Goal: Information Seeking & Learning: Find specific fact

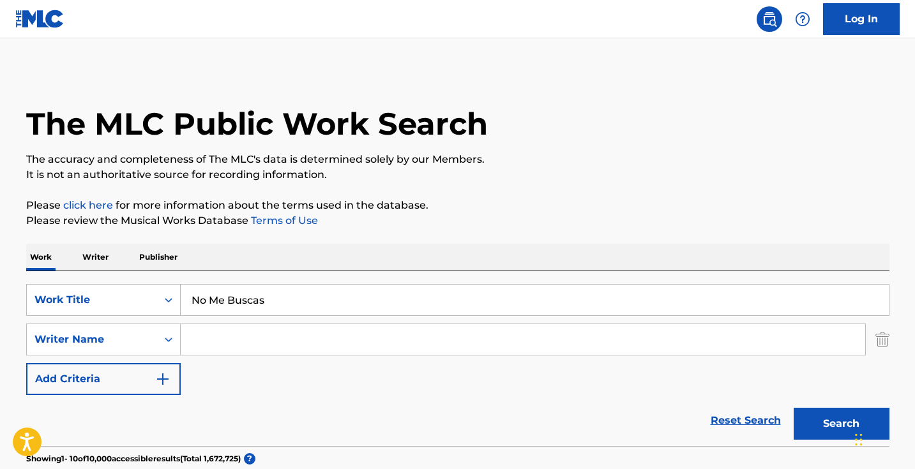
type input "No Quiere Relación"
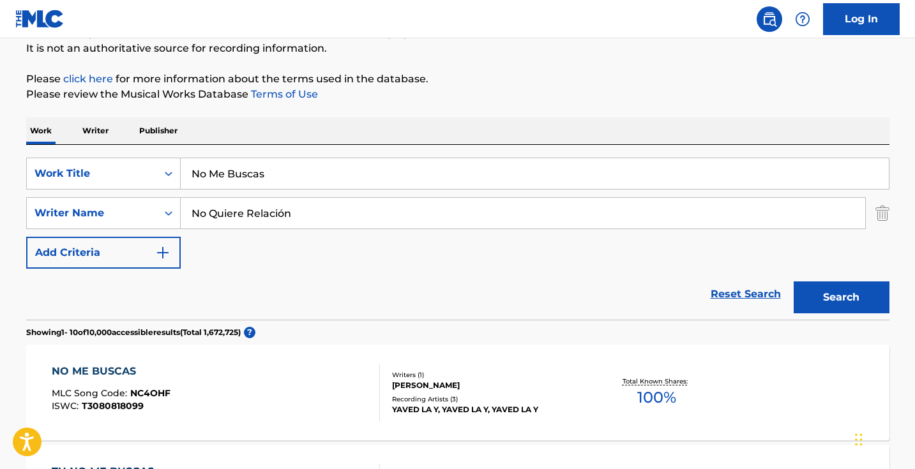
click at [303, 220] on input "No Quiere Relación" at bounding box center [523, 213] width 685 height 31
click at [328, 165] on input "No Me Buscas" at bounding box center [535, 173] width 708 height 31
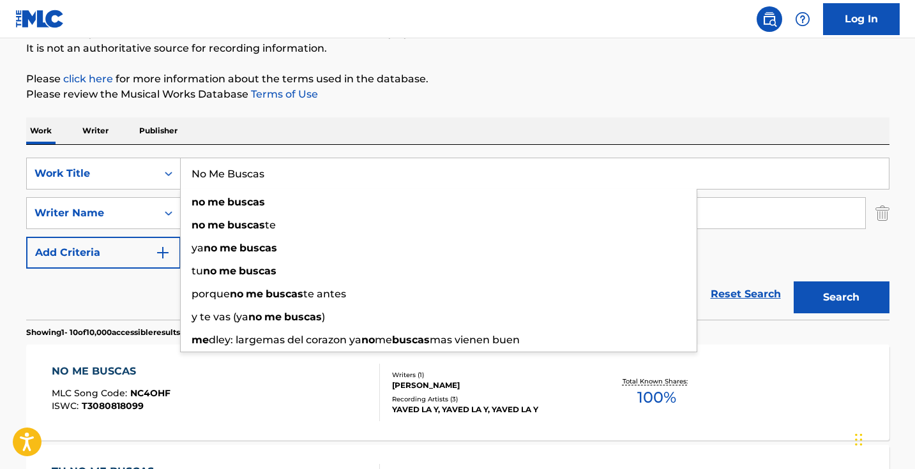
click at [328, 165] on input "No Me Buscas" at bounding box center [535, 173] width 708 height 31
paste input "Quiere Relación"
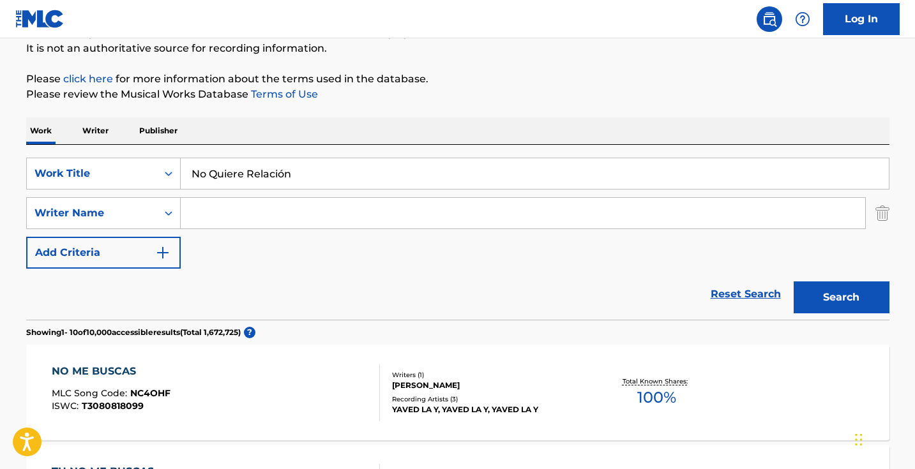
type input "No Quiere Relación"
click at [860, 299] on button "Search" at bounding box center [842, 298] width 96 height 32
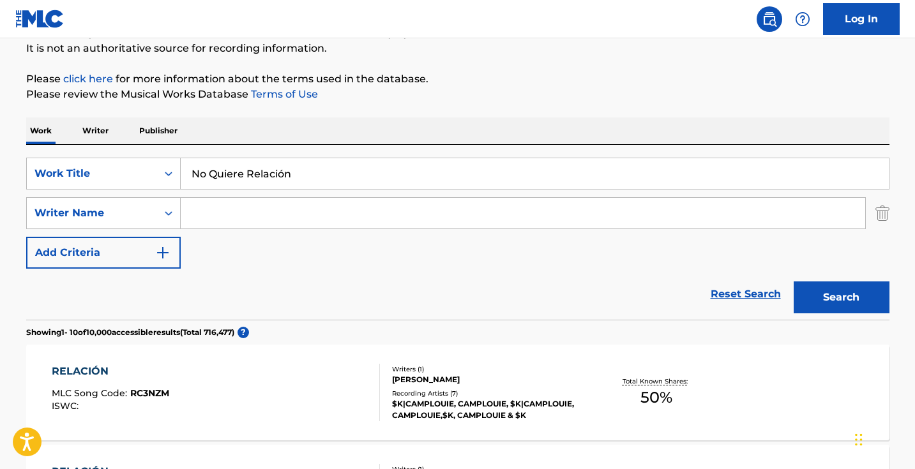
click at [395, 213] on input "Search Form" at bounding box center [523, 213] width 685 height 31
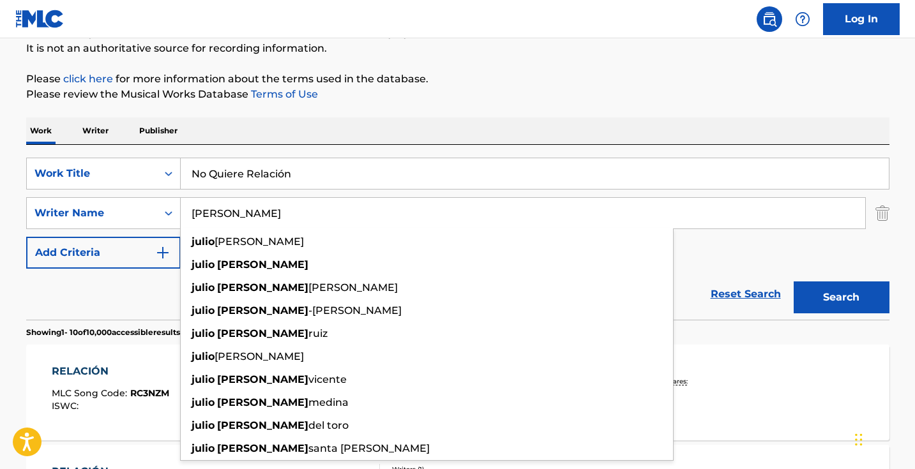
click at [841, 298] on button "Search" at bounding box center [842, 298] width 96 height 32
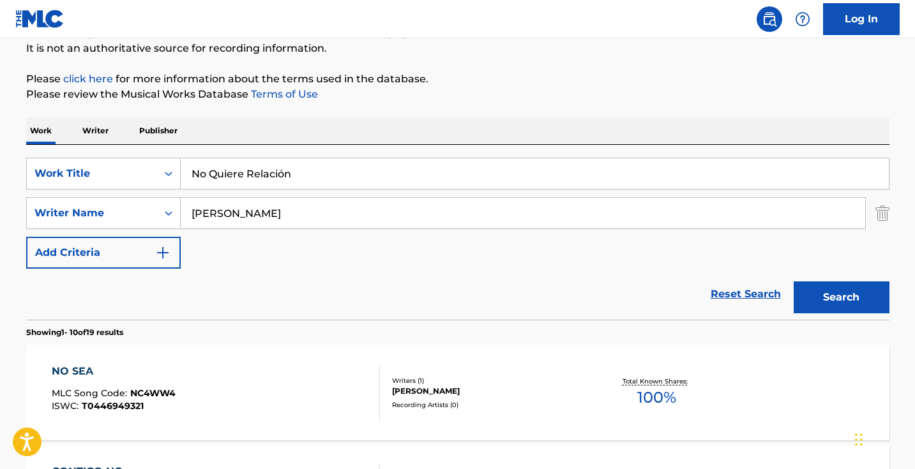
click at [352, 215] on input "julio lopez" at bounding box center [523, 213] width 685 height 31
click at [841, 298] on button "Search" at bounding box center [842, 298] width 96 height 32
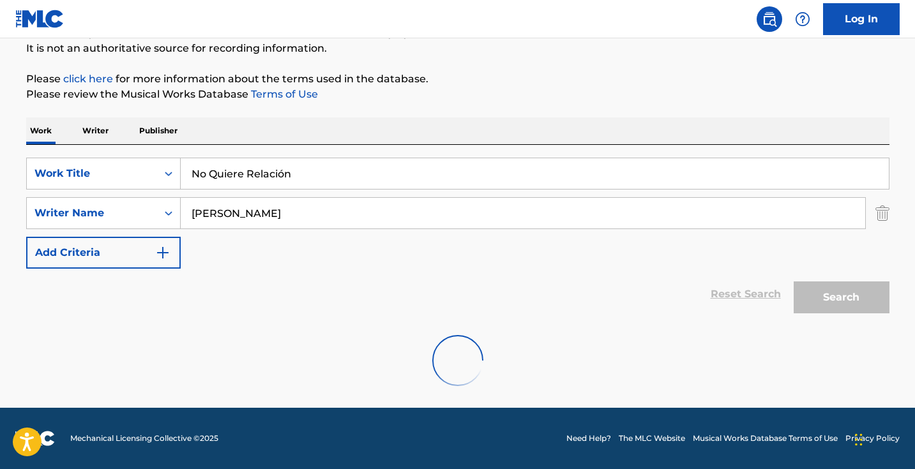
scroll to position [85, 0]
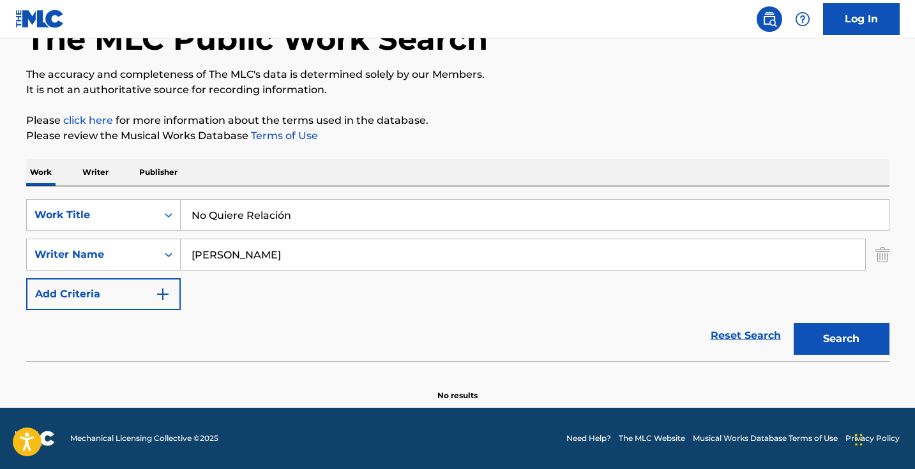
click at [201, 255] on input "julio laureano" at bounding box center [523, 255] width 685 height 31
click at [841, 339] on button "Search" at bounding box center [842, 339] width 96 height 32
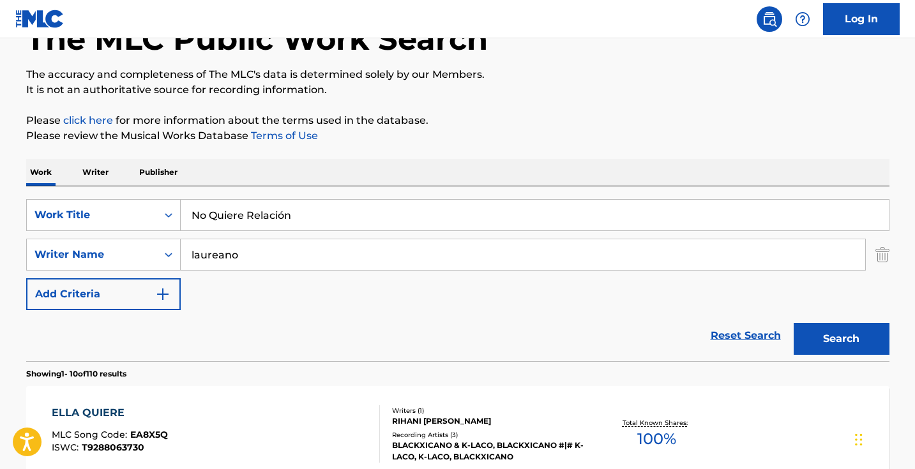
click at [214, 255] on input "laureano" at bounding box center [523, 255] width 685 height 31
click at [213, 256] on input "laureano" at bounding box center [523, 255] width 685 height 31
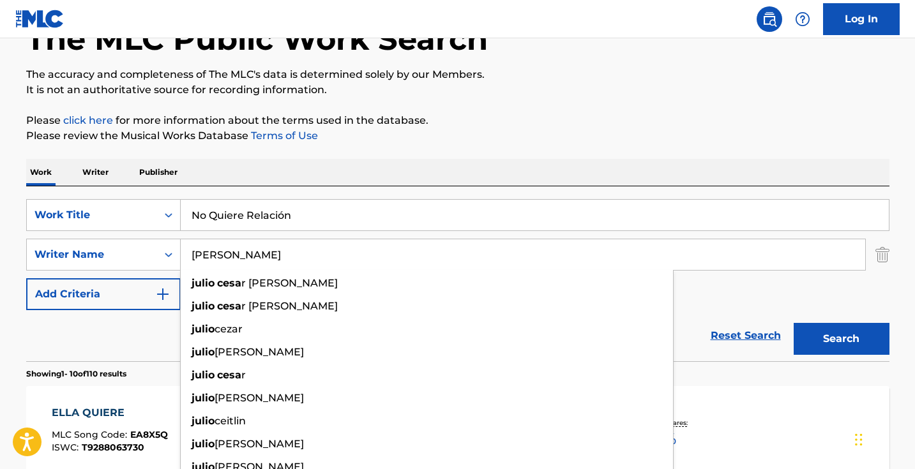
click at [841, 339] on button "Search" at bounding box center [842, 339] width 96 height 32
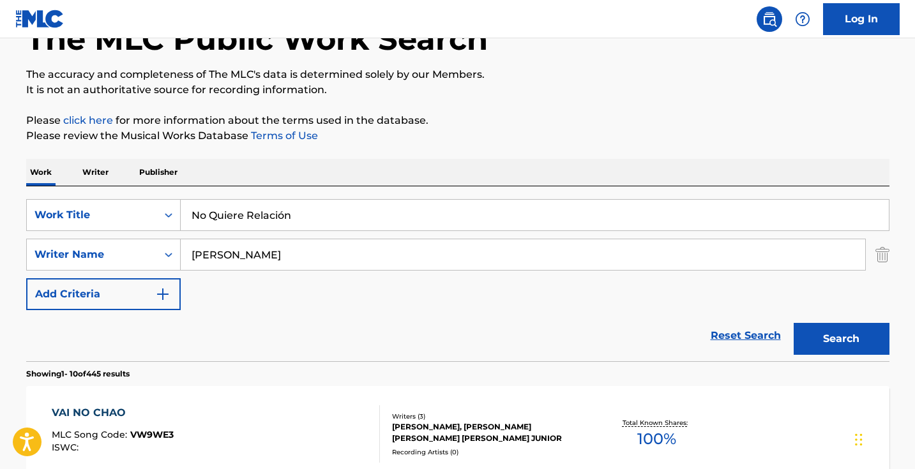
click at [261, 256] on input "julio cesar" at bounding box center [523, 255] width 685 height 31
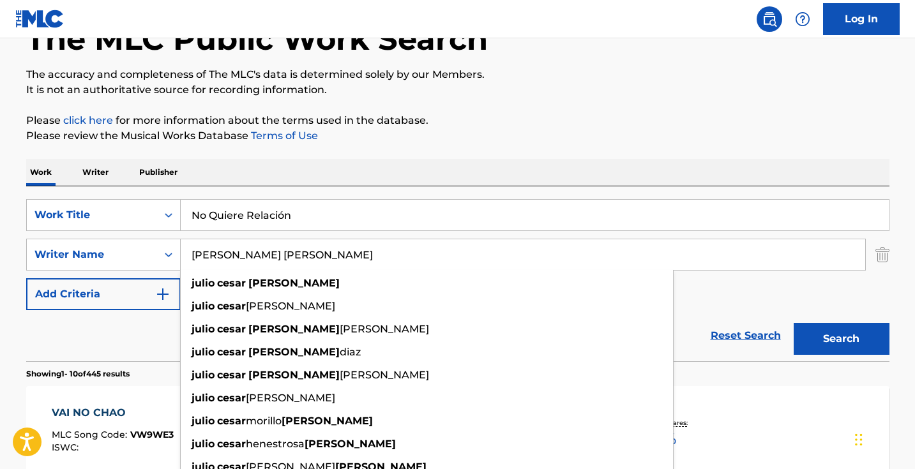
type input "julio cesar lopez"
click at [841, 339] on button "Search" at bounding box center [842, 339] width 96 height 32
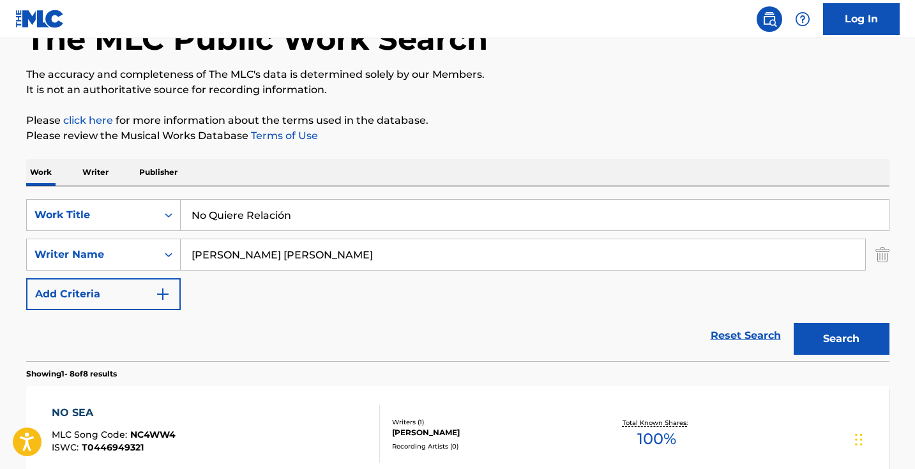
click at [416, 225] on input "No Quiere Relación" at bounding box center [535, 215] width 708 height 31
paste input "Doesn't Want Relationship"
click at [841, 339] on button "Search" at bounding box center [842, 339] width 96 height 32
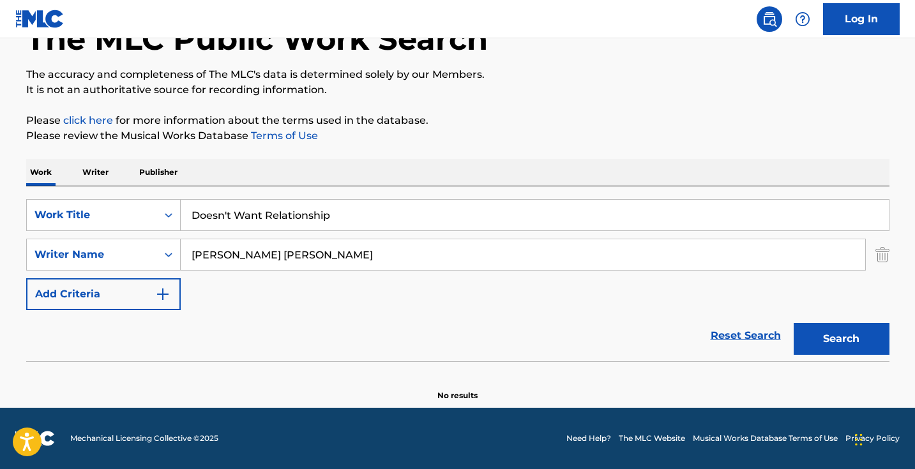
click at [256, 215] on input "Doesn't Want Relationship" at bounding box center [535, 215] width 708 height 31
click at [841, 339] on button "Search" at bounding box center [842, 339] width 96 height 32
click at [205, 213] on input "Doesn't Relationship" at bounding box center [535, 215] width 708 height 31
click at [206, 214] on input "Doesn't Relationship" at bounding box center [535, 215] width 708 height 31
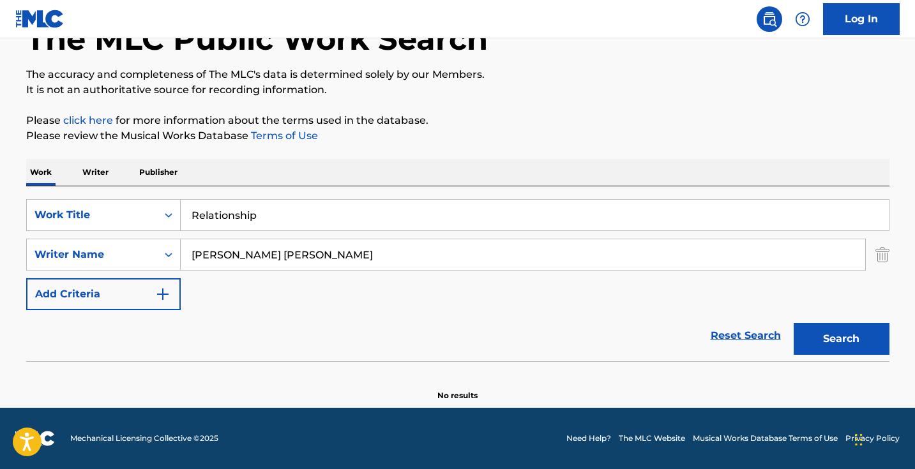
type input "Relationship"
click at [841, 339] on button "Search" at bounding box center [842, 339] width 96 height 32
click at [316, 225] on input "Relationship" at bounding box center [535, 215] width 708 height 31
click at [316, 224] on input "Relationship" at bounding box center [535, 215] width 708 height 31
paste input "Piensalo Bien"
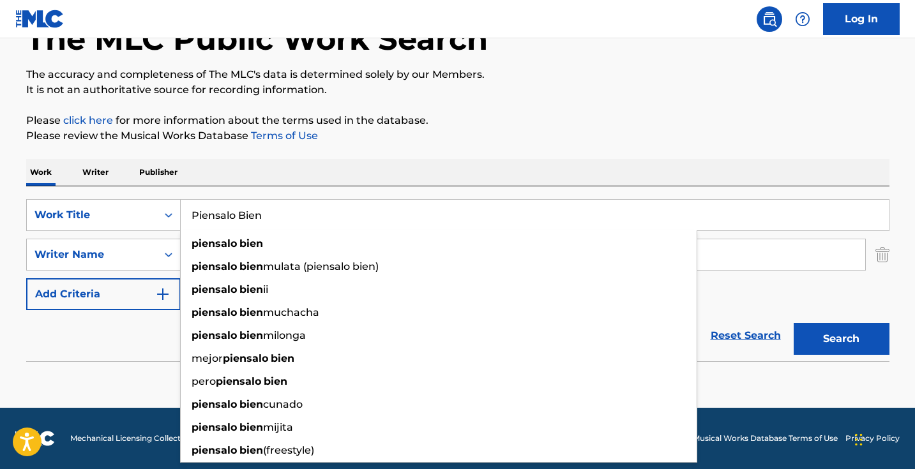
type input "Piensalo Bien"
click at [841, 339] on button "Search" at bounding box center [842, 339] width 96 height 32
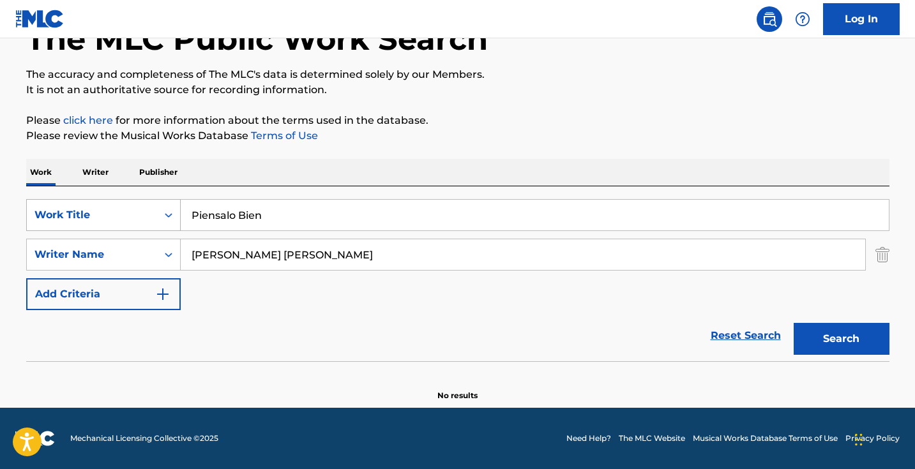
drag, startPoint x: 274, startPoint y: 217, endPoint x: 124, endPoint y: 215, distance: 150.1
click at [125, 215] on div "SearchWithCriteria40408f57-c00a-4f9d-b7ff-5f1c3732aa44 Work Title Piensalo Bien" at bounding box center [458, 215] width 864 height 32
drag, startPoint x: 335, startPoint y: 268, endPoint x: 134, endPoint y: 225, distance: 205.6
click at [144, 225] on div "SearchWithCriteria40408f57-c00a-4f9d-b7ff-5f1c3732aa44 Work Title SearchWithCri…" at bounding box center [458, 254] width 864 height 111
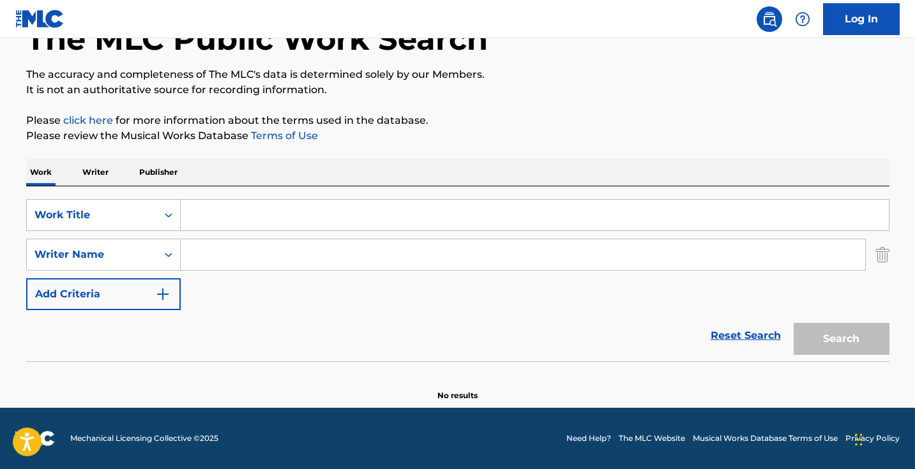
click at [231, 225] on input "Search Form" at bounding box center [535, 215] width 708 height 31
paste input "Piensalo Bien"
type input "Piensalo Bien"
click at [841, 339] on button "Search" at bounding box center [842, 339] width 96 height 32
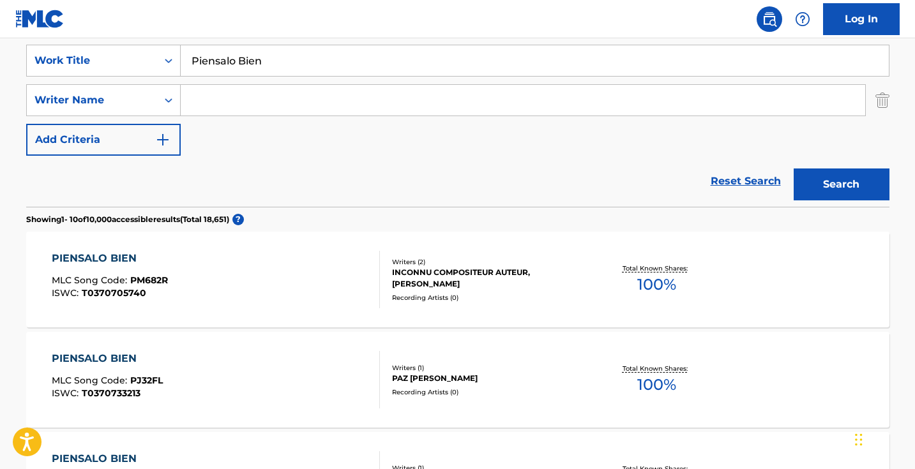
scroll to position [243, 0]
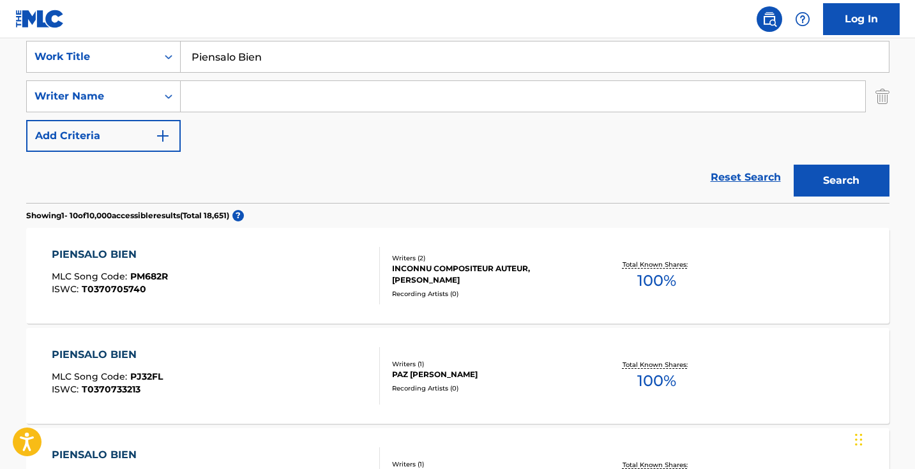
click at [480, 308] on div "PIENSALO BIEN MLC Song Code : PM682R ISWC : T0370705740 Writers ( 2 ) INCONNU C…" at bounding box center [458, 276] width 864 height 96
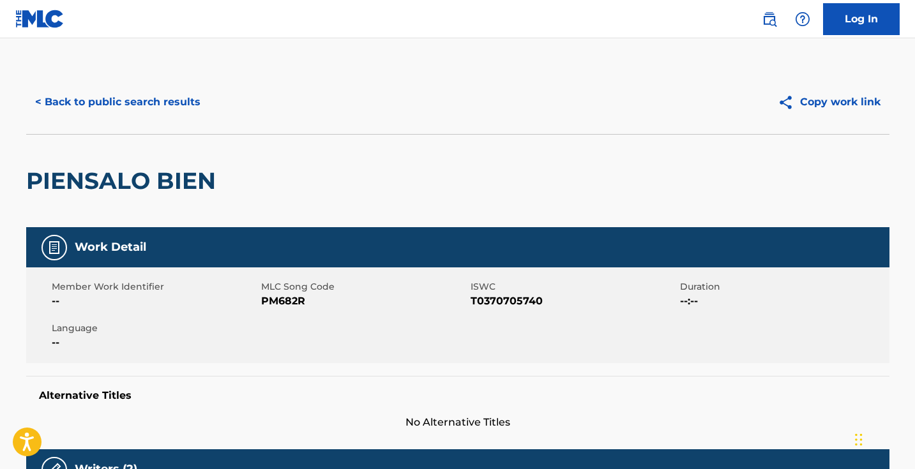
click at [154, 88] on button "< Back to public search results" at bounding box center [117, 102] width 183 height 32
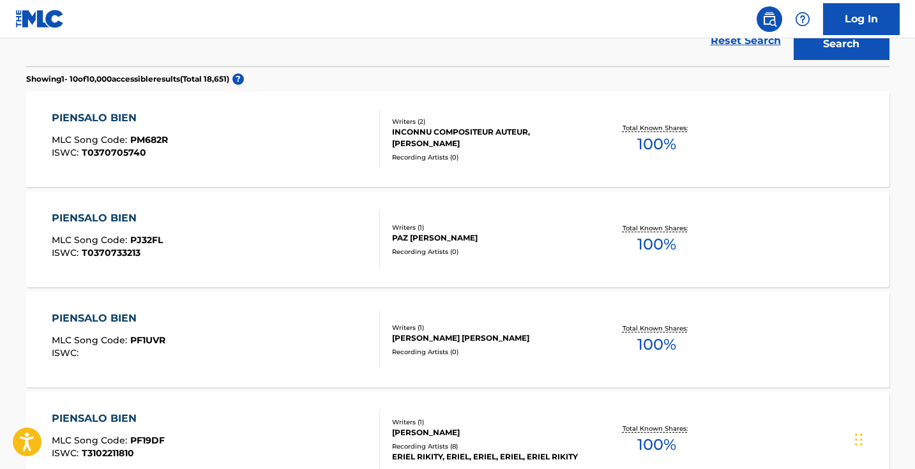
scroll to position [218, 0]
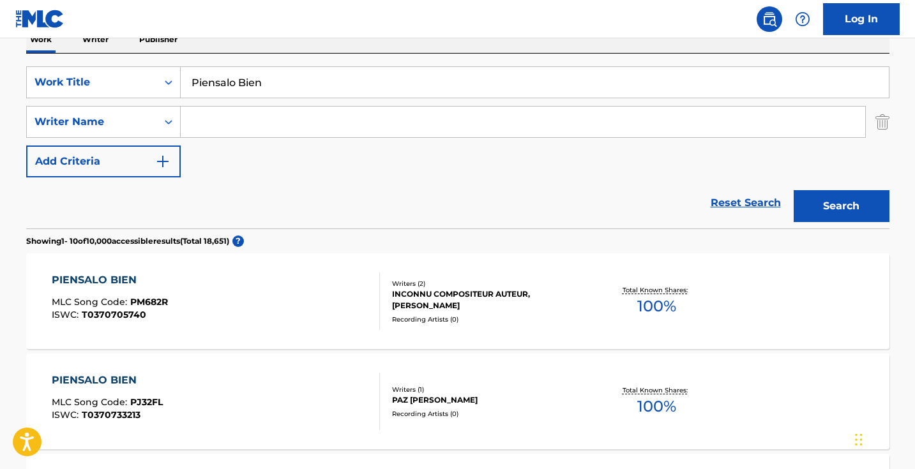
click at [281, 76] on input "Piensalo Bien" at bounding box center [535, 82] width 708 height 31
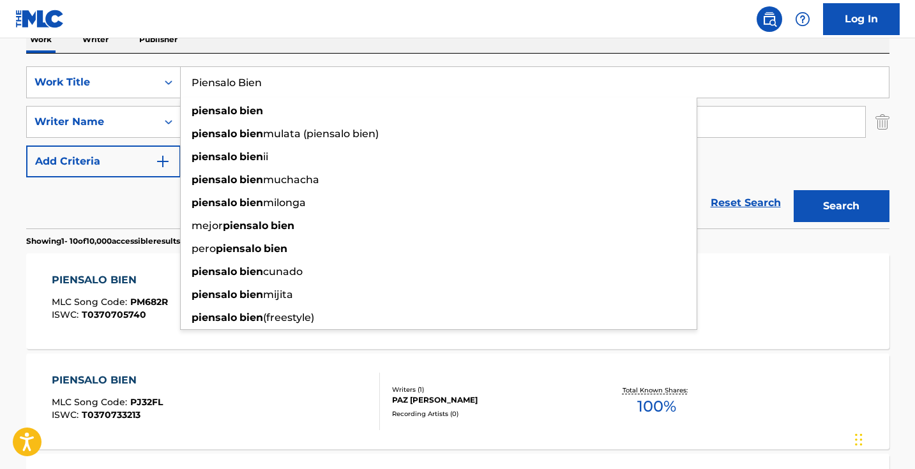
paste input "Que Me Hiciste"
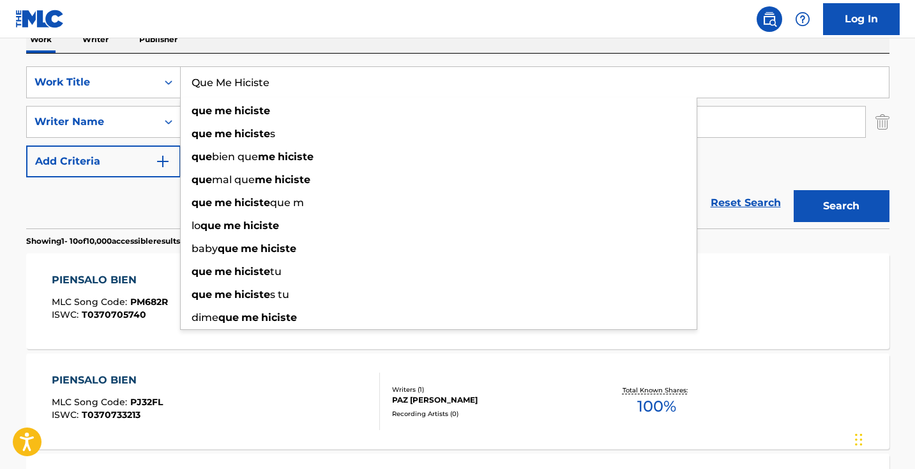
type input "Que Me Hiciste"
click at [841, 206] on button "Search" at bounding box center [842, 206] width 96 height 32
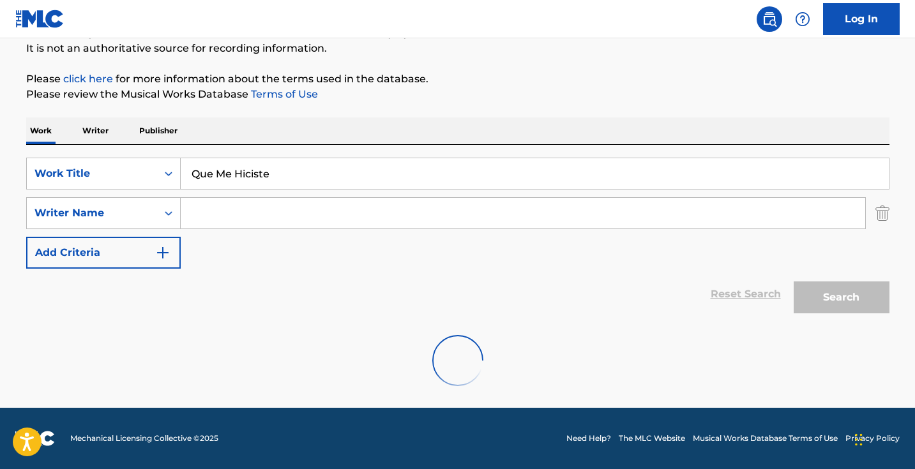
scroll to position [126, 0]
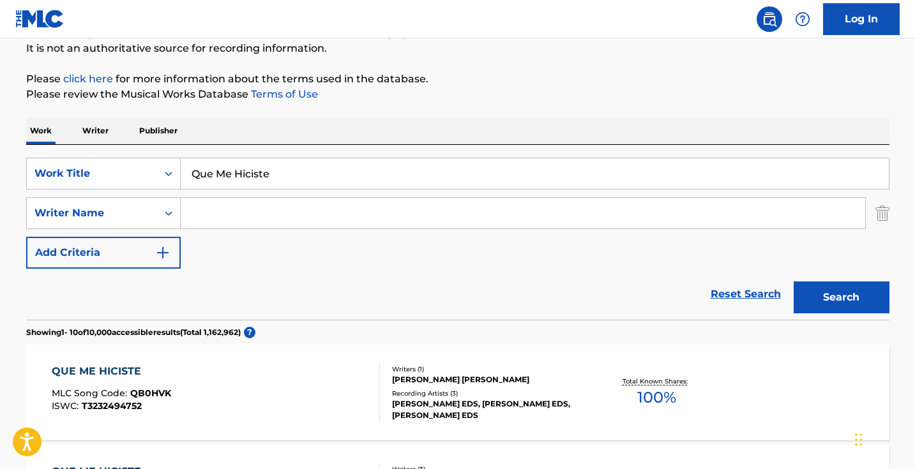
click at [290, 221] on input "Search Form" at bounding box center [523, 213] width 685 height 31
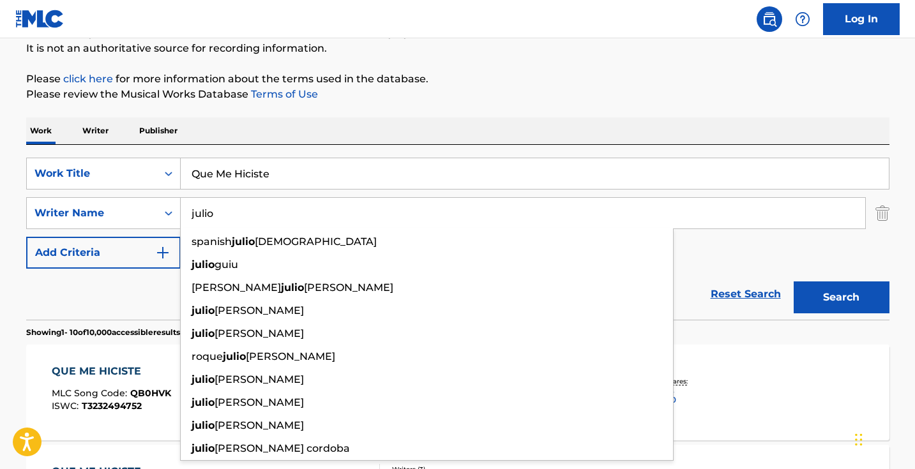
click at [841, 298] on button "Search" at bounding box center [842, 298] width 96 height 32
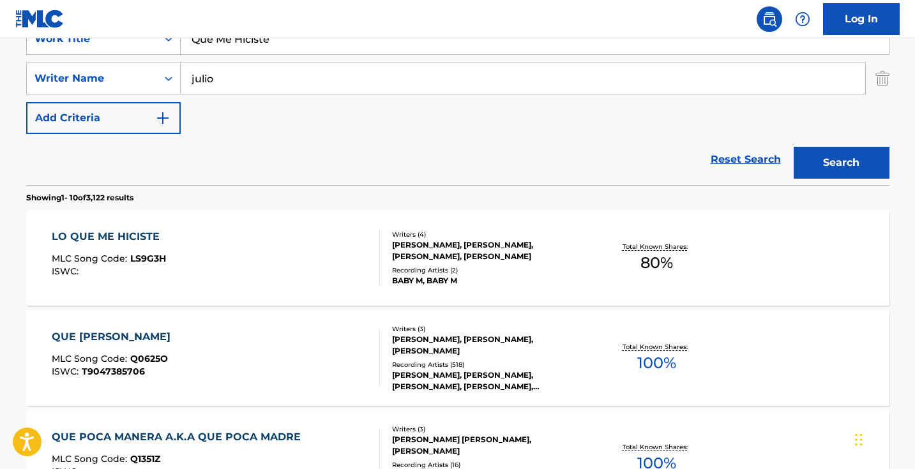
scroll to position [238, 0]
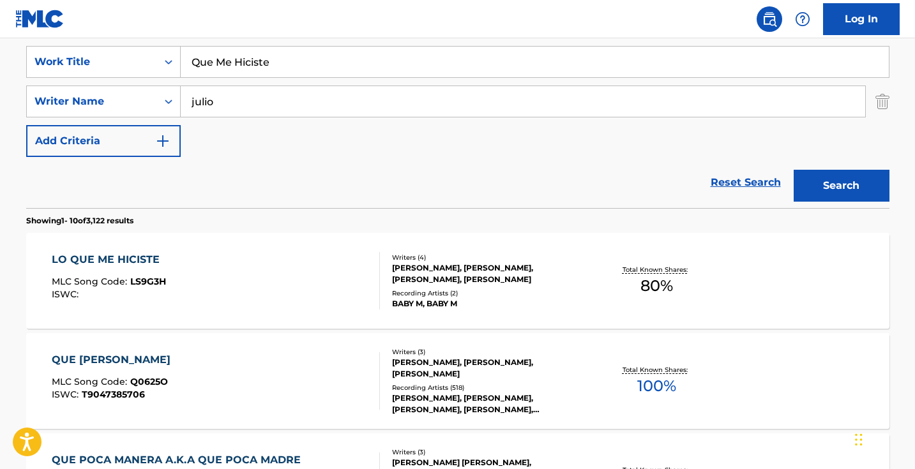
click at [245, 93] on input "julio" at bounding box center [523, 101] width 685 height 31
click at [841, 186] on button "Search" at bounding box center [842, 186] width 96 height 32
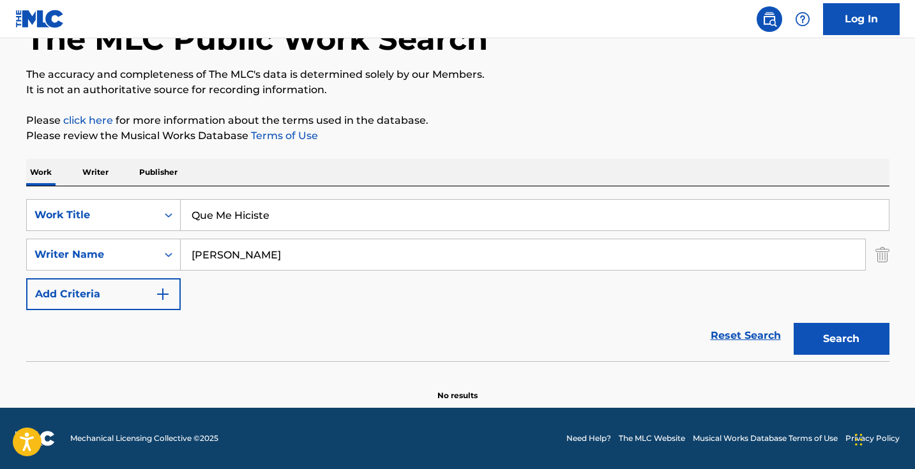
scroll to position [85, 0]
click at [240, 249] on input "Alexis serrano" at bounding box center [523, 255] width 685 height 31
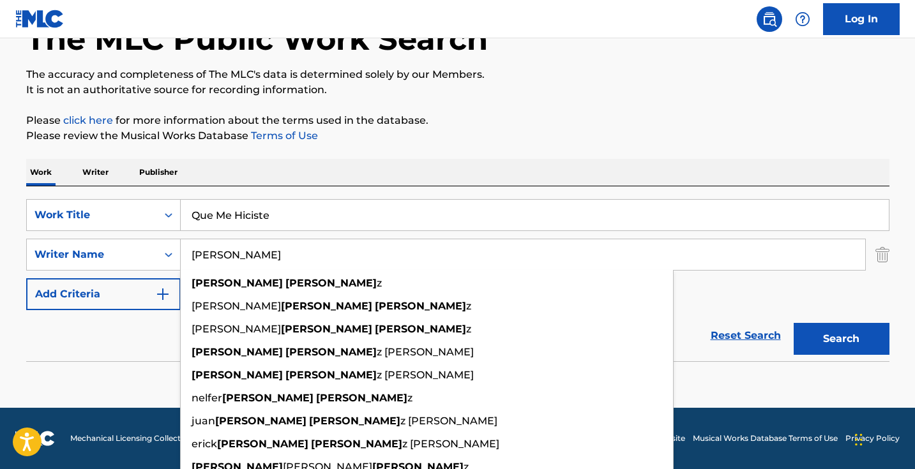
type input "Alexis hernandez"
click at [841, 339] on button "Search" at bounding box center [842, 339] width 96 height 32
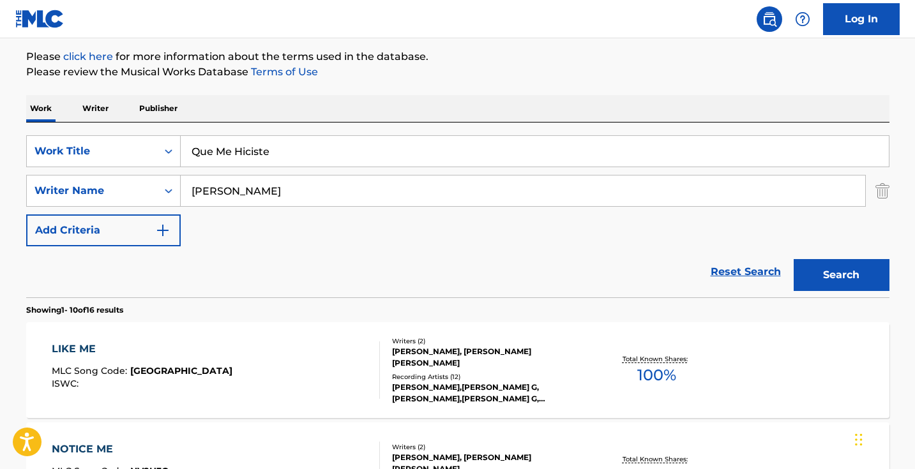
scroll to position [151, 0]
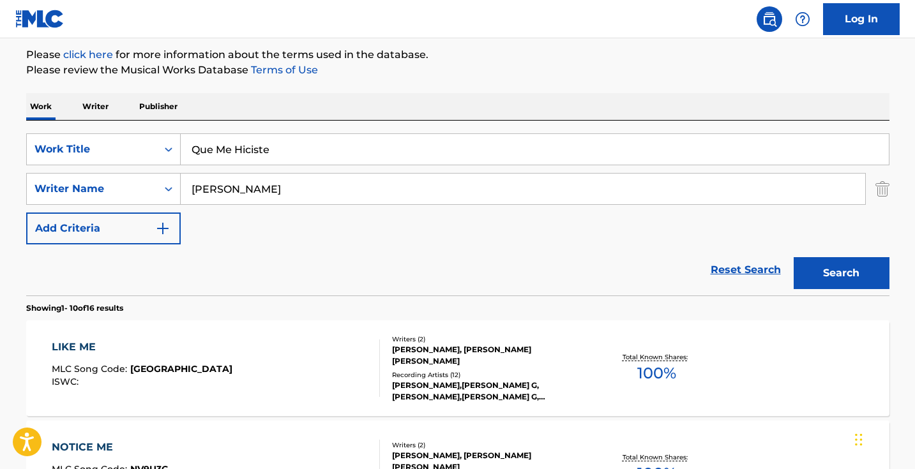
click at [308, 153] on input "Que Me Hiciste" at bounding box center [535, 149] width 708 height 31
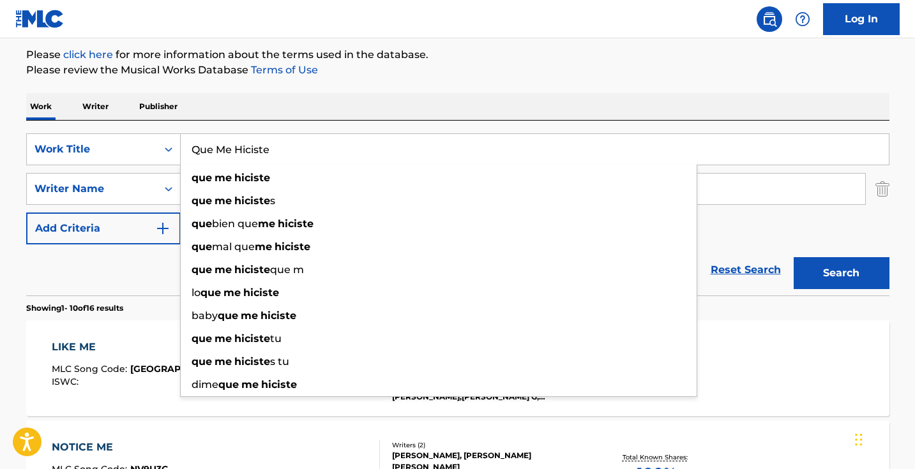
click at [308, 153] on input "Que Me Hiciste" at bounding box center [535, 149] width 708 height 31
click at [529, 98] on div "Work Writer Publisher" at bounding box center [458, 106] width 864 height 27
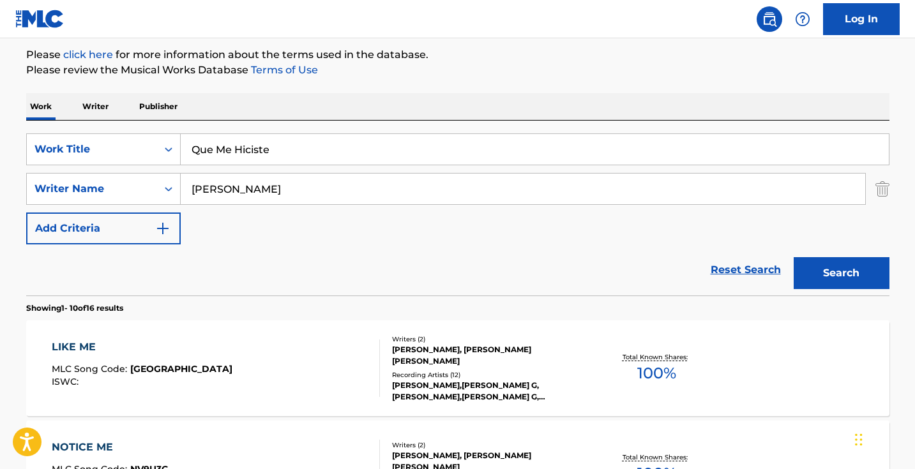
click at [286, 151] on input "Que Me Hiciste" at bounding box center [535, 149] width 708 height 31
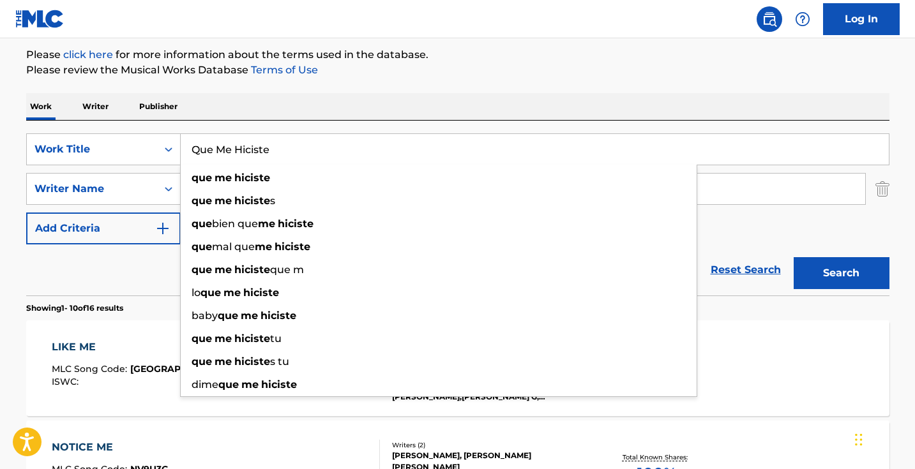
paste input "Piensalo Bien"
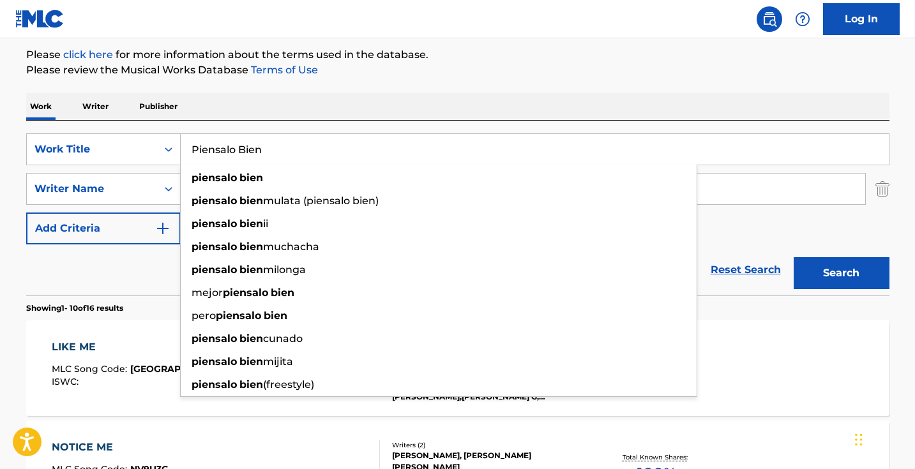
click at [841, 273] on button "Search" at bounding box center [842, 273] width 96 height 32
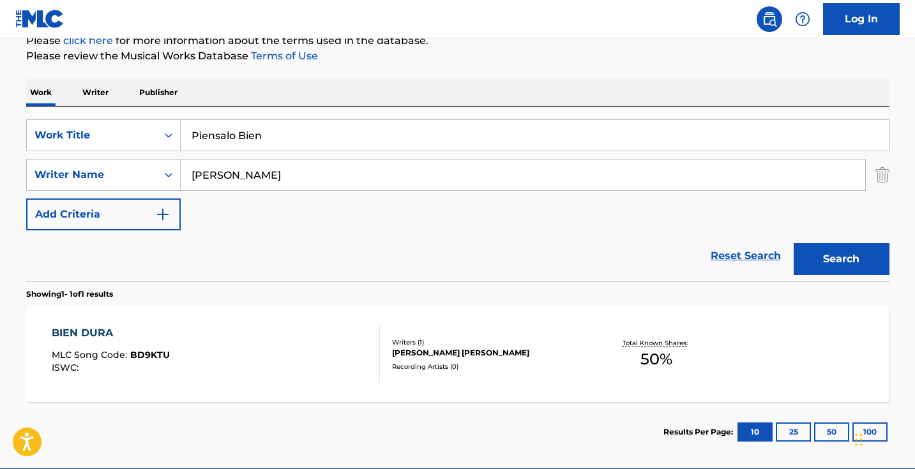
scroll to position [210, 0]
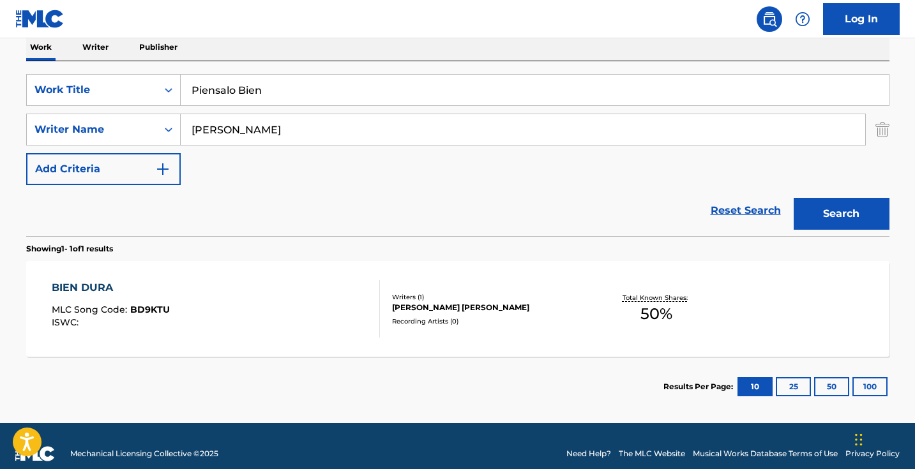
click at [367, 91] on input "Piensalo Bien" at bounding box center [535, 90] width 708 height 31
paste input "Think about it carefully"
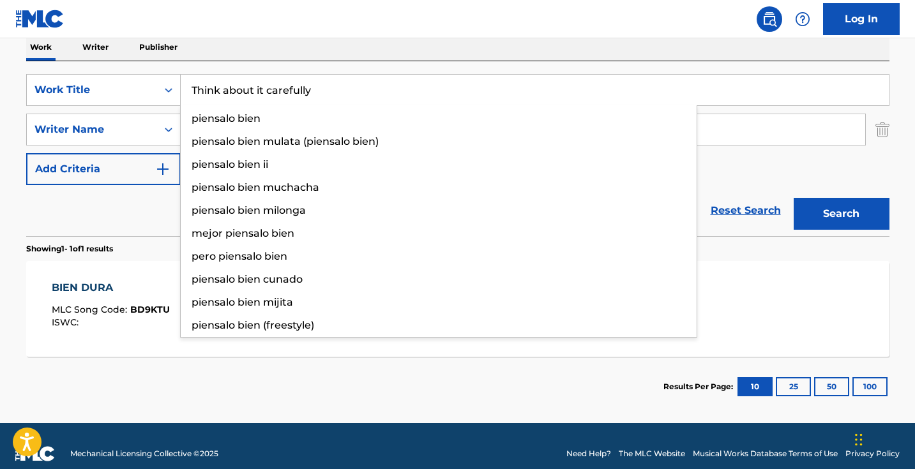
click at [841, 214] on button "Search" at bounding box center [842, 214] width 96 height 32
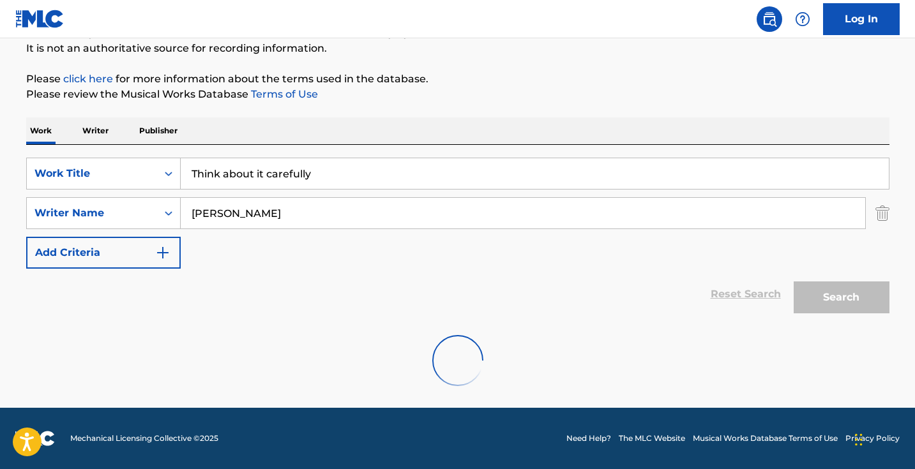
scroll to position [85, 0]
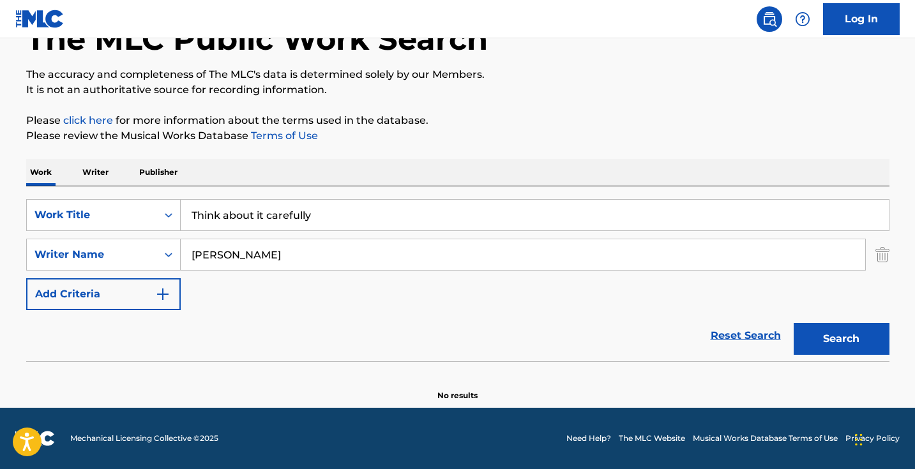
click at [263, 217] on input "Think about it carefully" at bounding box center [535, 215] width 708 height 31
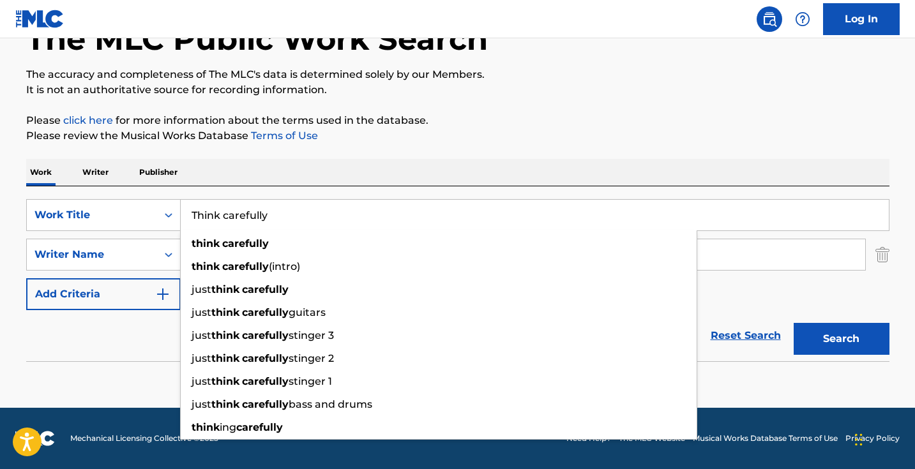
click at [841, 339] on button "Search" at bounding box center [842, 339] width 96 height 32
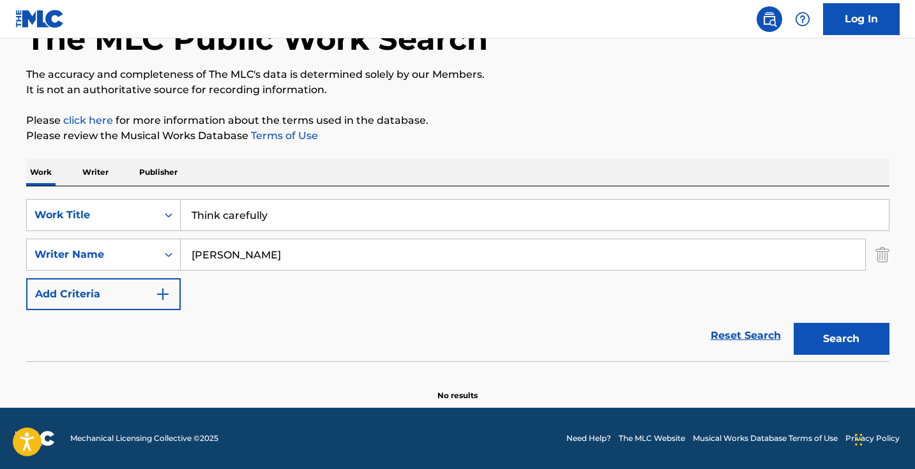
click at [319, 217] on input "Think carefully" at bounding box center [535, 215] width 708 height 31
paste input "Un Rato Más"
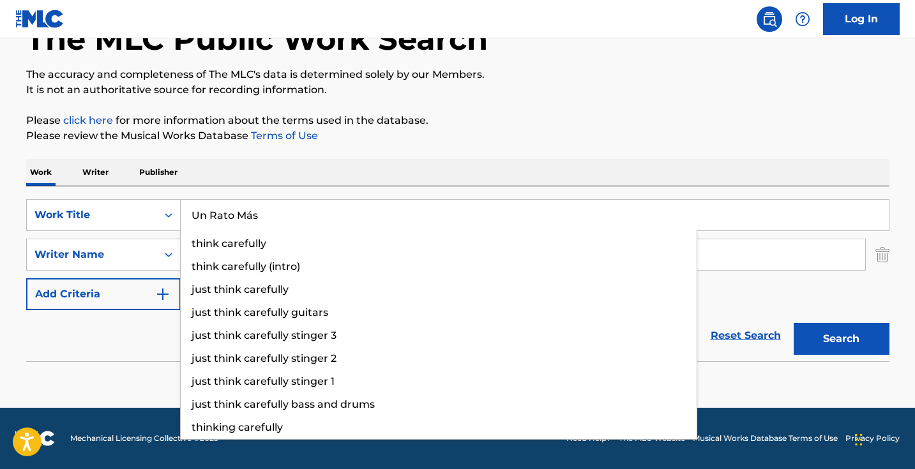
type input "Un Rato Más"
click at [841, 339] on button "Search" at bounding box center [842, 339] width 96 height 32
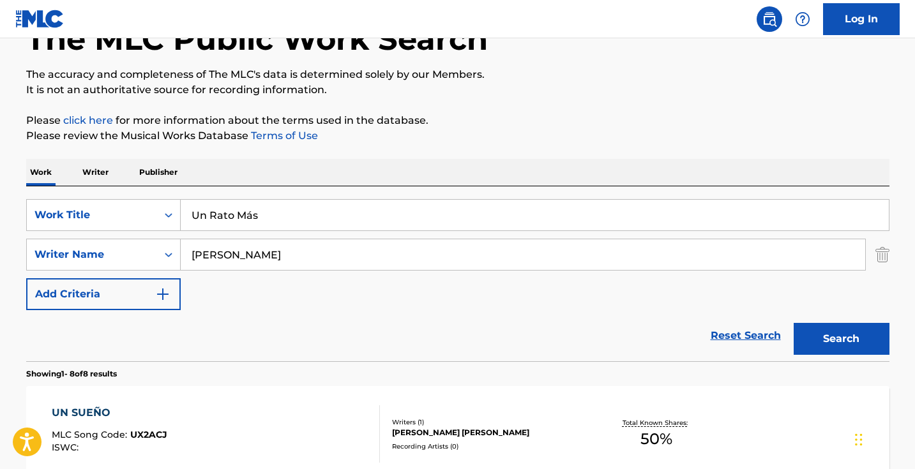
drag, startPoint x: 319, startPoint y: 253, endPoint x: 134, endPoint y: 232, distance: 185.8
click at [141, 234] on div "SearchWithCriteria40408f57-c00a-4f9d-b7ff-5f1c3732aa44 Work Title Un Rato Más S…" at bounding box center [458, 254] width 864 height 111
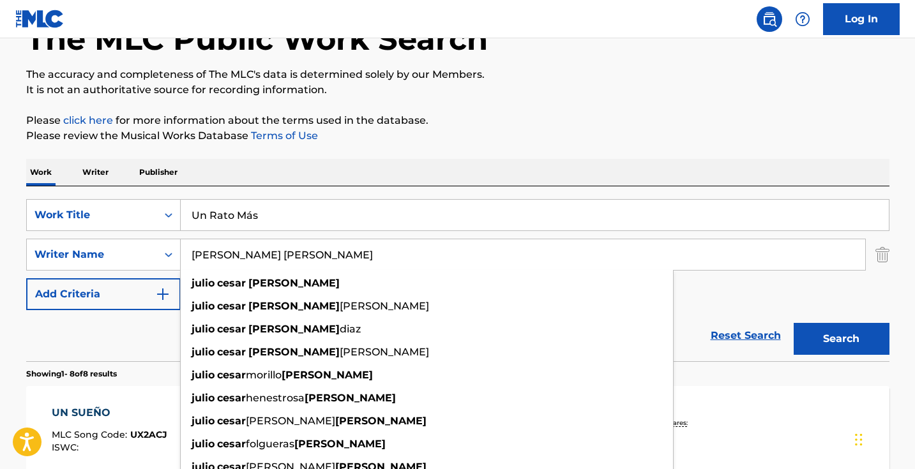
type input "julio cesar lopez"
click at [841, 339] on button "Search" at bounding box center [842, 339] width 96 height 32
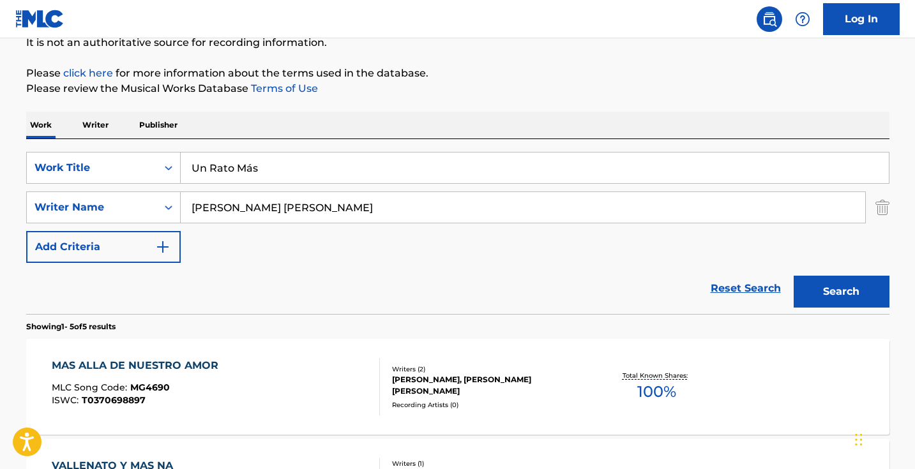
scroll to position [128, 0]
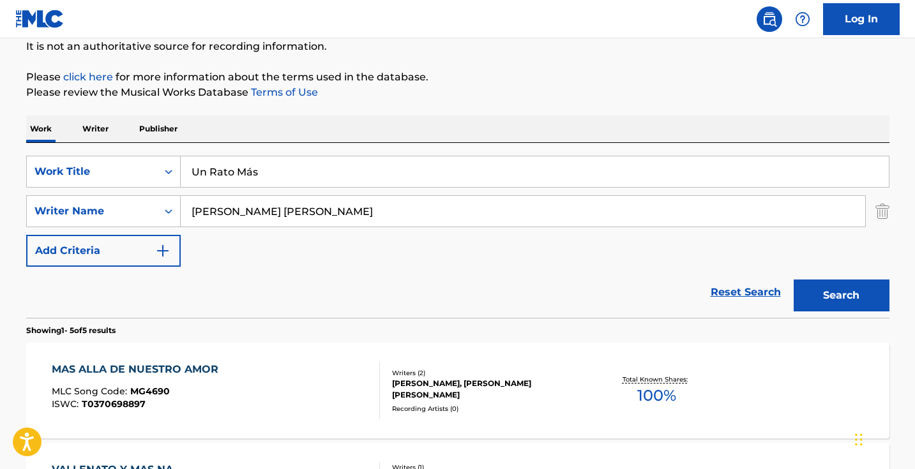
click at [350, 151] on div "SearchWithCriteria40408f57-c00a-4f9d-b7ff-5f1c3732aa44 Work Title Un Rato Más S…" at bounding box center [458, 230] width 864 height 175
click at [348, 169] on input "Un Rato Más" at bounding box center [535, 171] width 708 height 31
paste input "Voy bien"
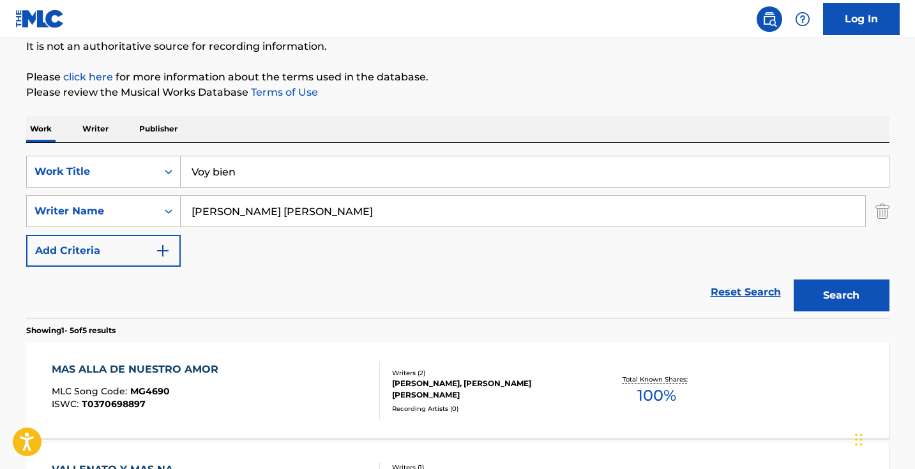
type input "Voy bien"
click at [841, 296] on button "Search" at bounding box center [842, 296] width 96 height 32
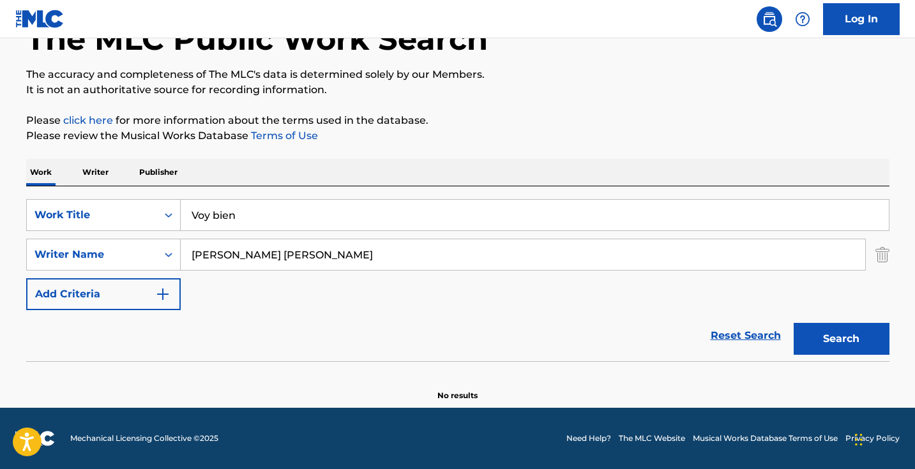
scroll to position [85, 0]
click at [882, 349] on button "Search" at bounding box center [842, 339] width 96 height 32
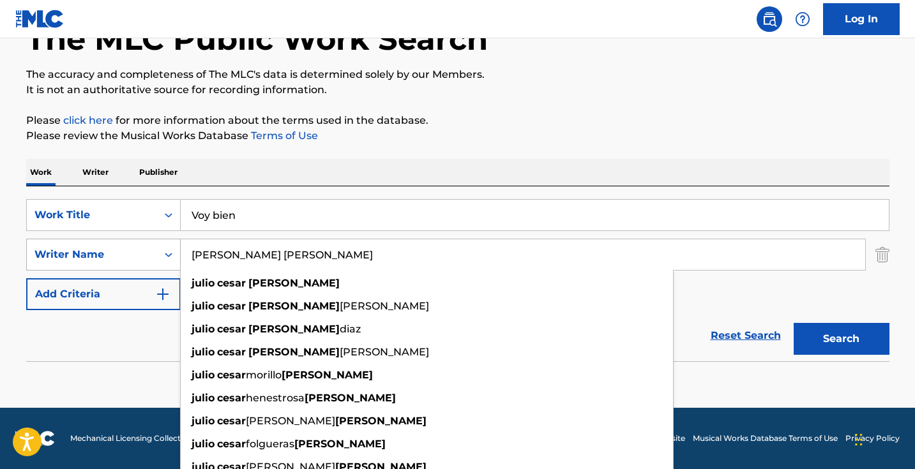
drag, startPoint x: 318, startPoint y: 254, endPoint x: 165, endPoint y: 250, distance: 152.7
click at [170, 252] on div "SearchWithCriteria29862e25-6165-42b2-84cf-2019503ee9fa Writer Name julio cesar …" at bounding box center [458, 255] width 864 height 32
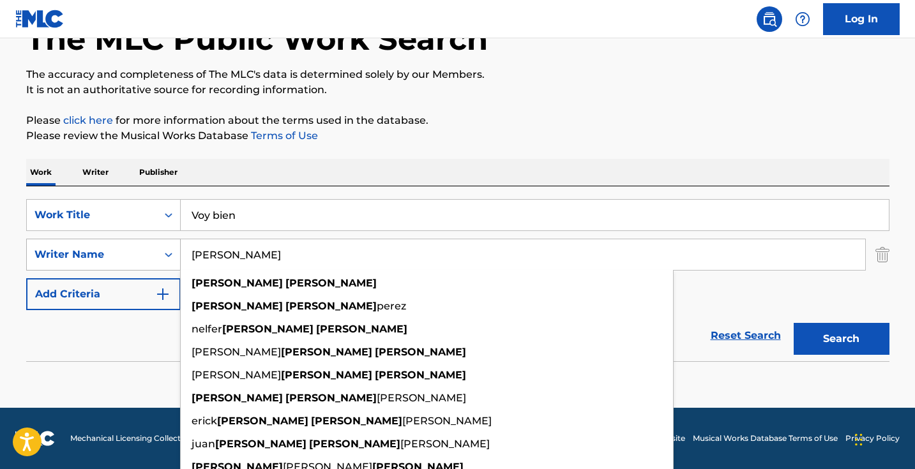
click at [841, 339] on button "Search" at bounding box center [842, 339] width 96 height 32
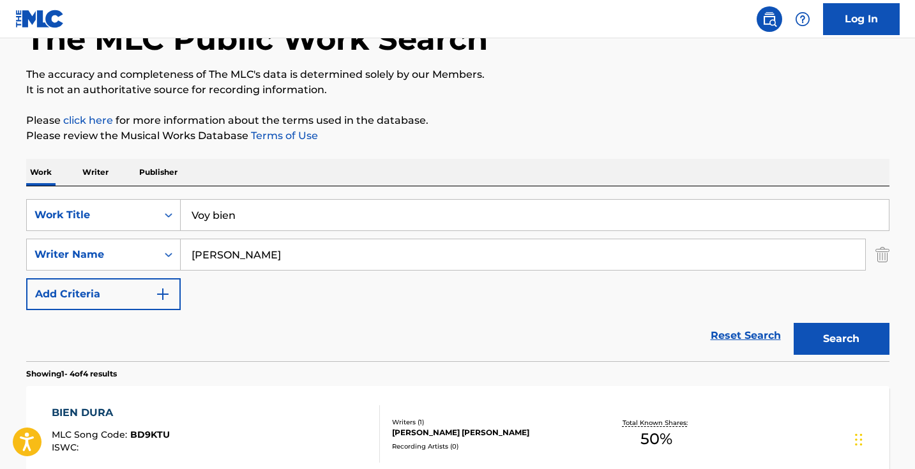
click at [319, 253] on input "alexis hernandez" at bounding box center [523, 255] width 685 height 31
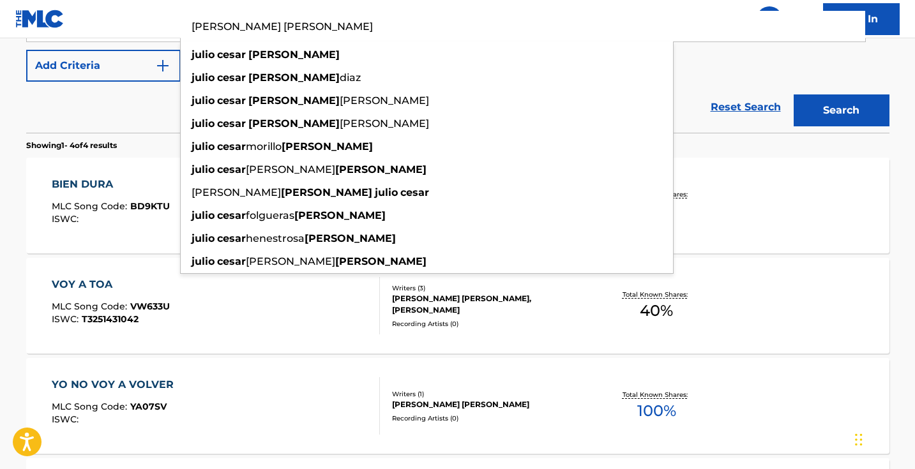
type input "Julio cesar lopez"
click at [841, 110] on button "Search" at bounding box center [842, 111] width 96 height 32
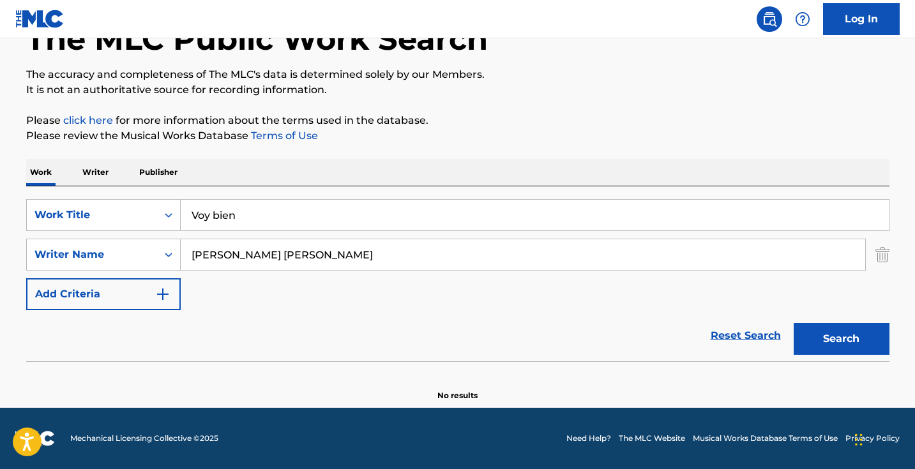
click at [337, 219] on input "Voy bien" at bounding box center [535, 215] width 708 height 31
click at [337, 220] on input "Voy bien" at bounding box center [535, 215] width 708 height 31
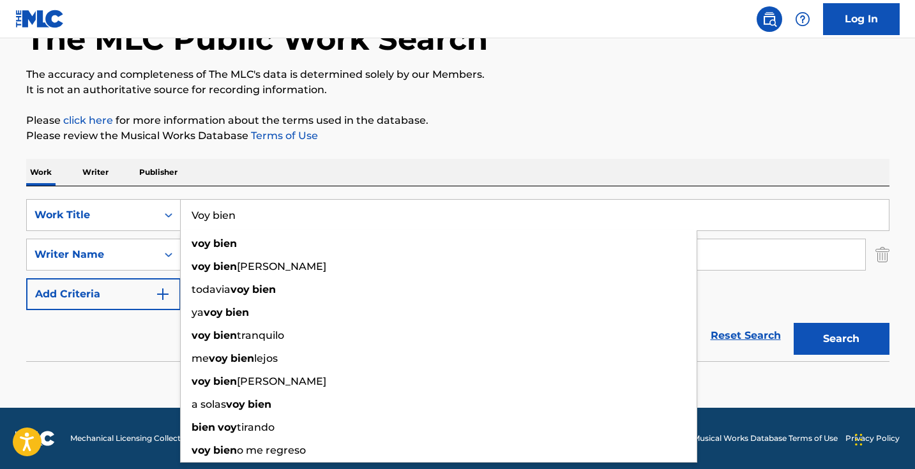
paste input "Ya Se Te Hizo Tarde"
type input "Ya Se Te Hizo Tarde"
click at [841, 339] on button "Search" at bounding box center [842, 339] width 96 height 32
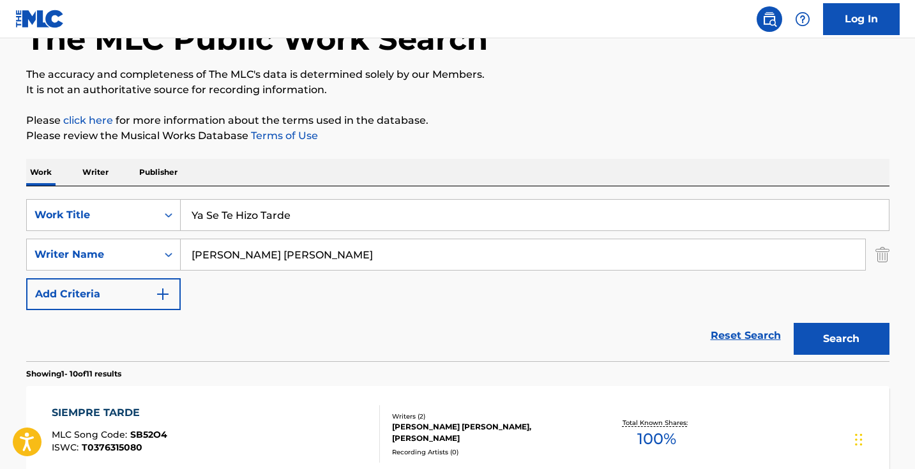
click at [225, 256] on input "Julio cesar lopez" at bounding box center [523, 255] width 685 height 31
click at [226, 257] on input "Julio cesar lopez" at bounding box center [523, 255] width 685 height 31
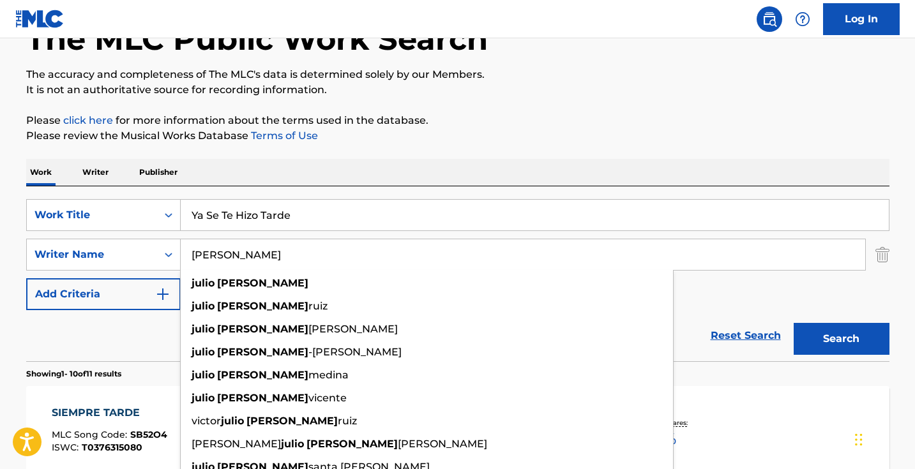
click at [841, 339] on button "Search" at bounding box center [842, 339] width 96 height 32
type input "julio lopez"
click at [772, 300] on div "SearchWithCriteria40408f57-c00a-4f9d-b7ff-5f1c3732aa44 Work Title Ya Se Te Hizo…" at bounding box center [458, 254] width 864 height 111
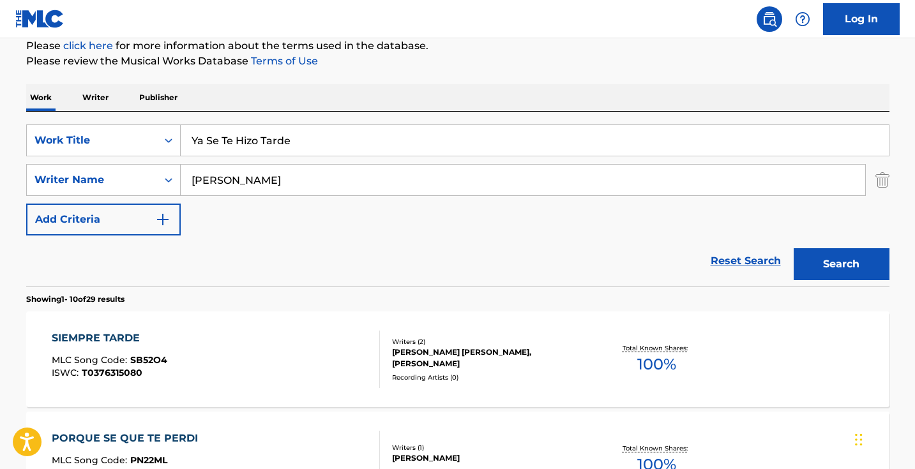
scroll to position [147, 0]
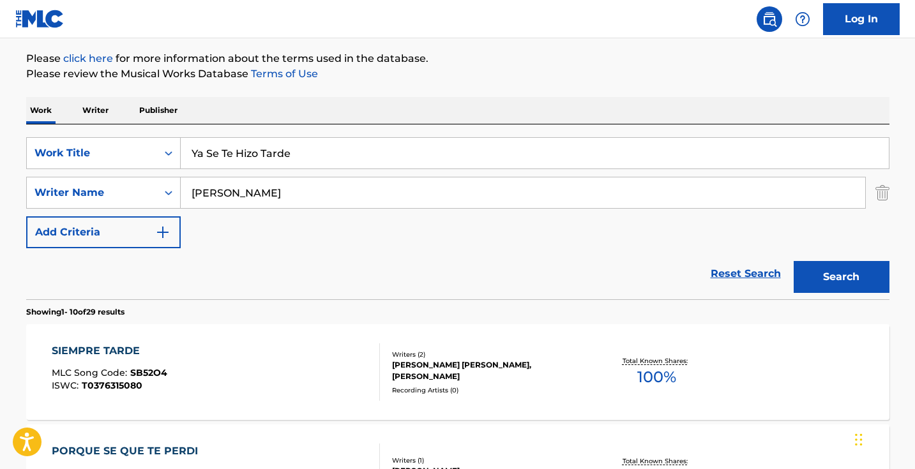
click at [881, 197] on img "Search Form" at bounding box center [883, 193] width 14 height 32
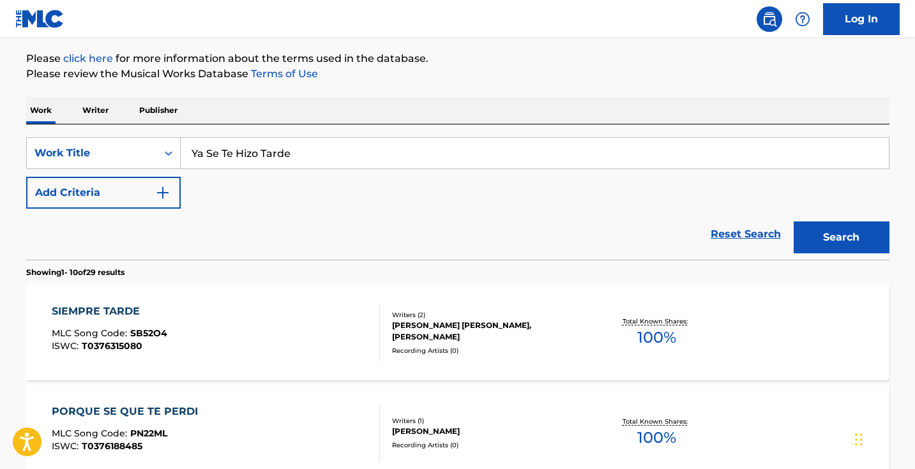
click at [744, 160] on input "Ya Se Te Hizo Tarde" at bounding box center [535, 153] width 708 height 31
paste input "Voy bien"
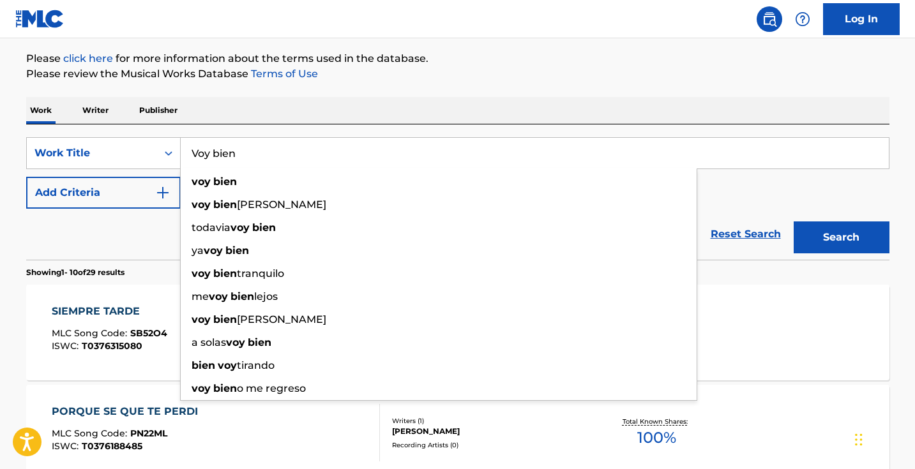
click at [841, 238] on button "Search" at bounding box center [842, 238] width 96 height 32
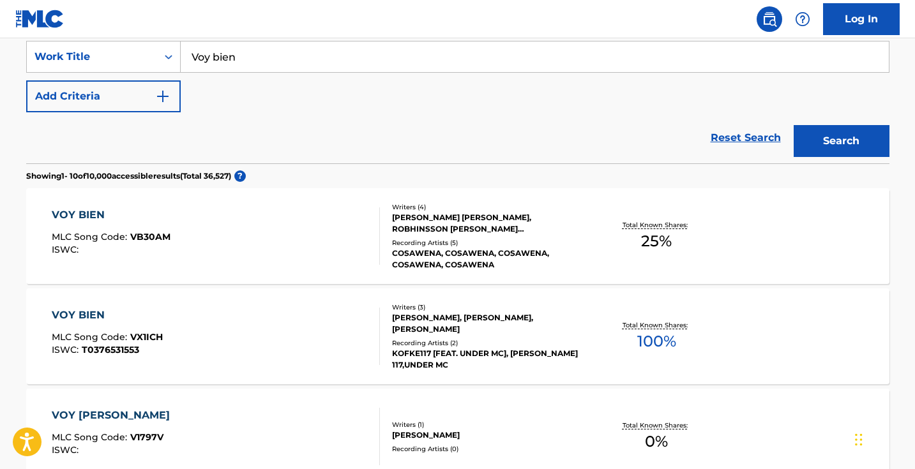
scroll to position [148, 0]
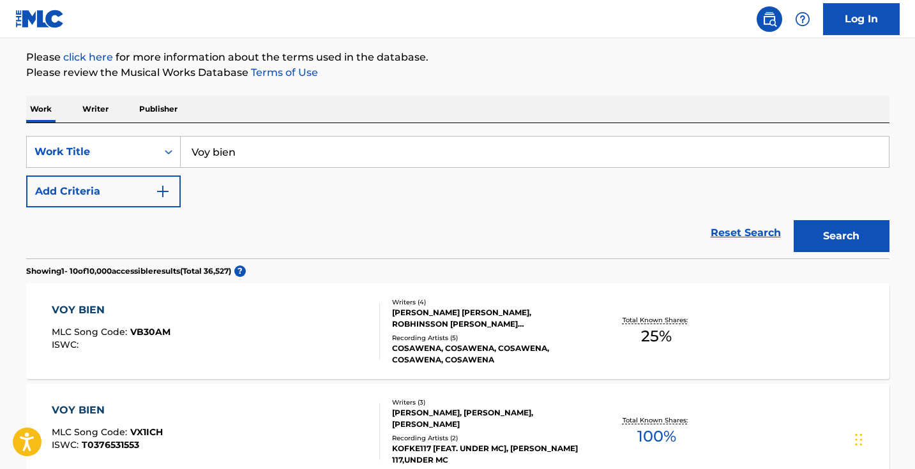
click at [407, 150] on input "Voy bien" at bounding box center [535, 152] width 708 height 31
click at [407, 151] on input "Voy bien" at bounding box center [535, 152] width 708 height 31
paste input "Ya Se Te Hizo Tarde"
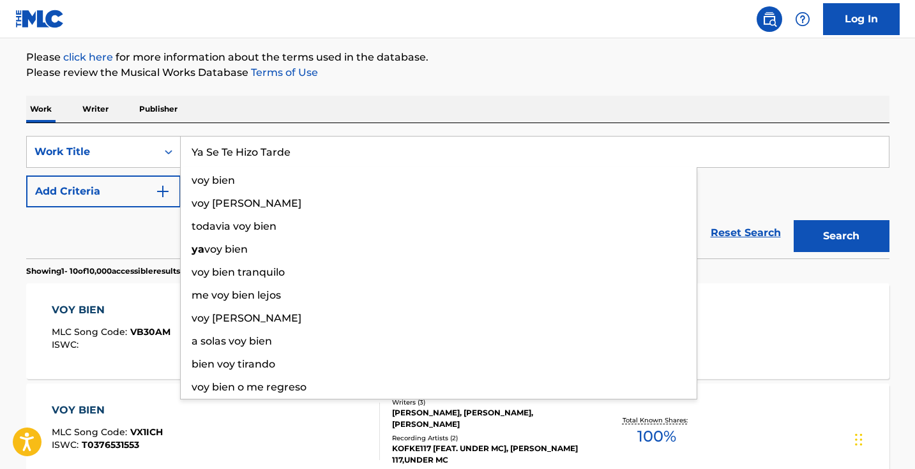
click at [841, 236] on button "Search" at bounding box center [842, 236] width 96 height 32
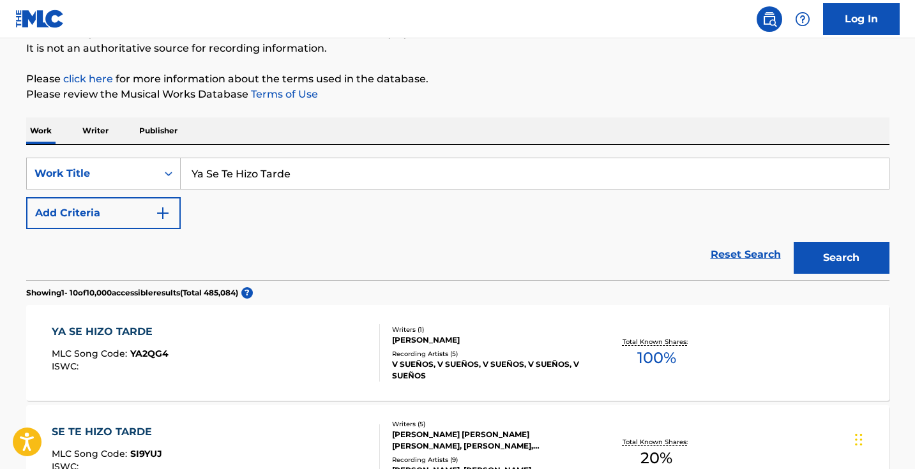
scroll to position [59, 0]
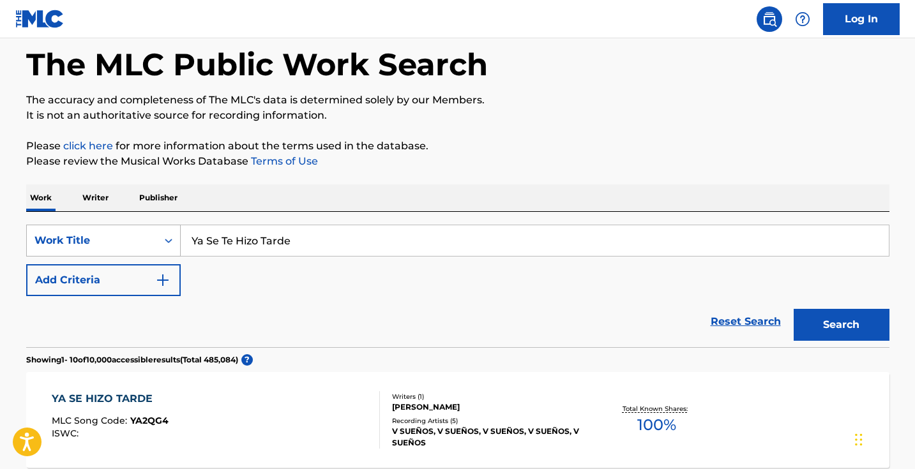
drag, startPoint x: 281, startPoint y: 246, endPoint x: 132, endPoint y: 246, distance: 148.8
click at [132, 246] on div "SearchWithCriteria40408f57-c00a-4f9d-b7ff-5f1c3732aa44 Work Title Ya Se Te Hizo…" at bounding box center [458, 241] width 864 height 32
paste input "Zata"
type input "Zata"
click at [841, 325] on button "Search" at bounding box center [842, 325] width 96 height 32
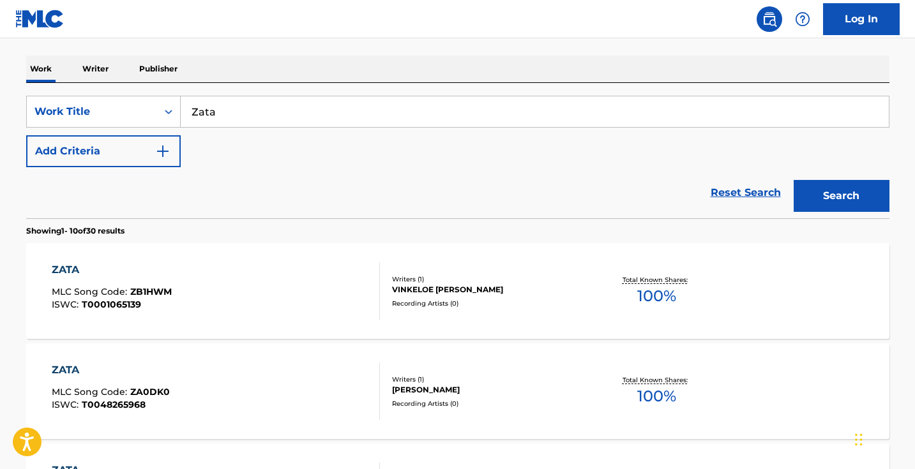
scroll to position [190, 0]
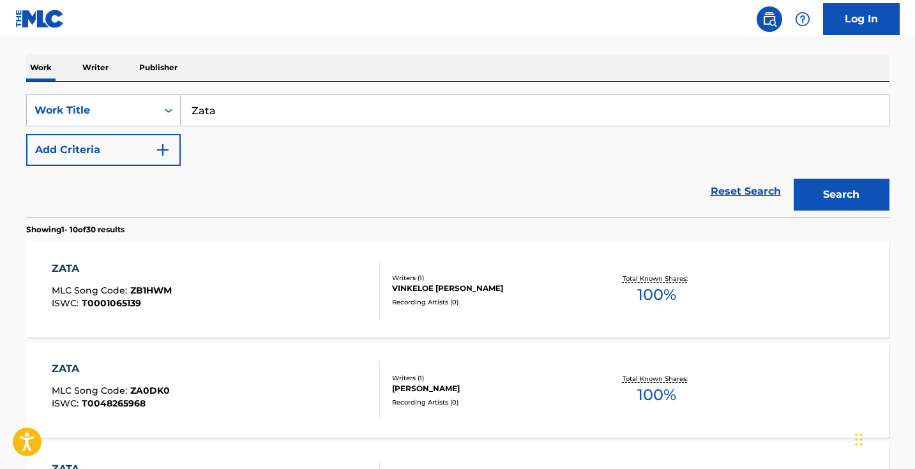
click at [153, 160] on button "Add Criteria" at bounding box center [103, 150] width 155 height 32
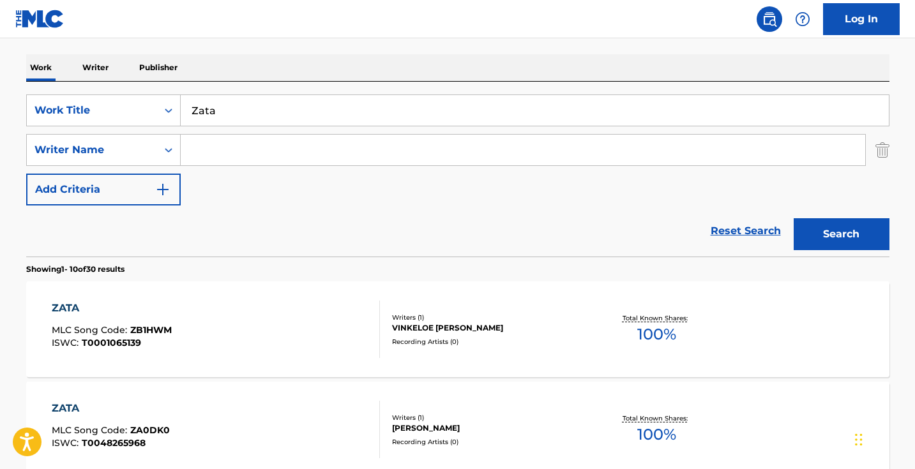
click at [272, 148] on input "Search Form" at bounding box center [523, 150] width 685 height 31
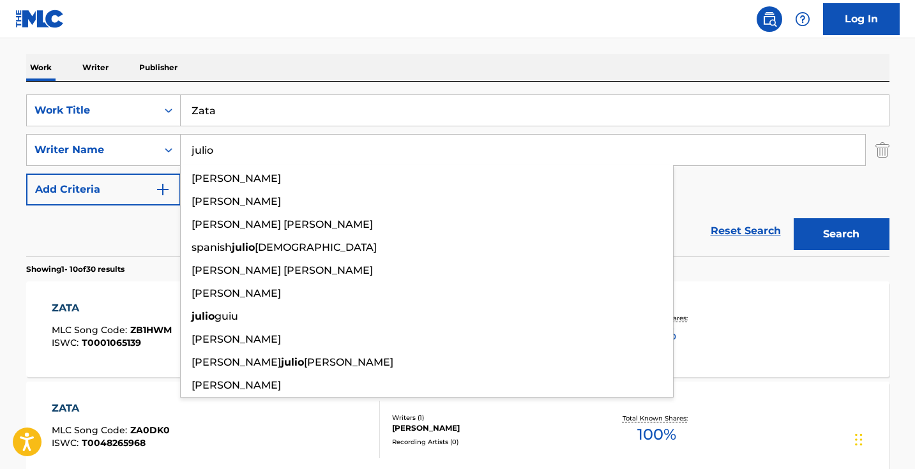
click at [841, 234] on button "Search" at bounding box center [842, 234] width 96 height 32
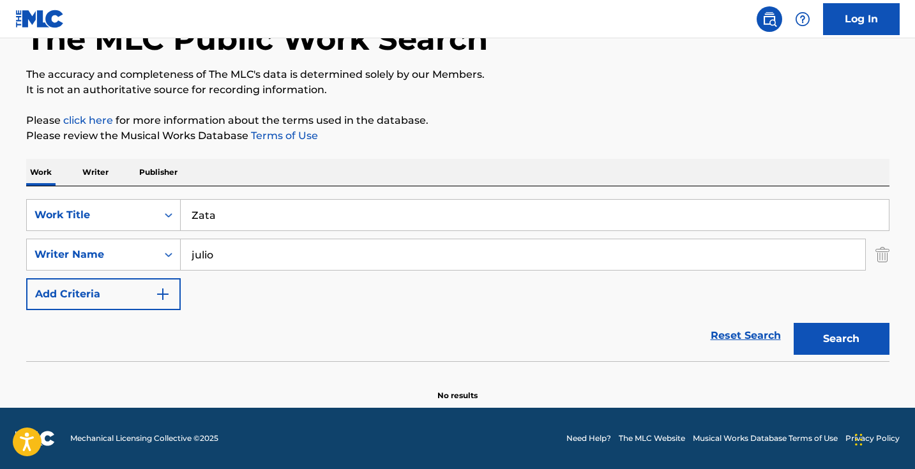
scroll to position [85, 0]
click at [244, 257] on input "julio" at bounding box center [523, 255] width 685 height 31
click at [244, 256] on input "julio" at bounding box center [523, 255] width 685 height 31
click at [841, 339] on button "Search" at bounding box center [842, 339] width 96 height 32
click at [257, 252] on input "cesar" at bounding box center [523, 255] width 685 height 31
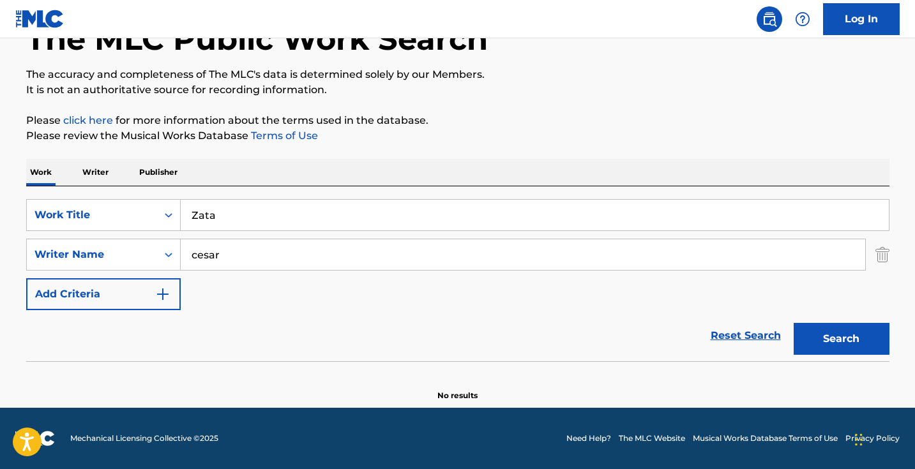
click at [257, 252] on input "cesar" at bounding box center [523, 255] width 685 height 31
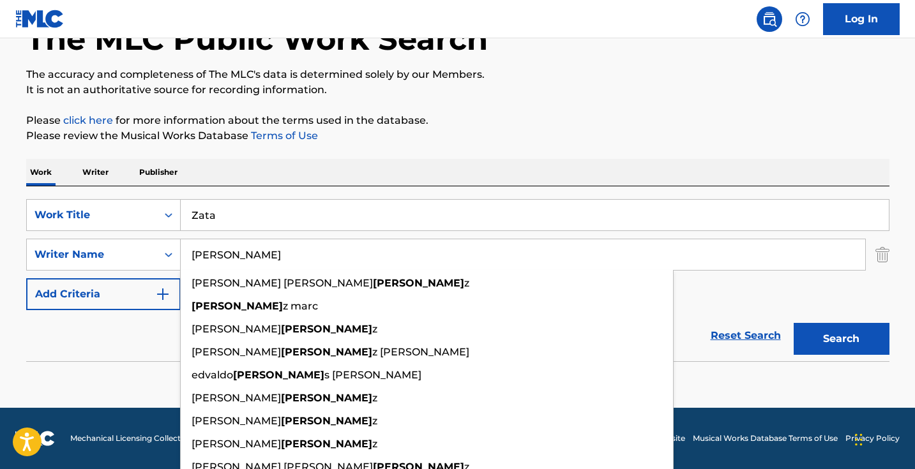
click at [841, 339] on button "Search" at bounding box center [842, 339] width 96 height 32
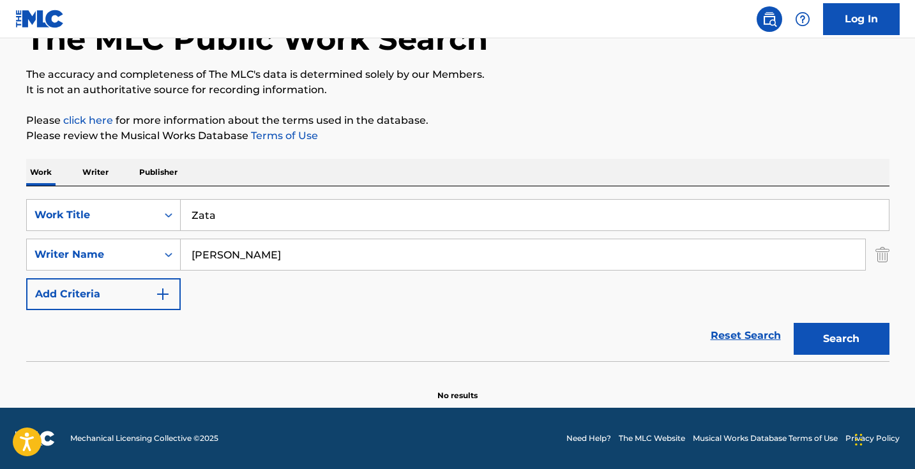
click at [247, 257] on input "lopez" at bounding box center [523, 255] width 685 height 31
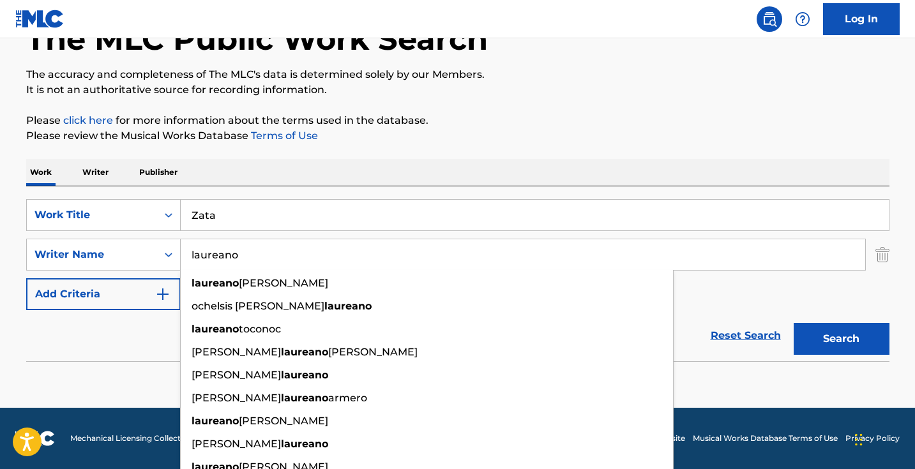
type input "laureano"
click at [841, 339] on button "Search" at bounding box center [842, 339] width 96 height 32
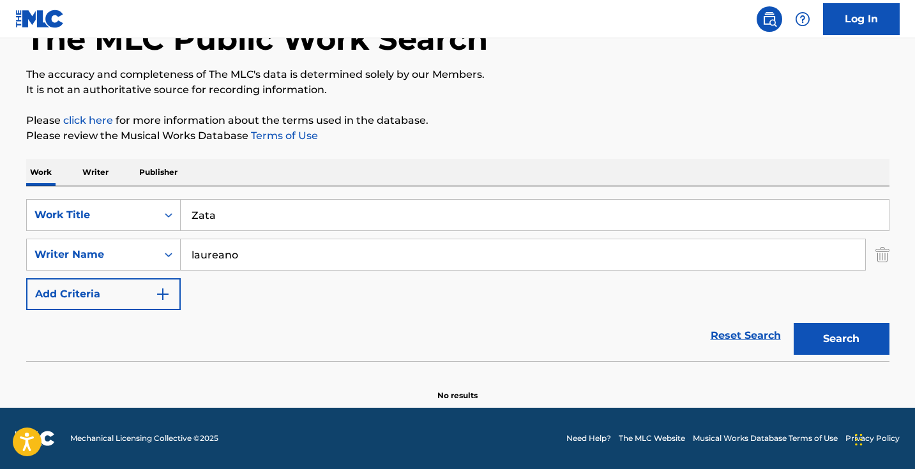
click at [294, 206] on input "Zata" at bounding box center [535, 215] width 708 height 31
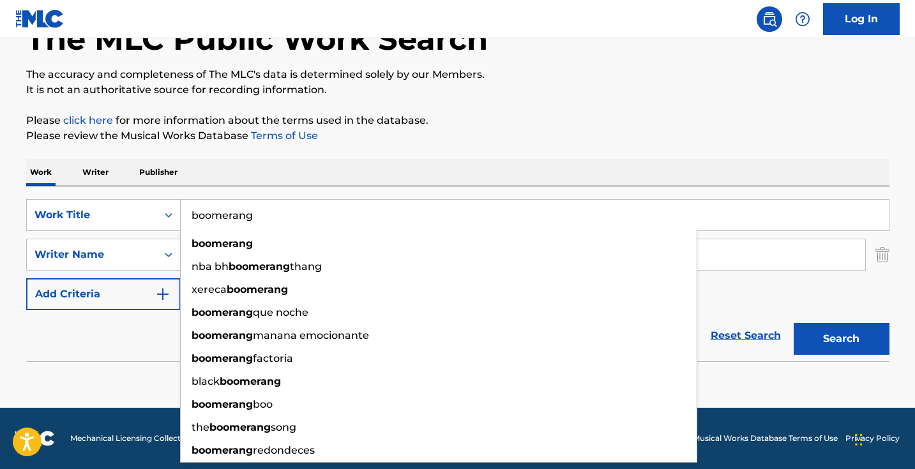
type input "boomerang"
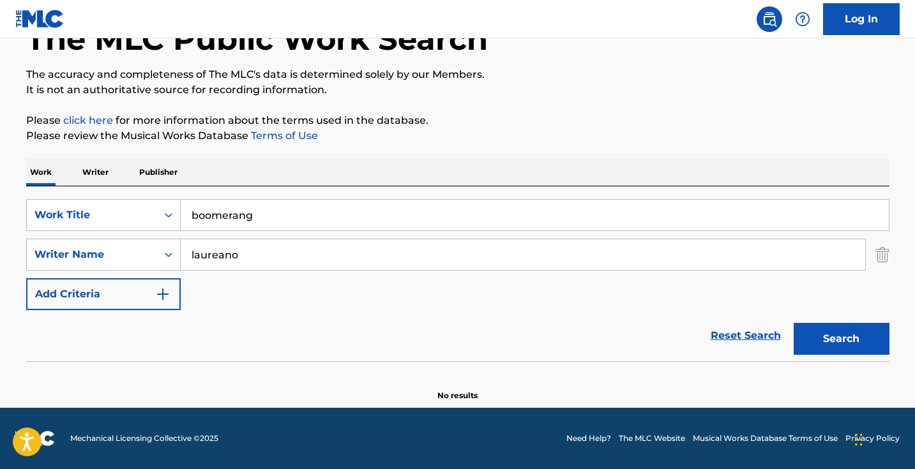
click at [458, 160] on div "Work Writer Publisher" at bounding box center [458, 172] width 864 height 27
click at [335, 255] on input "laureano" at bounding box center [523, 255] width 685 height 31
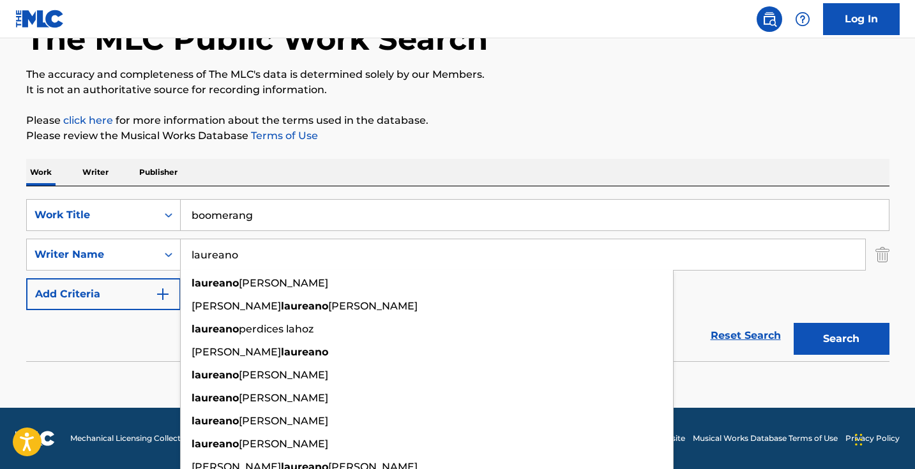
click at [335, 255] on input "laureano" at bounding box center [523, 255] width 685 height 31
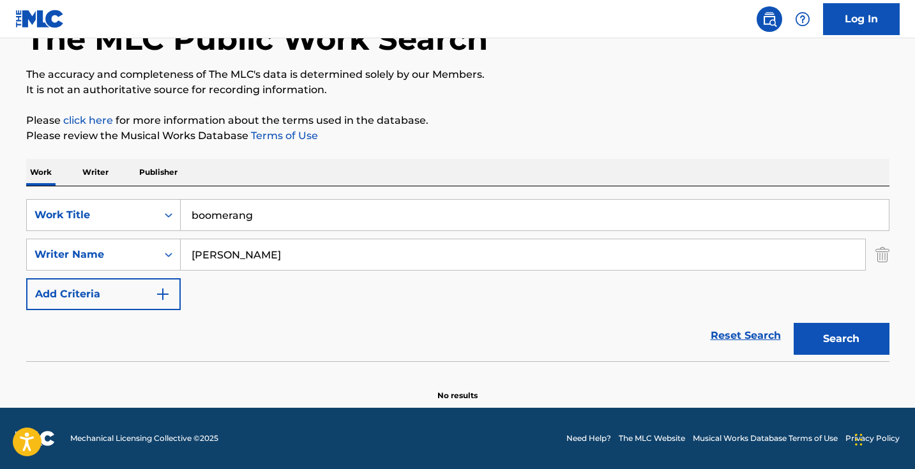
click at [841, 339] on button "Search" at bounding box center [842, 339] width 96 height 32
drag, startPoint x: 271, startPoint y: 252, endPoint x: 133, endPoint y: 252, distance: 138.0
click at [133, 252] on div "SearchWithCriteria29862e25-6165-42b2-84cf-2019503ee9fa Writer Name anna asti" at bounding box center [458, 255] width 864 height 32
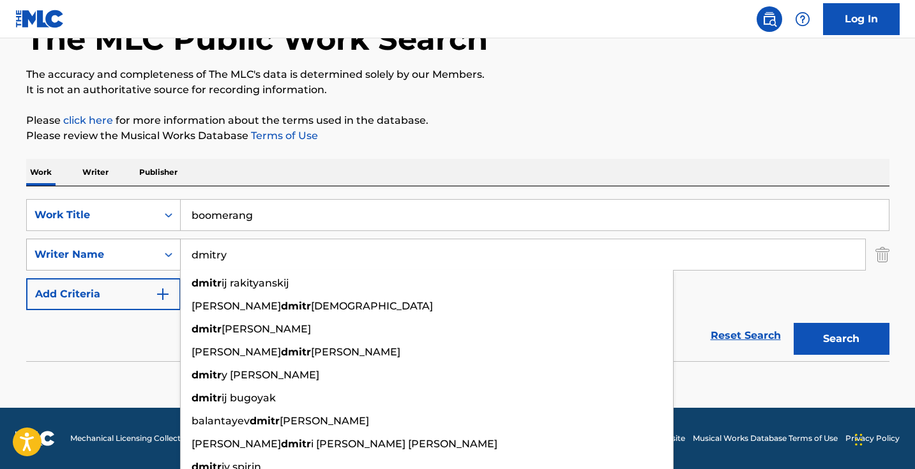
type input "dmitry"
click at [841, 339] on button "Search" at bounding box center [842, 339] width 96 height 32
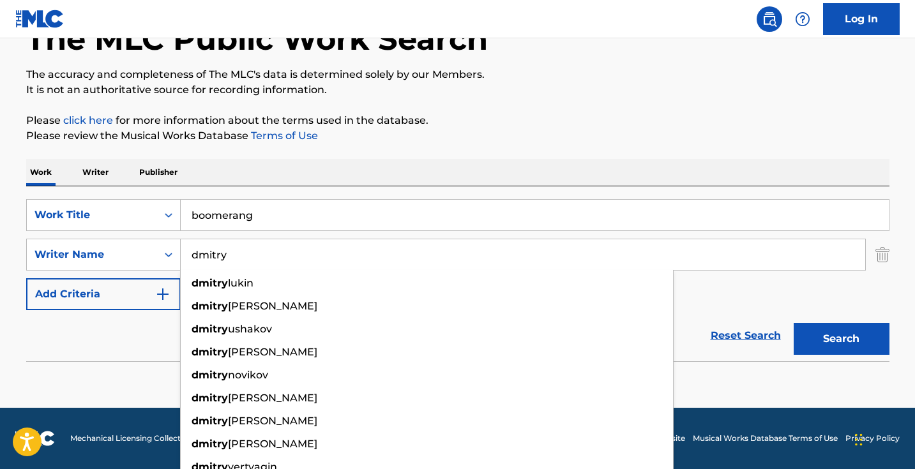
click at [621, 156] on div "The MLC Public Work Search The accuracy and completeness of The MLC's data is d…" at bounding box center [458, 193] width 894 height 416
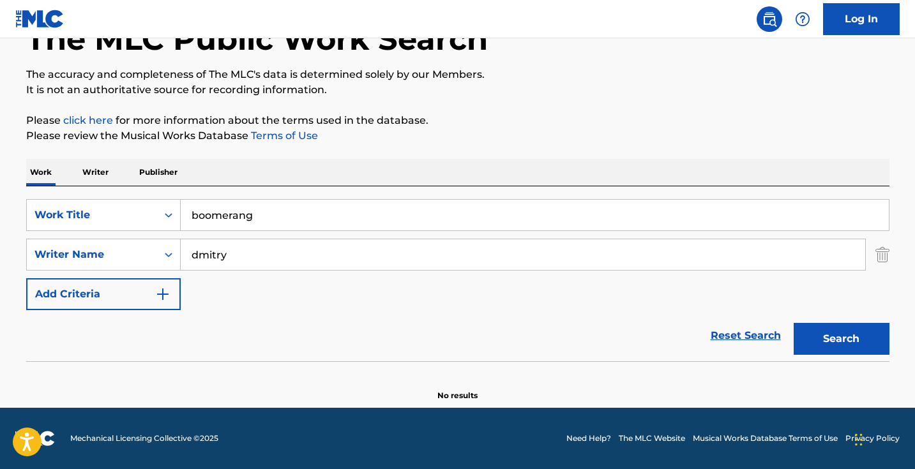
click at [369, 259] on input "dmitry" at bounding box center [523, 255] width 685 height 31
click at [841, 339] on button "Search" at bounding box center [842, 339] width 96 height 32
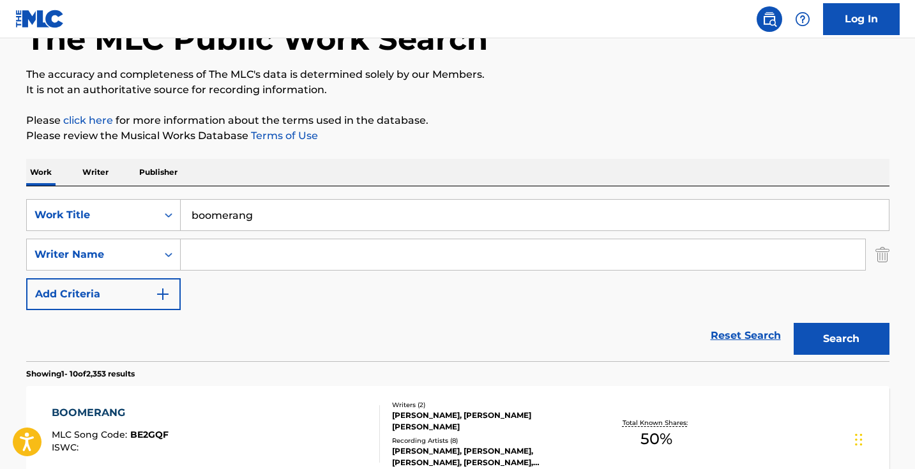
click at [299, 209] on input "boomerang" at bounding box center [535, 215] width 708 height 31
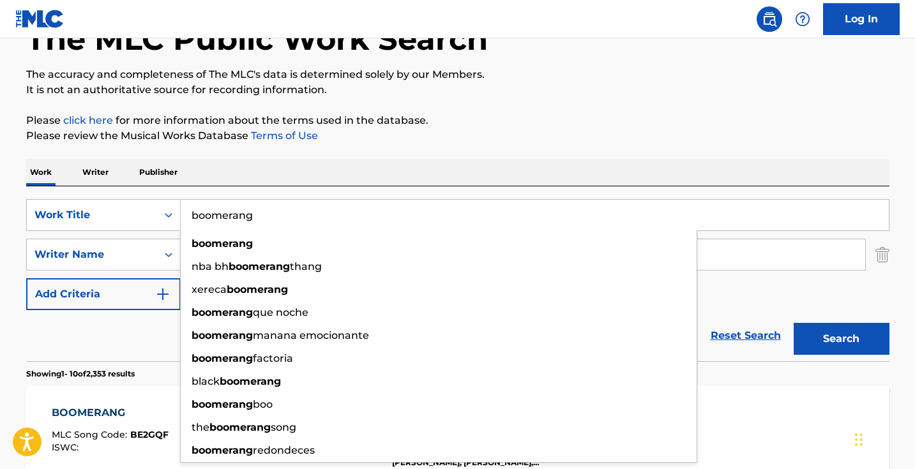
click at [299, 209] on input "boomerang" at bounding box center [535, 215] width 708 height 31
click at [365, 137] on p "Please review the Musical Works Database Terms of Use" at bounding box center [458, 135] width 864 height 15
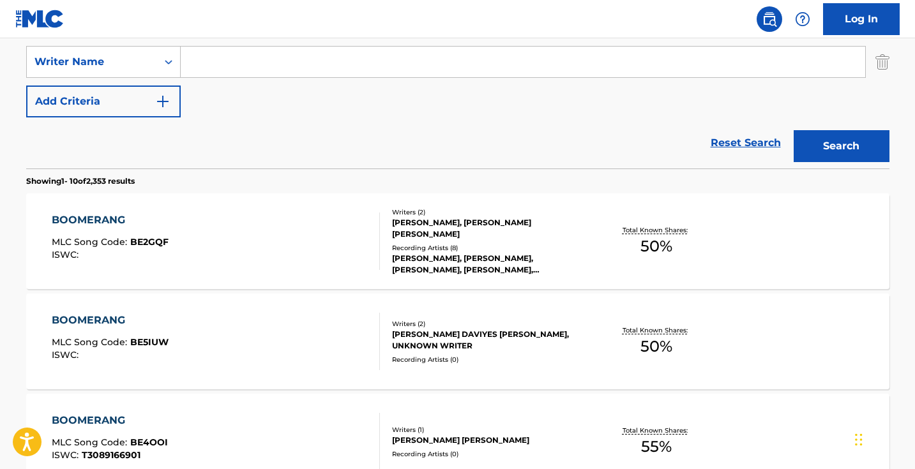
scroll to position [195, 0]
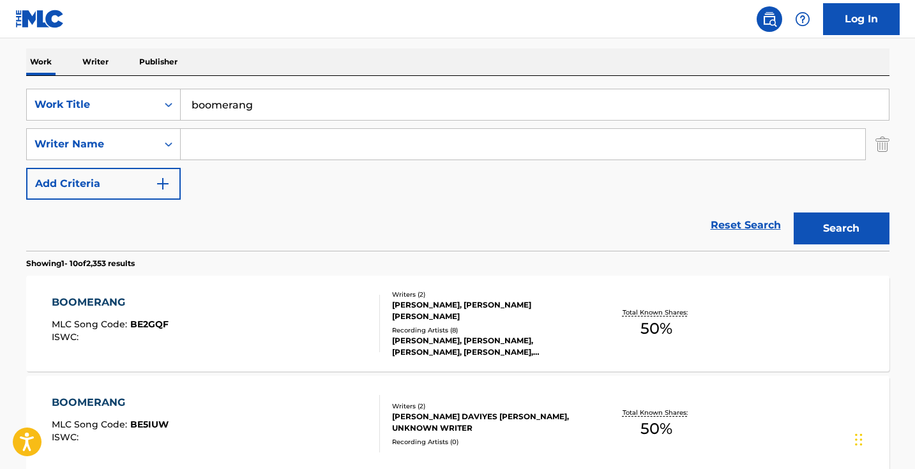
click at [289, 104] on input "boomerang" at bounding box center [535, 104] width 708 height 31
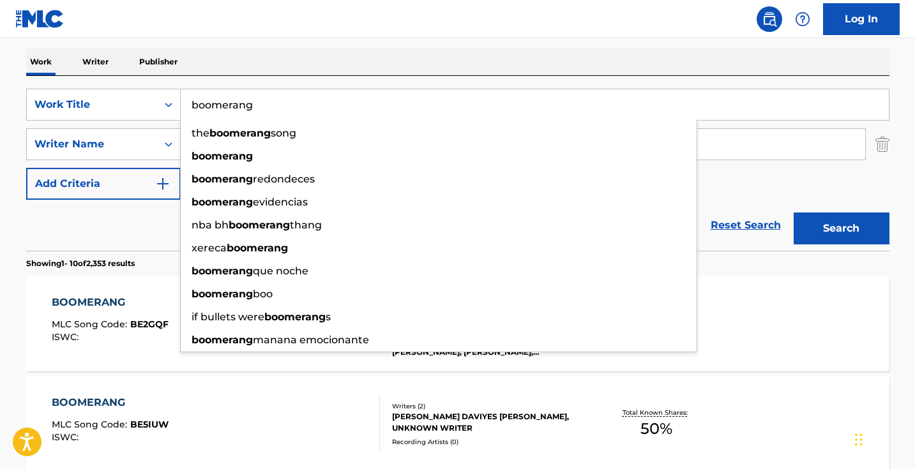
click at [289, 104] on input "boomerang" at bounding box center [535, 104] width 708 height 31
paste input "Бумеранг"
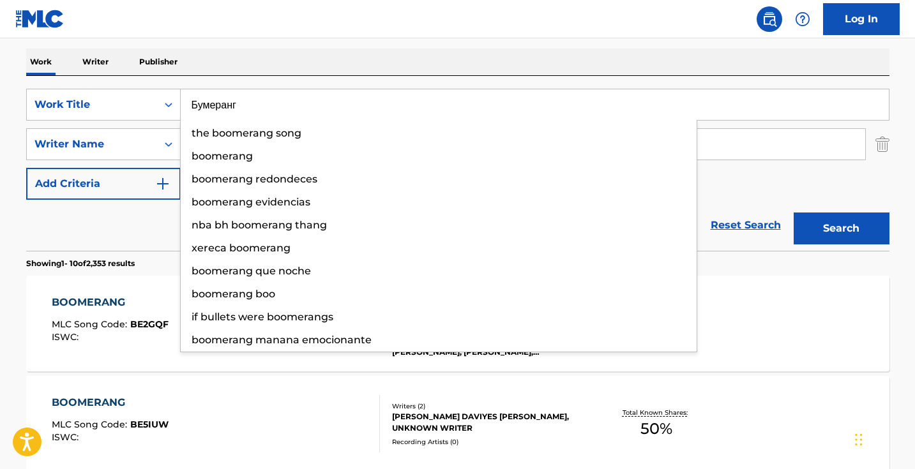
type input "Бумеранг"
click at [841, 229] on button "Search" at bounding box center [842, 229] width 96 height 32
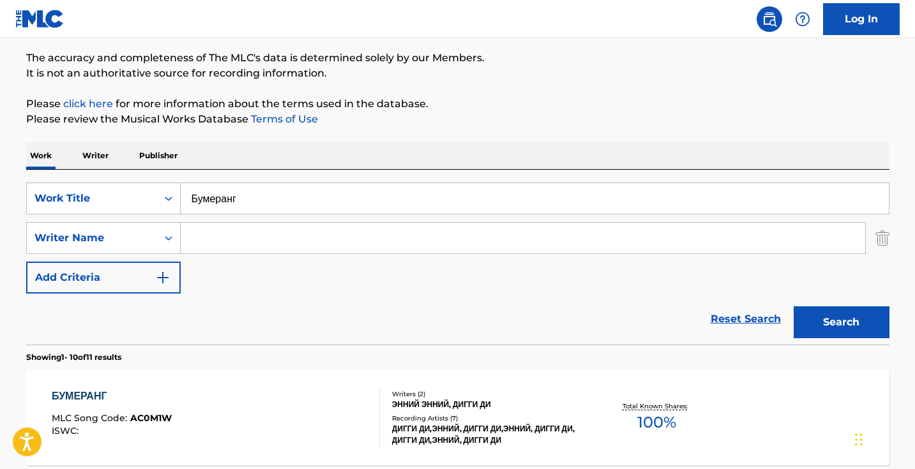
scroll to position [24, 0]
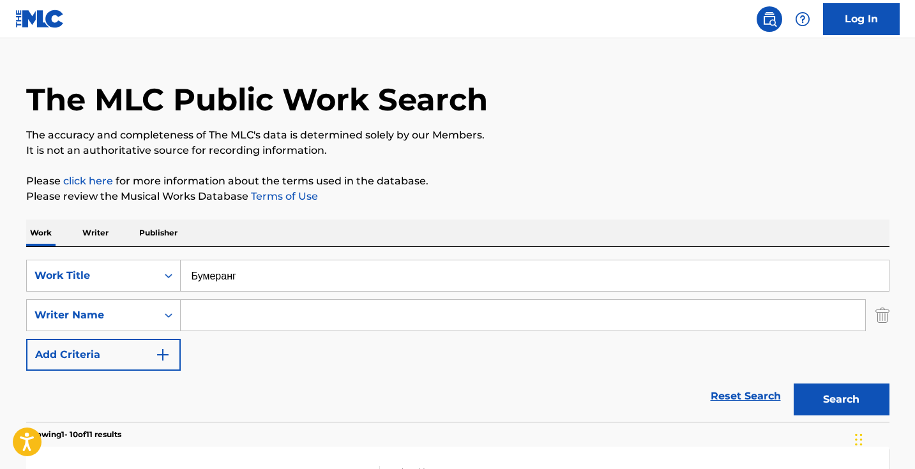
click at [340, 307] on input "Search Form" at bounding box center [523, 315] width 685 height 31
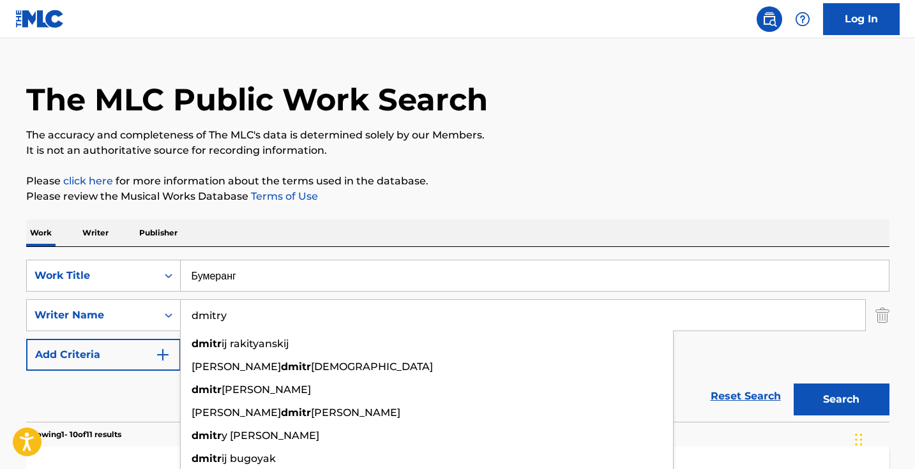
click at [841, 400] on button "Search" at bounding box center [842, 400] width 96 height 32
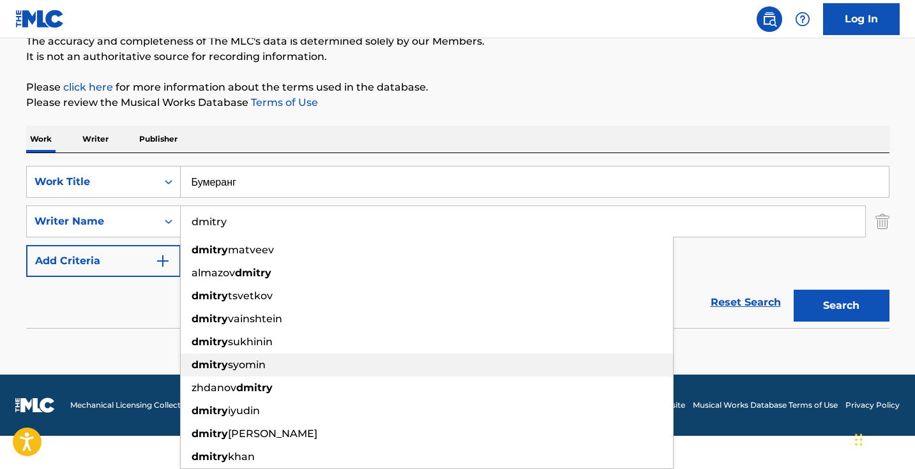
click at [672, 363] on div "dmitry syomin" at bounding box center [427, 365] width 492 height 23
type input "dmitry syomin"
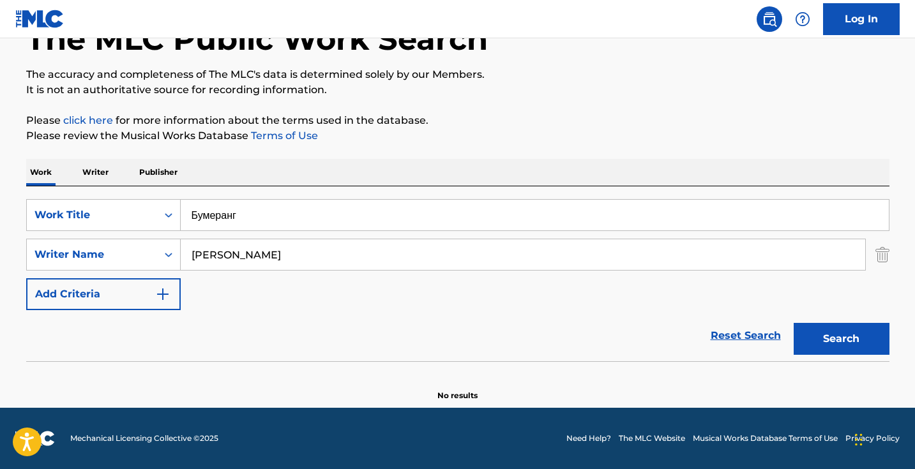
scroll to position [85, 0]
click at [424, 260] on input "dmitry syomin" at bounding box center [523, 255] width 685 height 31
click at [366, 263] on input "Search Form" at bounding box center [523, 255] width 685 height 31
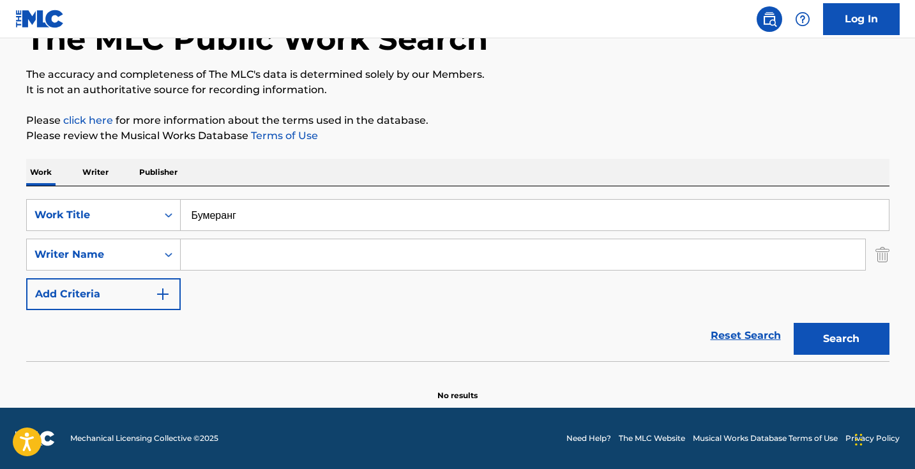
paste input "Дмитрий Лорен"
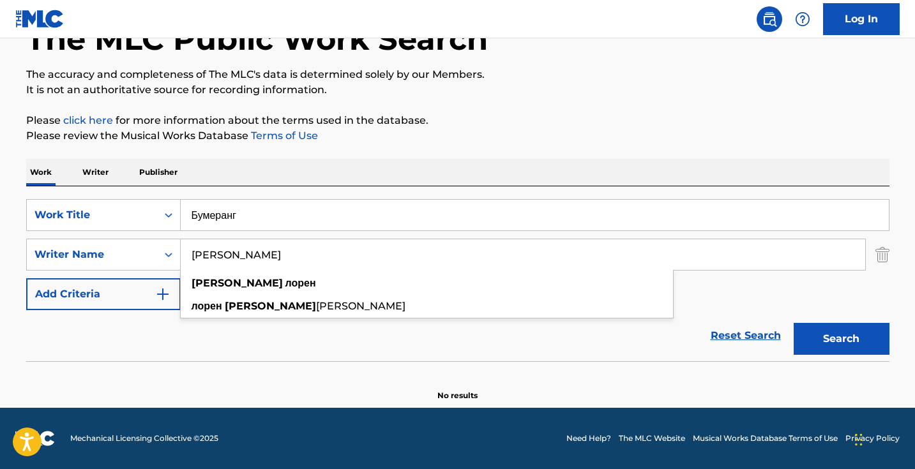
click at [841, 339] on button "Search" at bounding box center [842, 339] width 96 height 32
type input "Дмитрий Лорен"
click at [841, 339] on button "Search" at bounding box center [842, 339] width 96 height 32
click at [310, 211] on input "Бумеранг" at bounding box center [535, 215] width 708 height 31
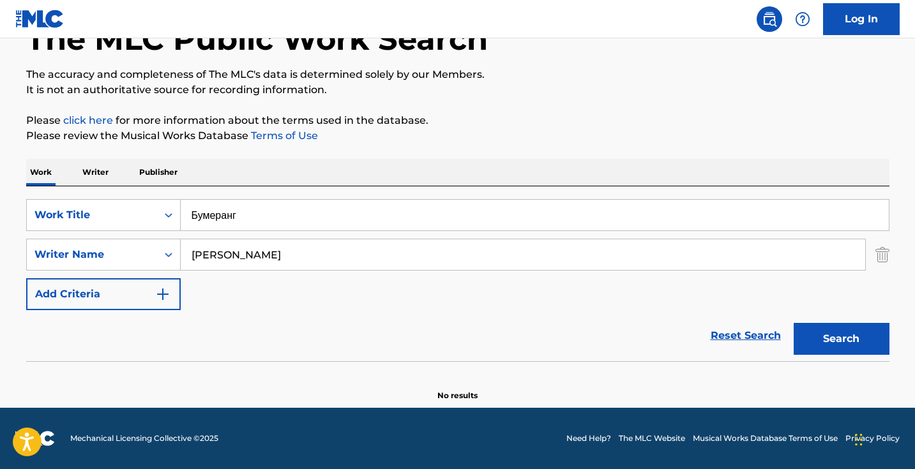
click at [310, 211] on input "Бумеранг" at bounding box center [535, 215] width 708 height 31
paste input "ерю в тебя"
type input "Верю в тебя"
click at [841, 339] on button "Search" at bounding box center [842, 339] width 96 height 32
click at [293, 252] on input "Дмитрий Лорен" at bounding box center [523, 255] width 685 height 31
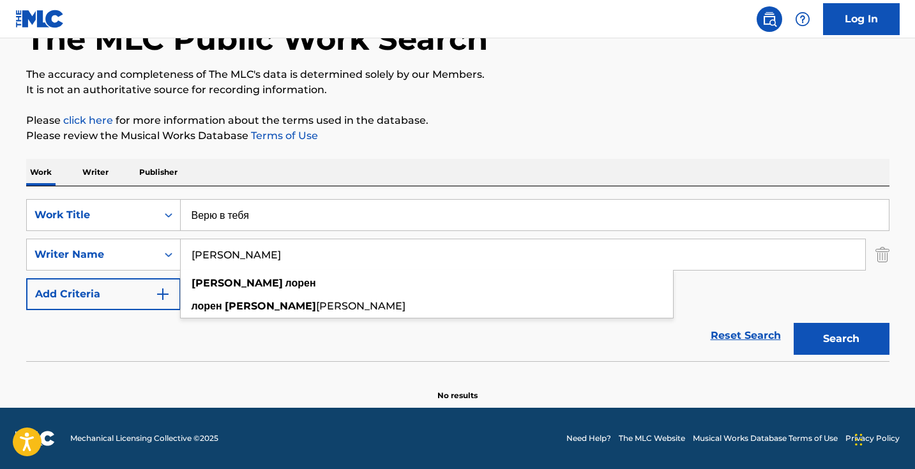
click at [293, 252] on input "Дмитрий Лорен" at bounding box center [523, 255] width 685 height 31
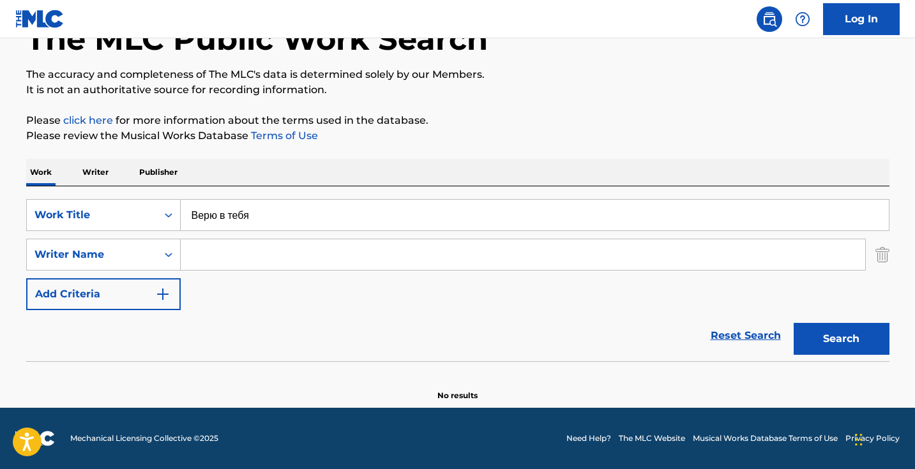
click at [841, 339] on button "Search" at bounding box center [842, 339] width 96 height 32
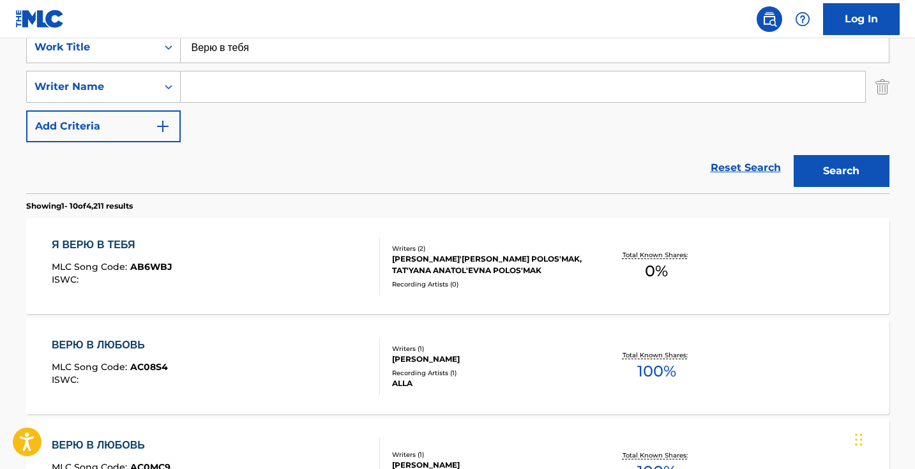
scroll to position [245, 0]
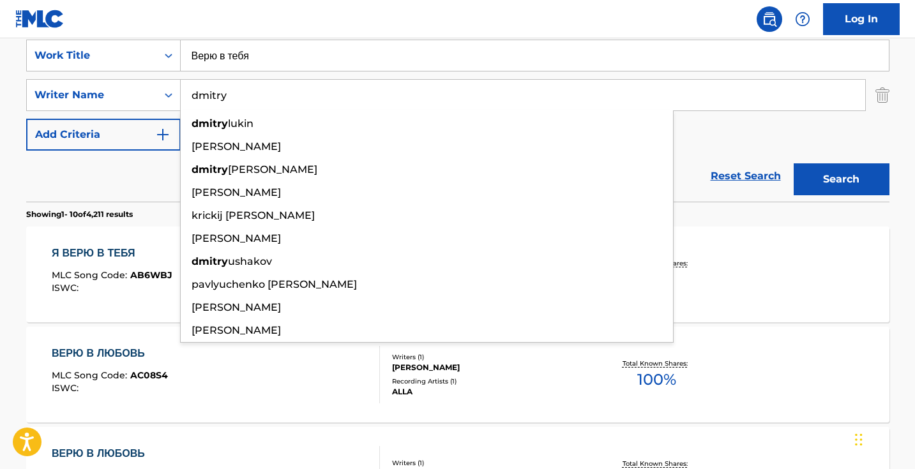
type input "dmitry"
click at [841, 179] on button "Search" at bounding box center [842, 180] width 96 height 32
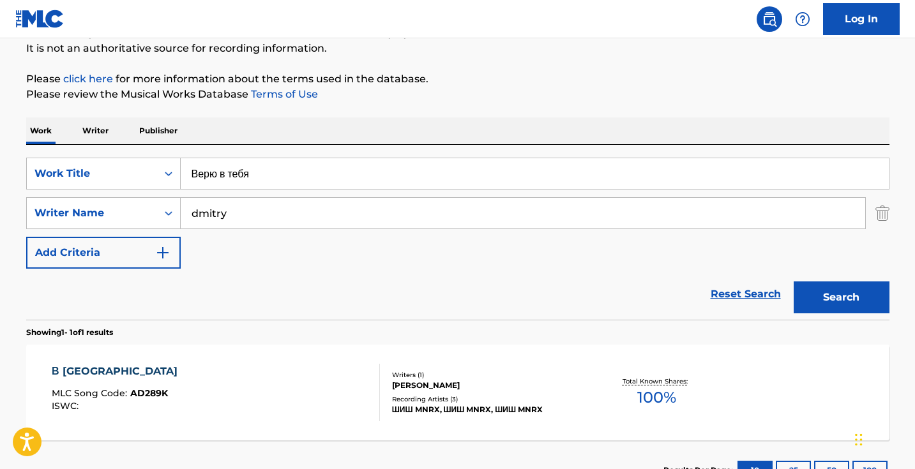
click at [330, 211] on input "dmitry" at bounding box center [523, 213] width 685 height 31
paste input "Анна Дзюба"
type input "Анна Дзюба"
click at [809, 291] on button "Search" at bounding box center [842, 298] width 96 height 32
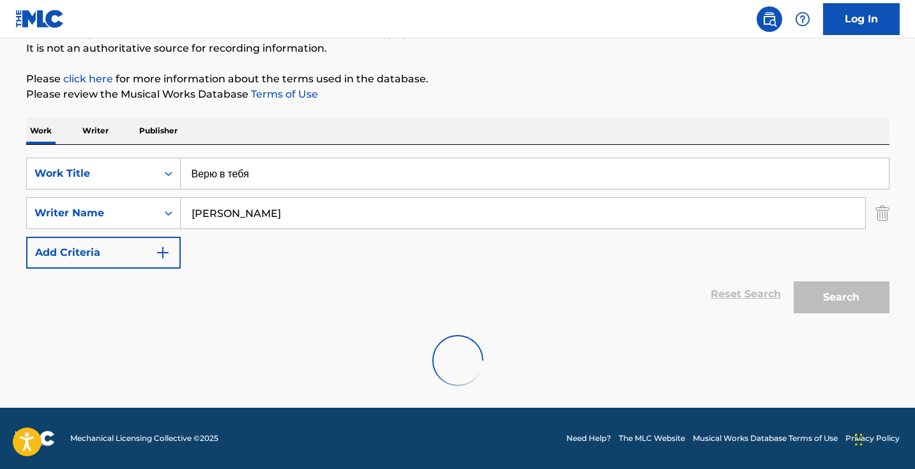
scroll to position [85, 0]
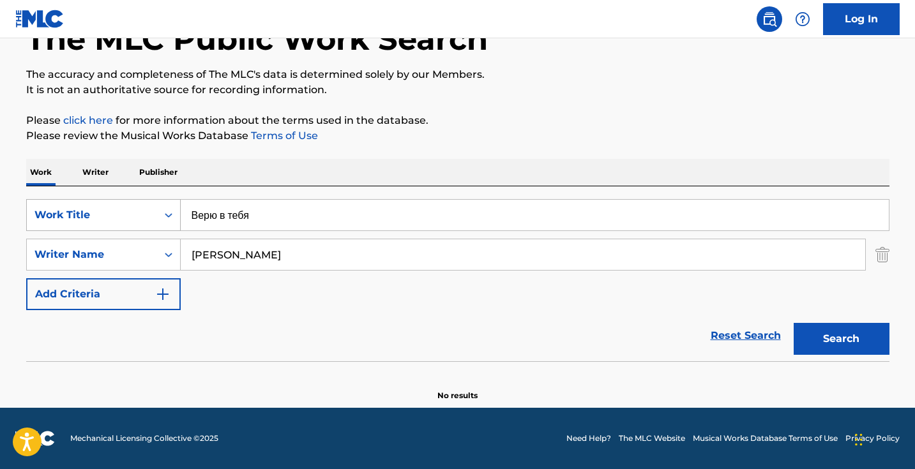
drag, startPoint x: 286, startPoint y: 213, endPoint x: 121, endPoint y: 209, distance: 164.2
click at [132, 212] on div "SearchWithCriteria40408f57-c00a-4f9d-b7ff-5f1c3732aa44 Work Title Верю в тебя" at bounding box center [458, 215] width 864 height 32
paste input "умеранг"
click at [841, 339] on button "Search" at bounding box center [842, 339] width 96 height 32
click at [346, 212] on input "Бумеранг" at bounding box center [535, 215] width 708 height 31
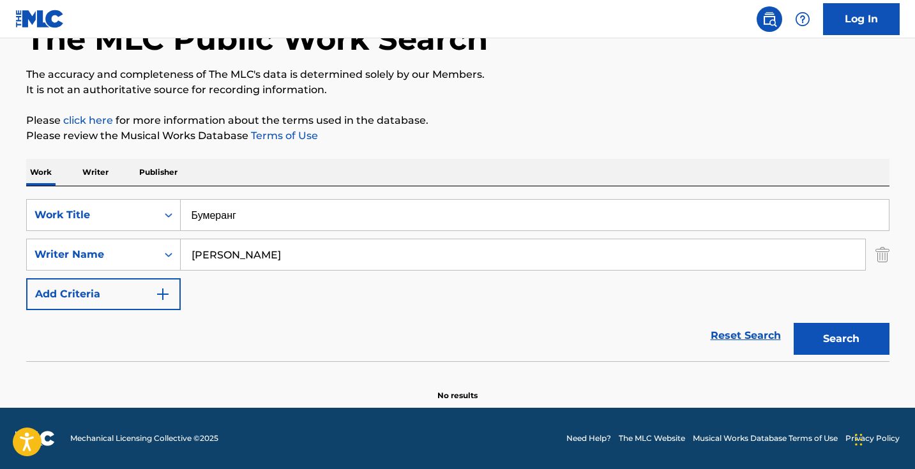
click at [346, 211] on input "Бумеранг" at bounding box center [535, 215] width 708 height 31
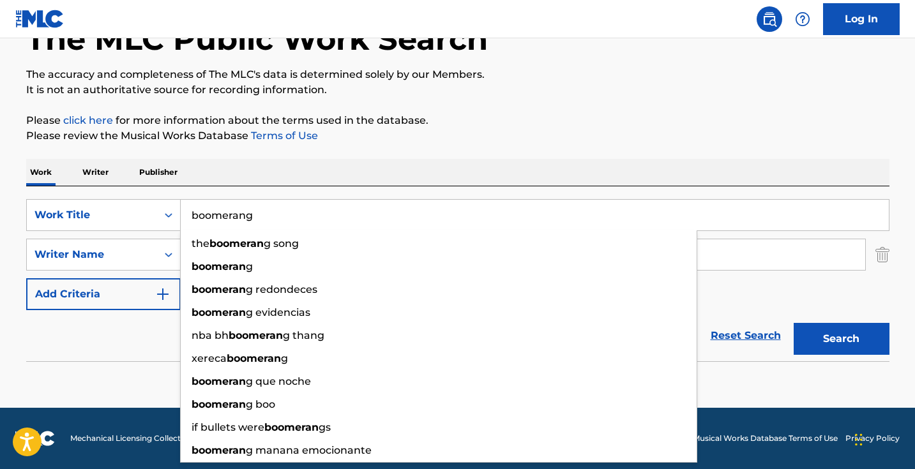
click at [841, 339] on button "Search" at bounding box center [842, 339] width 96 height 32
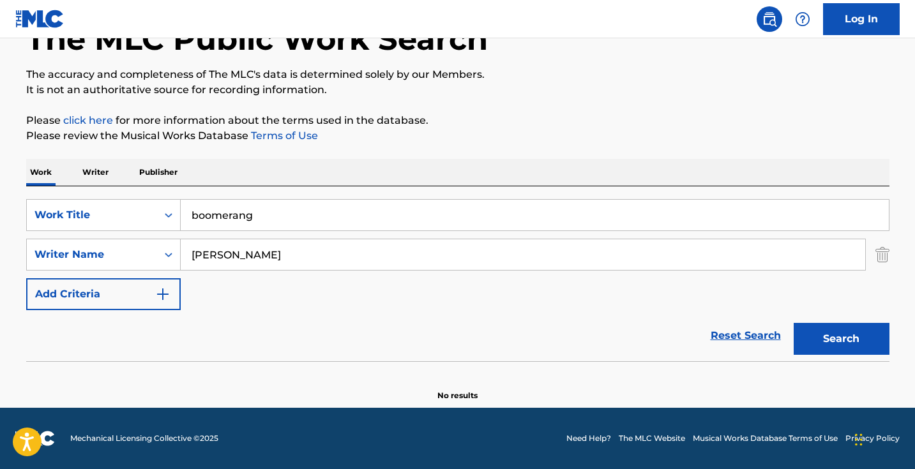
click at [303, 218] on input "boomerang" at bounding box center [535, 215] width 708 height 31
paste input "Дикое сердце"
type input "Дикое сердце"
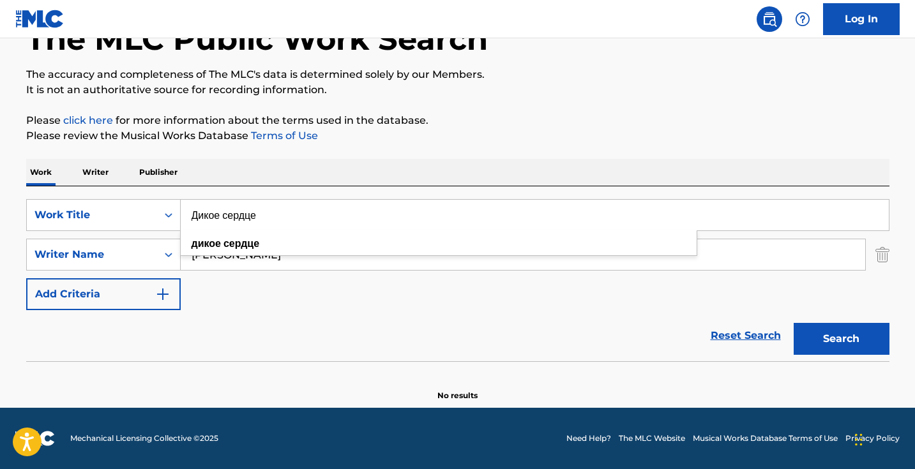
click at [841, 339] on button "Search" at bounding box center [842, 339] width 96 height 32
click at [280, 247] on input "Анна Дзюба" at bounding box center [523, 255] width 685 height 31
paste input "асилий Писаренко"
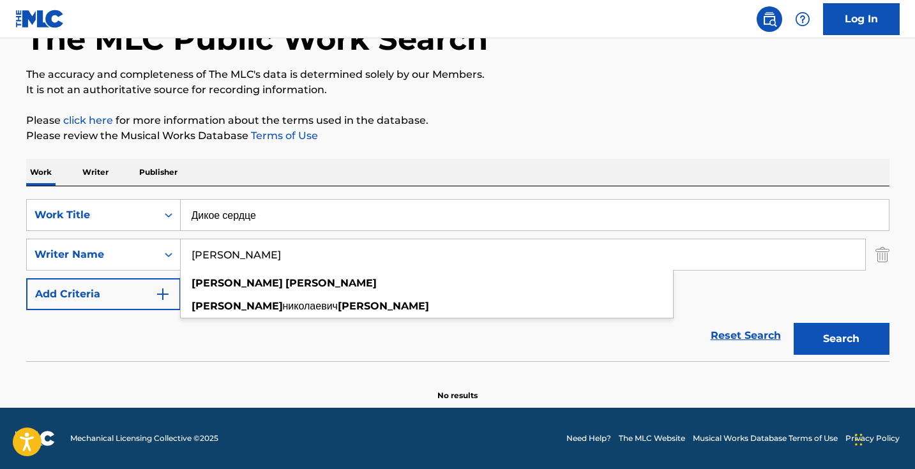
type input "Василий Писаренко"
click at [841, 339] on button "Search" at bounding box center [842, 339] width 96 height 32
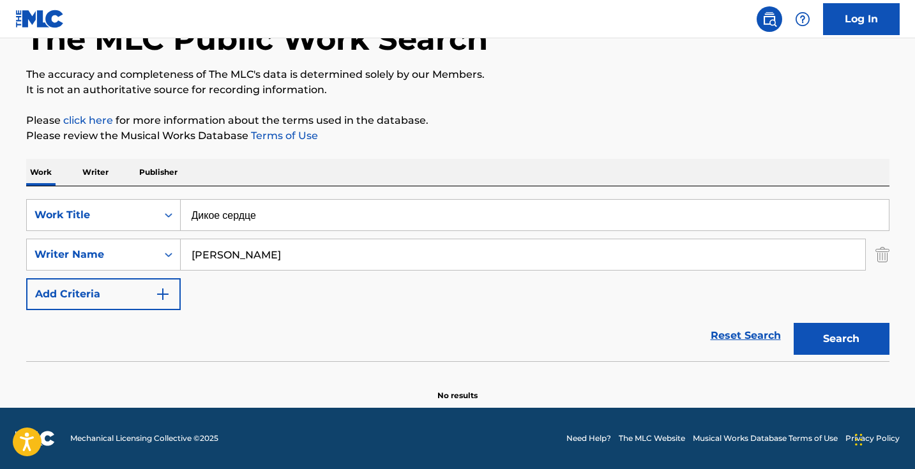
click at [301, 224] on input "Дикое сердце" at bounding box center [535, 215] width 708 height 31
click at [301, 223] on input "Дикое сердце" at bounding box center [535, 215] width 708 height 31
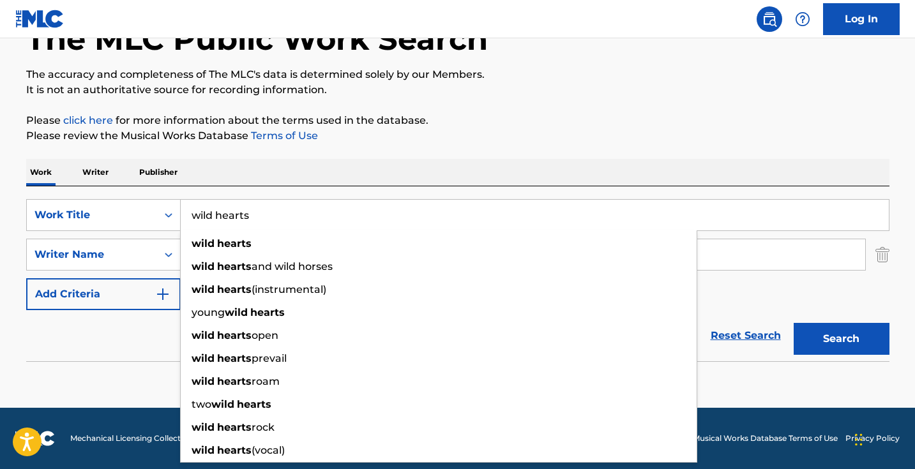
type input "wild hearts"
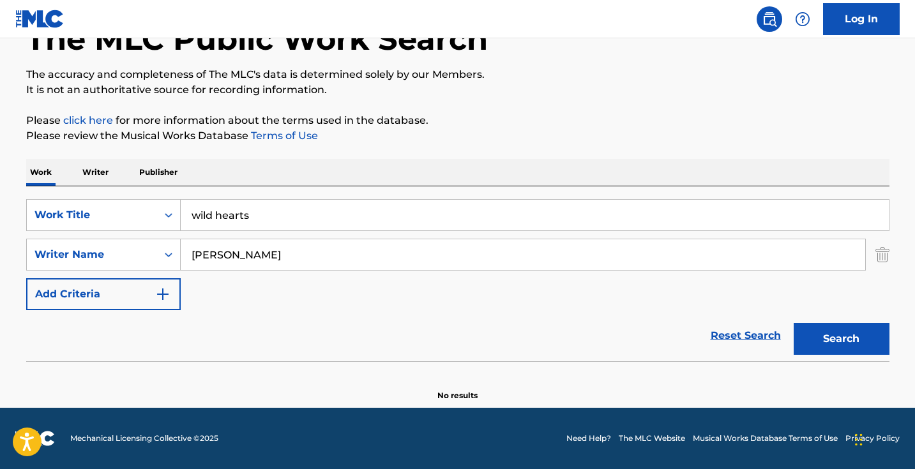
click at [392, 172] on div "Work Writer Publisher" at bounding box center [458, 172] width 864 height 27
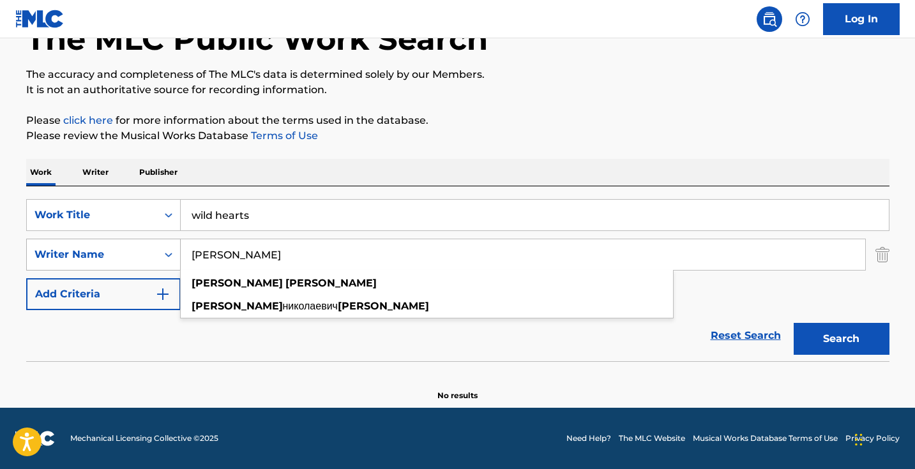
drag, startPoint x: 342, startPoint y: 255, endPoint x: 119, endPoint y: 255, distance: 222.9
click at [120, 255] on div "SearchWithCriteria29862e25-6165-42b2-84cf-2019503ee9fa Writer Name Василий Писа…" at bounding box center [458, 255] width 864 height 32
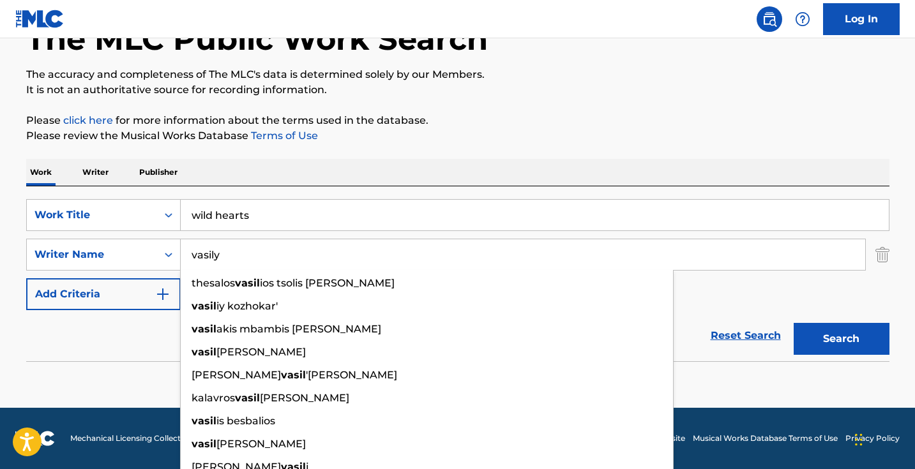
click at [841, 339] on button "Search" at bounding box center [842, 339] width 96 height 32
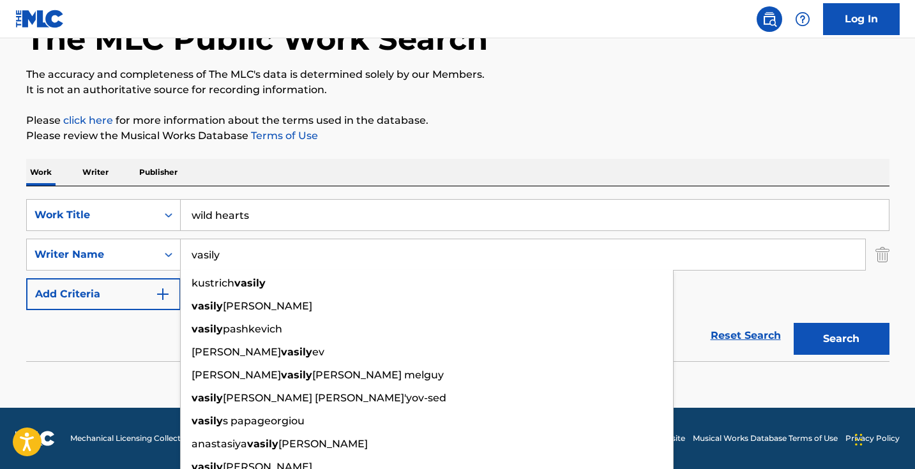
click at [717, 403] on main "The MLC Public Work Search The accuracy and completeness of The MLC's data is d…" at bounding box center [457, 180] width 915 height 455
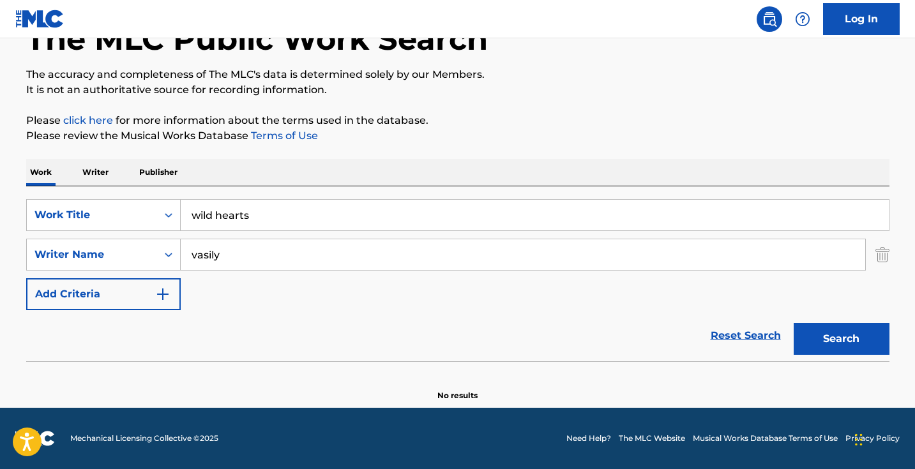
click at [231, 257] on input "vasily" at bounding box center [523, 255] width 685 height 31
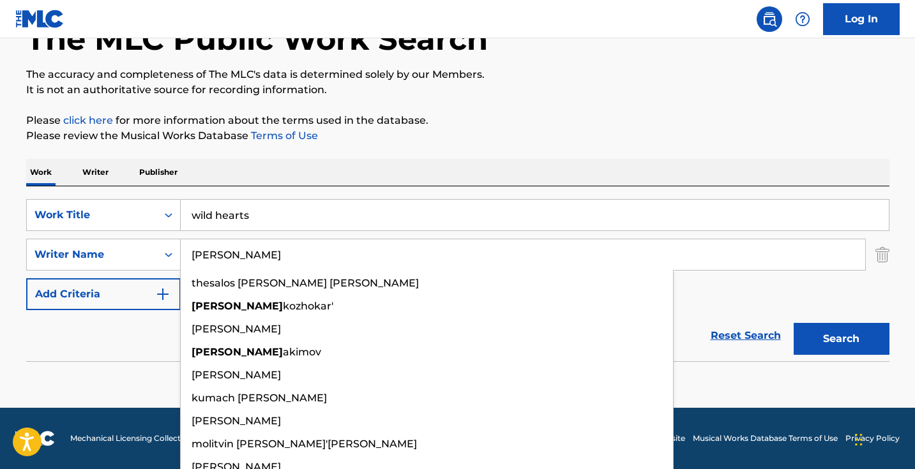
click at [841, 339] on button "Search" at bounding box center [842, 339] width 96 height 32
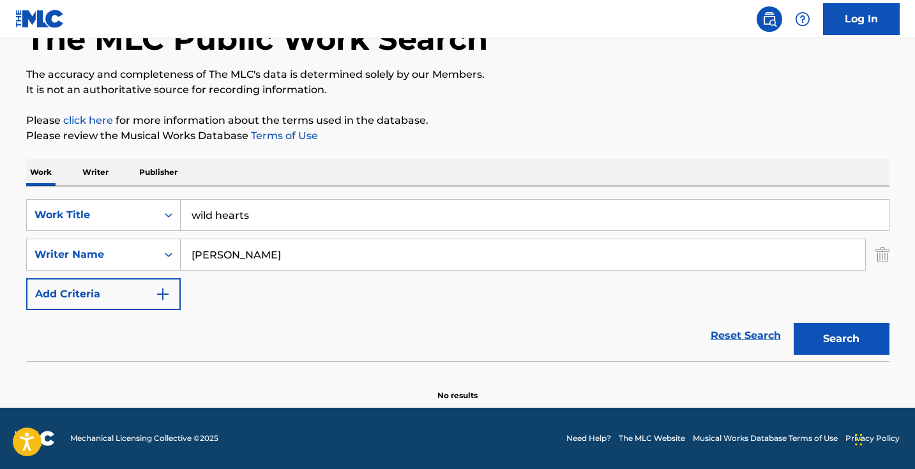
click at [243, 257] on input "vasiliy" at bounding box center [523, 255] width 685 height 31
paste input "Vasiliy Pisarenko"
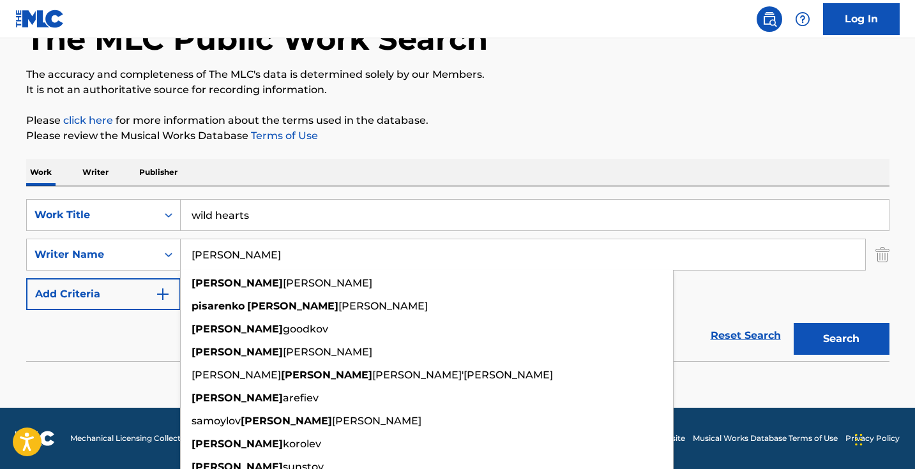
type input "Vasiliy Pisarenko"
click at [841, 339] on button "Search" at bounding box center [842, 339] width 96 height 32
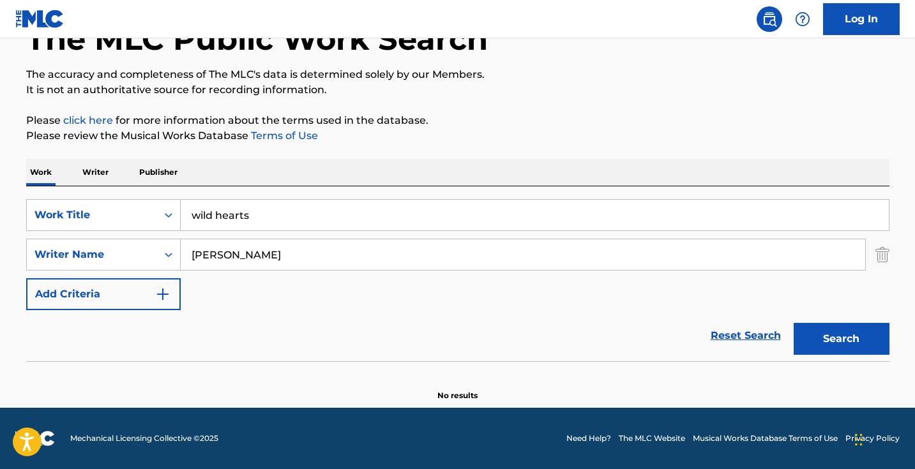
click at [277, 206] on input "wild hearts" at bounding box center [535, 215] width 708 height 31
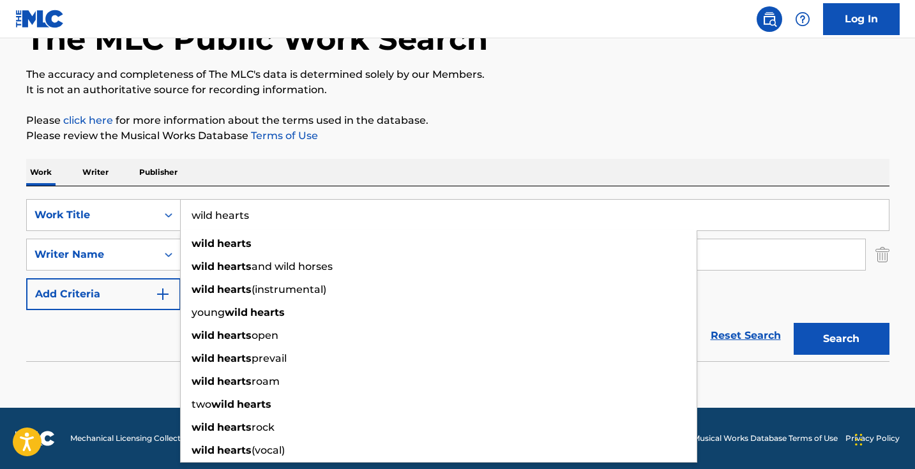
click at [277, 208] on input "wild hearts" at bounding box center [535, 215] width 708 height 31
click at [277, 213] on input "wild hearts" at bounding box center [535, 215] width 708 height 31
click at [277, 214] on input "wild hearts" at bounding box center [535, 215] width 708 height 31
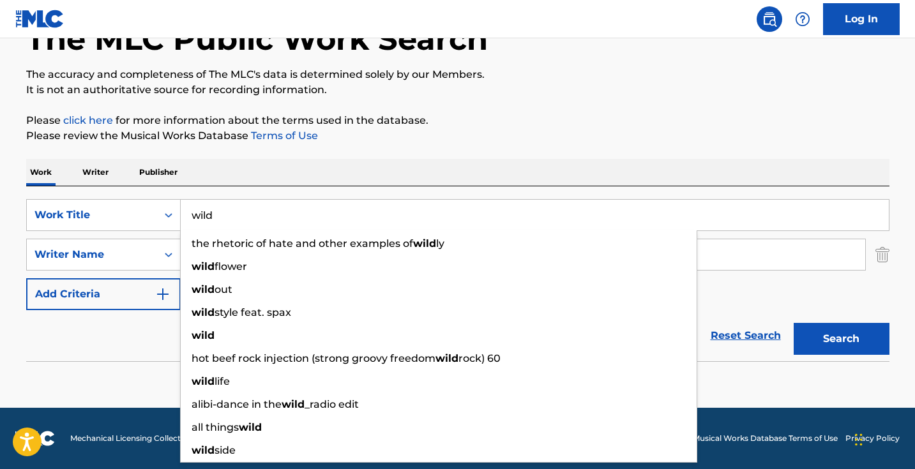
click at [262, 214] on input "wild" at bounding box center [535, 215] width 708 height 31
paste input "Дикое сердце"
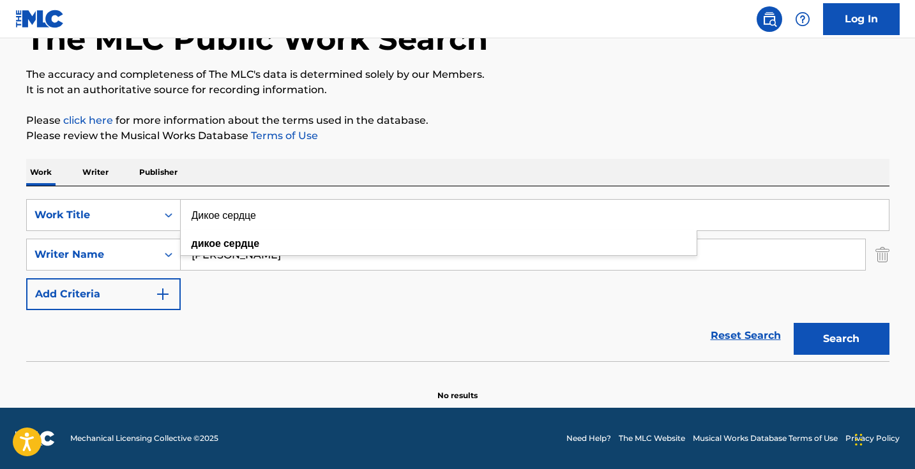
type input "Дикое сердце"
click at [841, 339] on button "Search" at bounding box center [842, 339] width 96 height 32
drag, startPoint x: 303, startPoint y: 257, endPoint x: 159, endPoint y: 248, distance: 143.9
click at [160, 249] on div "SearchWithCriteria29862e25-6165-42b2-84cf-2019503ee9fa Writer Name Vasiliy Pisa…" at bounding box center [458, 255] width 864 height 32
click at [841, 339] on button "Search" at bounding box center [842, 339] width 96 height 32
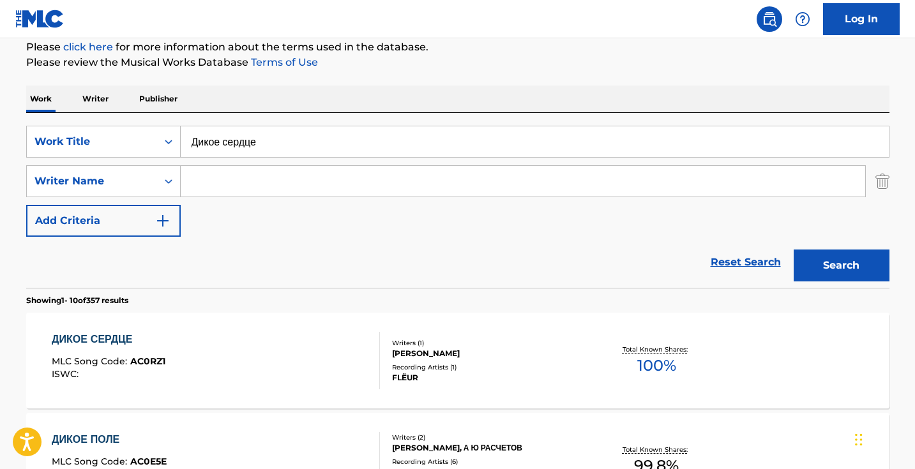
scroll to position [94, 0]
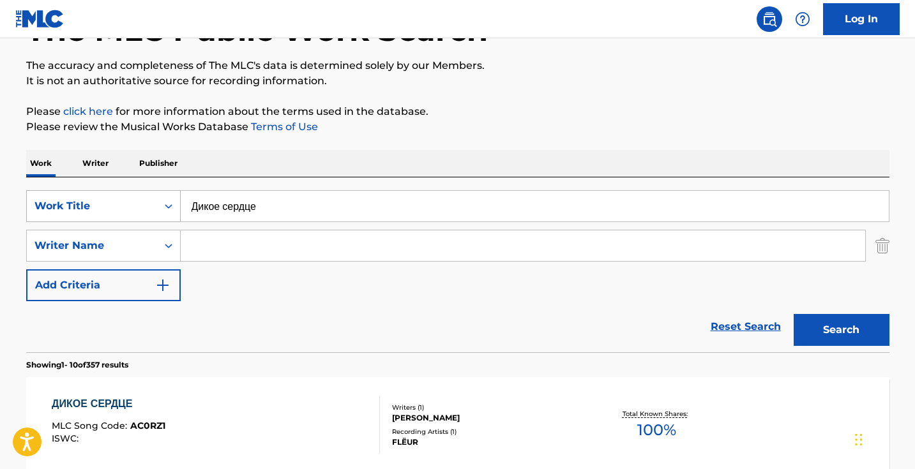
drag, startPoint x: 307, startPoint y: 199, endPoint x: 159, endPoint y: 199, distance: 148.2
click at [159, 199] on div "SearchWithCriteria40408f57-c00a-4f9d-b7ff-5f1c3732aa44 Work Title Дикое сердце" at bounding box center [458, 206] width 864 height 32
drag, startPoint x: 284, startPoint y: 199, endPoint x: 360, endPoint y: 218, distance: 78.9
click at [360, 218] on input "Дикое сердце" at bounding box center [535, 206] width 708 height 31
paste input "урак"
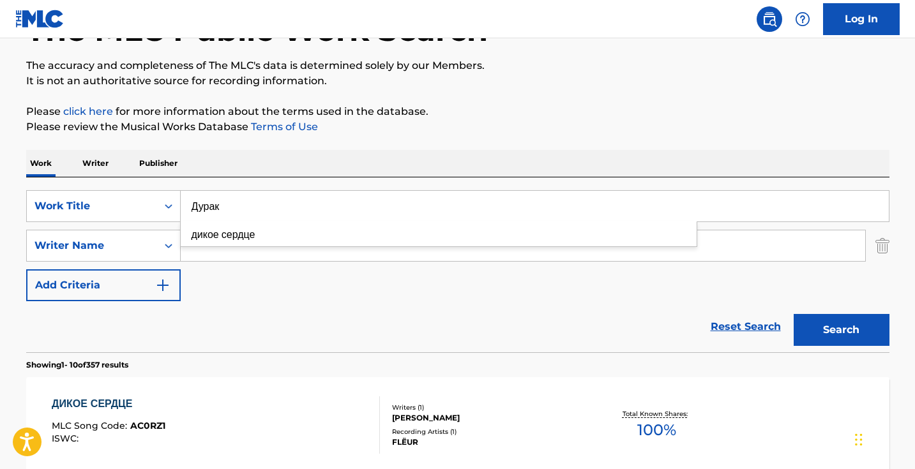
type input "Дурак"
click at [841, 330] on button "Search" at bounding box center [842, 330] width 96 height 32
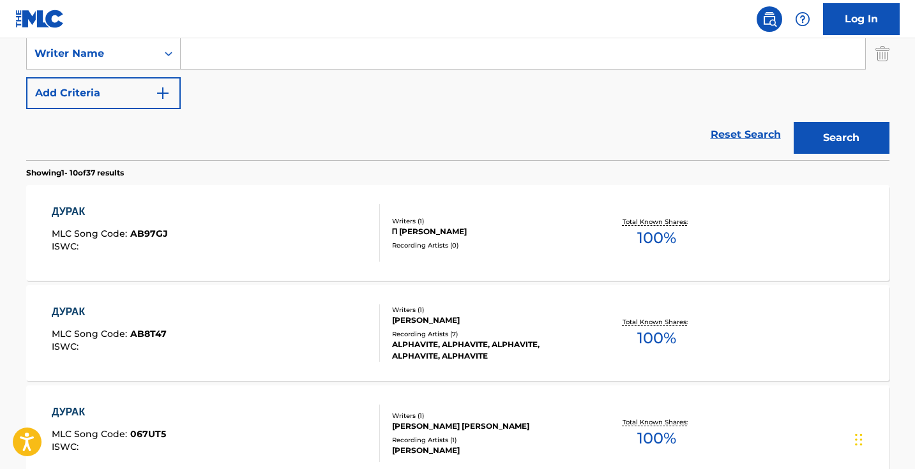
scroll to position [204, 0]
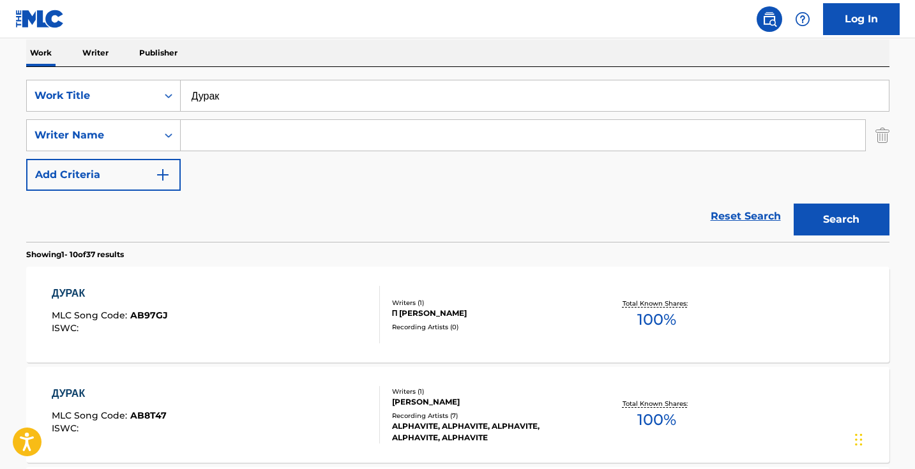
click at [312, 138] on input "Search Form" at bounding box center [523, 135] width 685 height 31
paste input "Дмитрий Лорен"
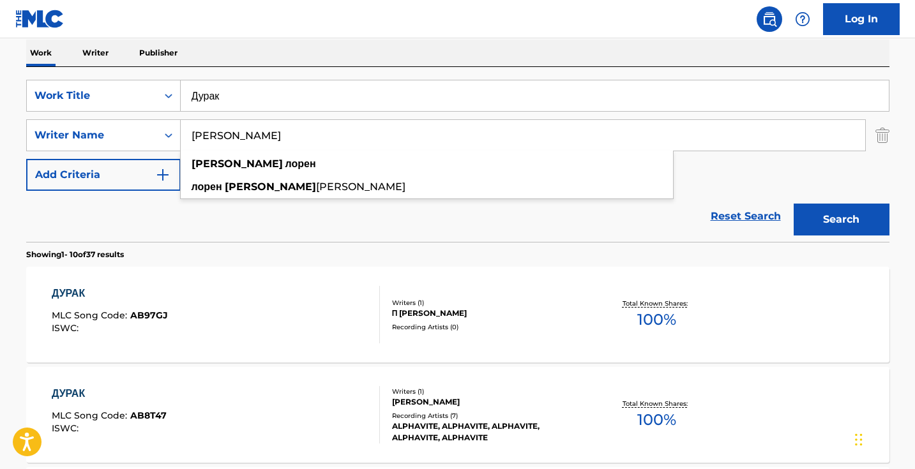
click at [841, 220] on button "Search" at bounding box center [842, 220] width 96 height 32
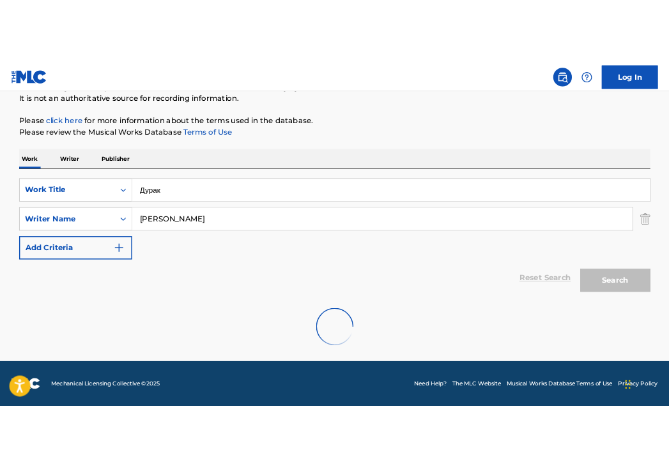
scroll to position [85, 0]
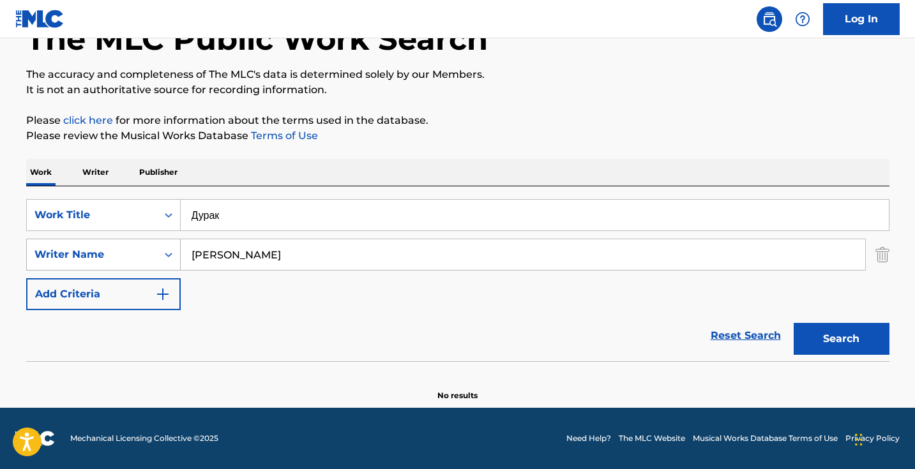
drag, startPoint x: 298, startPoint y: 261, endPoint x: 164, endPoint y: 246, distance: 135.0
click at [165, 247] on div "SearchWithCriteria29862e25-6165-42b2-84cf-2019503ee9fa Writer Name Дмитрий Лорен" at bounding box center [458, 255] width 864 height 32
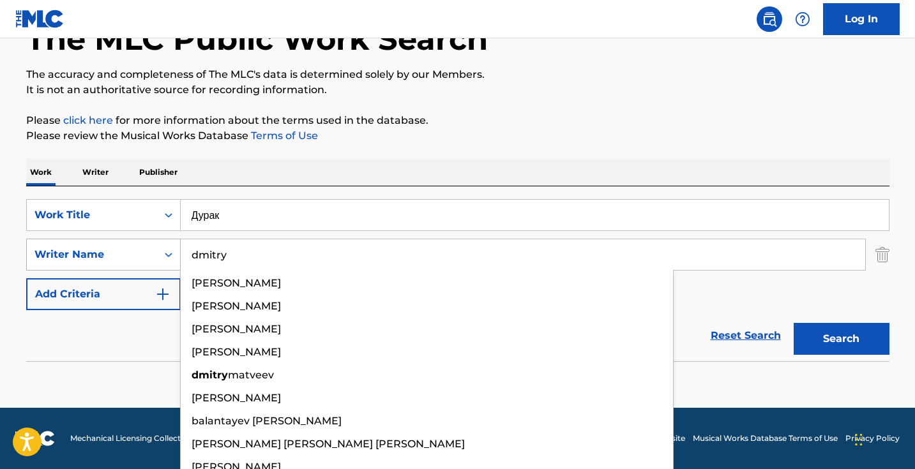
click at [841, 339] on button "Search" at bounding box center [842, 339] width 96 height 32
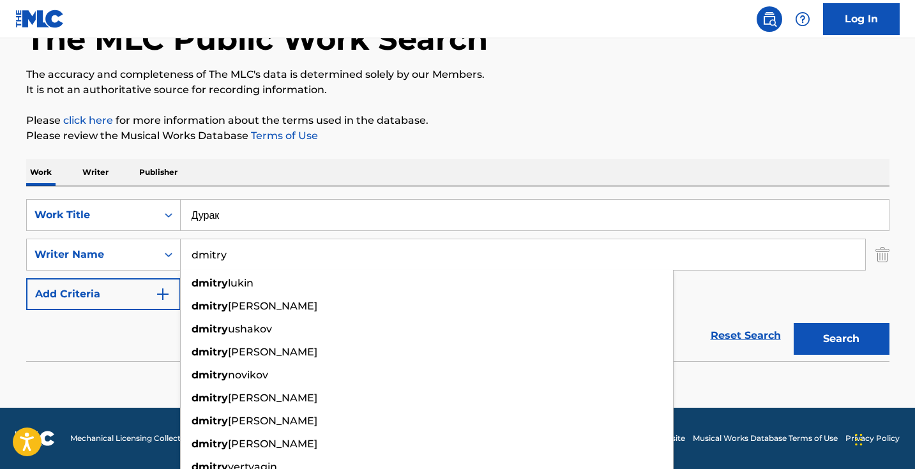
click at [726, 382] on section "No results" at bounding box center [458, 385] width 864 height 33
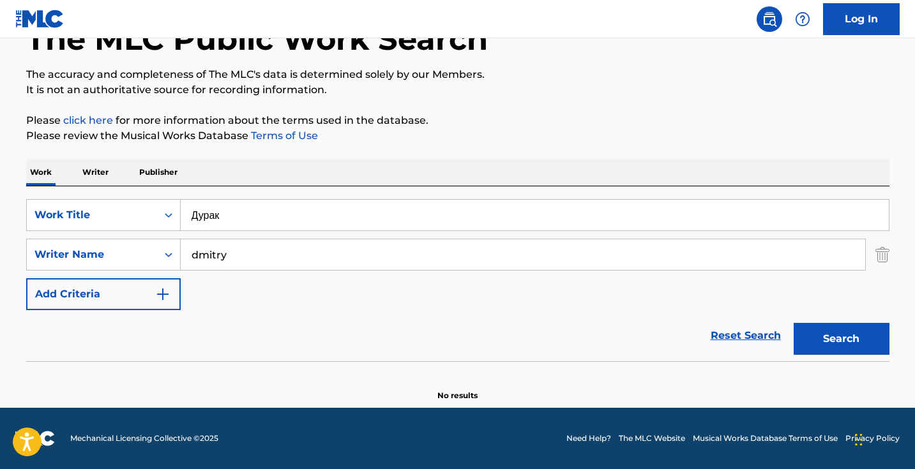
click at [253, 255] on input "dmitry" at bounding box center [523, 255] width 685 height 31
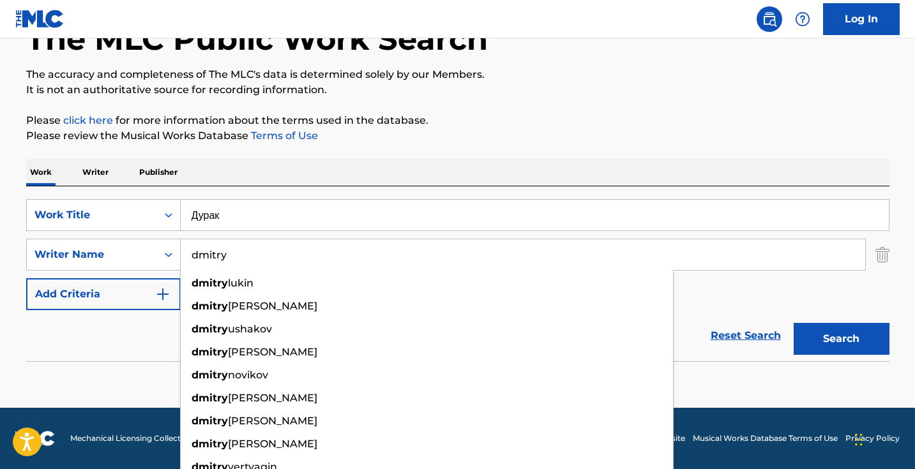
paste input "Dmitriy Loren"
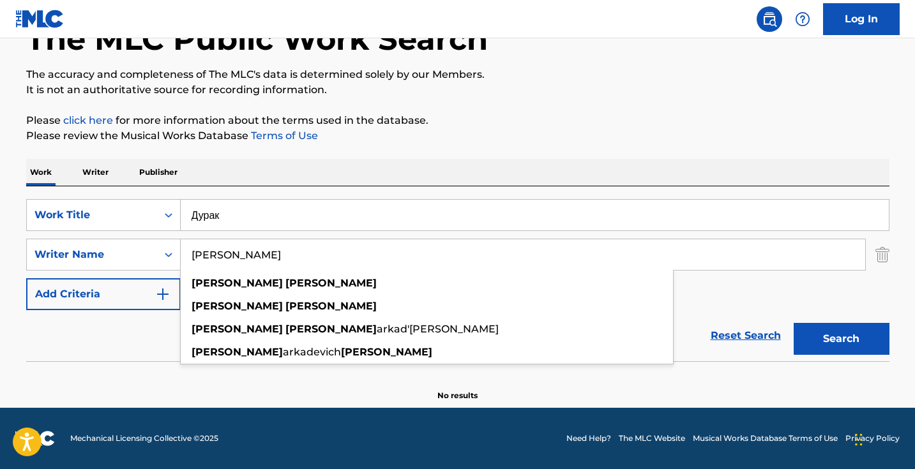
click at [841, 339] on button "Search" at bounding box center [842, 339] width 96 height 32
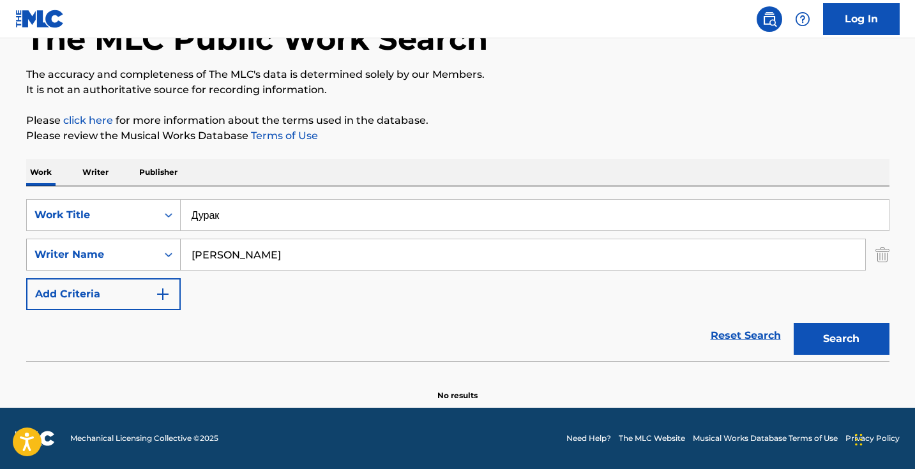
drag, startPoint x: 269, startPoint y: 258, endPoint x: 148, endPoint y: 247, distance: 121.9
click at [148, 247] on div "SearchWithCriteria29862e25-6165-42b2-84cf-2019503ee9fa Writer Name Dmitriy Loren" at bounding box center [458, 255] width 864 height 32
click at [841, 339] on button "Search" at bounding box center [842, 339] width 96 height 32
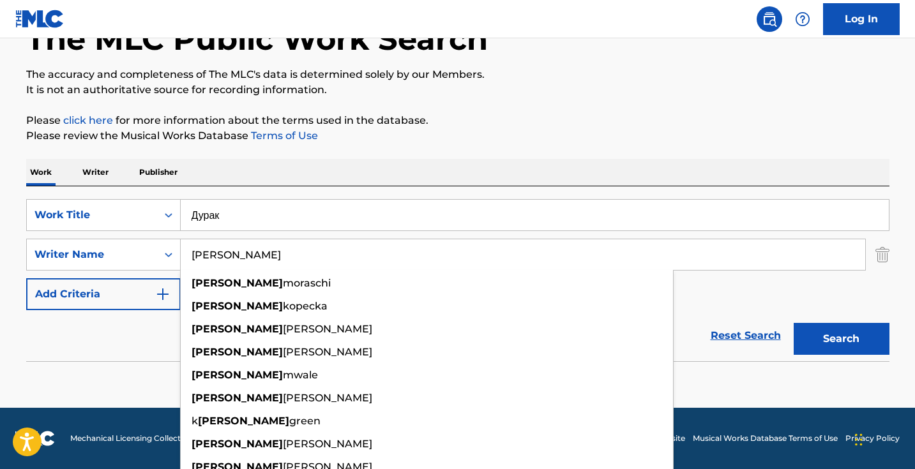
drag, startPoint x: 143, startPoint y: 245, endPoint x: 116, endPoint y: 381, distance: 138.2
click at [84, 381] on section "No results" at bounding box center [458, 385] width 864 height 33
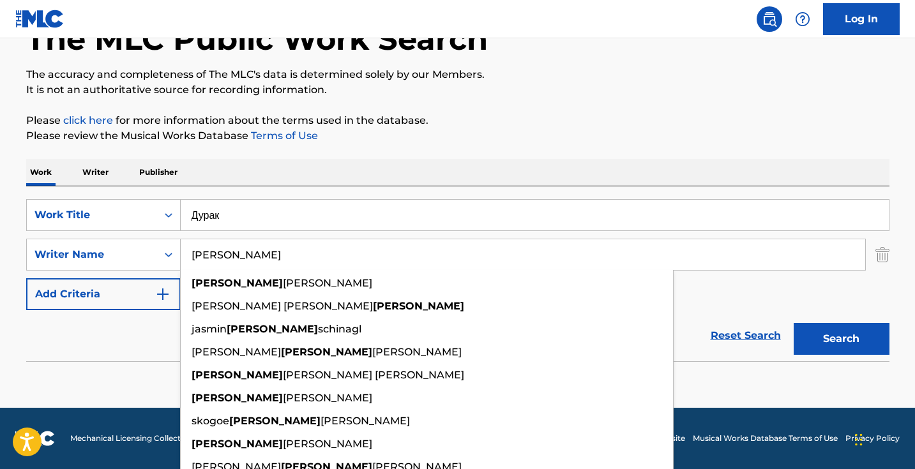
click at [321, 252] on input "Anna" at bounding box center [523, 255] width 685 height 31
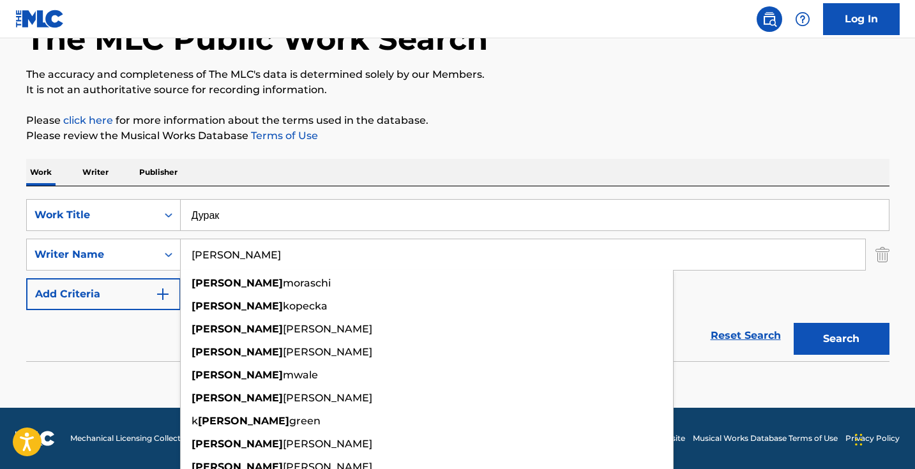
paste input "Анна Дзюба"
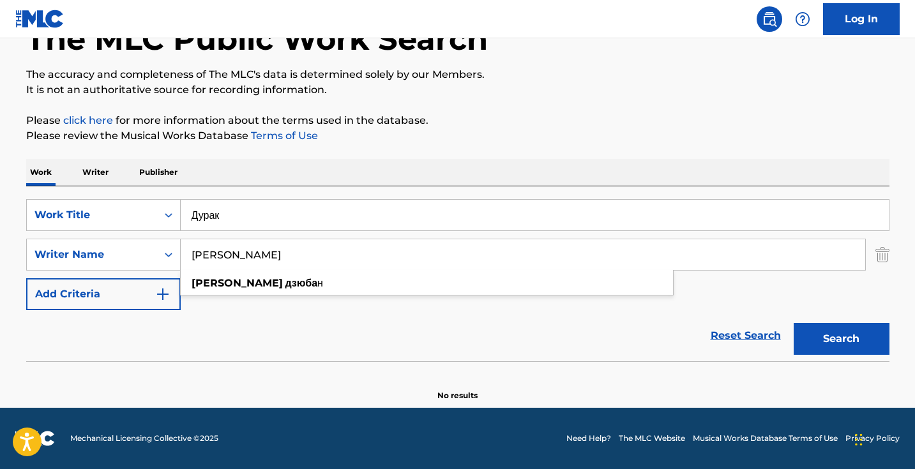
type input "Анна Дзюба"
click at [841, 339] on button "Search" at bounding box center [842, 339] width 96 height 32
drag, startPoint x: 309, startPoint y: 259, endPoint x: 126, endPoint y: 243, distance: 184.0
click at [126, 243] on div "SearchWithCriteria29862e25-6165-42b2-84cf-2019503ee9fa Writer Name Анна Дзюба" at bounding box center [458, 255] width 864 height 32
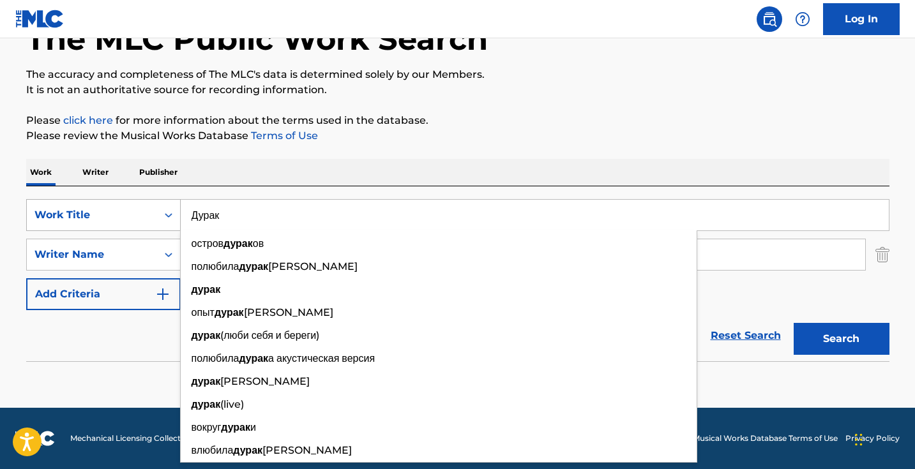
drag, startPoint x: 289, startPoint y: 217, endPoint x: 126, endPoint y: 217, distance: 163.5
click at [126, 217] on div "SearchWithCriteria40408f57-c00a-4f9d-b7ff-5f1c3732aa44 Work Title Дурак остров …" at bounding box center [458, 215] width 864 height 32
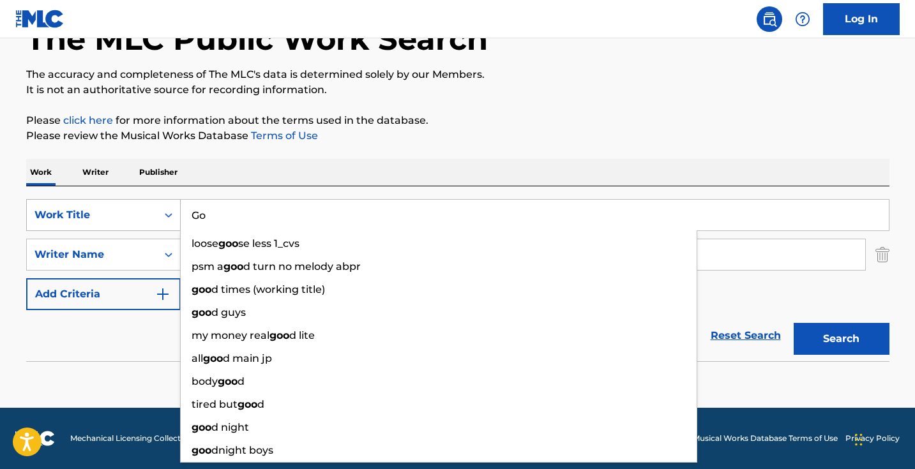
type input "G"
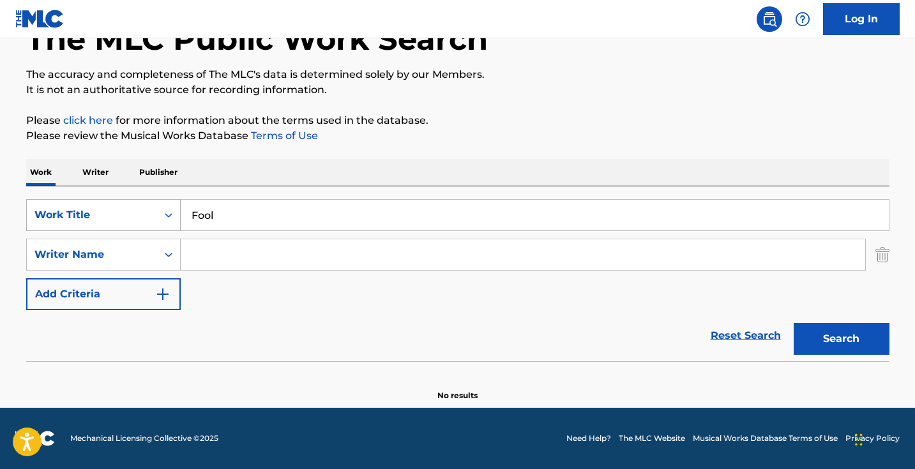
type input "Fool"
click at [841, 339] on button "Search" at bounding box center [842, 339] width 96 height 32
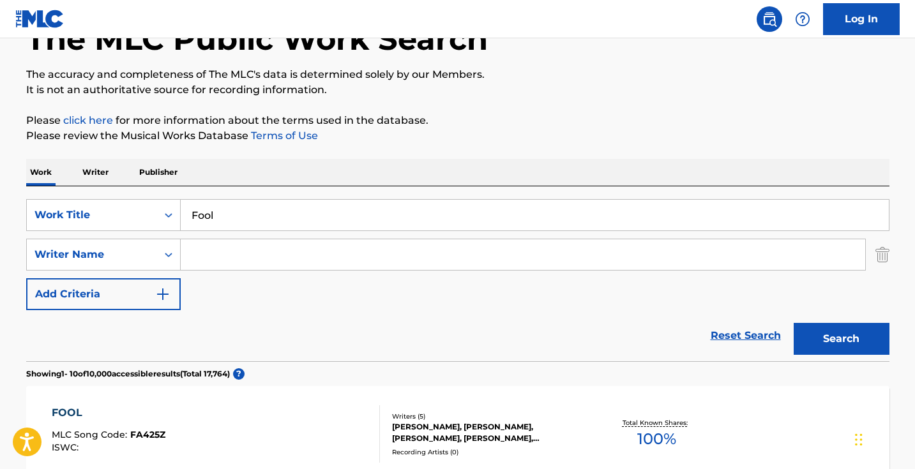
click at [286, 248] on input "Search Form" at bounding box center [523, 255] width 685 height 31
paste input "Dmitriy Loren"
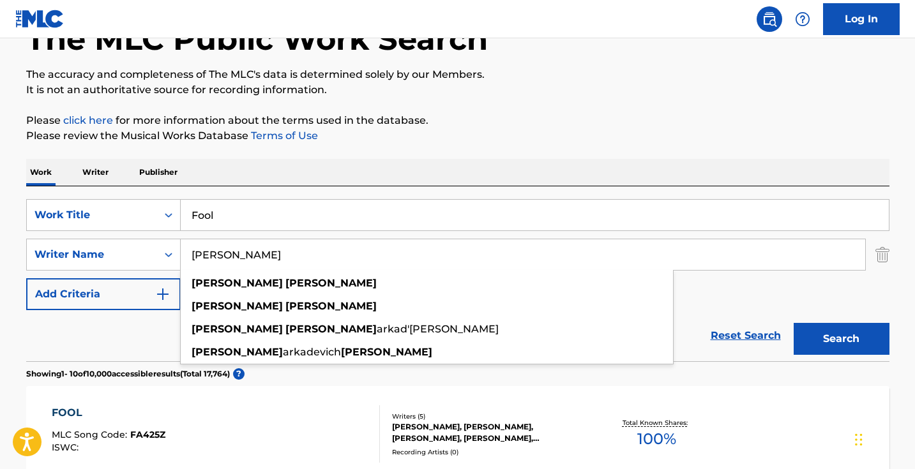
click at [841, 339] on button "Search" at bounding box center [842, 339] width 96 height 32
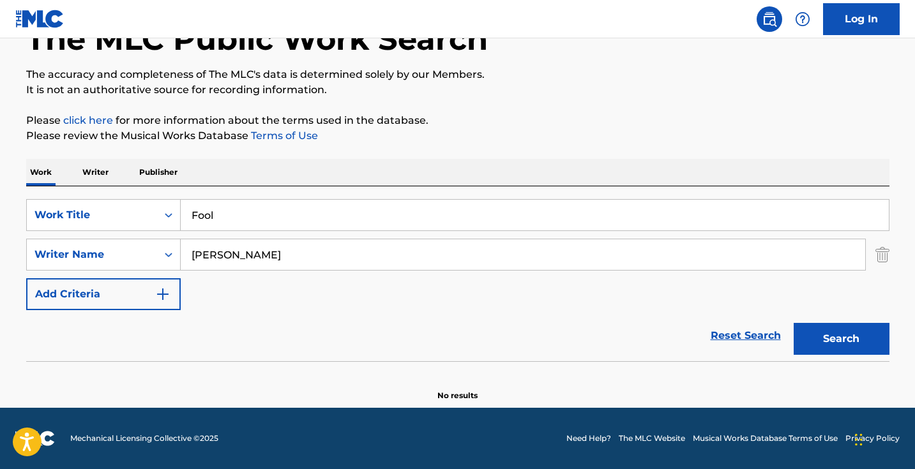
drag, startPoint x: 296, startPoint y: 264, endPoint x: 173, endPoint y: 236, distance: 126.0
click at [174, 236] on div "SearchWithCriteria40408f57-c00a-4f9d-b7ff-5f1c3732aa44 Work Title Fool SearchWi…" at bounding box center [458, 254] width 864 height 111
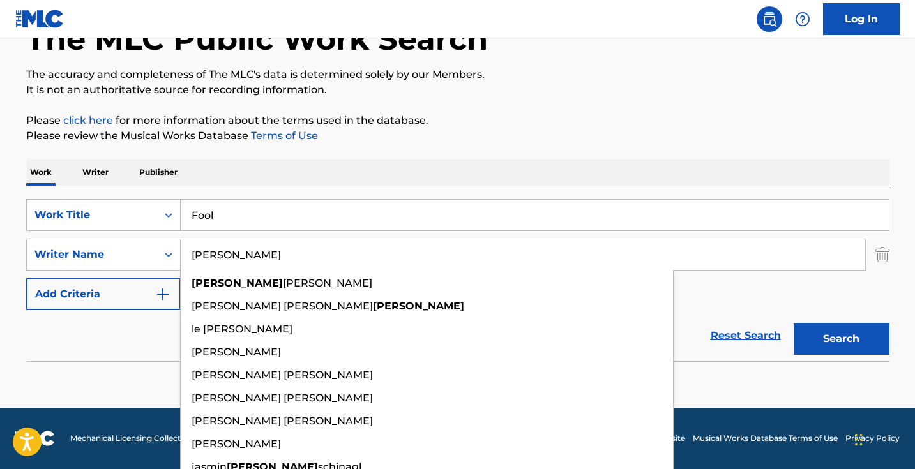
click at [841, 339] on button "Search" at bounding box center [842, 339] width 96 height 32
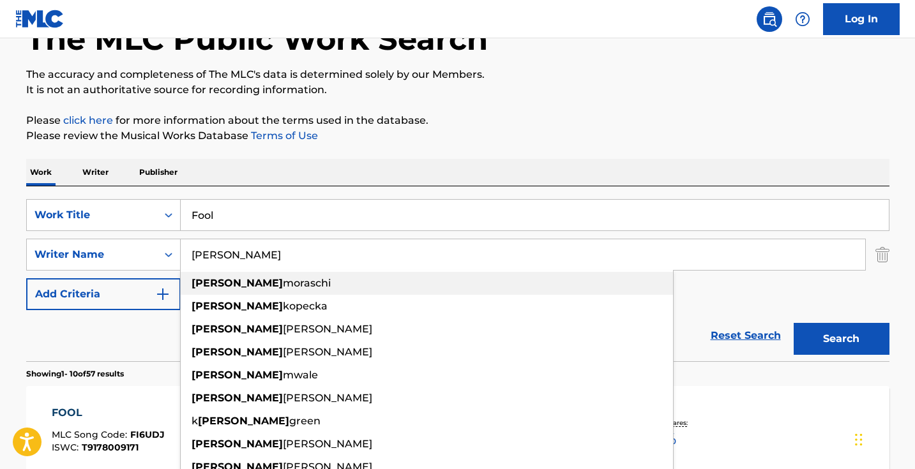
type input "Anna"
drag, startPoint x: 193, startPoint y: 285, endPoint x: 105, endPoint y: 347, distance: 107.7
click at [104, 347] on div "Reset Search Search" at bounding box center [458, 335] width 864 height 51
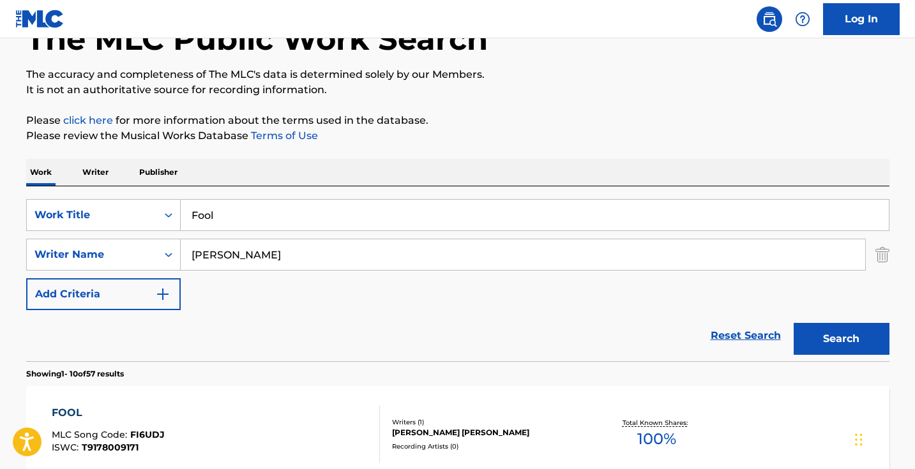
click at [275, 272] on div "SearchWithCriteria40408f57-c00a-4f9d-b7ff-5f1c3732aa44 Work Title Fool SearchWi…" at bounding box center [458, 254] width 864 height 111
click at [264, 264] on input "Anna" at bounding box center [523, 255] width 685 height 31
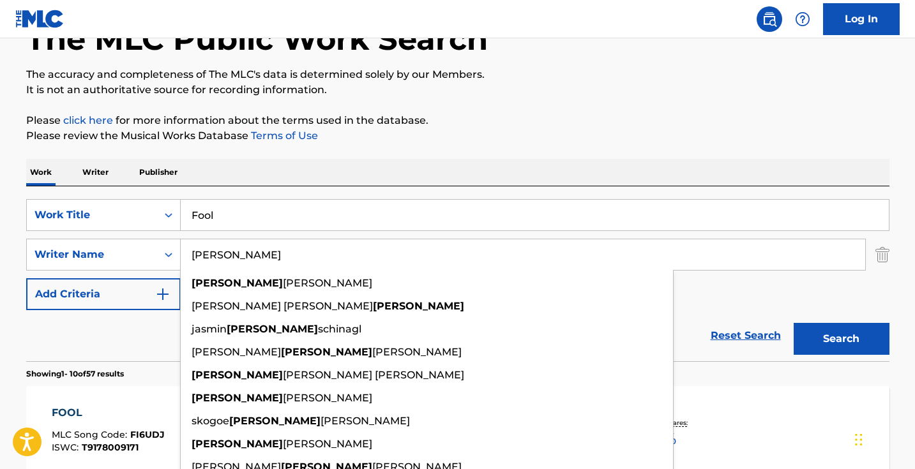
click at [264, 264] on input "Anna" at bounding box center [523, 255] width 685 height 31
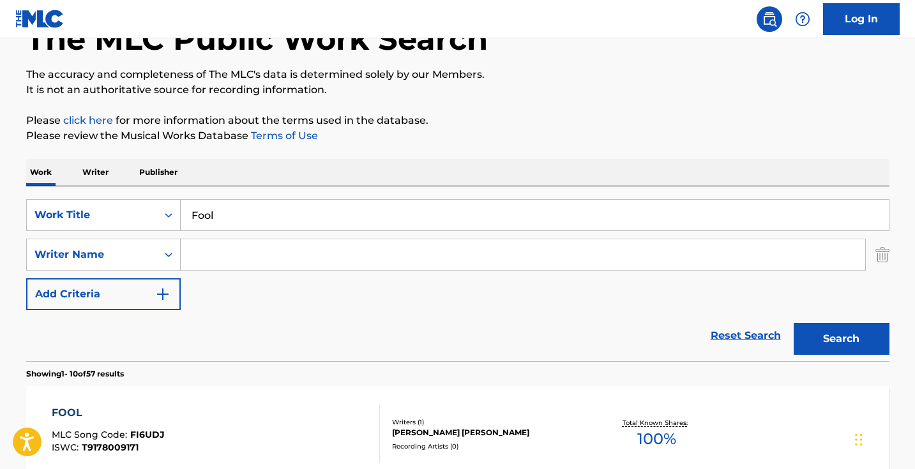
click at [301, 254] on input "Search Form" at bounding box center [523, 255] width 685 height 31
paste input "Дмитрий Лорен"
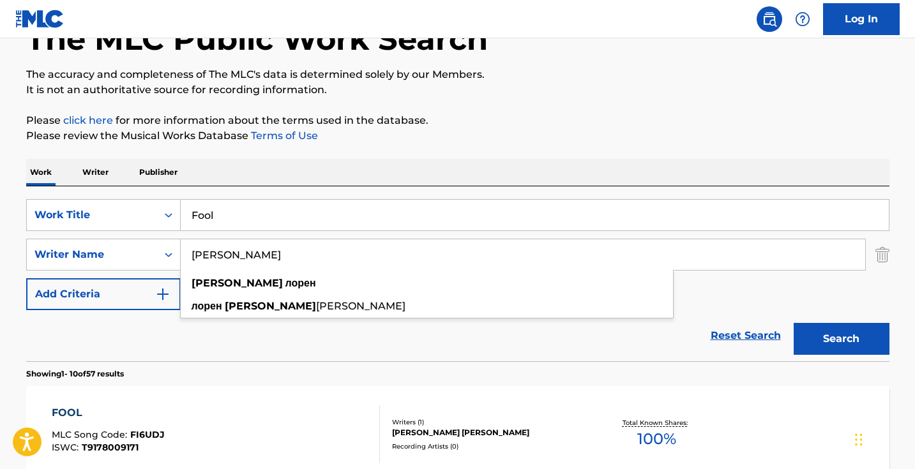
click at [841, 339] on button "Search" at bounding box center [842, 339] width 96 height 32
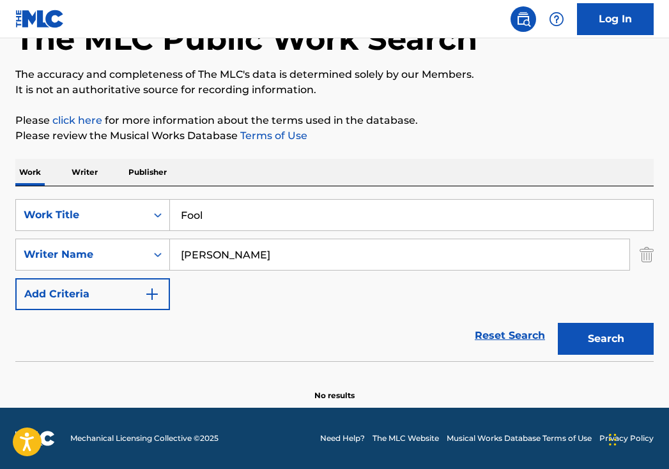
click at [278, 252] on input "Дмитрий Лорен" at bounding box center [399, 255] width 459 height 31
paste input "нна Дзюба"
click at [605, 339] on button "Search" at bounding box center [606, 339] width 96 height 32
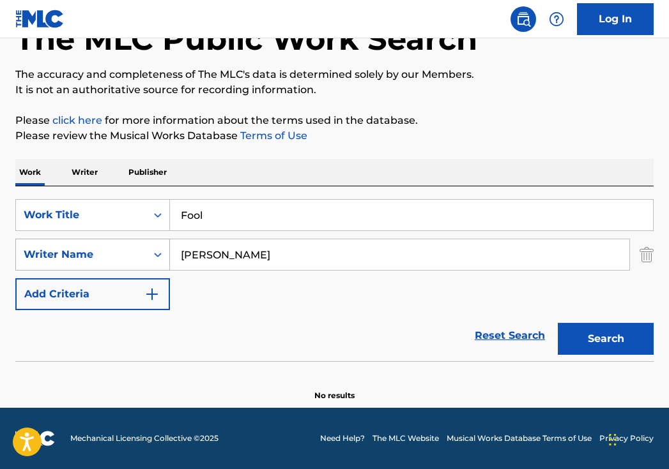
drag, startPoint x: 278, startPoint y: 255, endPoint x: 148, endPoint y: 254, distance: 130.9
click at [149, 255] on div "SearchWithCriteria29862e25-6165-42b2-84cf-2019503ee9fa Writer Name Анна Дзюба" at bounding box center [334, 255] width 638 height 32
click at [233, 250] on input "Анна Дзюба" at bounding box center [399, 255] width 459 height 31
click at [234, 250] on input "Анна Дзюба" at bounding box center [399, 255] width 459 height 31
click at [605, 339] on button "Search" at bounding box center [606, 339] width 96 height 32
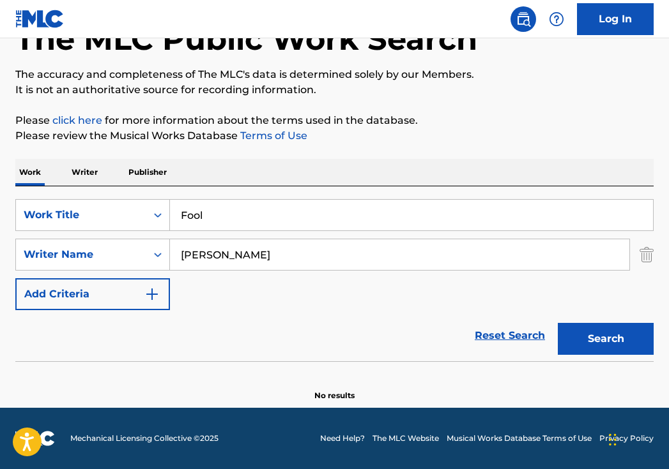
click at [229, 259] on input "Анна" at bounding box center [399, 255] width 459 height 31
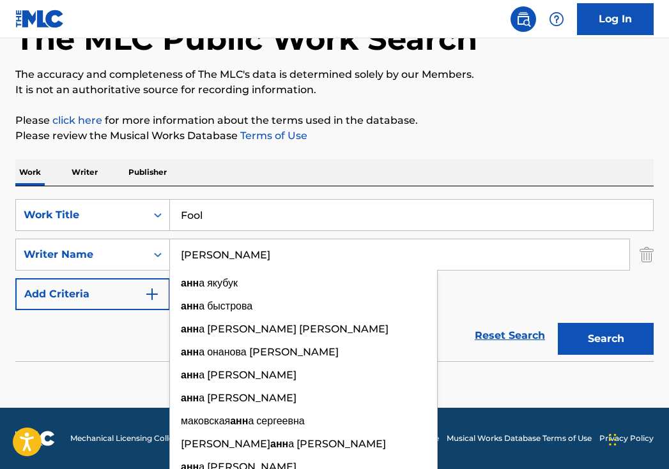
type input "А"
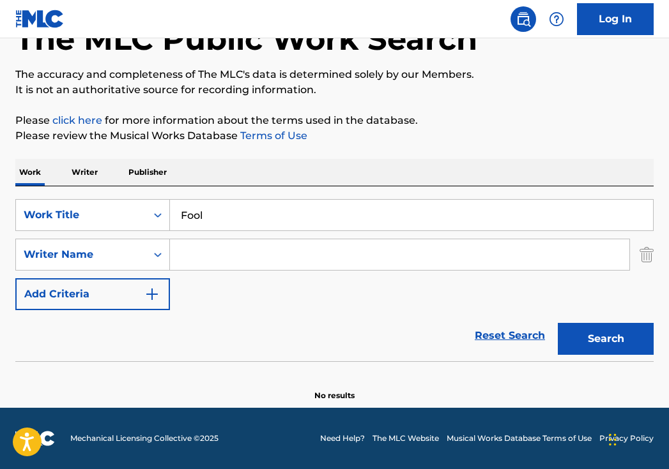
click at [305, 217] on input "Fool" at bounding box center [411, 215] width 483 height 31
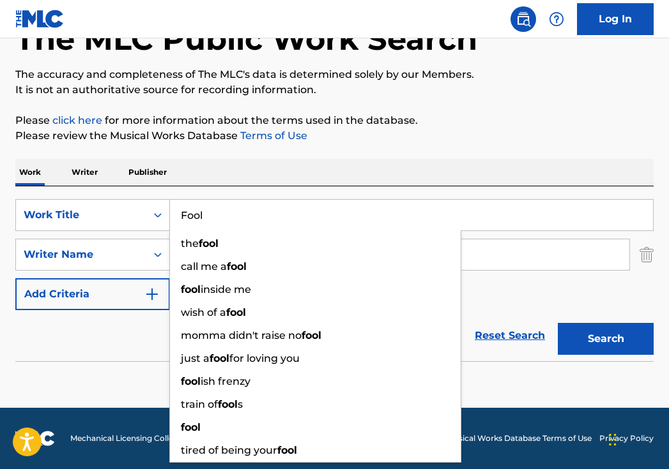
paste input "Дурак"
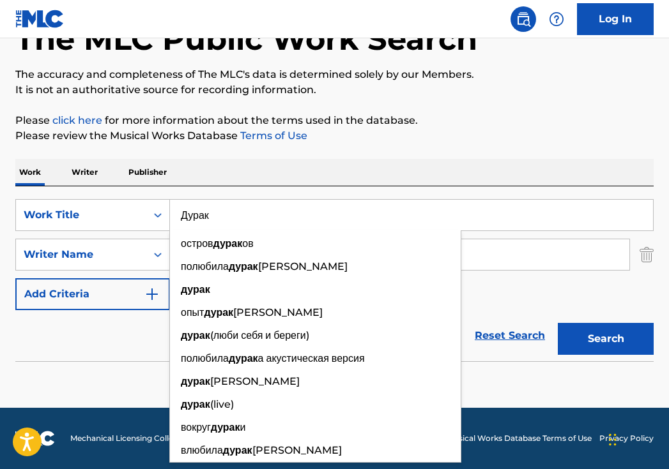
type input "Дурак"
drag, startPoint x: 90, startPoint y: 378, endPoint x: 155, endPoint y: 316, distance: 90.3
click at [90, 378] on section "No results" at bounding box center [334, 385] width 638 height 33
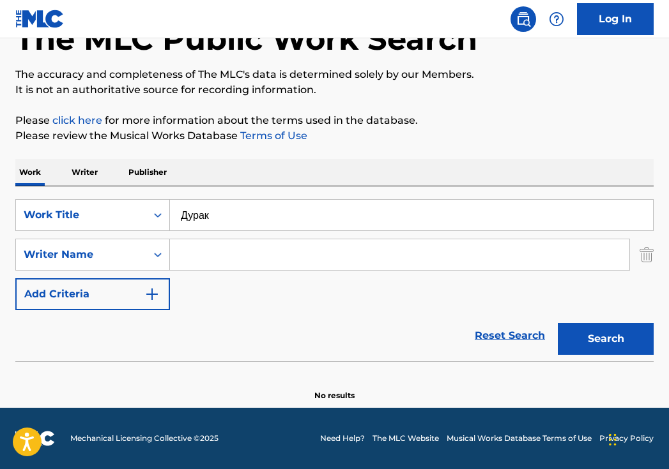
click at [295, 236] on div "SearchWithCriteria40408f57-c00a-4f9d-b7ff-5f1c3732aa44 Work Title Дурак SearchW…" at bounding box center [334, 254] width 638 height 111
click at [293, 266] on input "Search Form" at bounding box center [399, 255] width 459 height 31
paste input "Анна Дзюба"
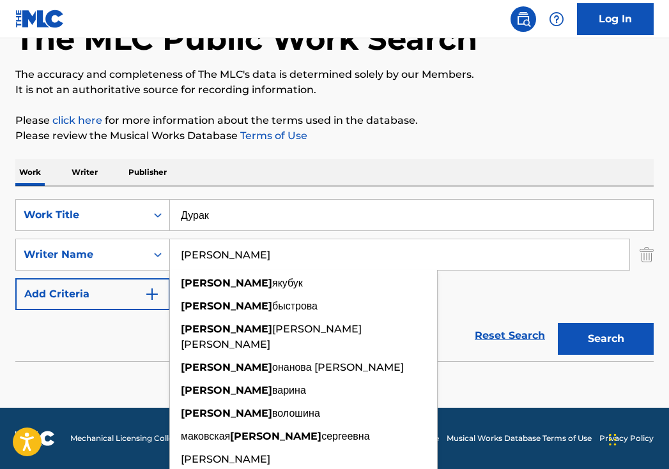
type input "Анна"
click at [605, 339] on button "Search" at bounding box center [606, 339] width 96 height 32
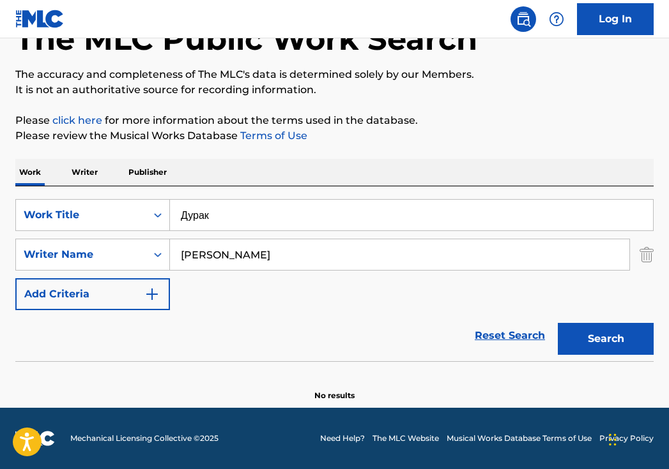
drag, startPoint x: 268, startPoint y: 220, endPoint x: 227, endPoint y: 220, distance: 40.9
click at [227, 220] on input "Дурак" at bounding box center [411, 215] width 483 height 31
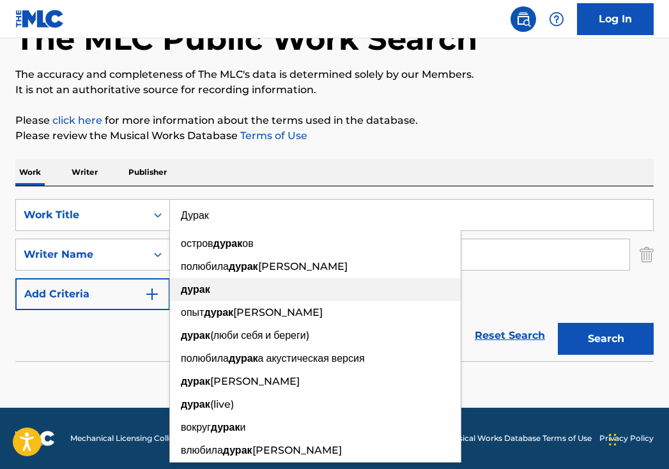
click at [139, 332] on div "Reset Search Search" at bounding box center [334, 335] width 638 height 51
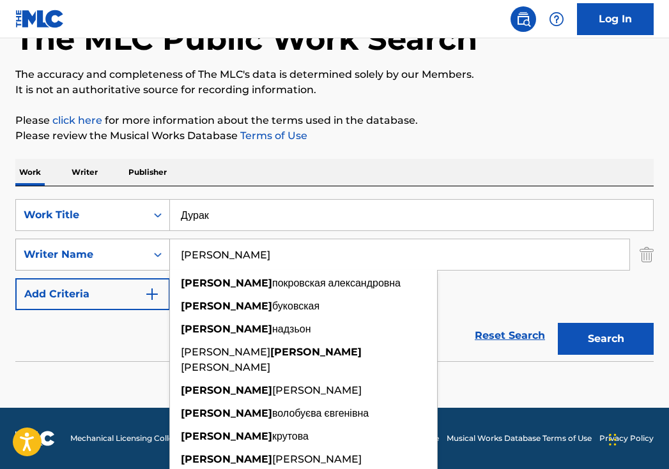
drag, startPoint x: 227, startPoint y: 259, endPoint x: 142, endPoint y: 253, distance: 85.1
click at [148, 256] on div "SearchWithCriteria29862e25-6165-42b2-84cf-2019503ee9fa Writer Name Анна анна по…" at bounding box center [334, 255] width 638 height 32
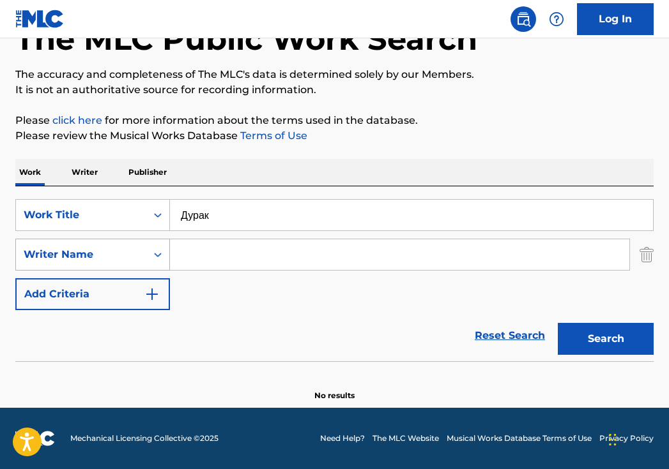
click at [605, 339] on button "Search" at bounding box center [606, 339] width 96 height 32
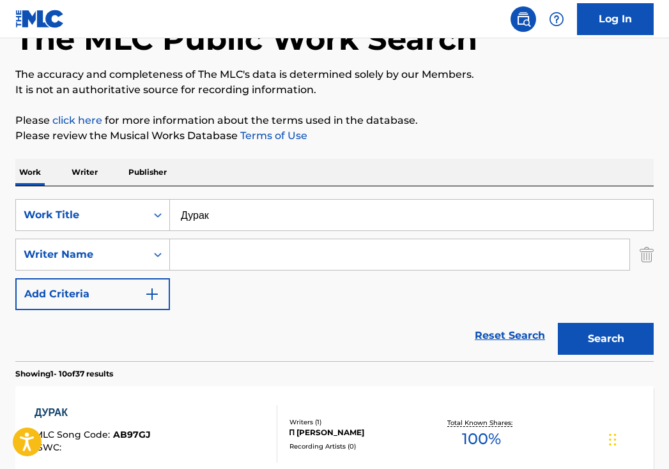
click at [248, 218] on input "Дурак" at bounding box center [411, 215] width 483 height 31
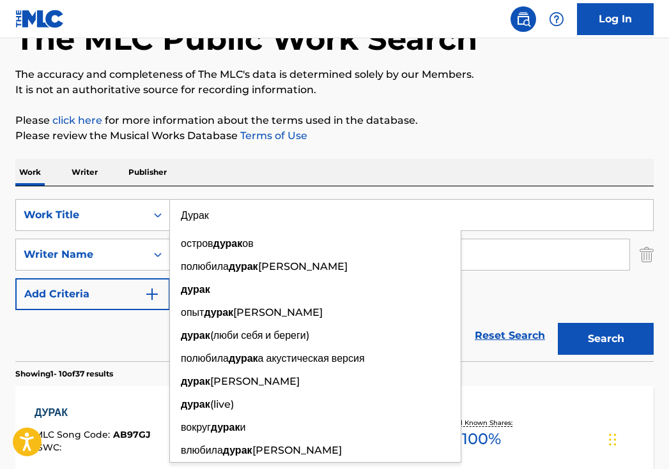
click at [248, 218] on input "Дурак" at bounding box center [411, 215] width 483 height 31
paste input "венит январская вьюга"
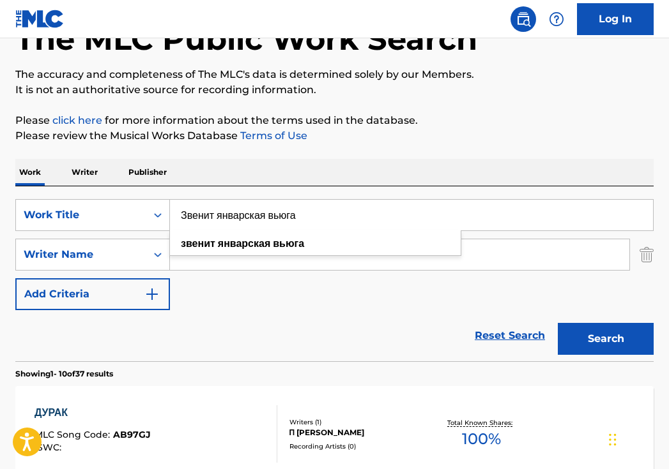
type input "Звенит январская вьюга"
click at [605, 339] on button "Search" at bounding box center [606, 339] width 96 height 32
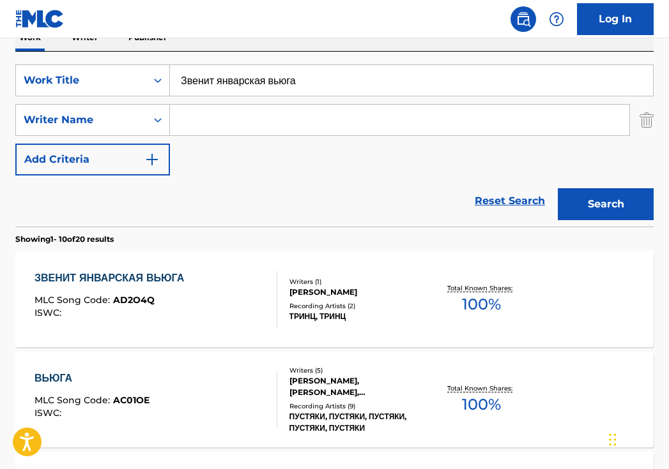
scroll to position [231, 0]
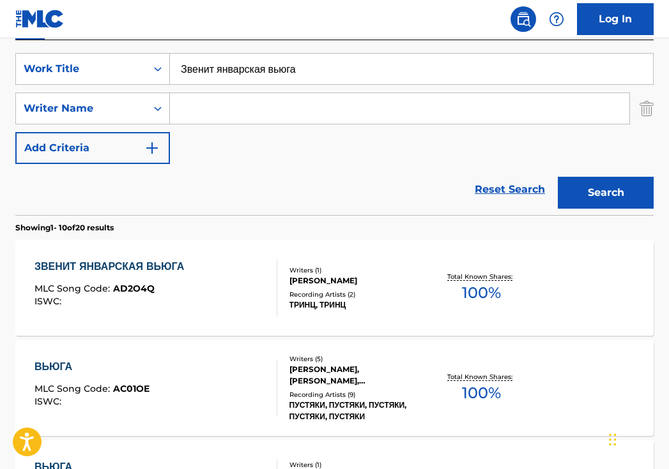
click at [255, 294] on div "ЗВЕНИТ ЯНВАРСКАЯ ВЬЮГА MLC Song Code : AD2O4Q ISWC :" at bounding box center [155, 287] width 243 height 57
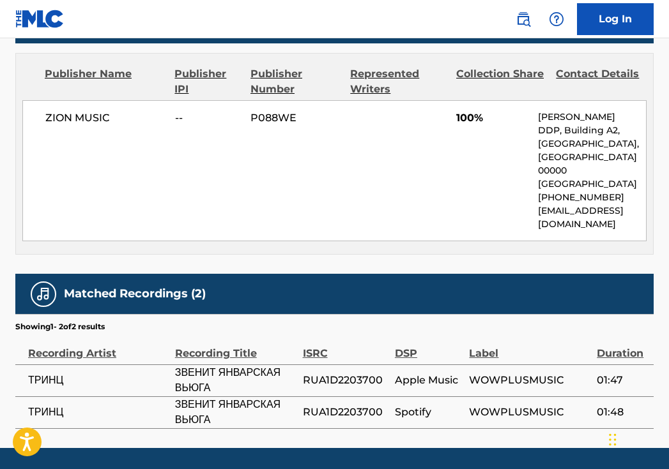
scroll to position [592, 0]
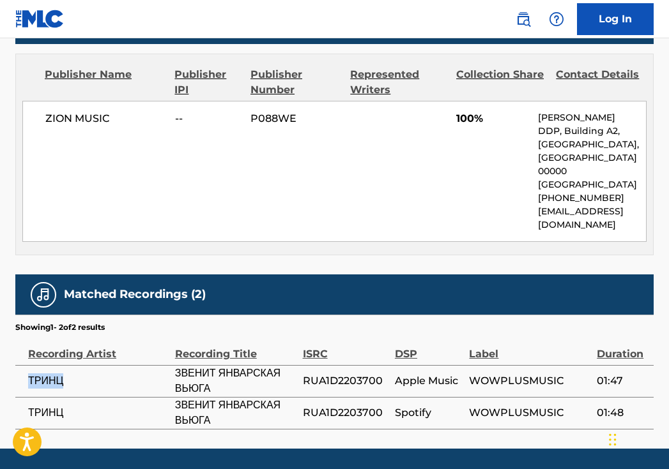
copy span "ТРИНЦ"
drag, startPoint x: 75, startPoint y: 339, endPoint x: 25, endPoint y: 339, distance: 49.8
click at [25, 365] on td "ТРИНЦ" at bounding box center [95, 381] width 160 height 32
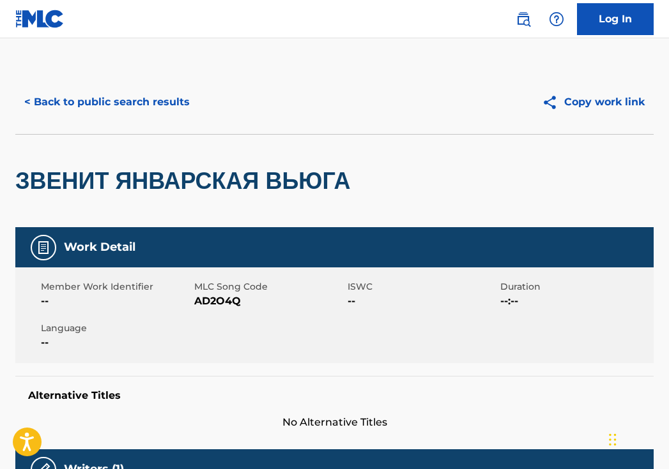
scroll to position [0, 0]
click at [139, 112] on button "< Back to public search results" at bounding box center [106, 102] width 183 height 32
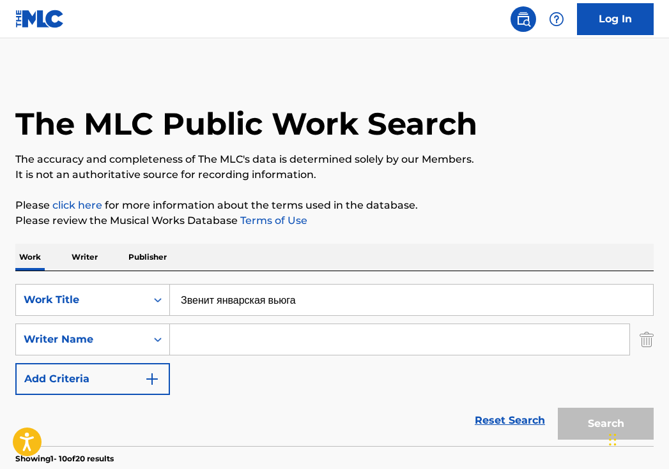
scroll to position [231, 0]
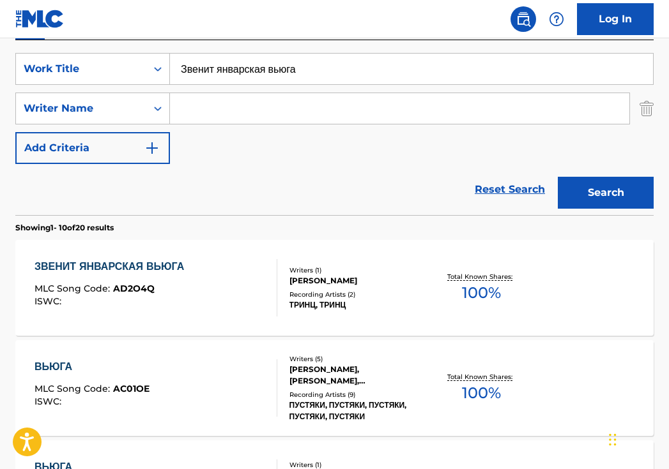
click at [319, 64] on input "Звенит январская вьюга" at bounding box center [411, 69] width 483 height 31
click at [320, 64] on input "Звенит январская вьюга" at bounding box center [411, 69] width 483 height 31
paste input "осмически"
click at [605, 193] on button "Search" at bounding box center [606, 193] width 96 height 32
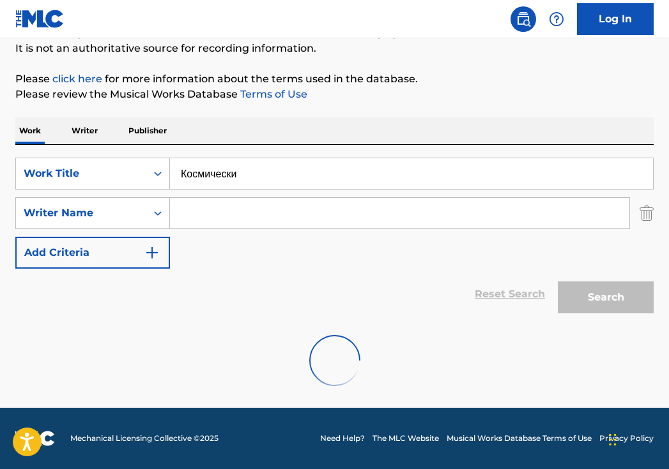
scroll to position [85, 0]
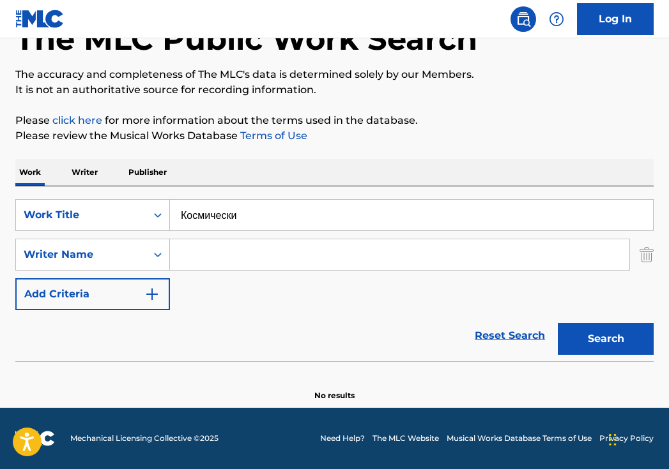
click at [320, 222] on input "Космически" at bounding box center [411, 215] width 483 height 31
click at [293, 218] on input "Космически" at bounding box center [411, 215] width 483 height 31
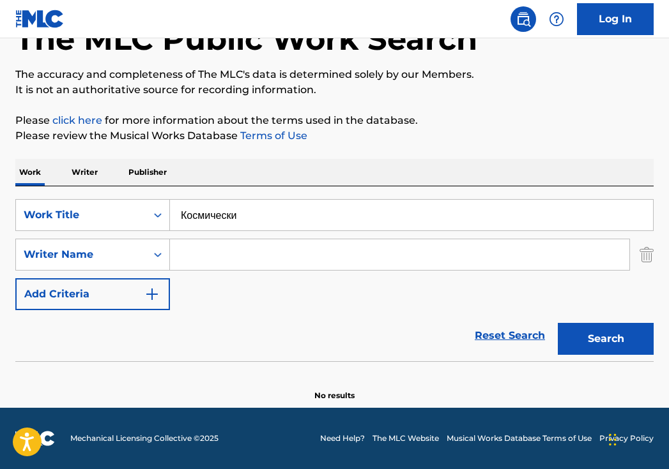
paste input "Cosmic"
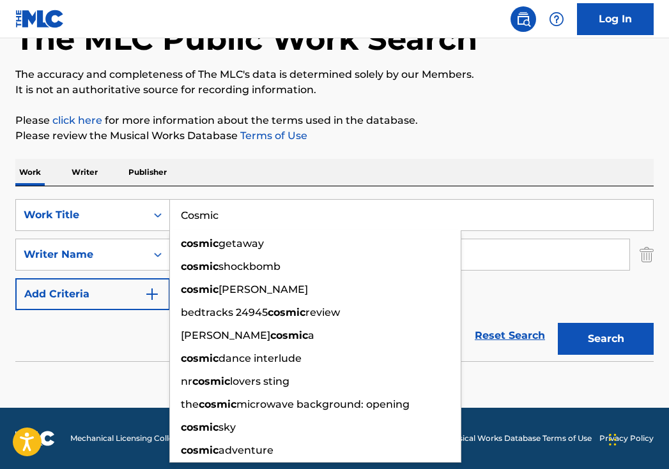
click at [605, 339] on button "Search" at bounding box center [606, 339] width 96 height 32
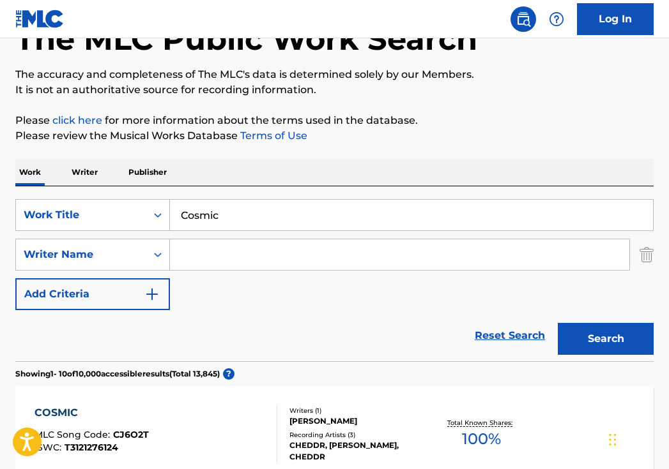
click at [300, 206] on input "Cosmic" at bounding box center [411, 215] width 483 height 31
click at [299, 207] on input "Cosmic" at bounding box center [411, 215] width 483 height 31
paste input "The January snowstorm is ringing"
click at [605, 339] on button "Search" at bounding box center [606, 339] width 96 height 32
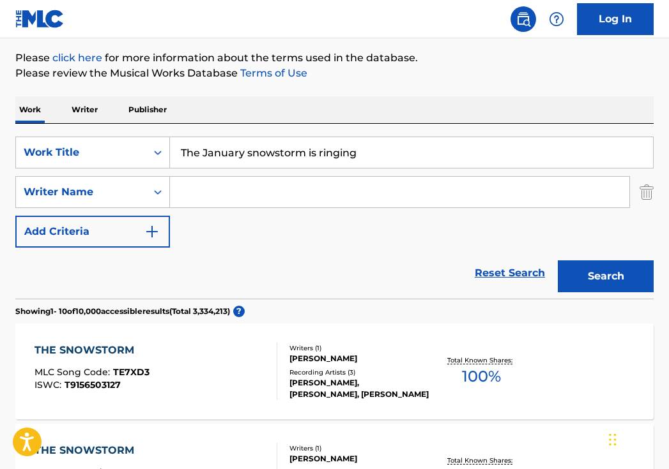
scroll to position [166, 0]
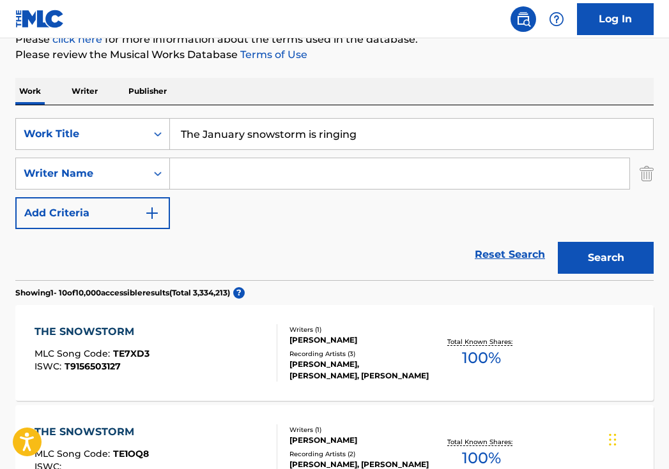
drag, startPoint x: 388, startPoint y: 139, endPoint x: 157, endPoint y: 116, distance: 232.4
click at [159, 117] on div "SearchWithCriteria40408f57-c00a-4f9d-b7ff-5f1c3732aa44 Work Title The January s…" at bounding box center [334, 192] width 638 height 175
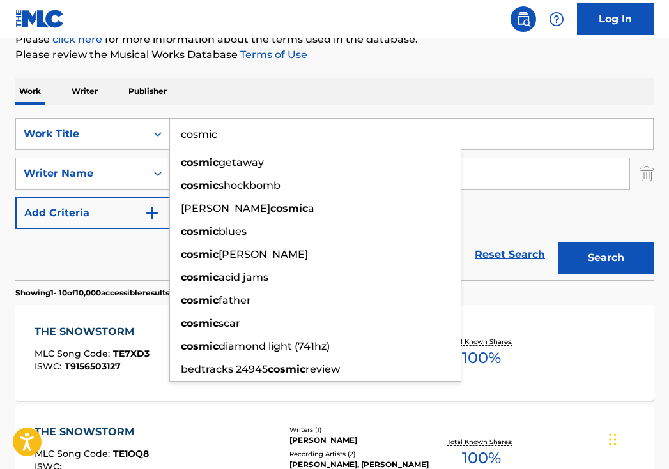
type input "cosmic"
click at [387, 96] on div "Work Writer Publisher" at bounding box center [334, 91] width 638 height 27
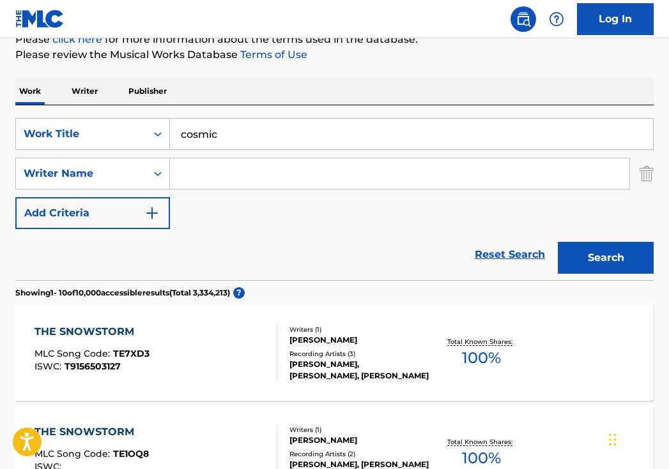
click at [290, 182] on input "Search Form" at bounding box center [399, 173] width 459 height 31
paste input "Dmitriy Loren"
click at [605, 258] on button "Search" at bounding box center [606, 258] width 96 height 32
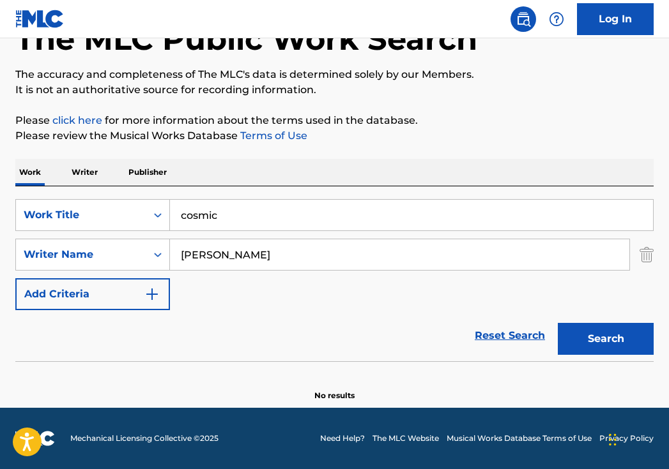
scroll to position [85, 0]
click at [289, 258] on input "Dmitriy Loren" at bounding box center [399, 255] width 459 height 31
paste input "Дмитрий Лорен"
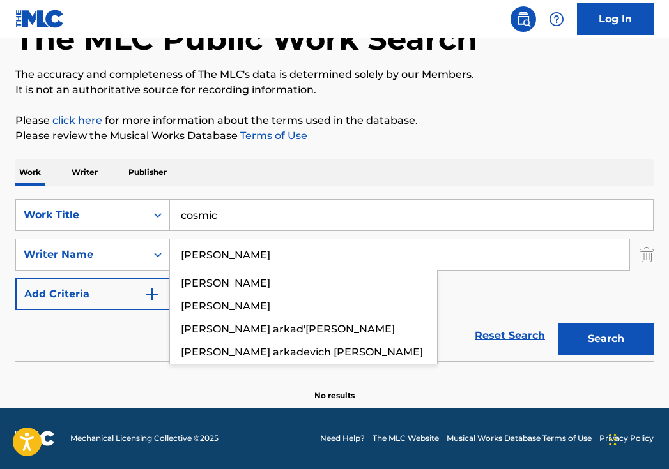
click at [605, 339] on button "Search" at bounding box center [606, 339] width 96 height 32
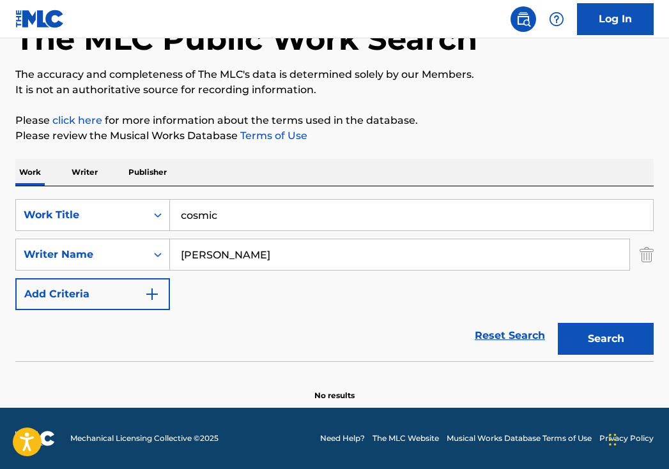
click at [297, 255] on input "Дмитрий Лорен" at bounding box center [399, 255] width 459 height 31
paste input "нна Дзюба"
type input "Анна Дзюба"
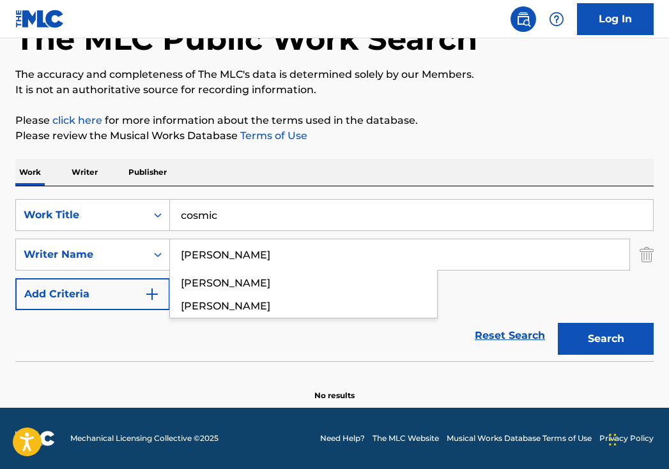
click at [605, 339] on button "Search" at bounding box center [606, 339] width 96 height 32
drag, startPoint x: 263, startPoint y: 217, endPoint x: 137, endPoint y: 214, distance: 125.9
click at [138, 214] on div "SearchWithCriteria40408f57-c00a-4f9d-b7ff-5f1c3732aa44 Work Title cosmic" at bounding box center [334, 215] width 638 height 32
paste input "Breaking"
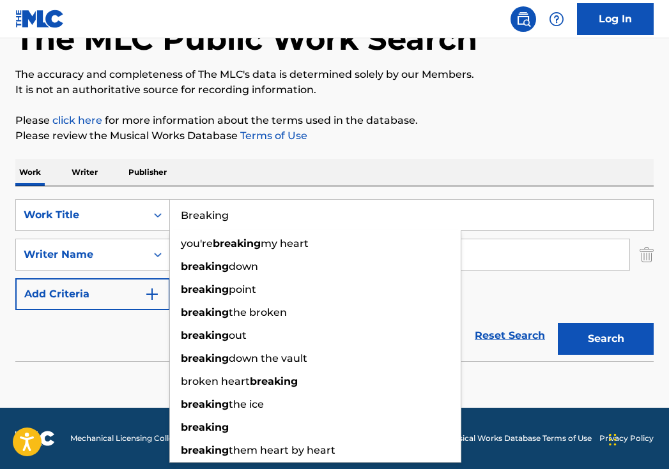
type input "Breaking"
click at [328, 144] on div "The MLC Public Work Search The accuracy and completeness of The MLC's data is d…" at bounding box center [334, 193] width 669 height 416
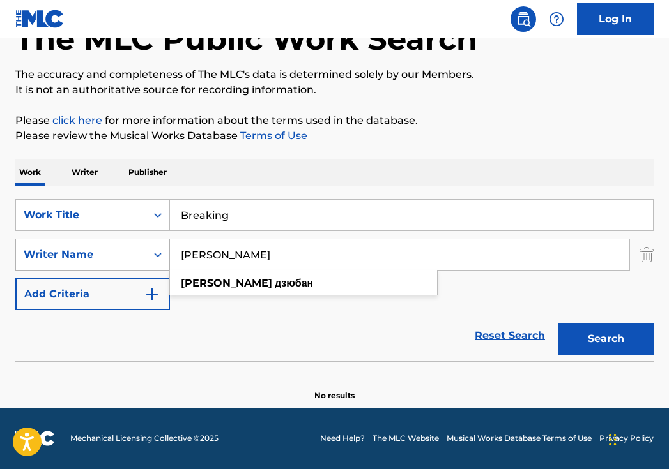
drag, startPoint x: 305, startPoint y: 257, endPoint x: 110, endPoint y: 247, distance: 195.7
click at [110, 247] on div "SearchWithCriteria29862e25-6165-42b2-84cf-2019503ee9fa Writer Name Анна Дзюба а…" at bounding box center [334, 255] width 638 height 32
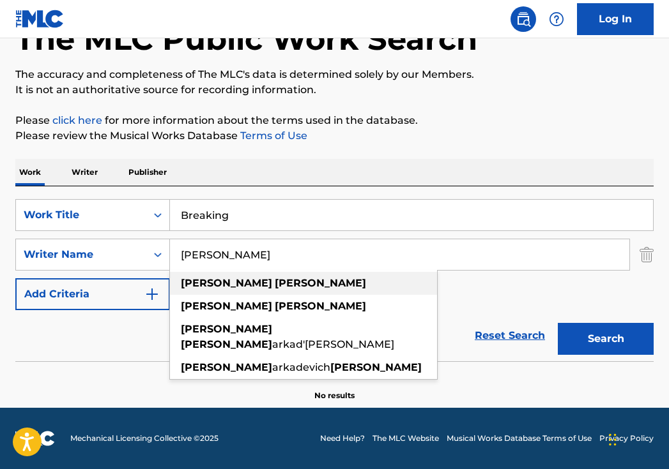
click at [275, 287] on strong "loren" at bounding box center [320, 283] width 91 height 12
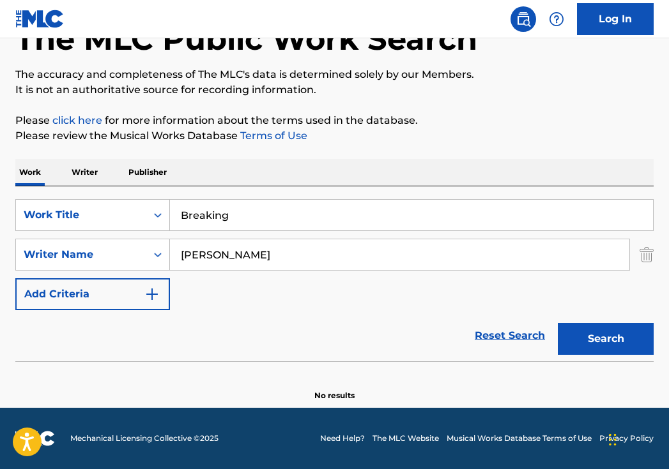
click at [583, 333] on button "Search" at bounding box center [606, 339] width 96 height 32
drag, startPoint x: 299, startPoint y: 259, endPoint x: 145, endPoint y: 244, distance: 154.6
click at [145, 245] on div "SearchWithCriteria29862e25-6165-42b2-84cf-2019503ee9fa Writer Name dmitriy loren" at bounding box center [334, 255] width 638 height 32
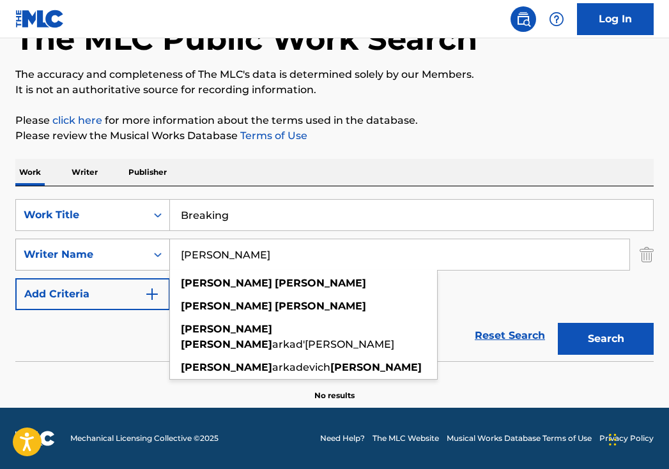
paste input "Дмитрий Лорен"
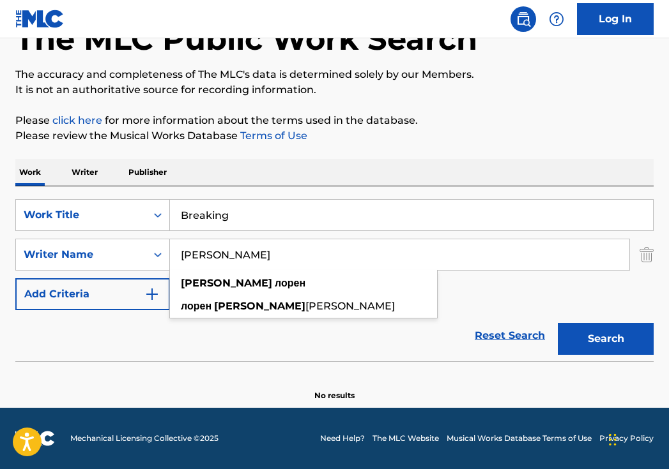
type input "Дмитрий Лорен"
click at [257, 216] on input "Breaking" at bounding box center [411, 215] width 483 height 31
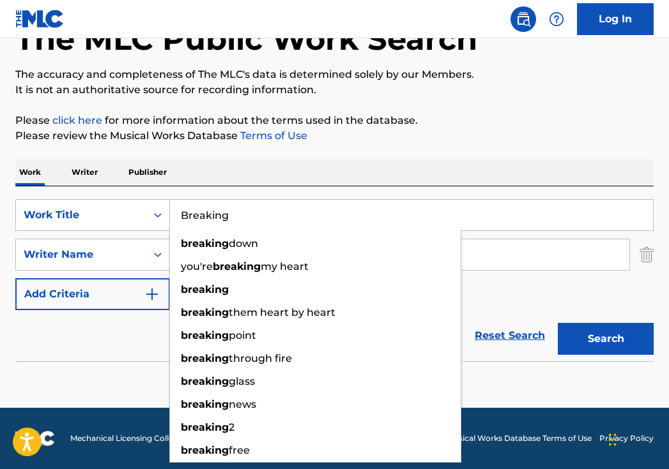
click at [257, 216] on input "Breaking" at bounding box center [411, 215] width 483 height 31
paste input "Ломка"
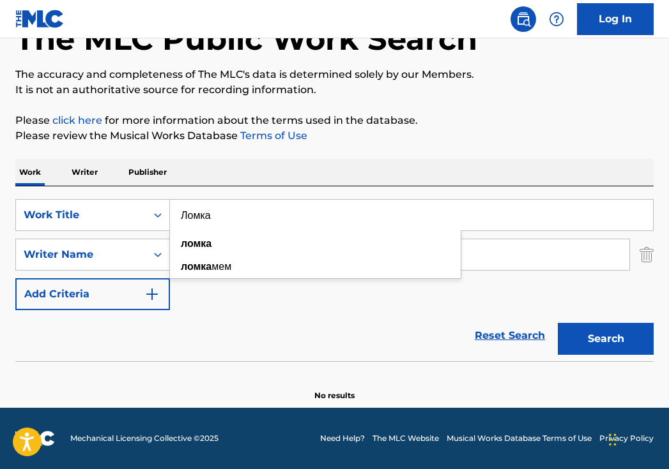
type input "Ломка"
click at [457, 136] on p "Please review the Musical Works Database Terms of Use" at bounding box center [334, 135] width 638 height 15
click at [607, 339] on button "Search" at bounding box center [606, 339] width 96 height 32
click at [423, 260] on input "Дмитрий Лорен" at bounding box center [399, 255] width 459 height 31
click at [423, 259] on input "Дмитрий Лорен" at bounding box center [399, 255] width 459 height 31
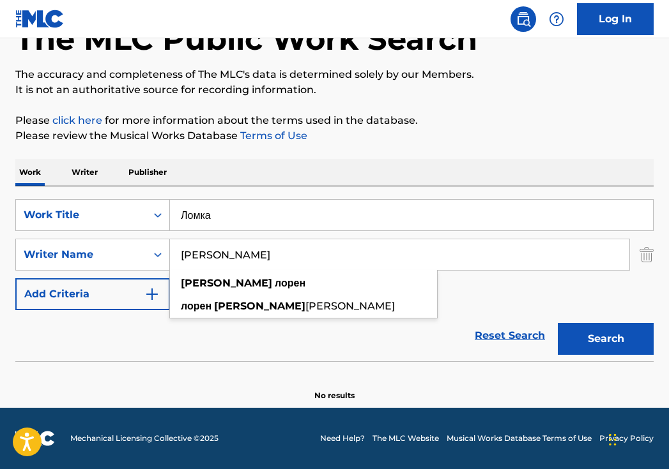
click at [423, 259] on input "Дмитрий Лорен" at bounding box center [399, 255] width 459 height 31
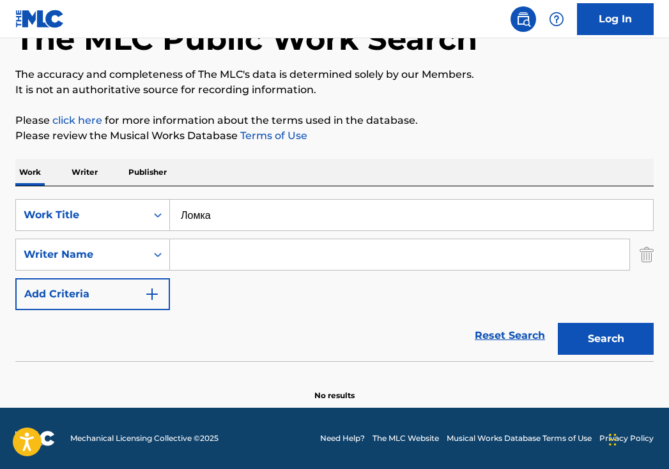
click at [604, 328] on button "Search" at bounding box center [606, 339] width 96 height 32
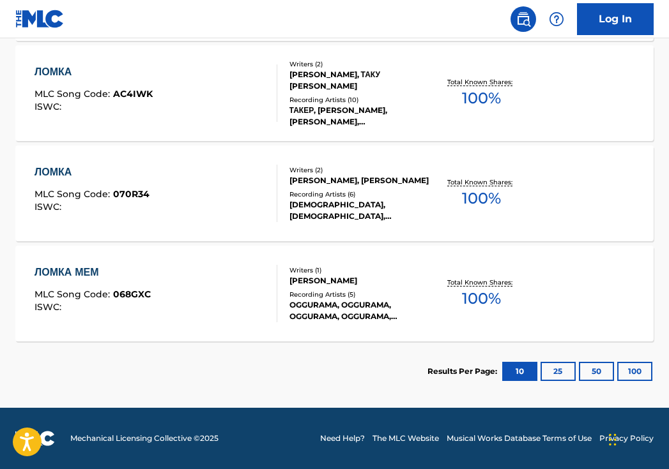
scroll to position [627, 0]
click at [553, 367] on button "25" at bounding box center [557, 371] width 35 height 19
click at [601, 372] on button "50" at bounding box center [596, 371] width 35 height 19
click at [534, 374] on button "10" at bounding box center [519, 371] width 35 height 19
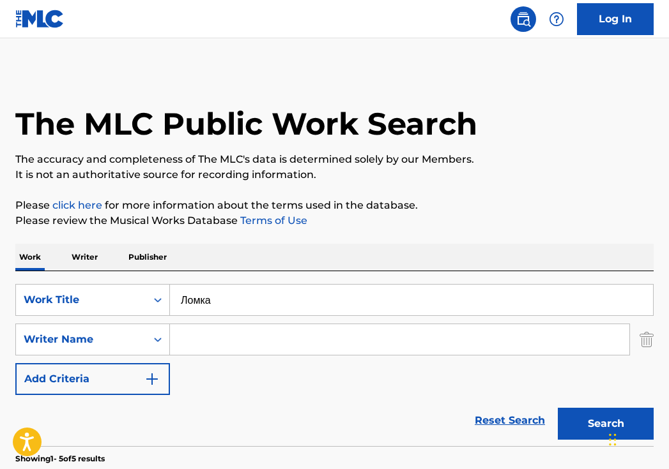
scroll to position [0, 0]
click at [261, 337] on input "Search Form" at bounding box center [399, 339] width 459 height 31
paste input "Егор Головацкий"
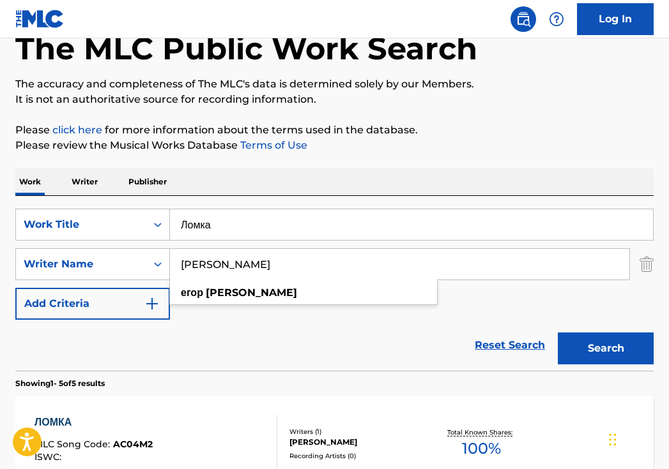
scroll to position [119, 0]
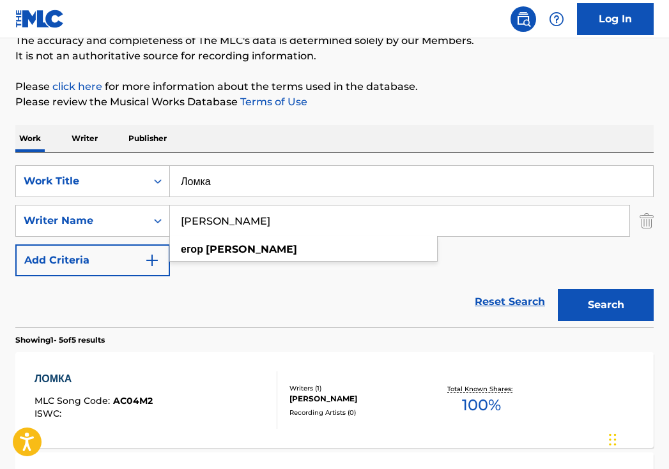
type input "Егор Головацкий"
click at [591, 308] on button "Search" at bounding box center [606, 305] width 96 height 32
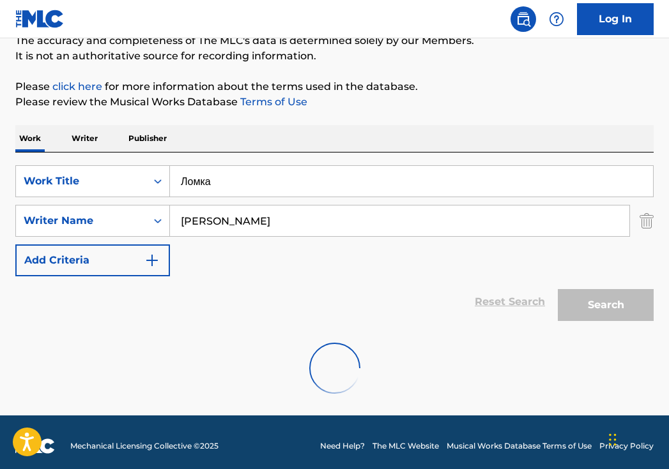
scroll to position [85, 0]
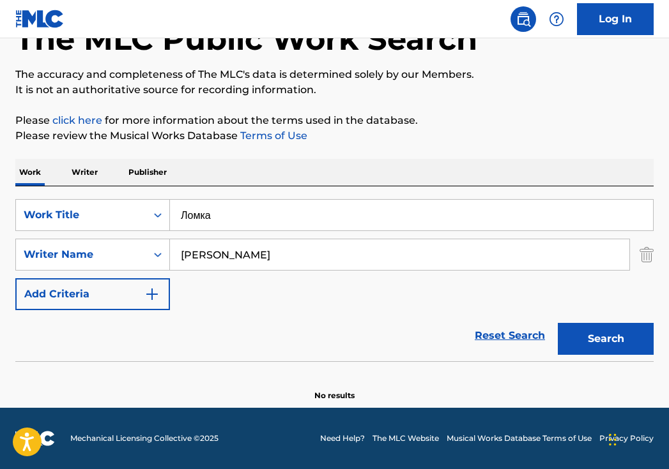
click at [294, 210] on input "Ломка" at bounding box center [411, 215] width 483 height 31
paste input "илый, прощай"
type input "Милый, прощай"
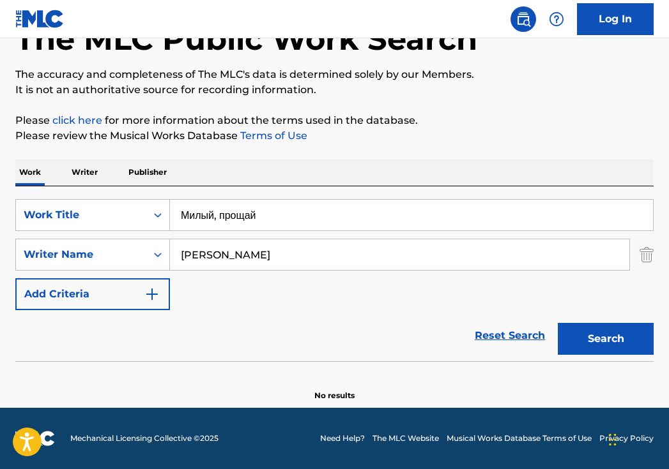
click at [605, 339] on button "Search" at bounding box center [606, 339] width 96 height 32
drag, startPoint x: 363, startPoint y: 259, endPoint x: 128, endPoint y: 253, distance: 234.5
click at [135, 255] on div "SearchWithCriteria29862e25-6165-42b2-84cf-2019503ee9fa Writer Name Егор Головац…" at bounding box center [334, 255] width 638 height 32
click at [605, 339] on button "Search" at bounding box center [606, 339] width 96 height 32
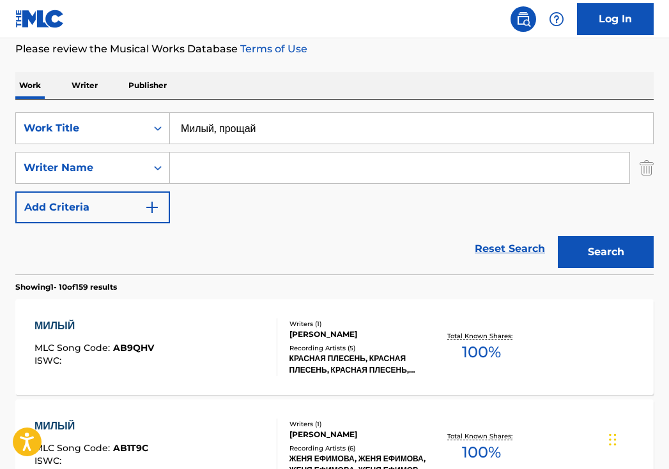
scroll to position [192, 0]
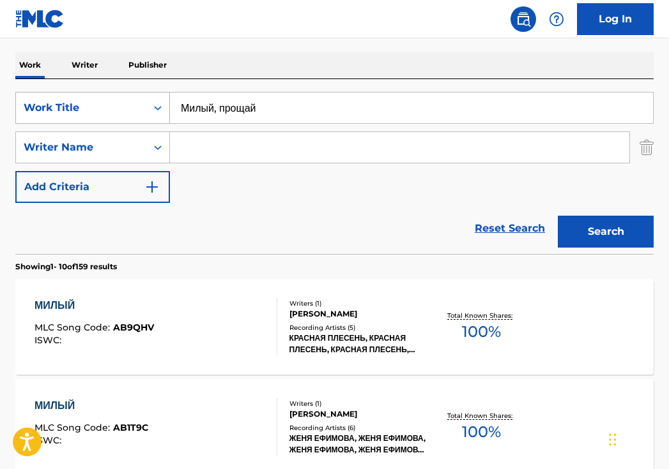
drag, startPoint x: 300, startPoint y: 112, endPoint x: 89, endPoint y: 101, distance: 211.1
click at [91, 101] on div "SearchWithCriteria40408f57-c00a-4f9d-b7ff-5f1c3732aa44 Work Title Милый, прощай" at bounding box center [334, 108] width 638 height 32
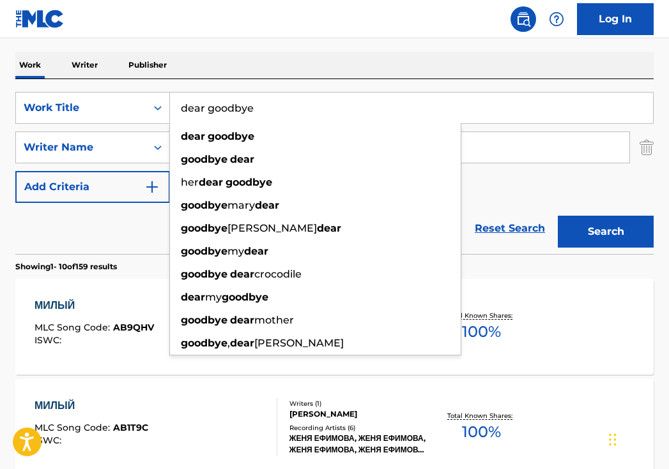
type input "dear goodbye"
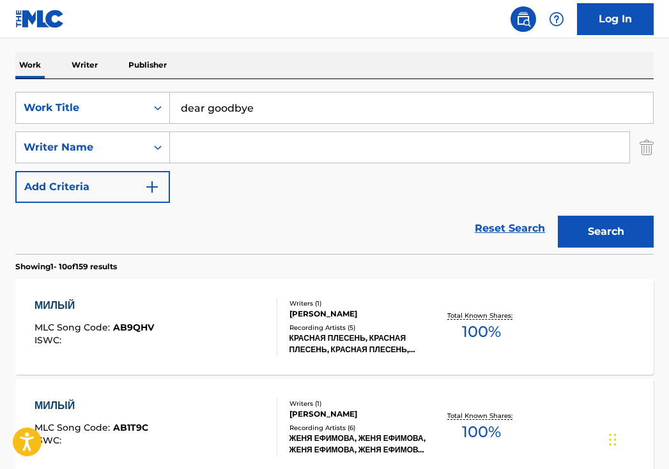
click at [614, 232] on button "Search" at bounding box center [606, 232] width 96 height 32
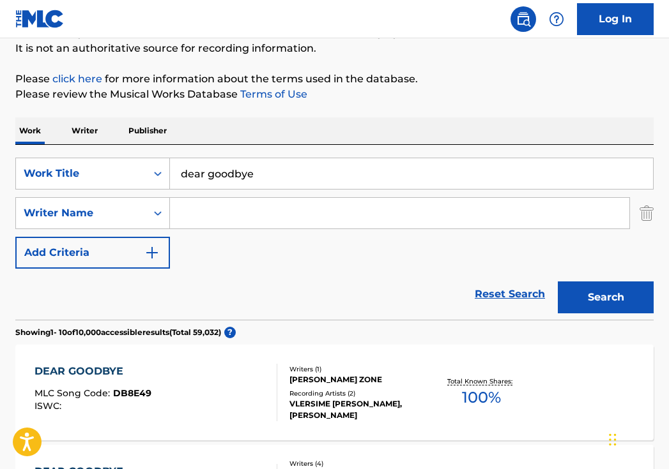
click at [483, 211] on input "Search Form" at bounding box center [399, 213] width 459 height 31
type input "egor"
click at [605, 298] on button "Search" at bounding box center [606, 298] width 96 height 32
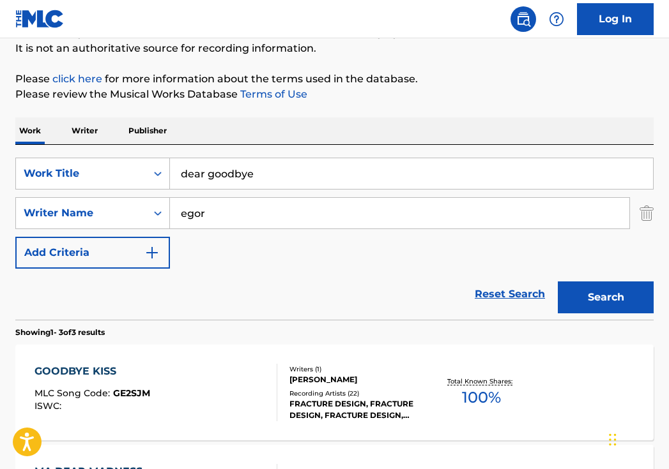
click at [449, 324] on section "Showing 1 - 3 of 3 results" at bounding box center [334, 329] width 638 height 19
click at [268, 172] on input "dear goodbye" at bounding box center [411, 173] width 483 height 31
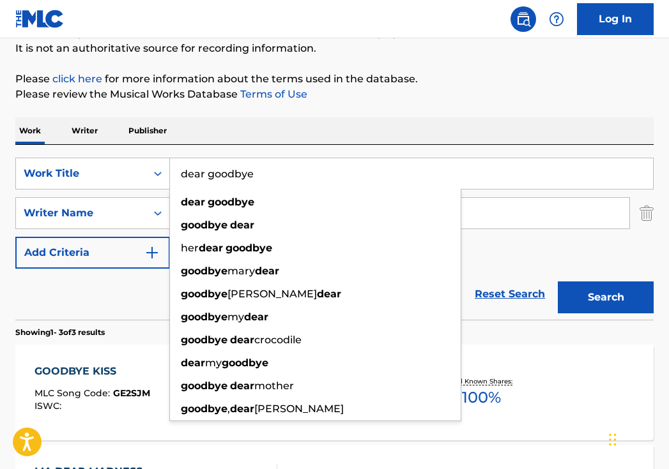
click at [268, 172] on input "dear goodbye" at bounding box center [411, 173] width 483 height 31
paste input "Милый, прощай"
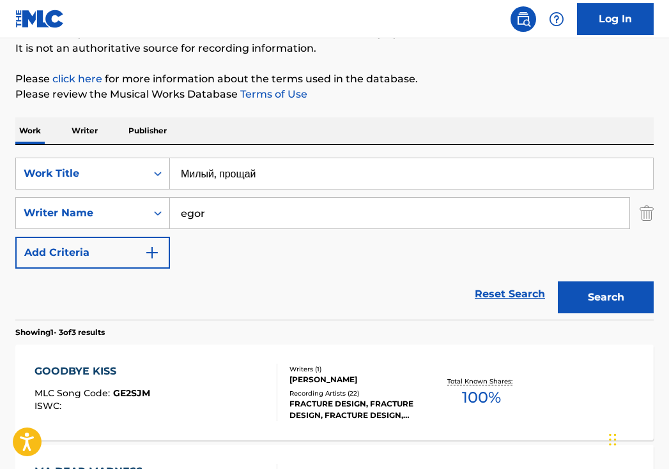
click at [605, 298] on button "Search" at bounding box center [606, 298] width 96 height 32
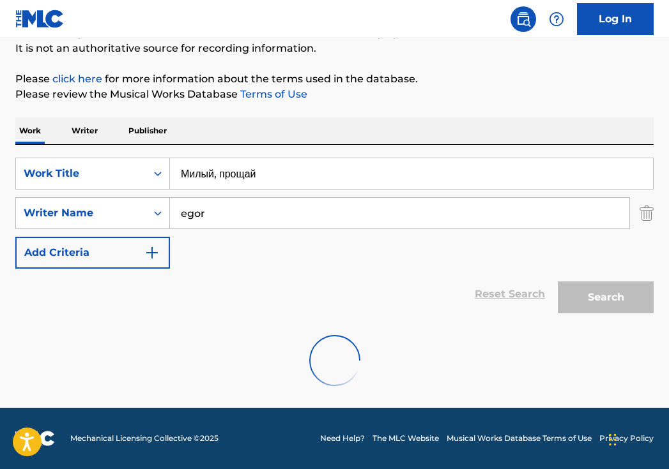
scroll to position [85, 0]
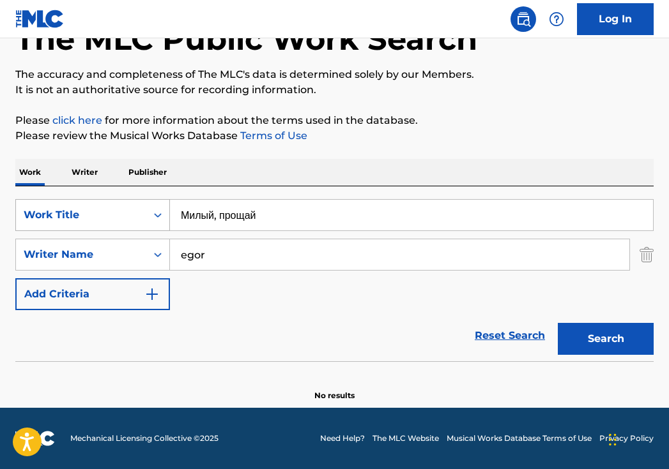
drag, startPoint x: 299, startPoint y: 222, endPoint x: 121, endPoint y: 209, distance: 178.0
click at [123, 210] on div "SearchWithCriteria40408f57-c00a-4f9d-b7ff-5f1c3732aa44 Work Title Милый, прощай" at bounding box center [334, 215] width 638 height 32
type input "darling, goodbye"
click at [605, 339] on button "Search" at bounding box center [606, 339] width 96 height 32
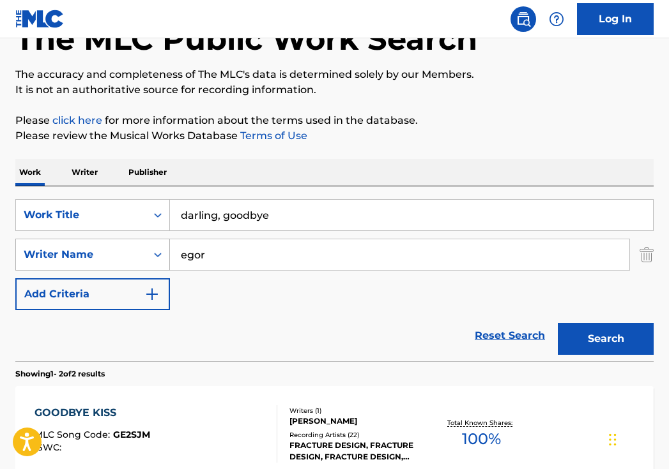
drag, startPoint x: 277, startPoint y: 259, endPoint x: 165, endPoint y: 246, distance: 112.6
click at [170, 247] on input "egor" at bounding box center [399, 255] width 459 height 31
click at [605, 339] on button "Search" at bounding box center [606, 339] width 96 height 32
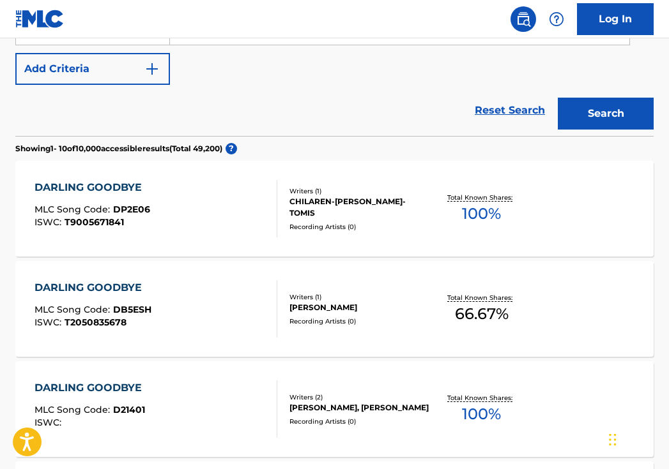
scroll to position [253, 0]
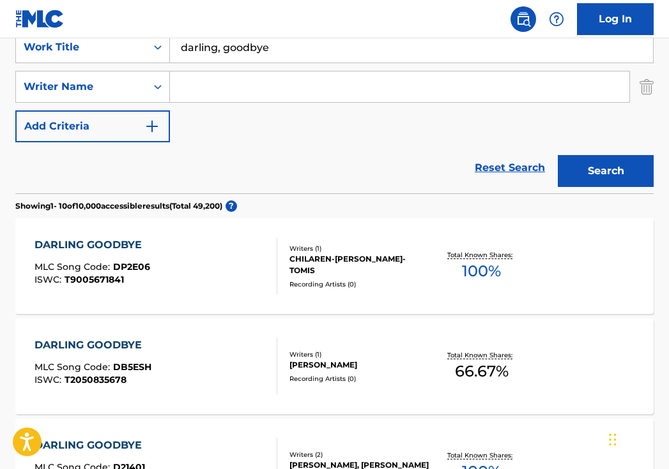
click at [273, 84] on input "Search Form" at bounding box center [399, 87] width 459 height 31
paste input "Анна Дзюба"
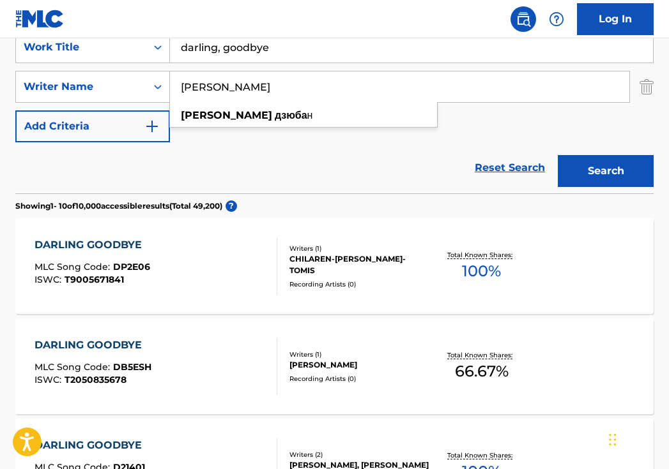
click at [605, 171] on button "Search" at bounding box center [606, 171] width 96 height 32
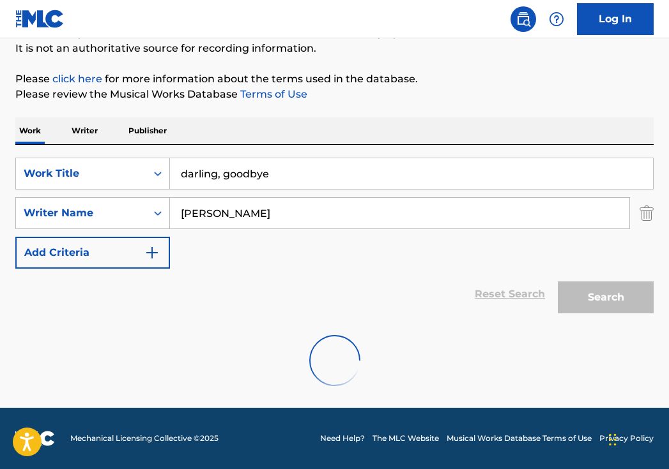
scroll to position [85, 0]
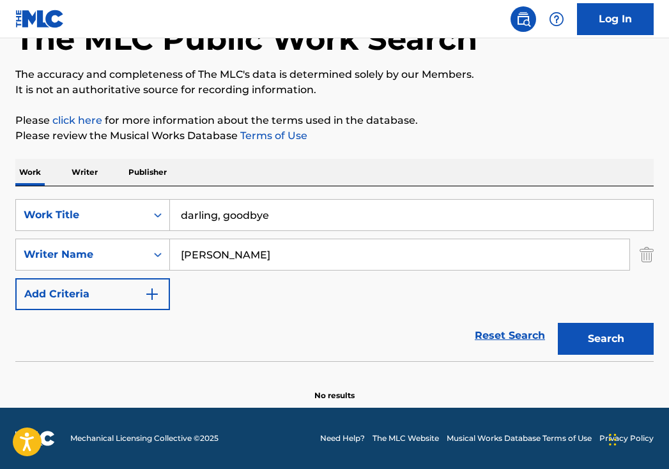
click at [230, 261] on input "Анна Дзюба" at bounding box center [399, 255] width 459 height 31
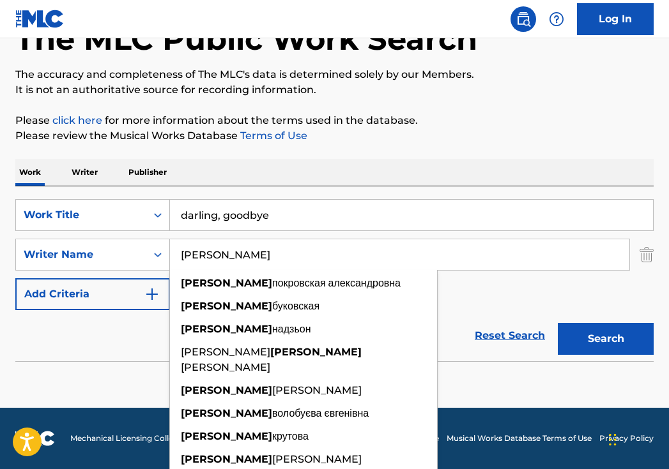
type input "Анна"
click at [605, 339] on button "Search" at bounding box center [606, 339] width 96 height 32
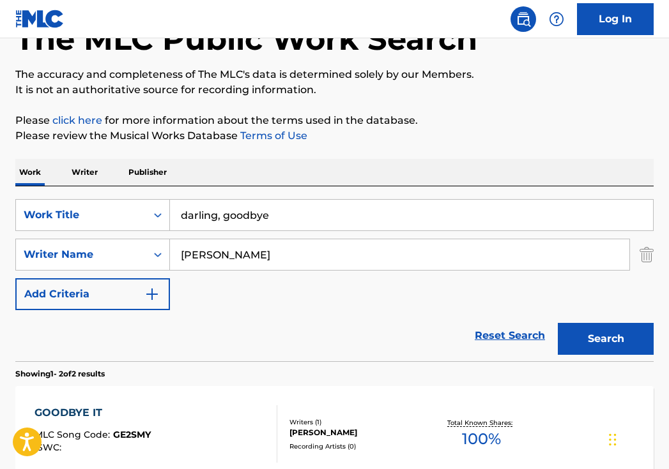
click at [310, 211] on input "darling, goodbye" at bounding box center [411, 215] width 483 height 31
paste input "Милый, прощай"
click at [605, 339] on button "Search" at bounding box center [606, 339] width 96 height 32
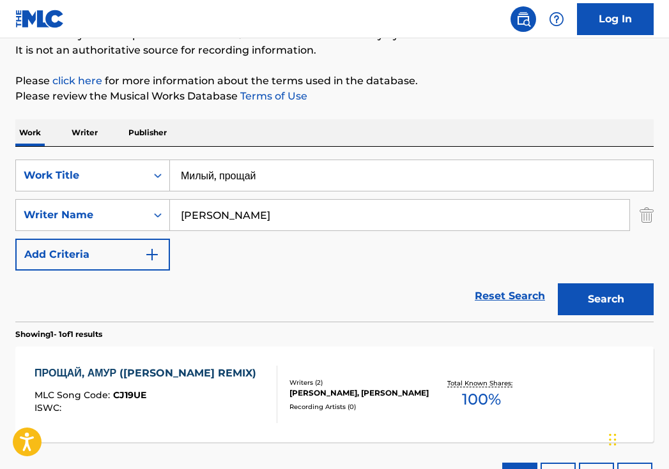
scroll to position [142, 0]
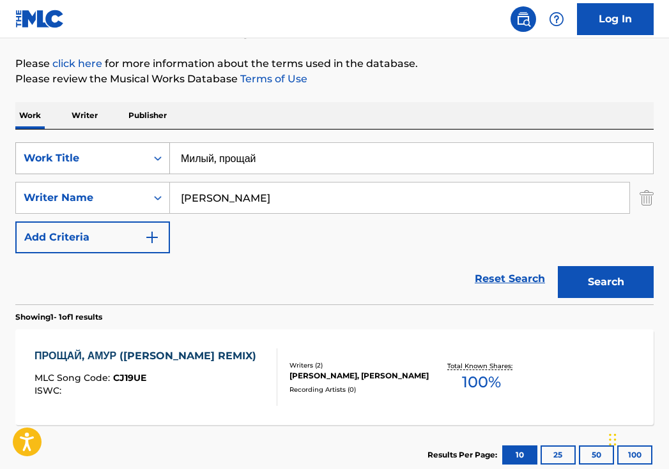
drag, startPoint x: 319, startPoint y: 156, endPoint x: 116, endPoint y: 156, distance: 202.5
click at [116, 156] on div "SearchWithCriteria40408f57-c00a-4f9d-b7ff-5f1c3732aa44 Work Title Милый, прощай" at bounding box center [334, 158] width 638 height 32
paste input "очью на кухне"
click at [605, 282] on button "Search" at bounding box center [606, 282] width 96 height 32
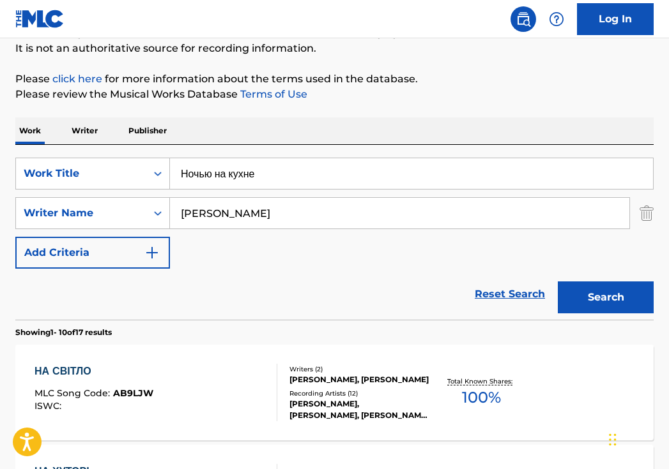
click at [330, 176] on input "Ночью на кухне" at bounding box center [411, 173] width 483 height 31
type input "Ночью на кухне"
click at [605, 298] on button "Search" at bounding box center [606, 298] width 96 height 32
click at [295, 215] on input "Анна" at bounding box center [399, 213] width 459 height 31
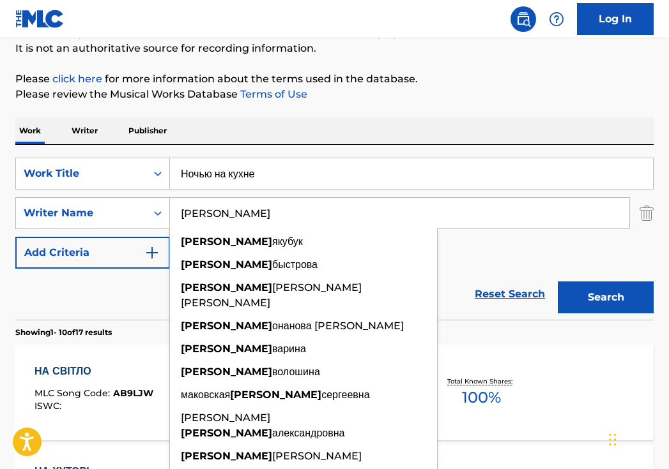
click at [295, 215] on input "Анна" at bounding box center [399, 213] width 459 height 31
paste input "митрий Лорен"
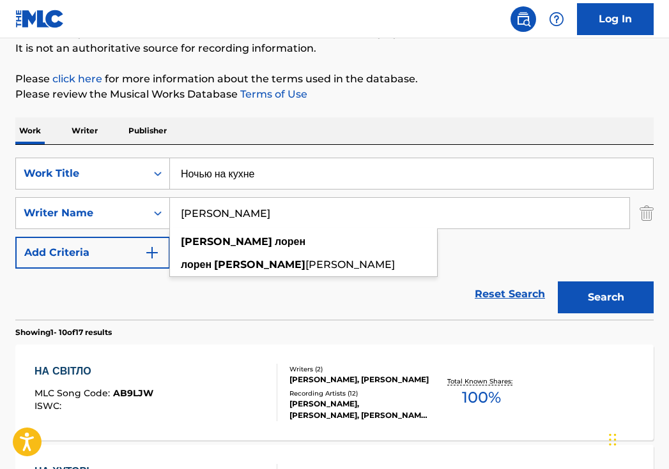
type input "Дмитрий Лорен"
click at [605, 298] on button "Search" at bounding box center [606, 298] width 96 height 32
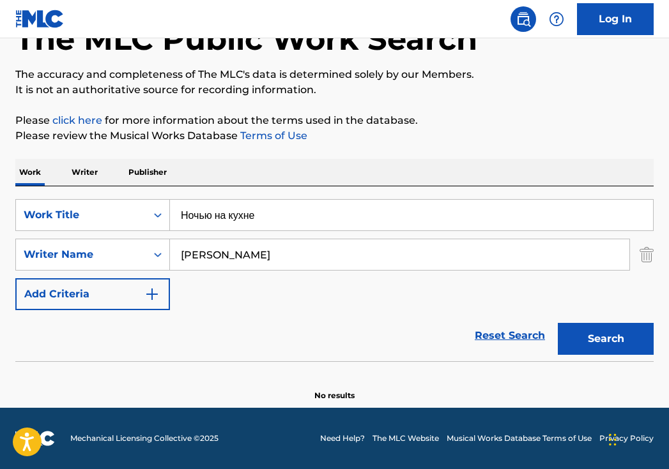
scroll to position [85, 0]
drag, startPoint x: 299, startPoint y: 255, endPoint x: 122, endPoint y: 244, distance: 177.3
click at [122, 244] on div "SearchWithCriteria29862e25-6165-42b2-84cf-2019503ee9fa Writer Name Дмитрий Лорен" at bounding box center [334, 255] width 638 height 32
click at [605, 339] on button "Search" at bounding box center [606, 339] width 96 height 32
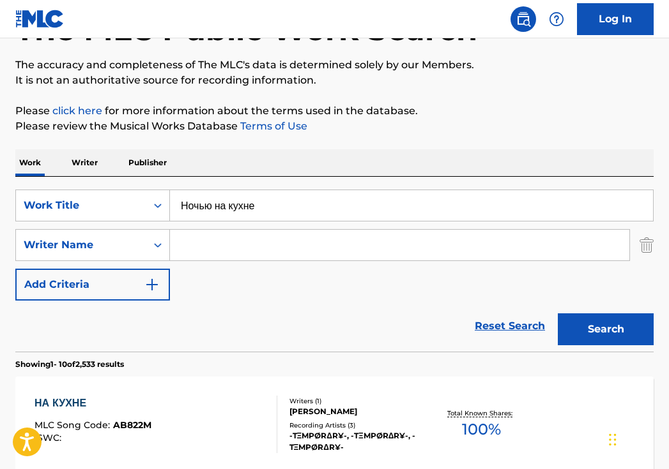
scroll to position [98, 0]
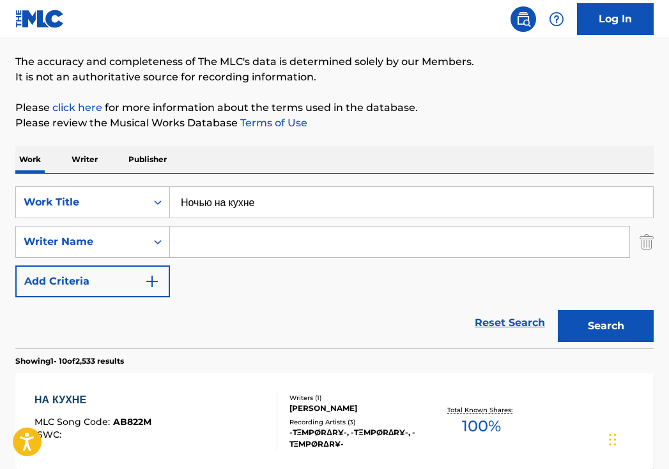
click at [249, 240] on input "Search Form" at bounding box center [399, 242] width 459 height 31
paste input "Dmitriy Loren"
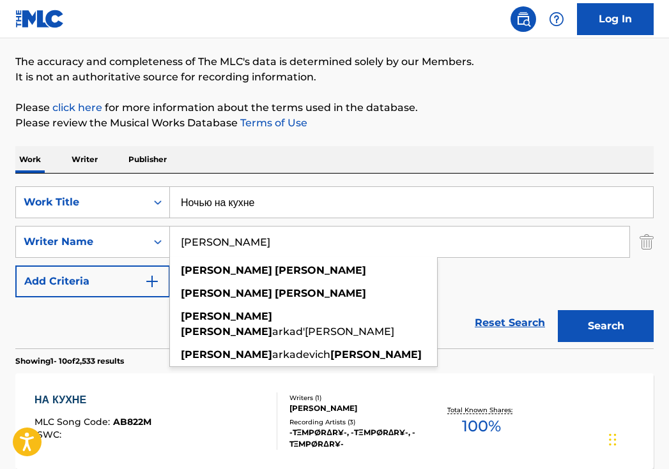
type input "Dmitriy Loren"
click at [605, 326] on button "Search" at bounding box center [606, 326] width 96 height 32
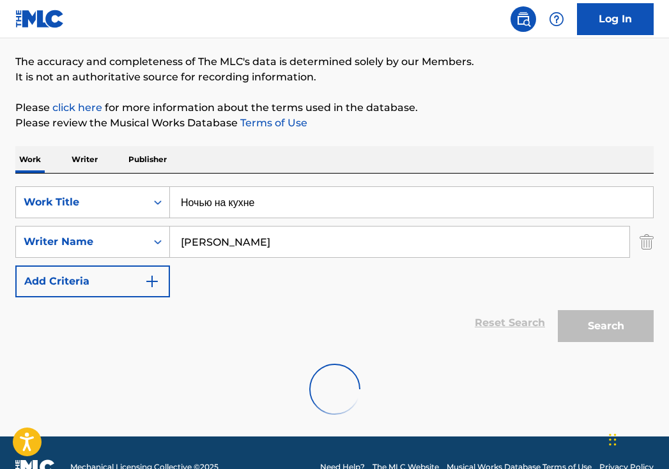
scroll to position [85, 0]
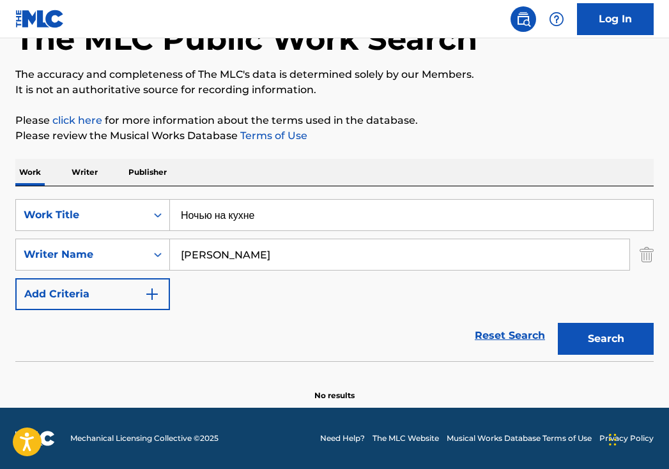
click at [277, 225] on input "Ночью на кухне" at bounding box center [411, 215] width 483 height 31
paste input "At night in the kitchen"
type input "At night in the kitchen"
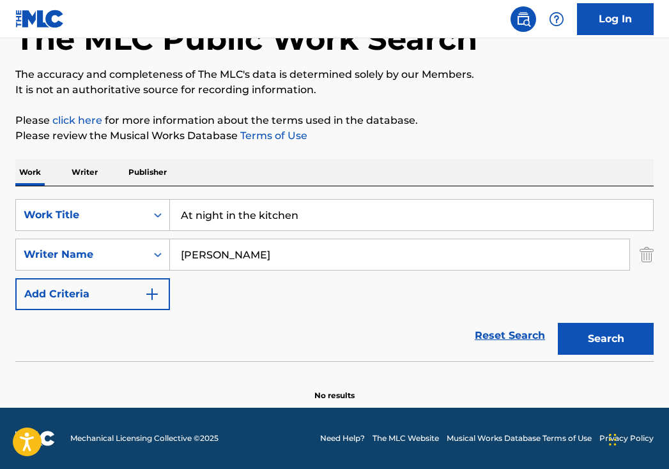
click at [605, 339] on button "Search" at bounding box center [606, 339] width 96 height 32
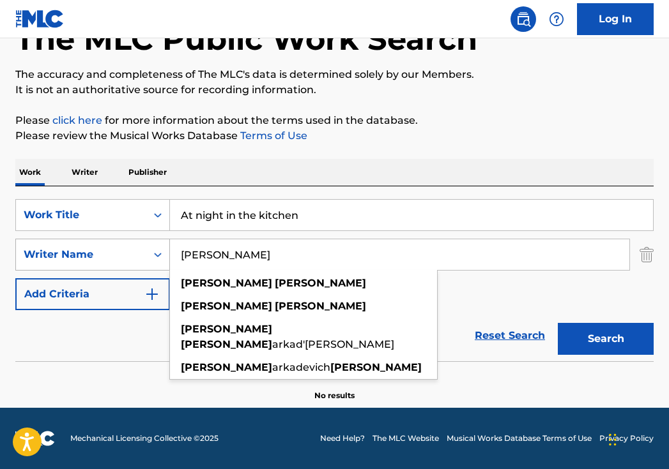
drag, startPoint x: 272, startPoint y: 264, endPoint x: 123, endPoint y: 243, distance: 150.9
click at [123, 243] on div "SearchWithCriteria29862e25-6165-42b2-84cf-2019503ee9fa Writer Name Dmitriy Lore…" at bounding box center [334, 255] width 638 height 32
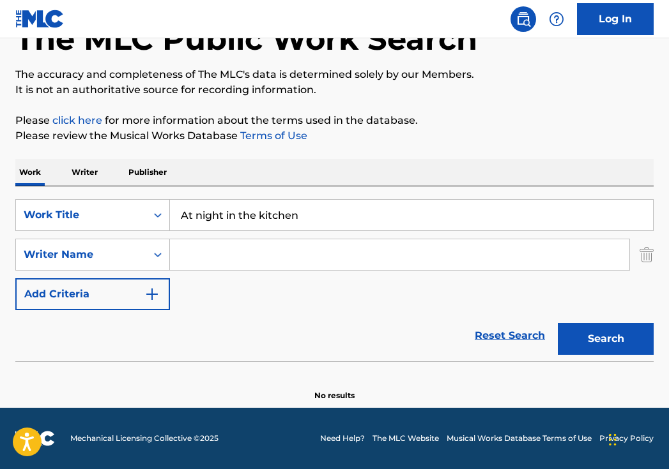
click at [605, 339] on button "Search" at bounding box center [606, 339] width 96 height 32
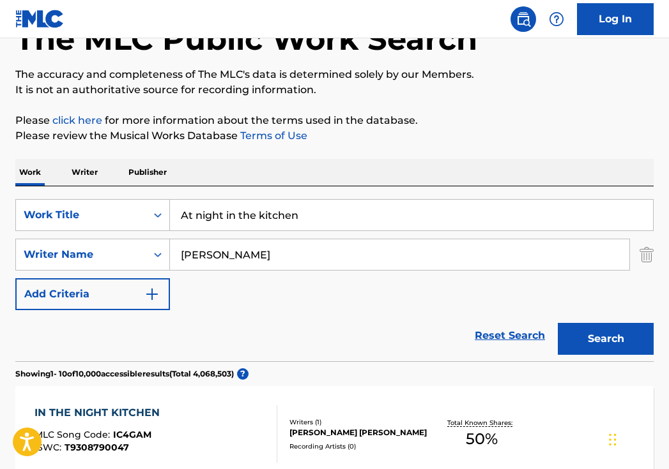
click at [605, 339] on button "Search" at bounding box center [606, 339] width 96 height 32
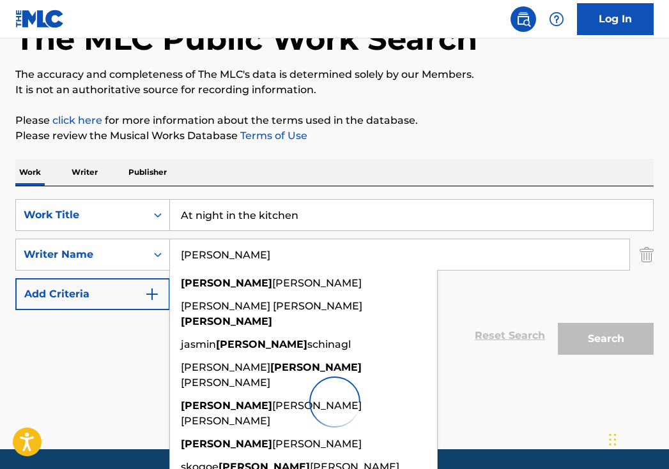
type input "Anna"
drag, startPoint x: 187, startPoint y: 255, endPoint x: 377, endPoint y: 170, distance: 208.4
click at [377, 170] on div "Work Writer Publisher" at bounding box center [334, 172] width 638 height 27
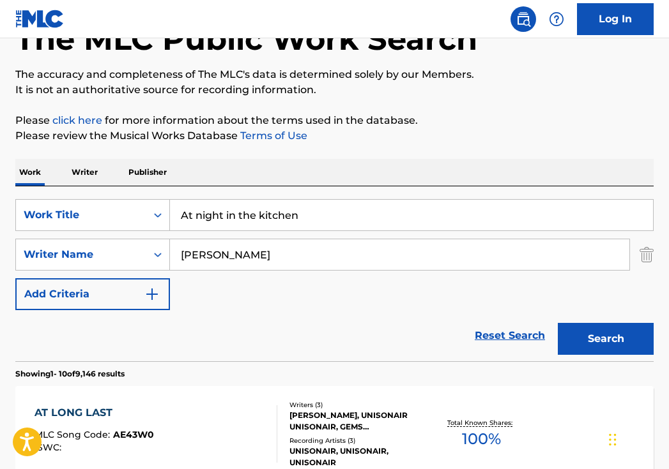
click at [310, 213] on input "At night in the kitchen" at bounding box center [411, 215] width 483 height 31
paste input "Повело"
type input "Повело"
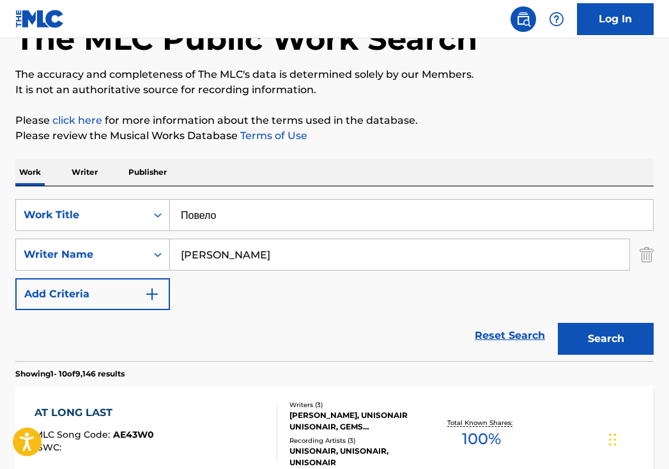
click at [297, 250] on input "Anna" at bounding box center [399, 255] width 459 height 31
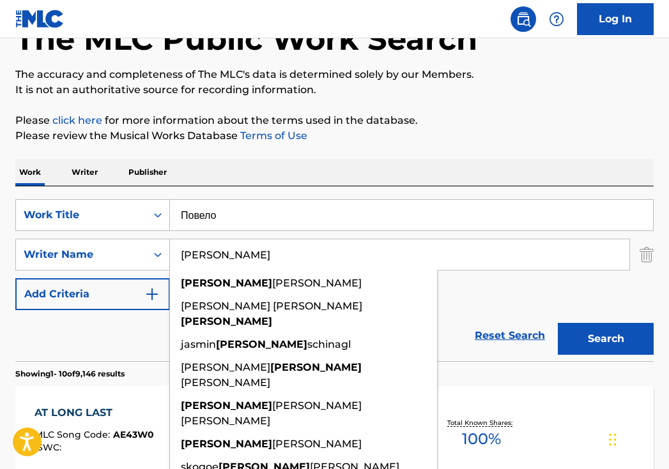
click at [297, 251] on input "Anna" at bounding box center [399, 255] width 459 height 31
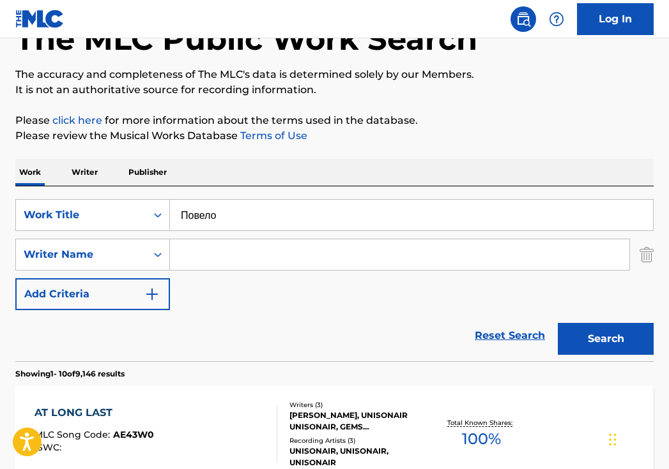
click at [605, 339] on button "Search" at bounding box center [606, 339] width 96 height 32
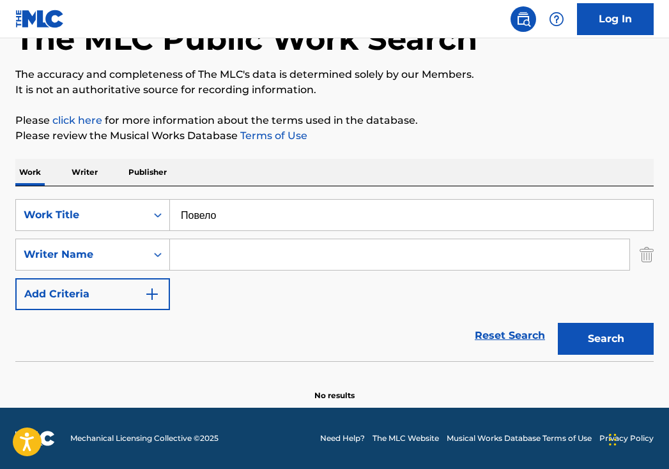
click at [328, 197] on div "SearchWithCriteria40408f57-c00a-4f9d-b7ff-5f1c3732aa44 Work Title Повело Search…" at bounding box center [334, 274] width 638 height 175
click at [328, 206] on input "Повело" at bounding box center [411, 215] width 483 height 31
type input "led"
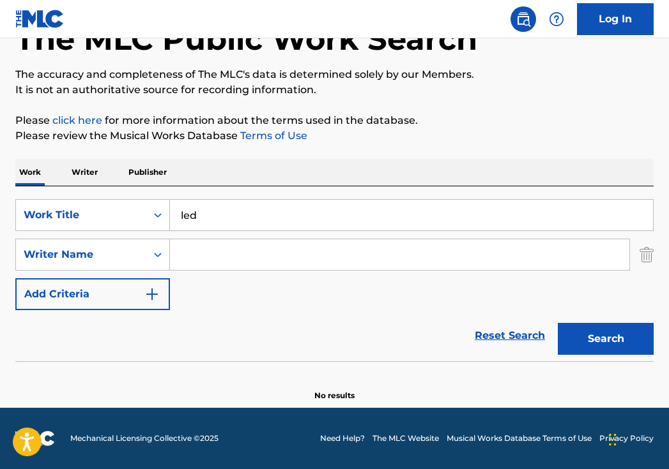
click at [605, 339] on button "Search" at bounding box center [606, 339] width 96 height 32
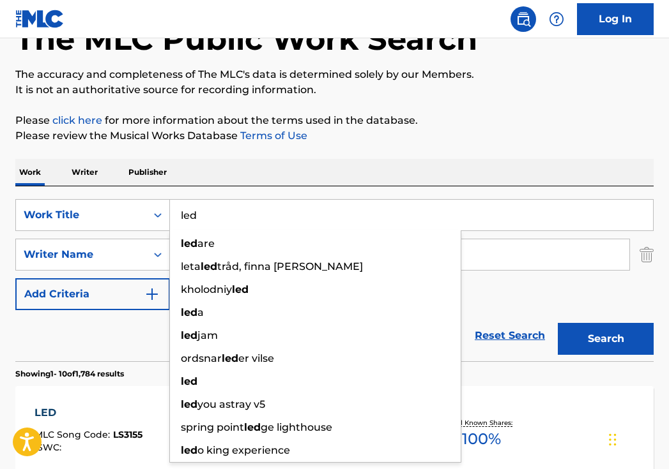
click at [463, 168] on div "Work Writer Publisher" at bounding box center [334, 172] width 638 height 27
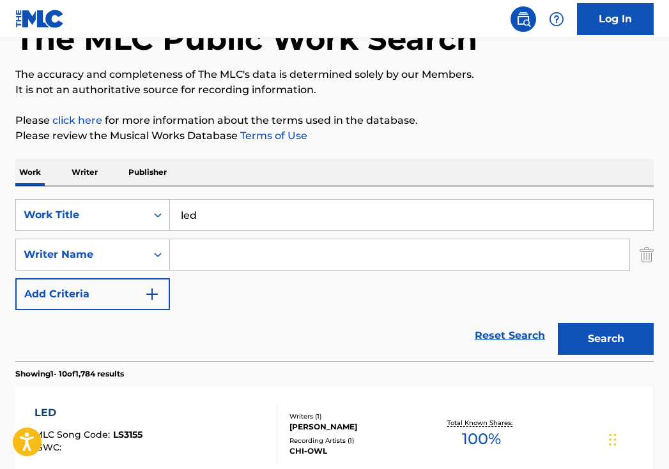
click at [313, 249] on input "Search Form" at bounding box center [399, 255] width 459 height 31
paste input "Dmitriy Loren"
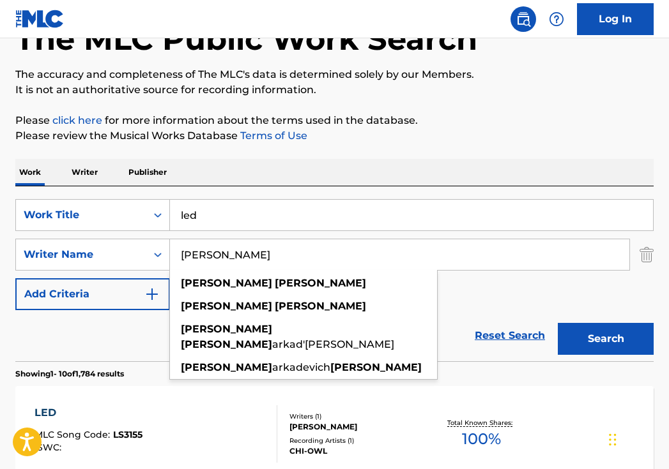
click at [605, 339] on button "Search" at bounding box center [606, 339] width 96 height 32
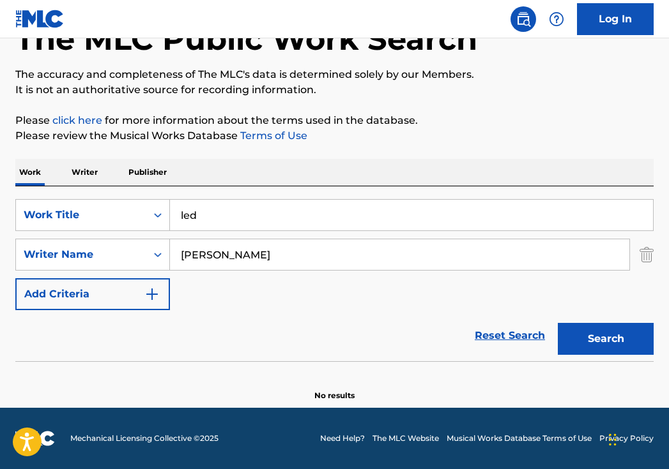
click at [298, 258] on input "Dmitriy Loren" at bounding box center [399, 255] width 459 height 31
paste input "Дмитрий Лорен"
click at [298, 258] on input "Dmitriy Дмитрий Лорен" at bounding box center [399, 255] width 459 height 31
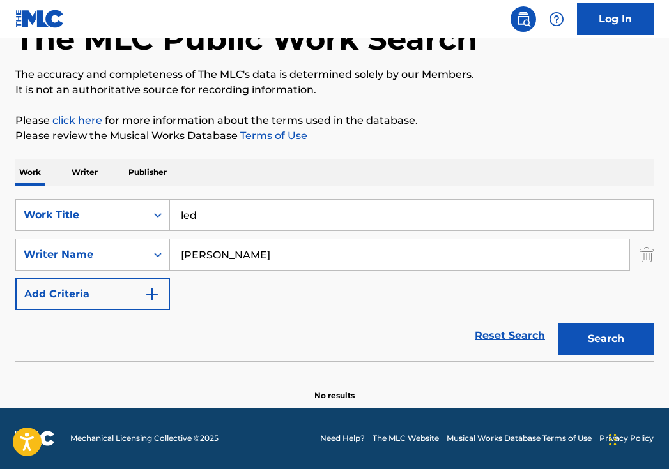
click at [298, 258] on input "Dmitriy Дмитрий Лорен" at bounding box center [399, 255] width 459 height 31
paste input "Search Form"
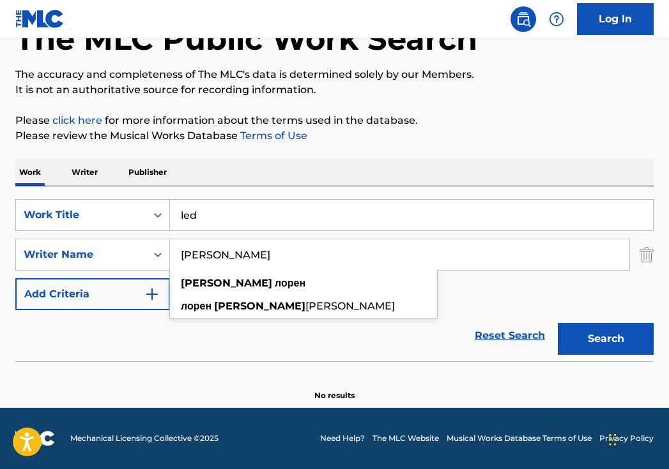
type input "Дмитрий Лорен"
click at [605, 339] on button "Search" at bounding box center [606, 339] width 96 height 32
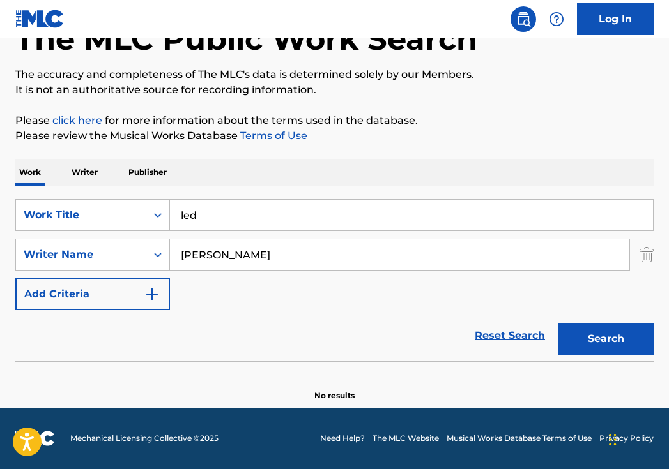
click at [349, 215] on input "led" at bounding box center [411, 215] width 483 height 31
paste input "Пообещай"
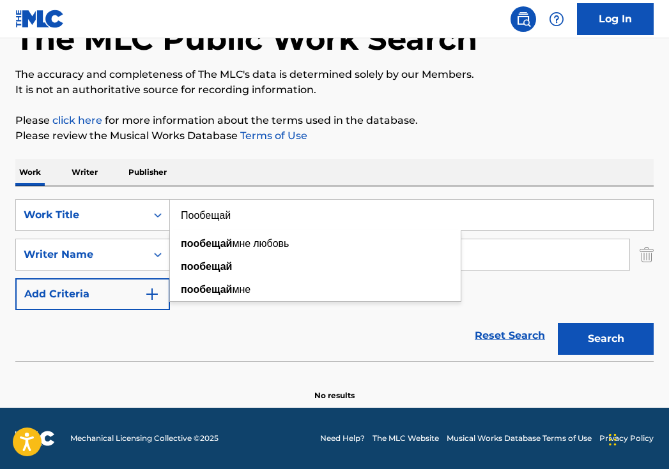
type input "Пообещай"
click at [498, 165] on div "Work Writer Publisher" at bounding box center [334, 172] width 638 height 27
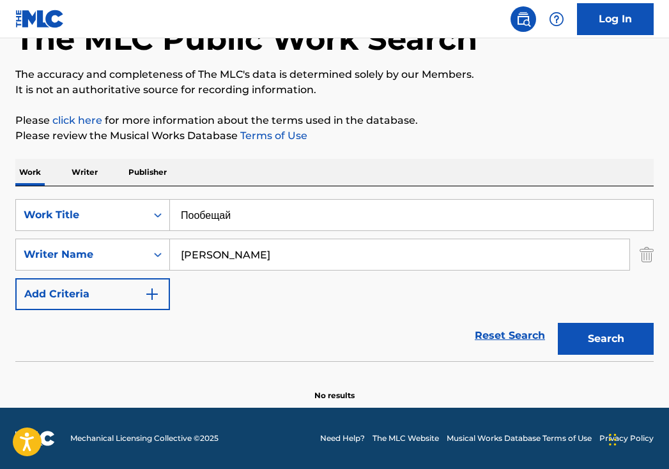
click at [648, 263] on img "Search Form" at bounding box center [646, 255] width 14 height 32
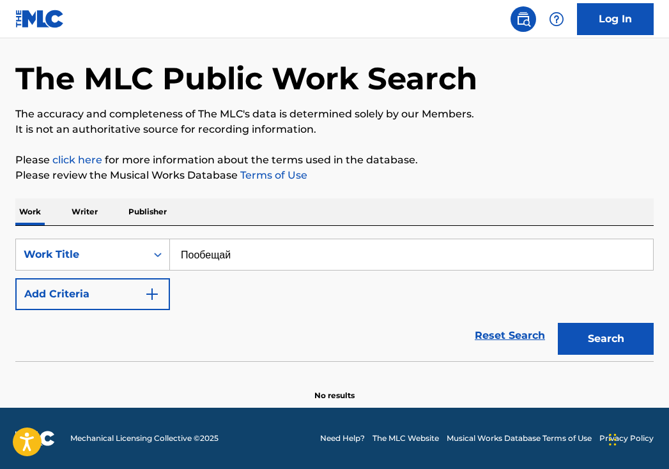
click at [620, 336] on button "Search" at bounding box center [606, 339] width 96 height 32
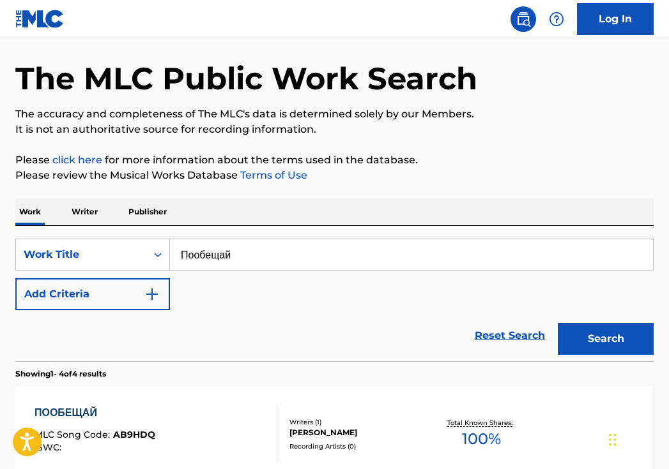
click at [150, 295] on img "Search Form" at bounding box center [151, 294] width 15 height 15
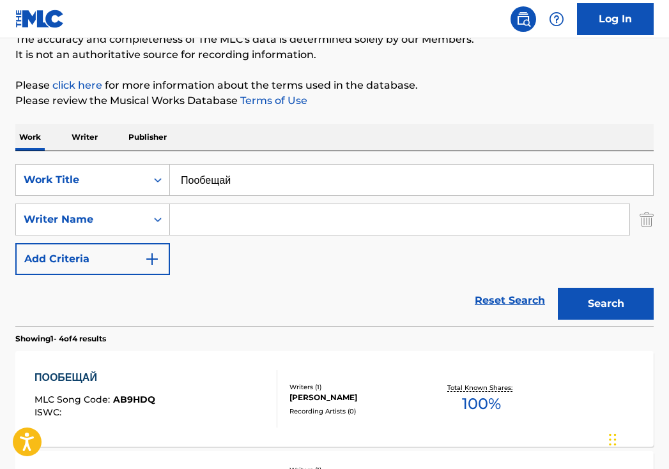
scroll to position [139, 0]
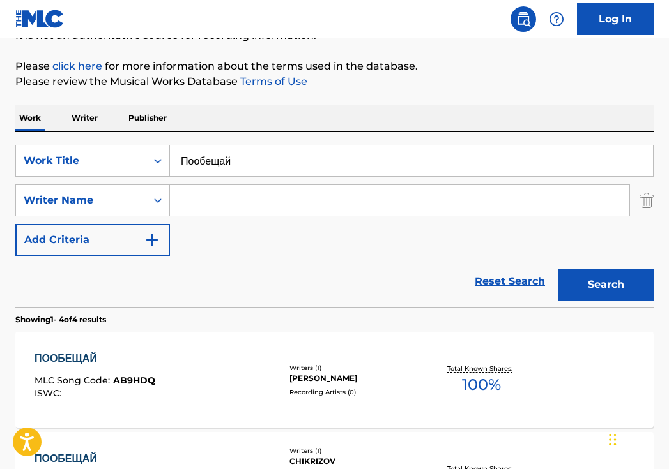
click at [306, 205] on input "Search Form" at bounding box center [399, 200] width 459 height 31
paste input "Анатолий Алексеев"
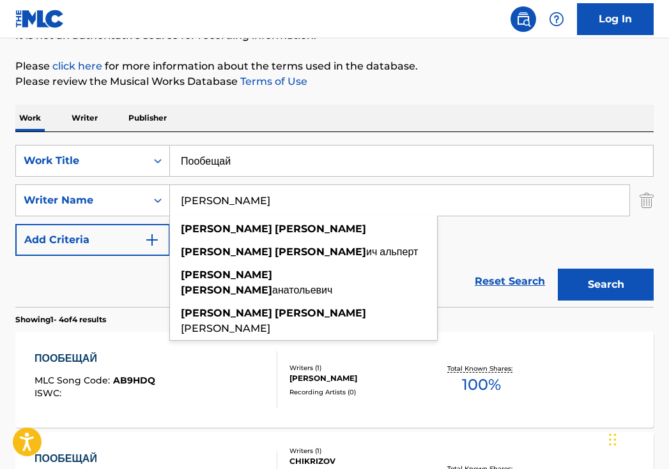
click at [605, 285] on button "Search" at bounding box center [606, 285] width 96 height 32
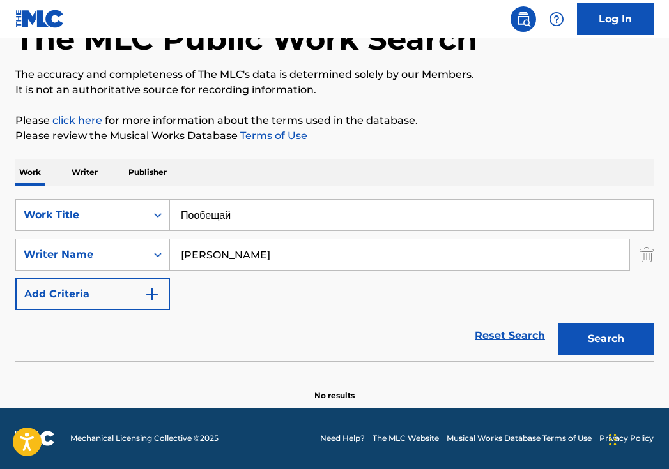
click at [329, 259] on input "Анатолий Алексеев" at bounding box center [399, 255] width 459 height 31
paste input "Anatoliy Alekseyev"
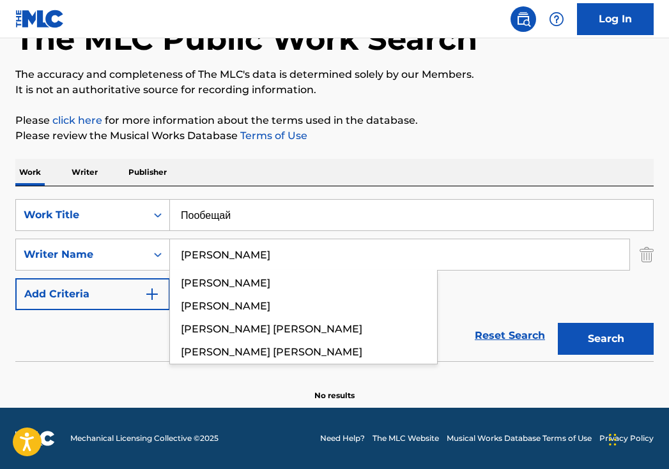
type input "Anatoliy Alekseyev"
click at [605, 339] on button "Search" at bounding box center [606, 339] width 96 height 32
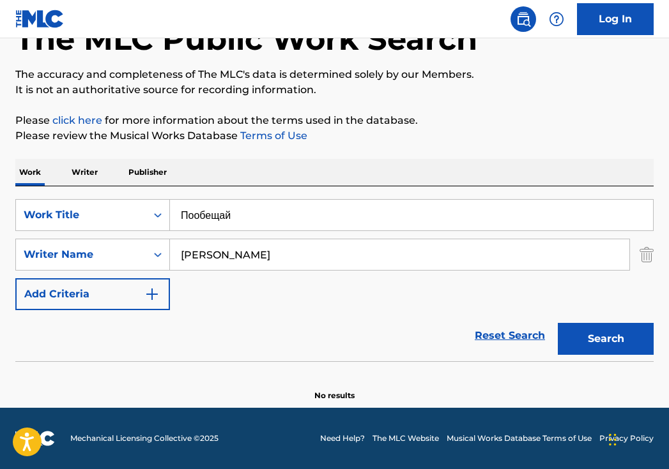
click at [286, 209] on input "Пообещай" at bounding box center [411, 215] width 483 height 31
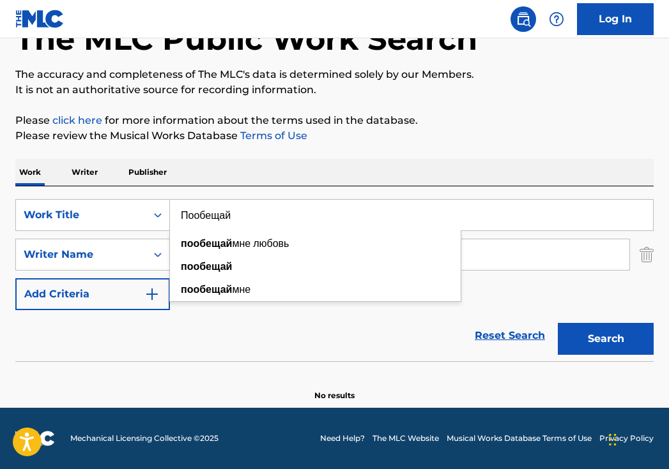
paste input "Promise"
type input "Promise"
click at [605, 339] on button "Search" at bounding box center [606, 339] width 96 height 32
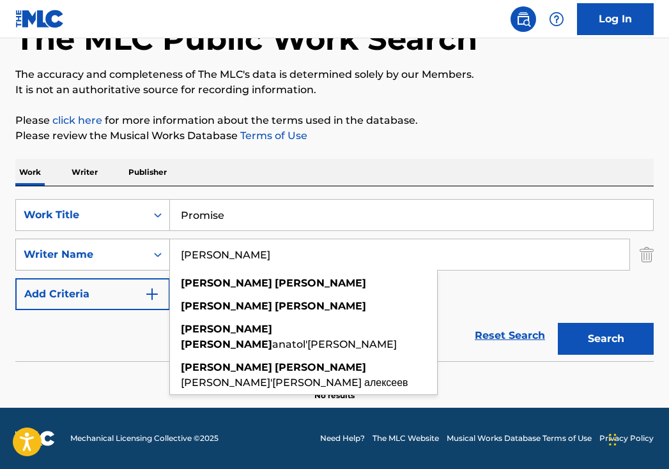
drag, startPoint x: 301, startPoint y: 254, endPoint x: 114, endPoint y: 242, distance: 187.5
click at [115, 242] on div "SearchWithCriteria29862e25-6165-42b2-84cf-2019503ee9fa Writer Name Anatoliy Ale…" at bounding box center [334, 255] width 638 height 32
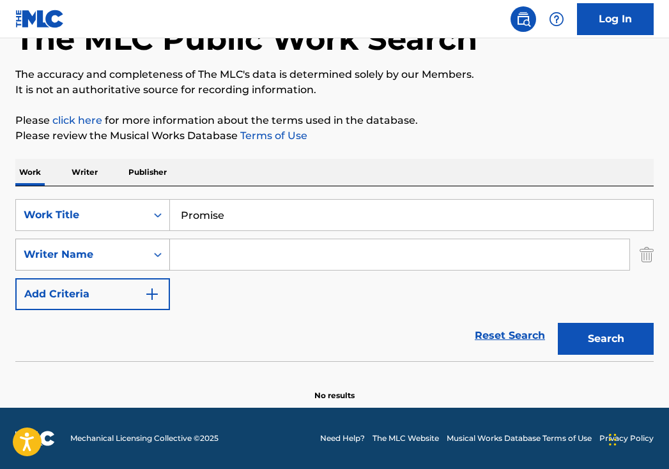
click at [605, 339] on button "Search" at bounding box center [606, 339] width 96 height 32
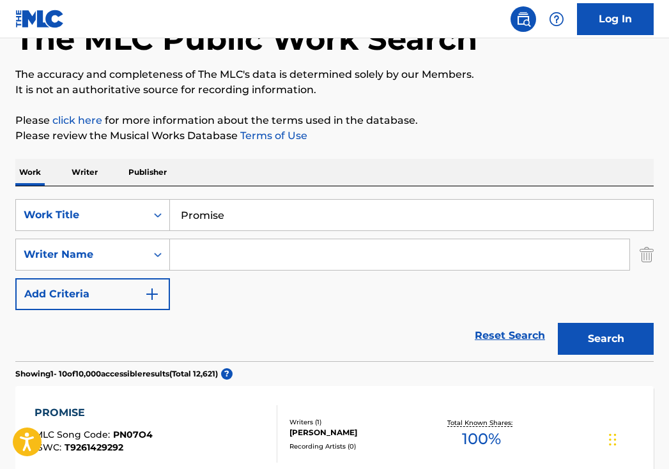
click at [289, 254] on input "Search Form" at bounding box center [399, 255] width 459 height 31
paste input "Анна Дзюба"
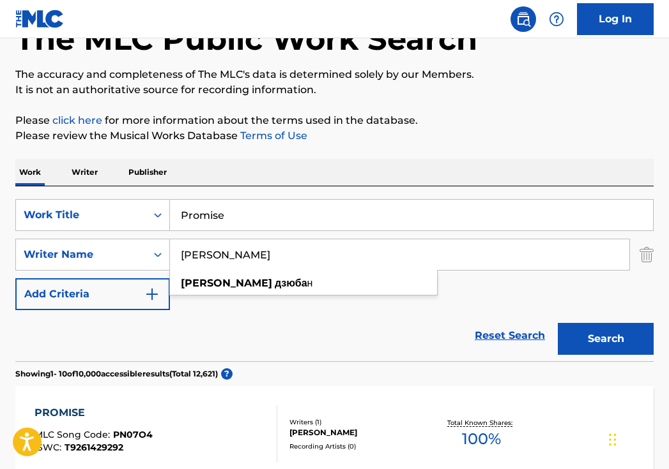
click at [605, 339] on button "Search" at bounding box center [606, 339] width 96 height 32
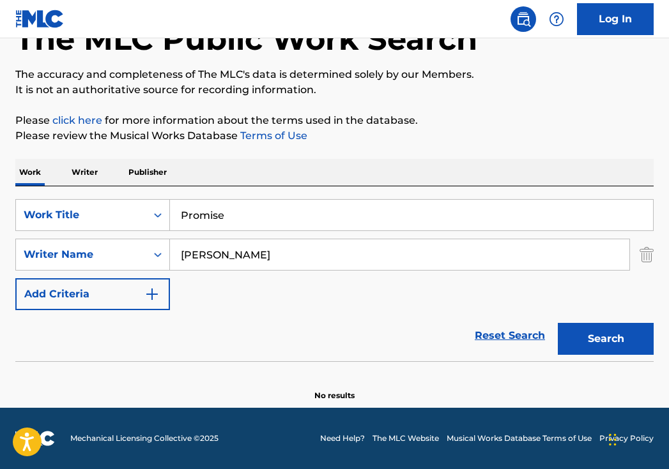
click at [293, 247] on input "Анна Дзюба" at bounding box center [399, 255] width 459 height 31
click at [293, 248] on input "Анна Дзюба" at bounding box center [399, 255] width 459 height 31
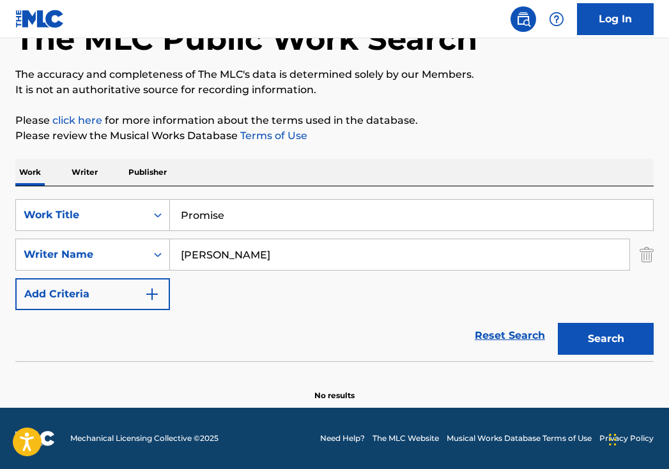
click at [293, 248] on input "Анна Дзюба" at bounding box center [399, 255] width 459 height 31
paste input "толий Алексеев"
type input "Анатолий Алексеев"
click at [605, 339] on button "Search" at bounding box center [606, 339] width 96 height 32
click at [338, 212] on input "Promise" at bounding box center [411, 215] width 483 height 31
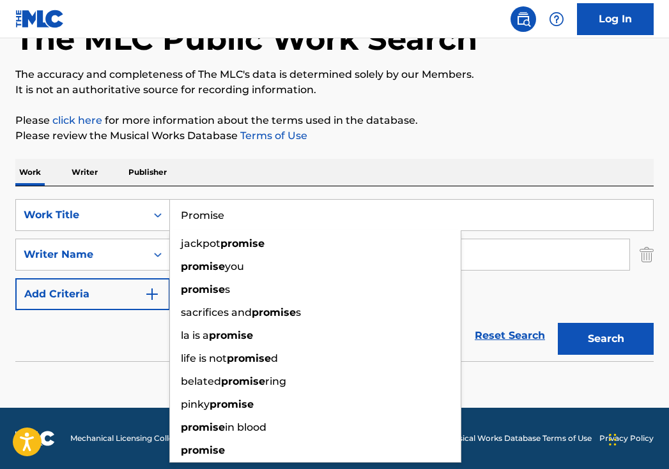
click at [338, 212] on input "Promise" at bounding box center [411, 215] width 483 height 31
paste input "Пообещай"
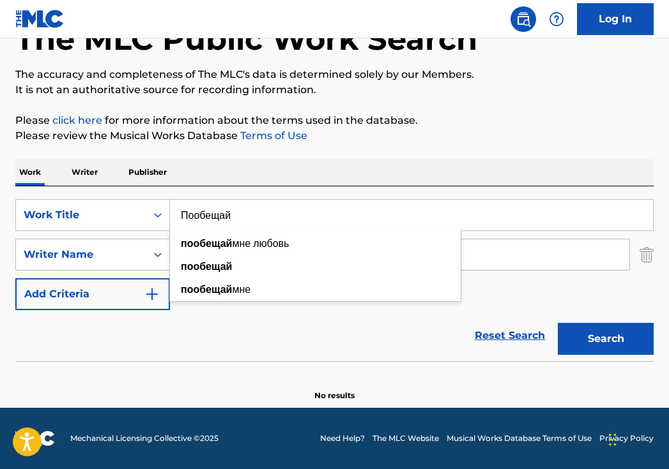
drag, startPoint x: 422, startPoint y: 163, endPoint x: 423, endPoint y: 177, distance: 14.1
click at [422, 162] on div "Work Writer Publisher" at bounding box center [334, 172] width 638 height 27
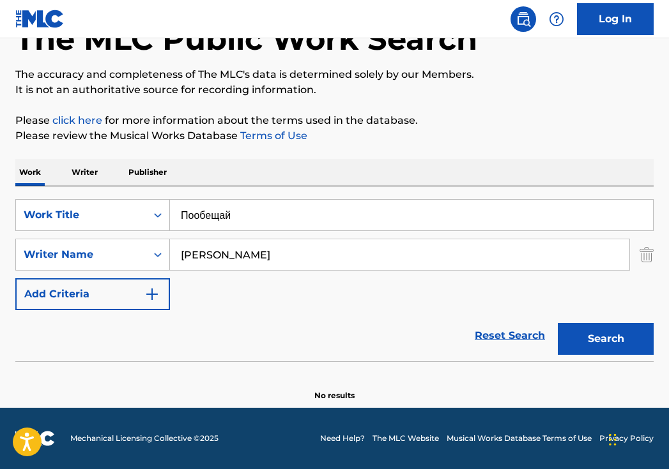
click at [644, 257] on img "Search Form" at bounding box center [646, 255] width 14 height 32
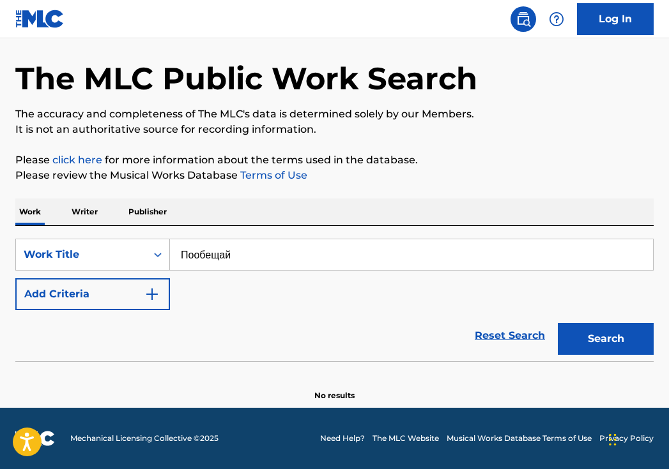
click at [611, 334] on button "Search" at bounding box center [606, 339] width 96 height 32
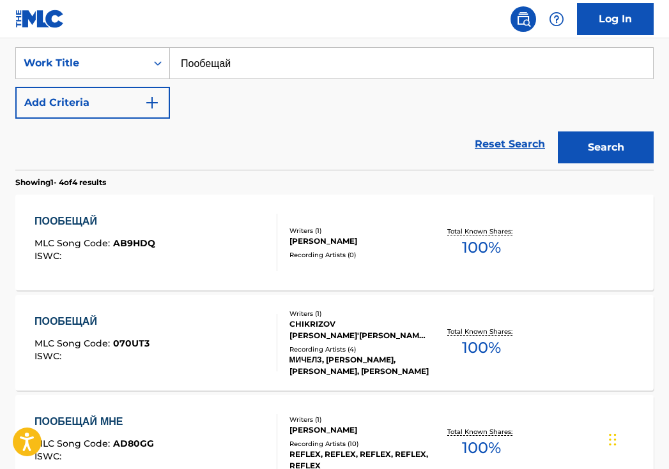
scroll to position [236, 0]
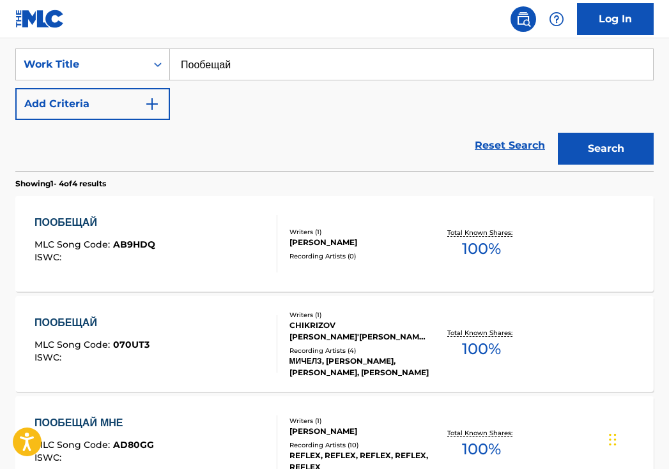
click at [264, 66] on input "Пообещай" at bounding box center [411, 64] width 483 height 31
paste input "орри"
click at [605, 149] on button "Search" at bounding box center [606, 149] width 96 height 32
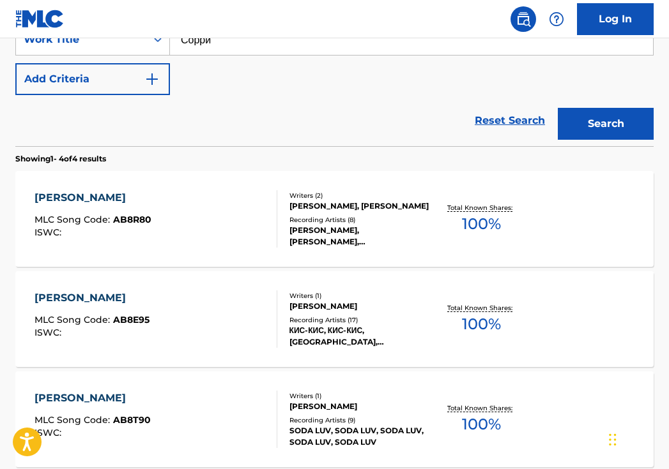
scroll to position [252, 0]
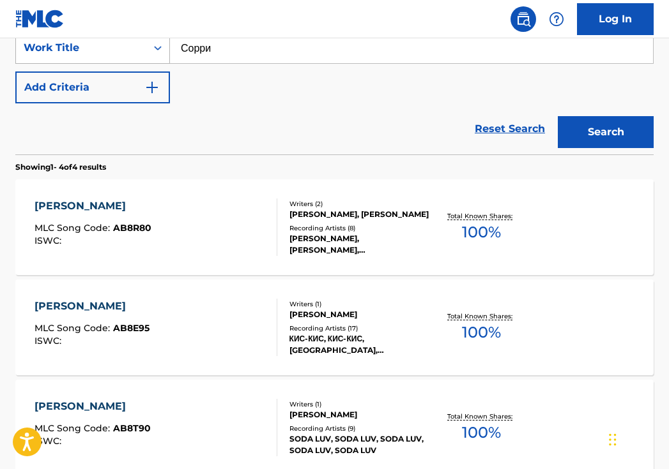
drag, startPoint x: 312, startPoint y: 55, endPoint x: 126, endPoint y: 47, distance: 186.7
click at [126, 47] on div "SearchWithCriteria40408f57-c00a-4f9d-b7ff-5f1c3732aa44 Work Title Сорри" at bounding box center [334, 48] width 638 height 32
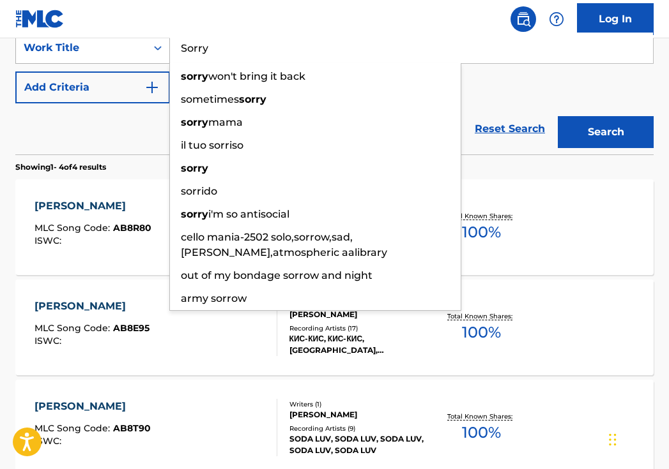
type input "Sorry"
click at [605, 132] on button "Search" at bounding box center [606, 132] width 96 height 32
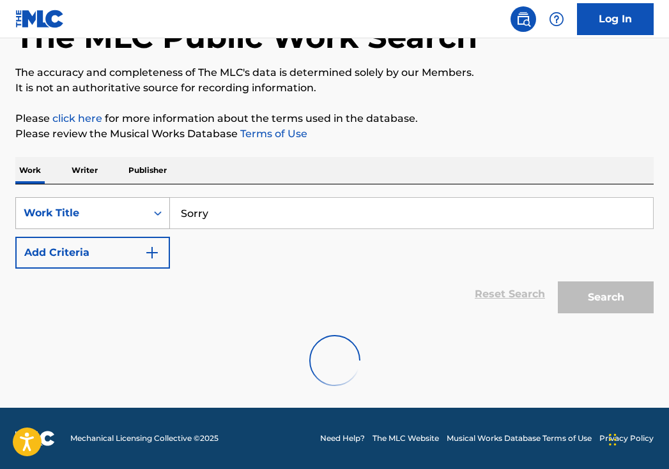
scroll to position [87, 0]
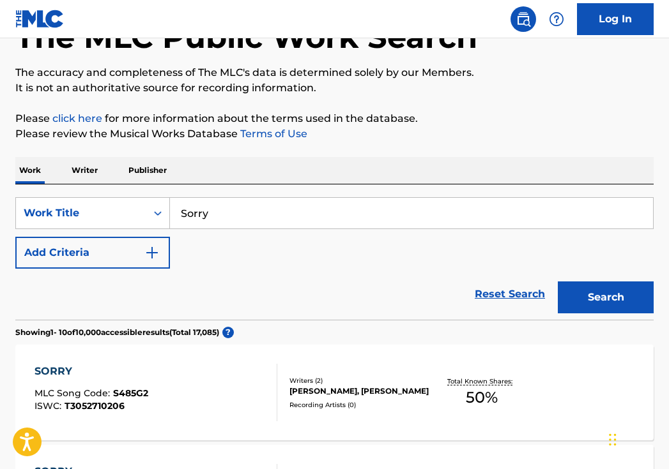
click at [149, 259] on img "Search Form" at bounding box center [151, 252] width 15 height 15
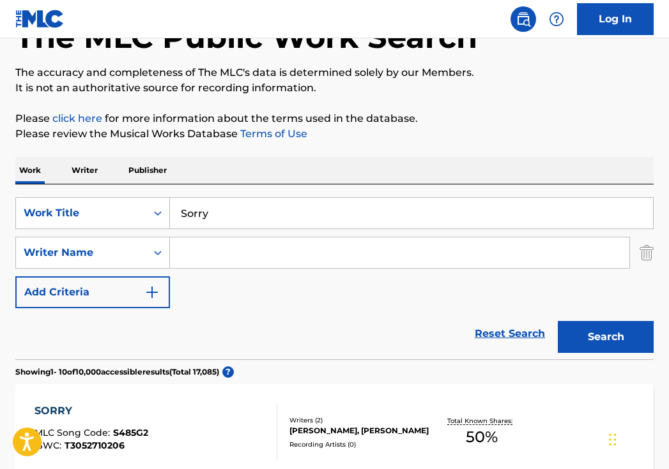
click at [248, 258] on input "Search Form" at bounding box center [399, 253] width 459 height 31
paste input "Дмитрий Лорен"
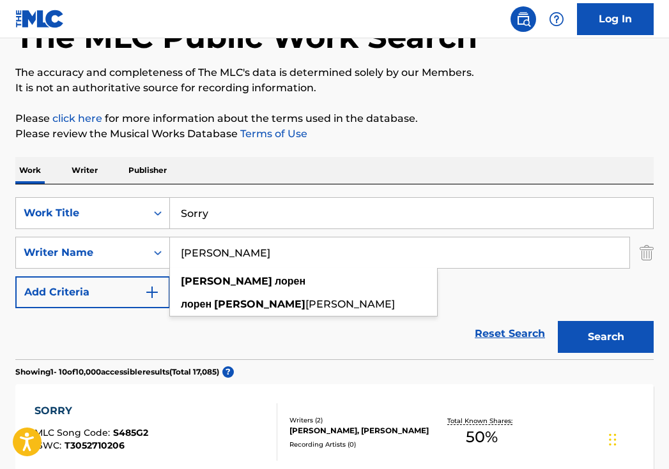
click at [595, 339] on button "Search" at bounding box center [606, 337] width 96 height 32
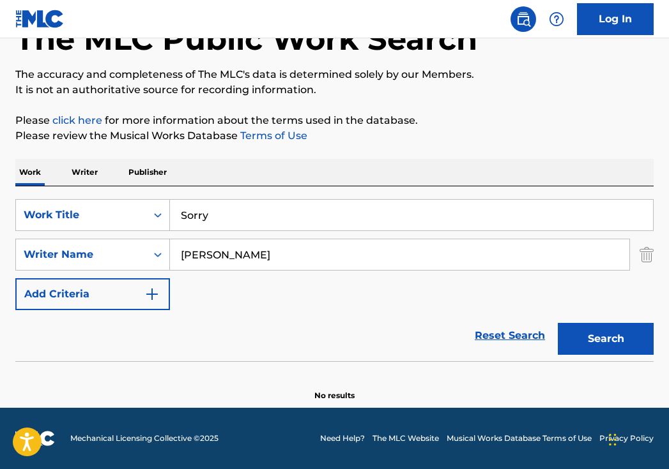
scroll to position [85, 0]
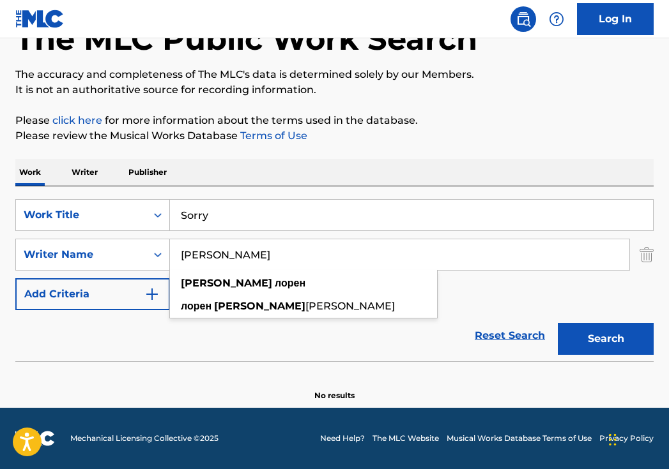
drag, startPoint x: 473, startPoint y: 258, endPoint x: 193, endPoint y: 233, distance: 281.5
click at [194, 234] on div "SearchWithCriteria40408f57-c00a-4f9d-b7ff-5f1c3732aa44 Work Title Sorry SearchW…" at bounding box center [334, 254] width 638 height 111
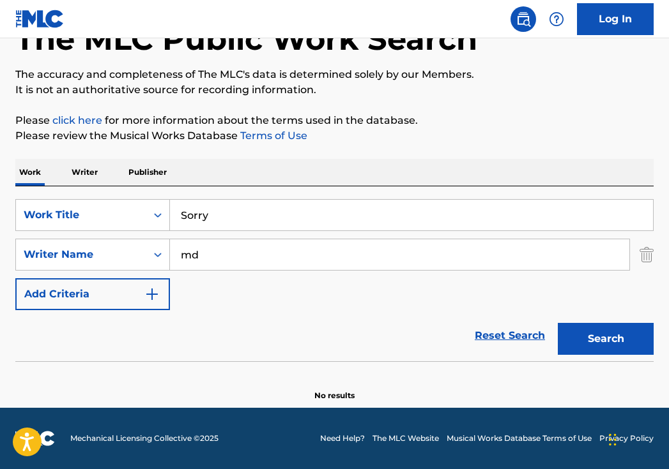
type input "m"
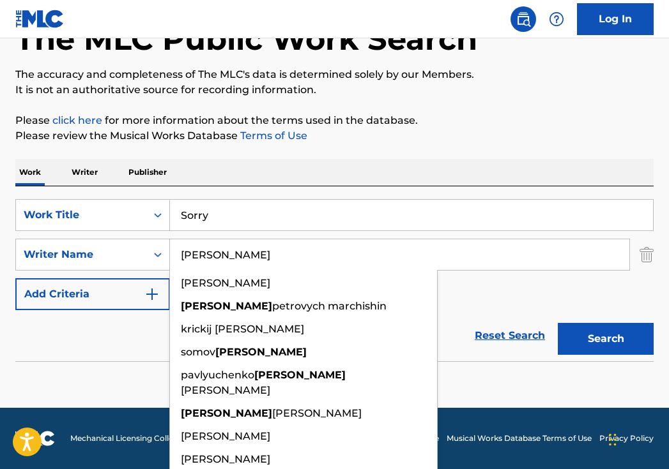
type input "dmitriy"
click at [605, 339] on button "Search" at bounding box center [606, 339] width 96 height 32
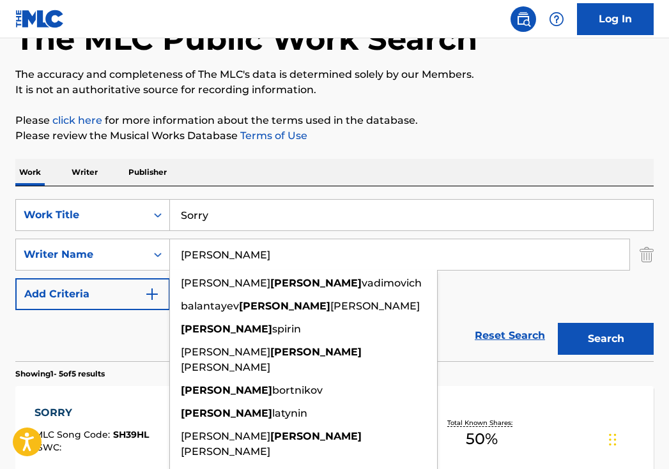
click at [476, 305] on div "SearchWithCriteria40408f57-c00a-4f9d-b7ff-5f1c3732aa44 Work Title Sorry SearchW…" at bounding box center [334, 254] width 638 height 111
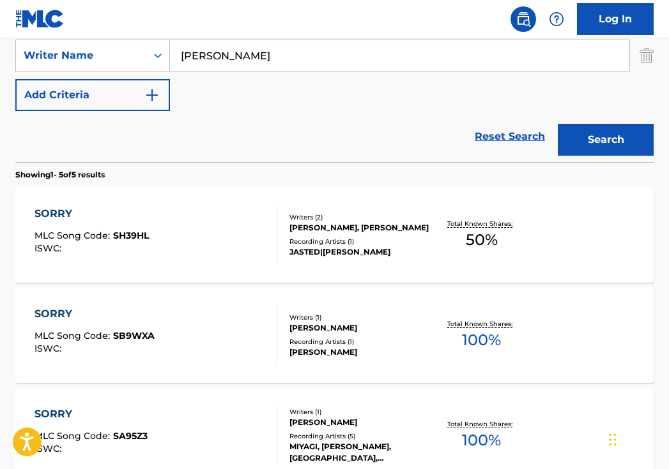
scroll to position [294, 0]
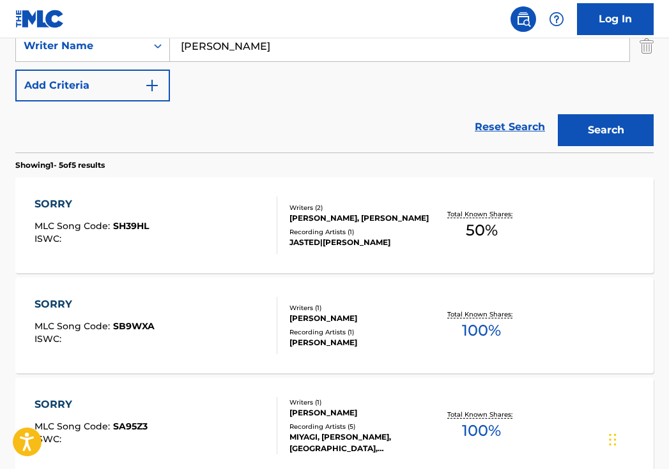
click at [371, 337] on div "ANNA ASTI" at bounding box center [358, 342] width 139 height 11
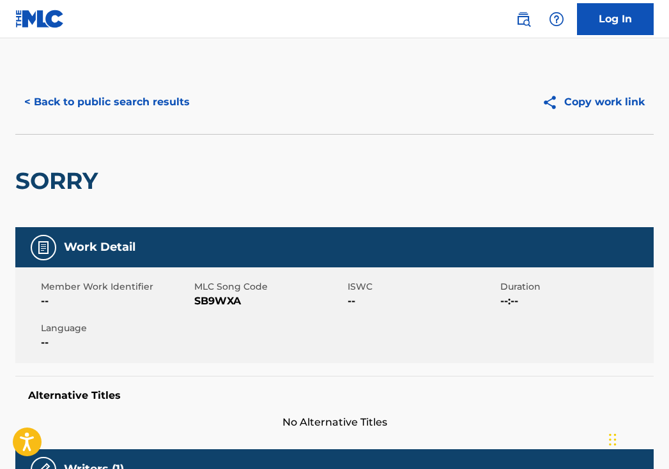
click at [211, 301] on span "SB9WXA" at bounding box center [269, 301] width 150 height 15
copy span "SB9WXA"
click at [160, 103] on button "< Back to public search results" at bounding box center [106, 102] width 183 height 32
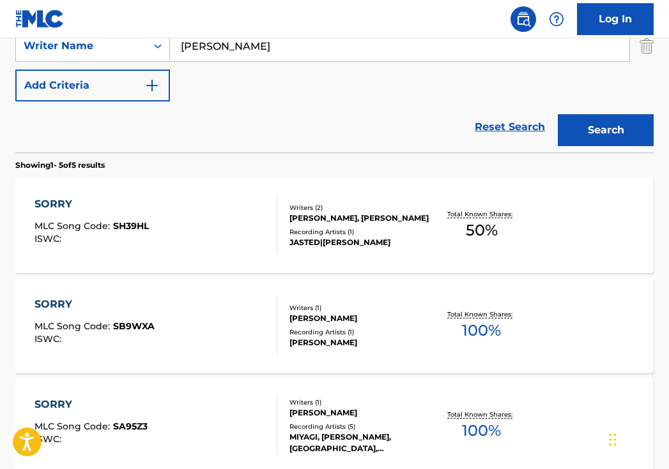
scroll to position [205, 0]
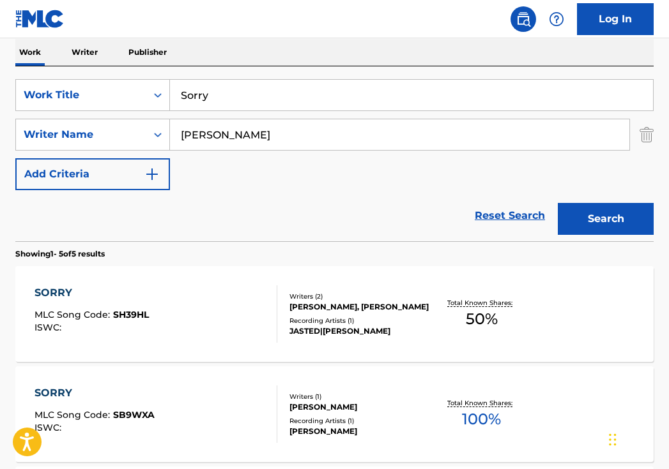
click at [273, 105] on input "Sorry" at bounding box center [411, 95] width 483 height 31
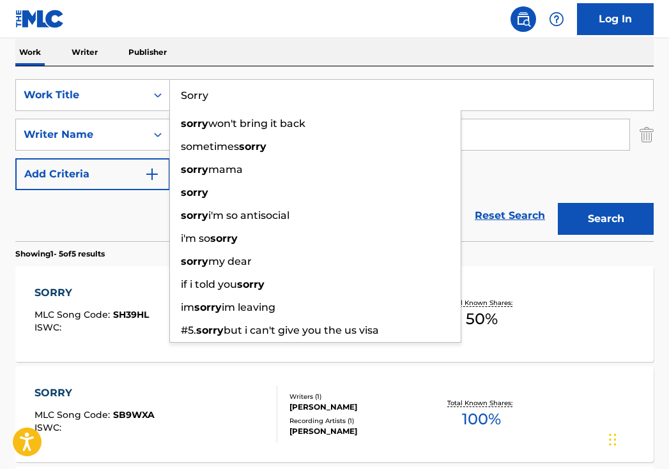
paste input "Феникс"
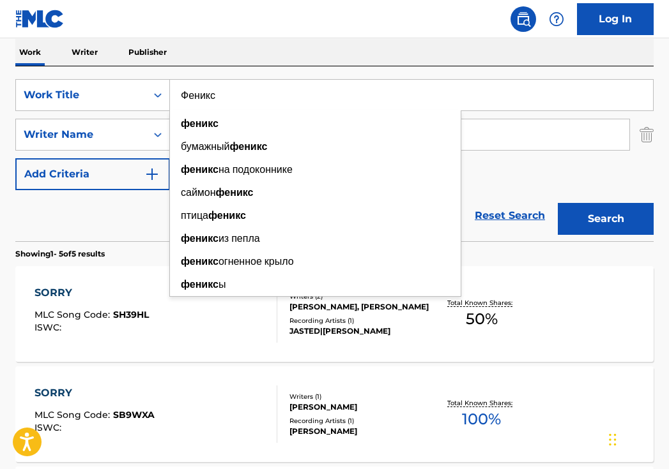
type input "Феникс"
click at [375, 68] on div "SearchWithCriteria40408f57-c00a-4f9d-b7ff-5f1c3732aa44 Work Title Феникс феникс…" at bounding box center [334, 153] width 638 height 175
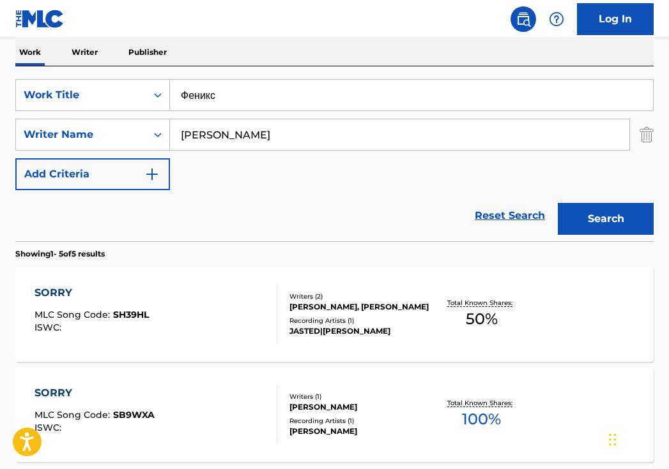
click at [611, 224] on button "Search" at bounding box center [606, 219] width 96 height 32
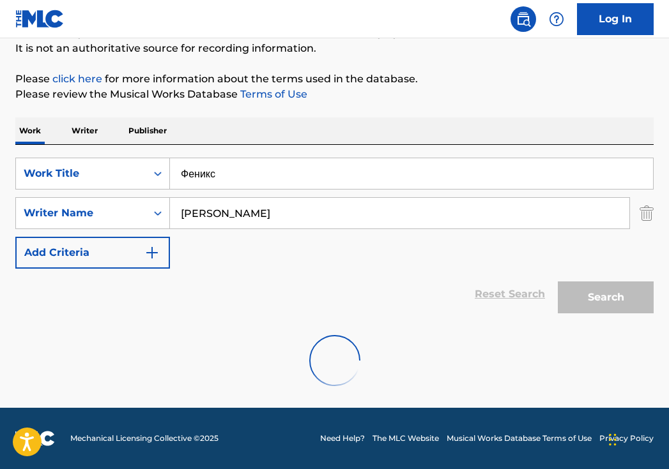
scroll to position [85, 0]
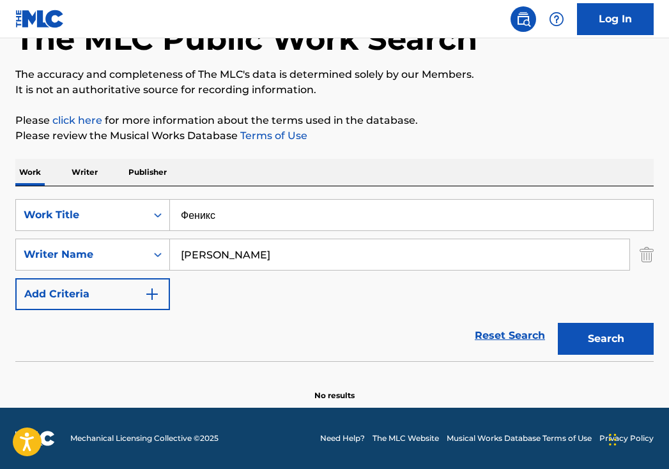
drag, startPoint x: 308, startPoint y: 250, endPoint x: 199, endPoint y: 250, distance: 109.2
click at [200, 250] on input "dmitriy" at bounding box center [399, 255] width 459 height 31
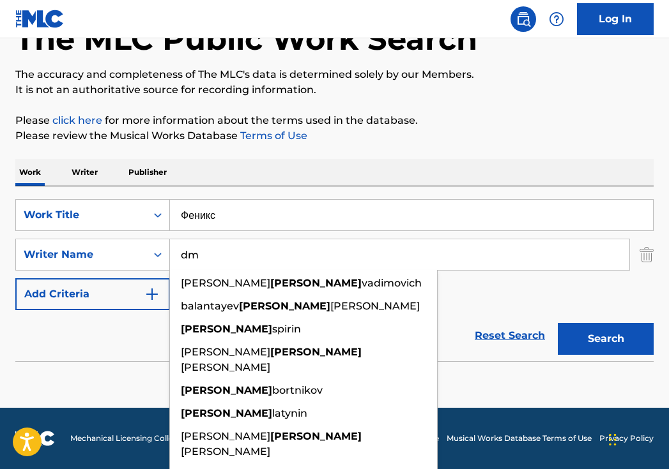
type input "d"
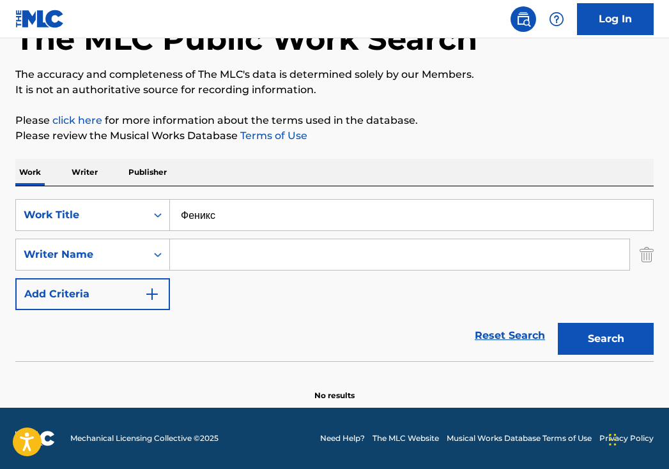
click at [605, 339] on button "Search" at bounding box center [606, 339] width 96 height 32
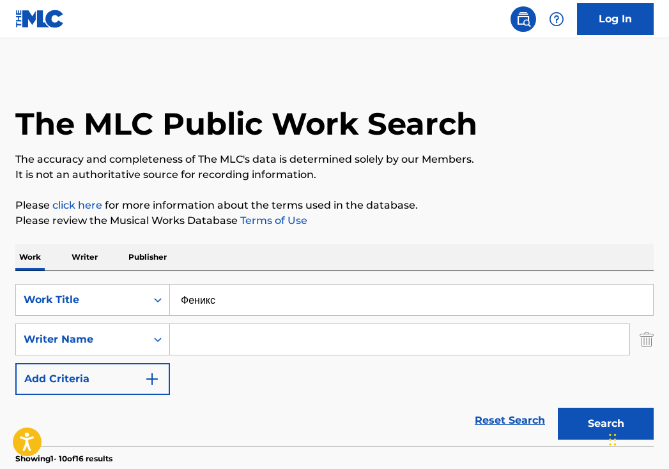
scroll to position [0, 0]
paste input "Дмитрий Лорен"
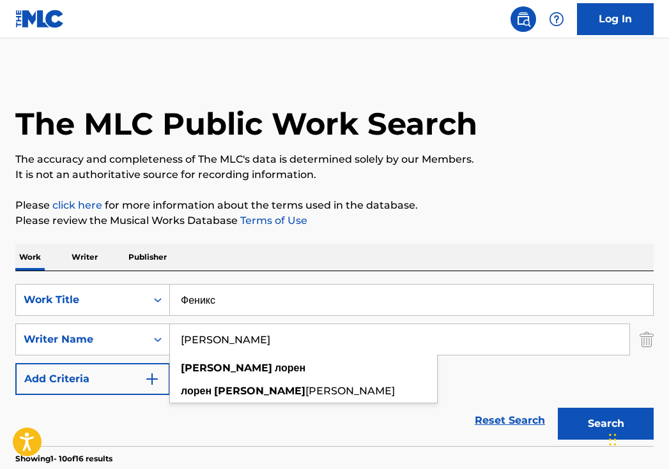
click at [605, 424] on button "Search" at bounding box center [606, 424] width 96 height 32
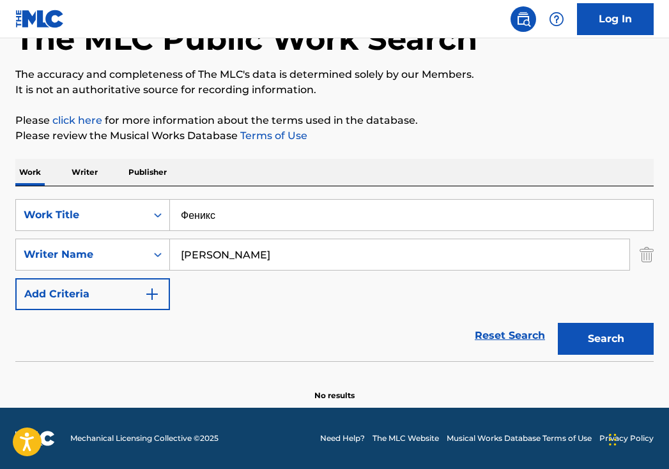
scroll to position [85, 0]
drag, startPoint x: 286, startPoint y: 258, endPoint x: 89, endPoint y: 228, distance: 199.0
click at [89, 228] on div "SearchWithCriteria40408f57-c00a-4f9d-b7ff-5f1c3732aa44 Work Title Феникс Search…" at bounding box center [334, 254] width 638 height 111
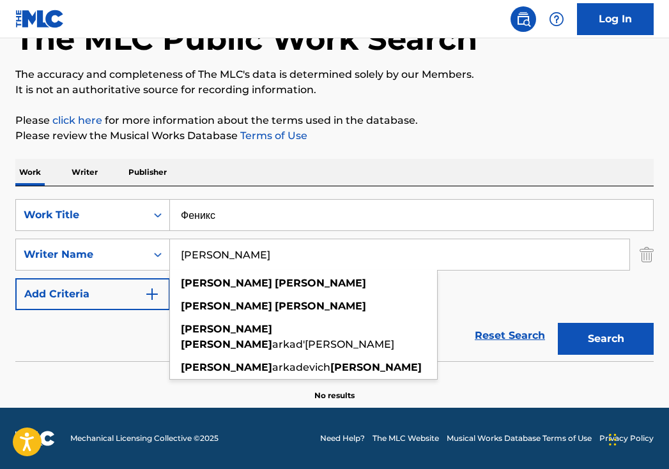
type input "dmitriy loren"
click at [598, 342] on button "Search" at bounding box center [606, 339] width 96 height 32
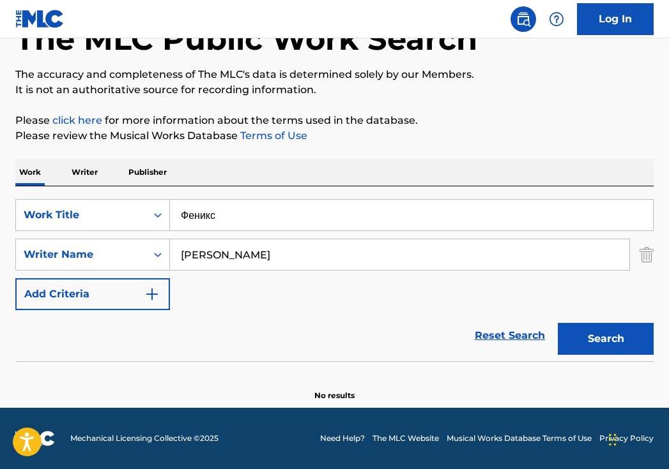
drag, startPoint x: 260, startPoint y: 223, endPoint x: 95, endPoint y: 173, distance: 172.8
click at [95, 173] on div "Work Writer Publisher SearchWithCriteria40408f57-c00a-4f9d-b7ff-5f1c3732aa44 Wo…" at bounding box center [334, 280] width 638 height 243
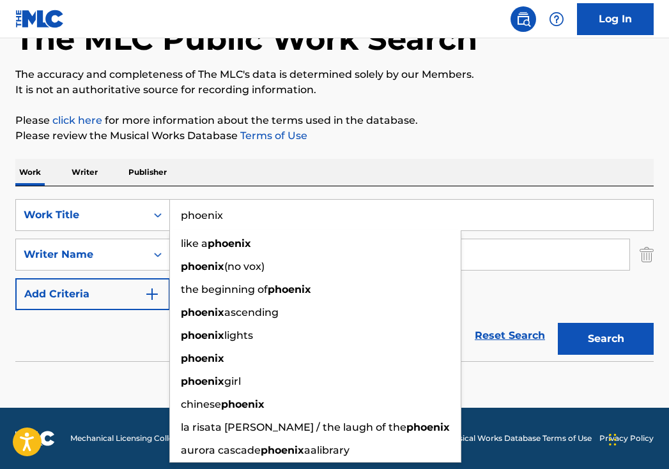
type input "phoenix"
click at [605, 339] on button "Search" at bounding box center [606, 339] width 96 height 32
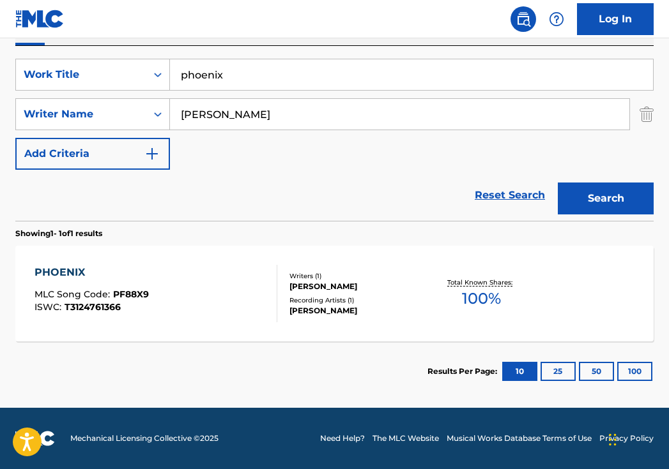
scroll to position [225, 0]
click at [229, 275] on div "PHOENIX MLC Song Code : PF88X9 ISWC : T3124761366" at bounding box center [155, 293] width 243 height 57
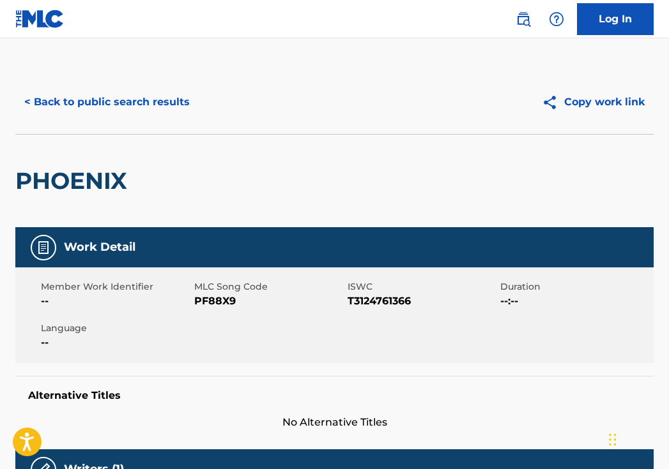
click at [225, 297] on span "PF88X9" at bounding box center [269, 301] width 150 height 15
copy span "PF88X9"
click at [167, 110] on button "< Back to public search results" at bounding box center [106, 102] width 183 height 32
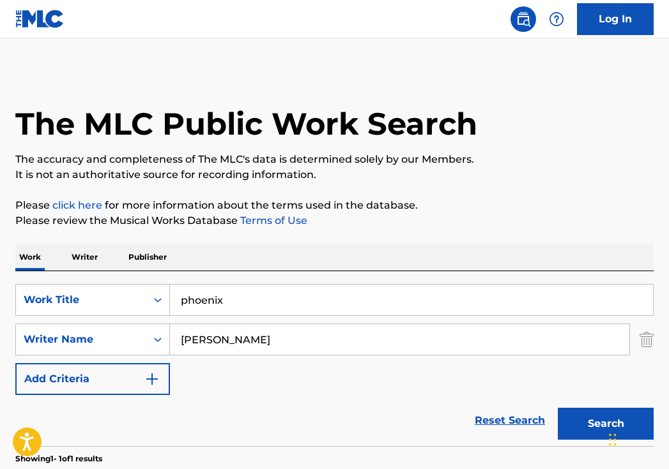
scroll to position [153, 0]
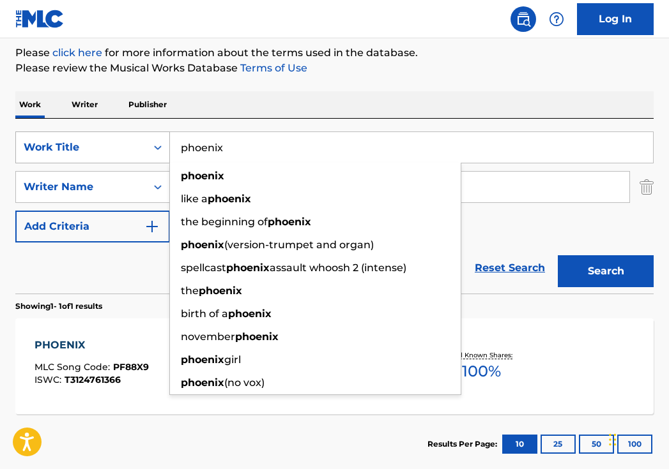
drag, startPoint x: 358, startPoint y: 147, endPoint x: 125, endPoint y: 142, distance: 233.8
click at [125, 142] on div "SearchWithCriteria40408f57-c00a-4f9d-b7ff-5f1c3732aa44 Work Title phoenix phoen…" at bounding box center [334, 148] width 638 height 32
paste input "Queen"
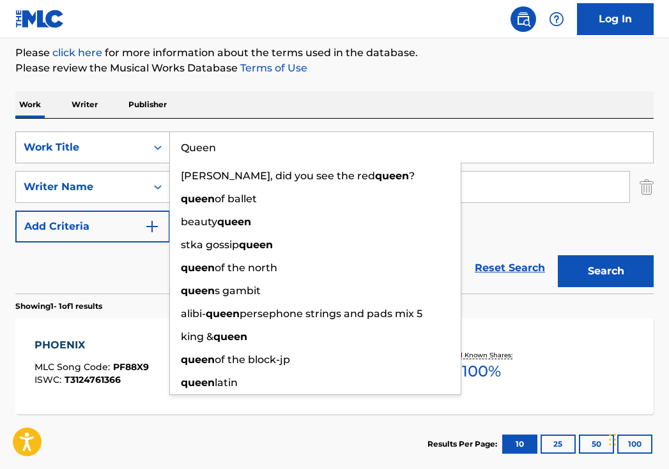
click at [605, 271] on button "Search" at bounding box center [606, 271] width 96 height 32
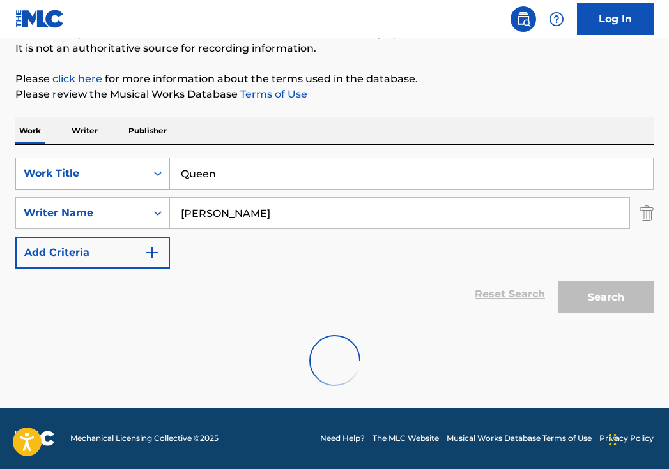
scroll to position [85, 0]
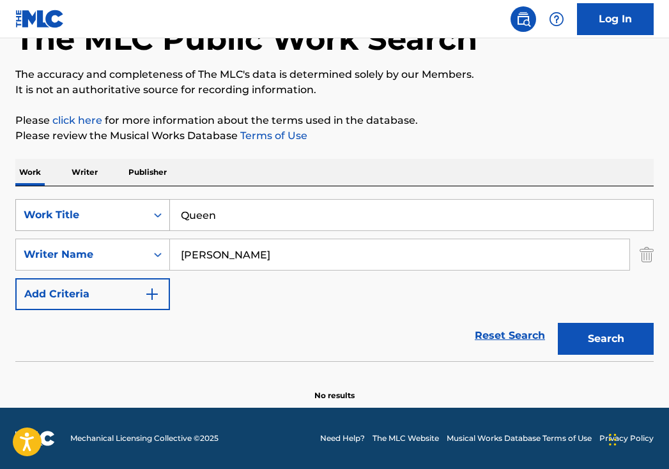
drag, startPoint x: 252, startPoint y: 224, endPoint x: 144, endPoint y: 203, distance: 109.4
click at [144, 204] on div "SearchWithCriteria40408f57-c00a-4f9d-b7ff-5f1c3732aa44 Work Title Queen" at bounding box center [334, 215] width 638 height 32
paste input "Царица"
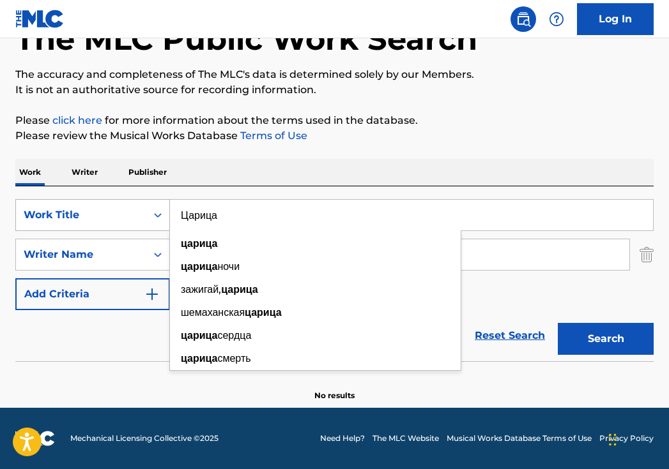
type input "Царица"
click at [605, 339] on button "Search" at bounding box center [606, 339] width 96 height 32
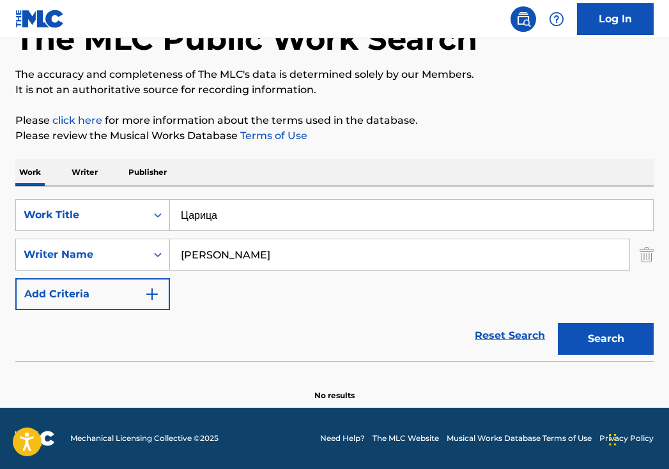
click at [312, 272] on div "SearchWithCriteria40408f57-c00a-4f9d-b7ff-5f1c3732aa44 Work Title Царица Search…" at bounding box center [334, 254] width 638 height 111
drag, startPoint x: 285, startPoint y: 261, endPoint x: 105, endPoint y: 231, distance: 182.0
click at [116, 238] on div "SearchWithCriteria40408f57-c00a-4f9d-b7ff-5f1c3732aa44 Work Title Царица Search…" at bounding box center [334, 254] width 638 height 111
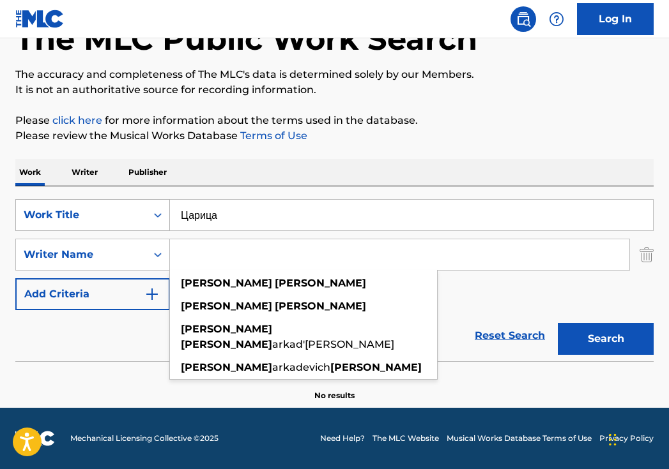
click at [605, 339] on button "Search" at bounding box center [606, 339] width 96 height 32
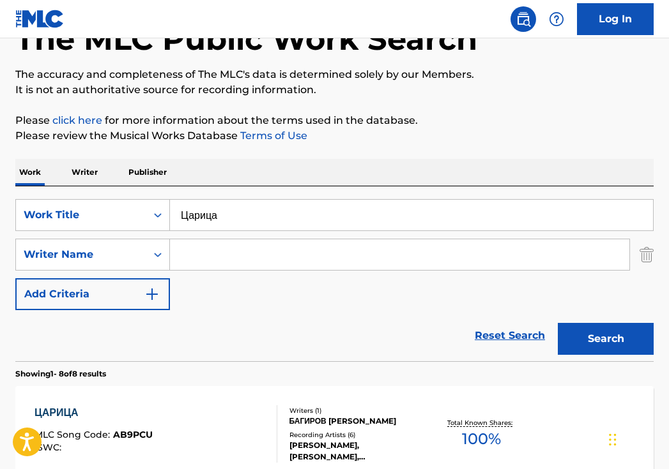
paste input "Дмитрий Лорен"
type input "Дмитрий Лорен"
click at [605, 339] on button "Search" at bounding box center [606, 339] width 96 height 32
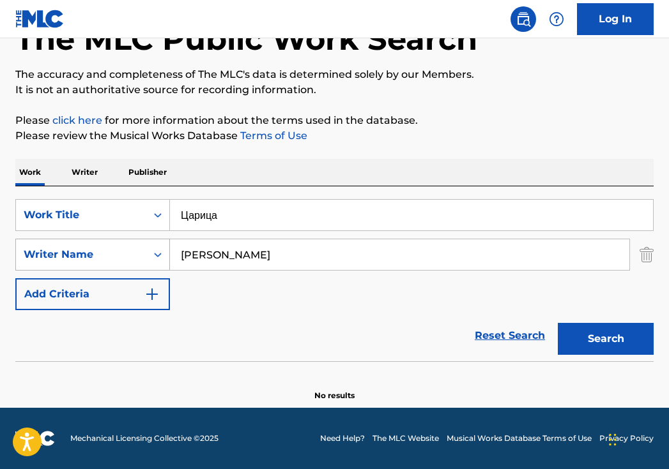
drag, startPoint x: 328, startPoint y: 264, endPoint x: 110, endPoint y: 247, distance: 218.5
click at [110, 247] on div "SearchWithCriteria29862e25-6165-42b2-84cf-2019503ee9fa Writer Name Дмитрий Лорен" at bounding box center [334, 255] width 638 height 32
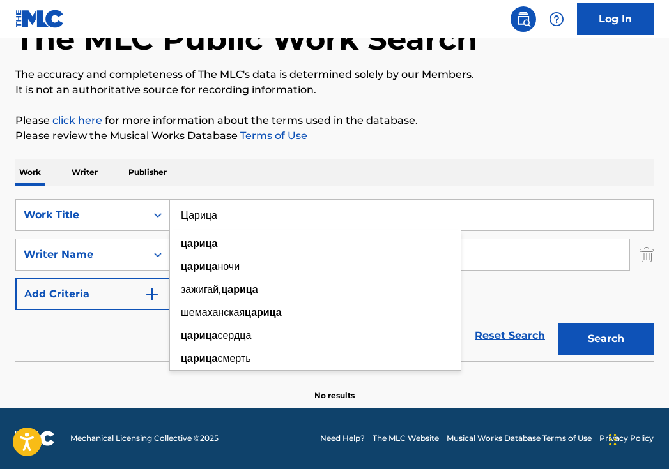
drag, startPoint x: 244, startPoint y: 225, endPoint x: 172, endPoint y: 197, distance: 76.9
click at [172, 197] on div "SearchWithCriteria40408f57-c00a-4f9d-b7ff-5f1c3732aa44 Work Title Царица царица…" at bounding box center [334, 274] width 638 height 175
paste input "луешь другую"
click at [605, 339] on button "Search" at bounding box center [606, 339] width 96 height 32
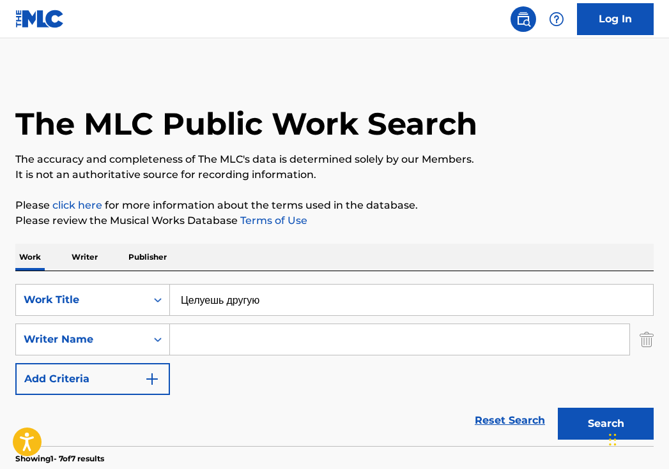
scroll to position [0, 0]
drag, startPoint x: 291, startPoint y: 300, endPoint x: 129, endPoint y: 298, distance: 162.3
click at [130, 300] on div "SearchWithCriteria40408f57-c00a-4f9d-b7ff-5f1c3732aa44 Work Title Целуешь другую" at bounding box center [334, 300] width 638 height 32
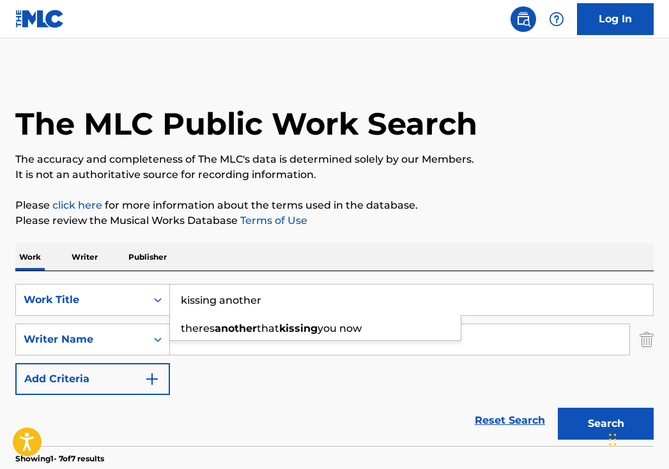
click at [605, 424] on button "Search" at bounding box center [606, 424] width 96 height 32
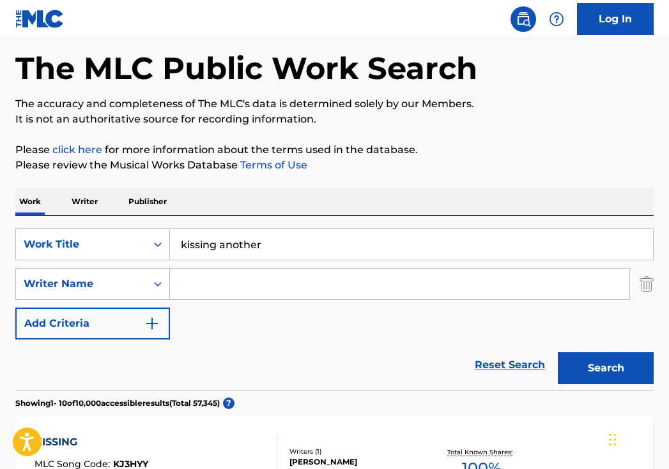
scroll to position [24, 0]
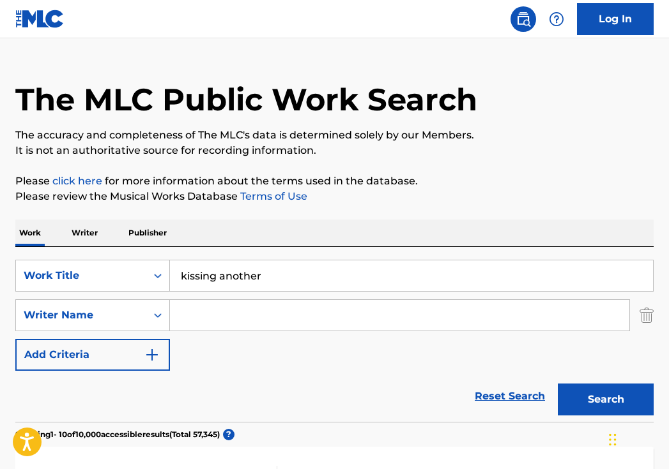
drag, startPoint x: 282, startPoint y: 273, endPoint x: 178, endPoint y: 273, distance: 104.7
click at [183, 275] on input "kissing another" at bounding box center [411, 276] width 483 height 31
paste input "Целуешь другую"
click at [605, 400] on button "Search" at bounding box center [606, 400] width 96 height 32
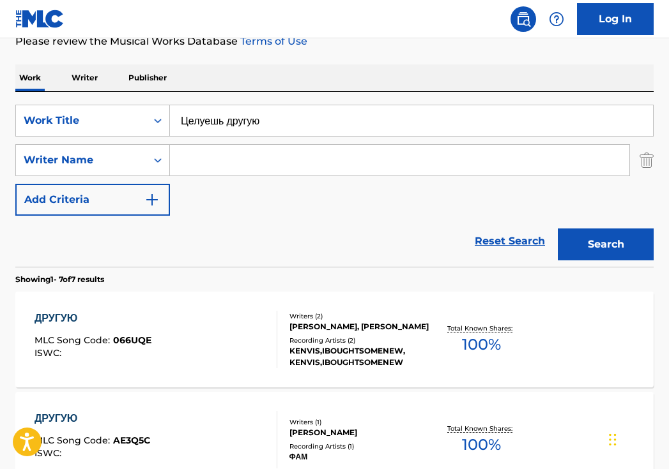
scroll to position [0, 0]
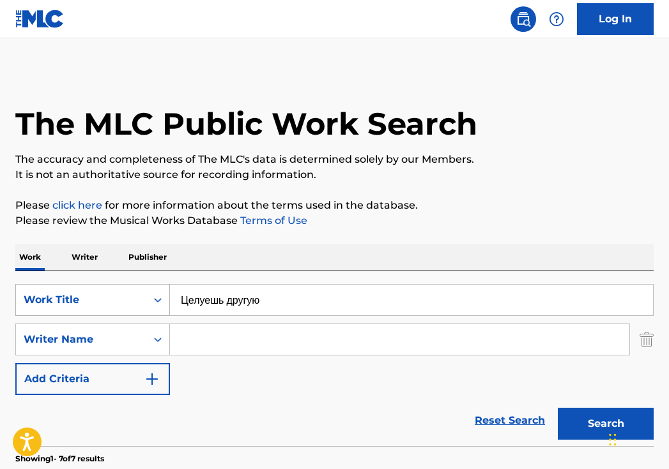
drag, startPoint x: 305, startPoint y: 295, endPoint x: 119, endPoint y: 289, distance: 186.6
click at [124, 295] on div "SearchWithCriteria40408f57-c00a-4f9d-b7ff-5f1c3732aa44 Work Title Целуешь другую" at bounding box center [334, 300] width 638 height 32
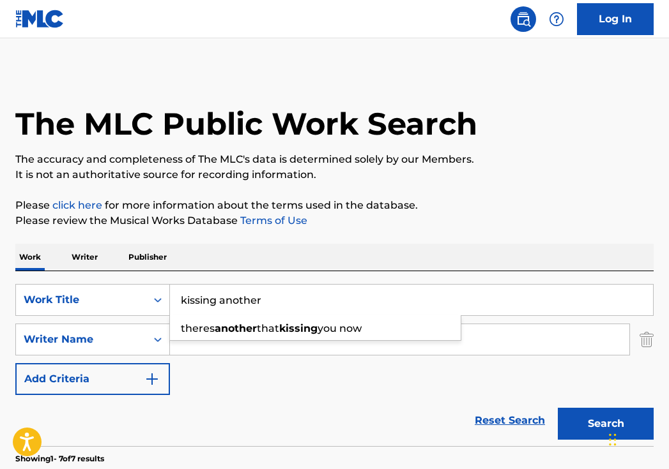
type input "kissing another"
click at [605, 424] on button "Search" at bounding box center [606, 424] width 96 height 32
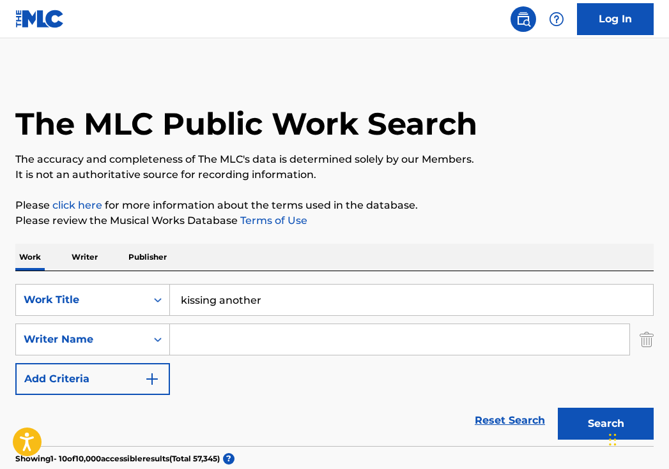
click at [241, 337] on input "Search Form" at bounding box center [399, 339] width 459 height 31
paste input "Анна"
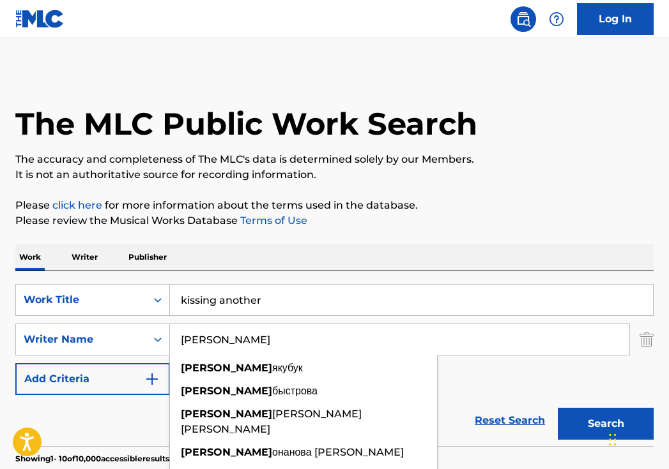
click at [605, 424] on button "Search" at bounding box center [606, 424] width 96 height 32
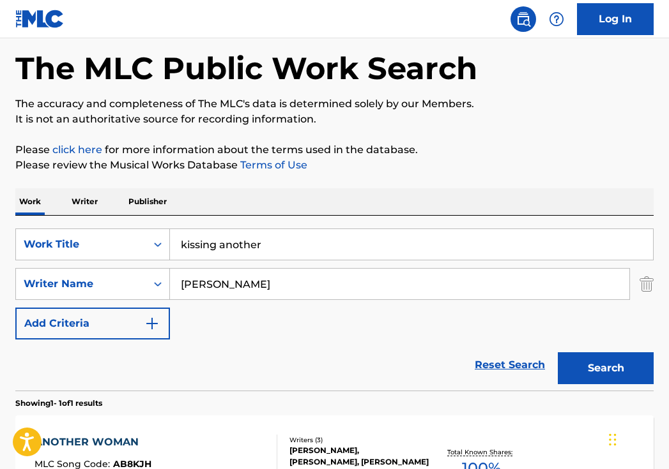
scroll to position [132, 0]
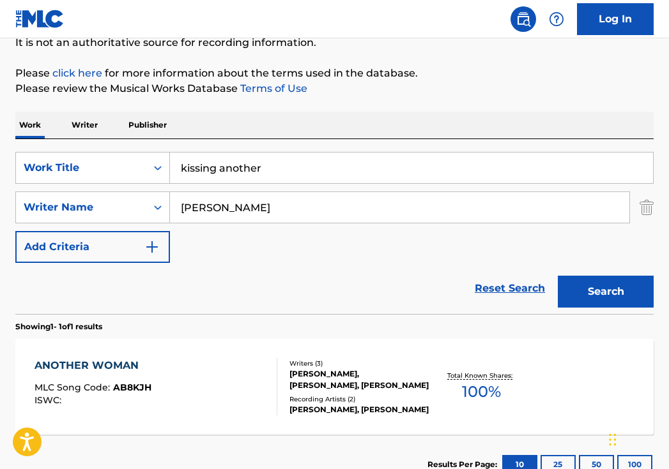
click at [259, 202] on input "Анна" at bounding box center [399, 207] width 459 height 31
click at [605, 292] on button "Search" at bounding box center [606, 292] width 96 height 32
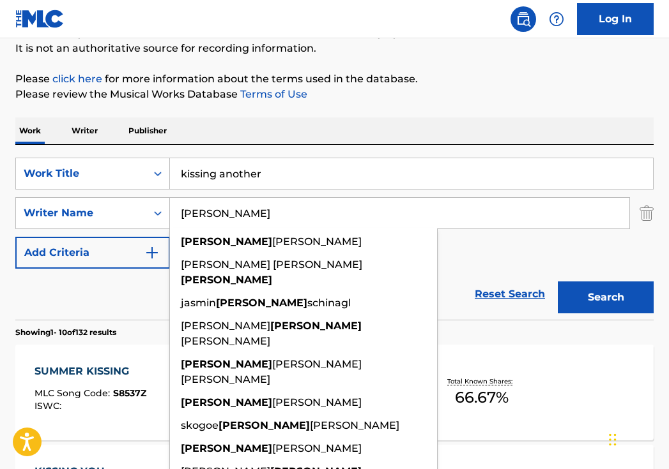
drag, startPoint x: 259, startPoint y: 202, endPoint x: 128, endPoint y: 196, distance: 131.7
click at [128, 196] on div "SearchWithCriteria40408f57-c00a-4f9d-b7ff-5f1c3732aa44 Work Title kissing anoth…" at bounding box center [334, 213] width 638 height 111
paste input "Анна"
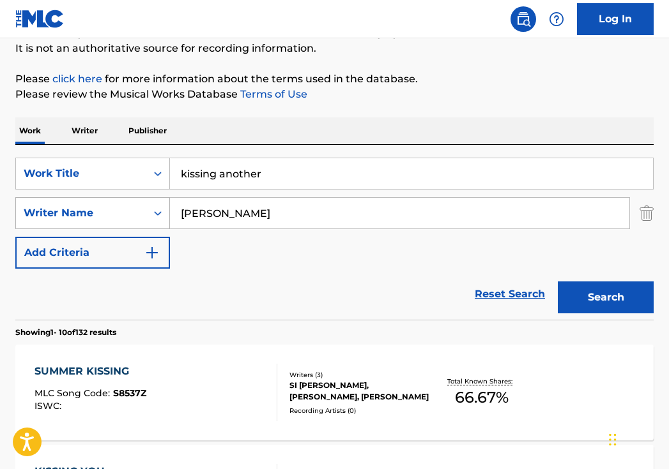
drag, startPoint x: 272, startPoint y: 227, endPoint x: 137, endPoint y: 217, distance: 135.1
click at [137, 217] on div "SearchWithCriteria29862e25-6165-42b2-84cf-2019503ee9fa Writer Name AnnaАнна" at bounding box center [334, 213] width 638 height 32
paste input "Search Form"
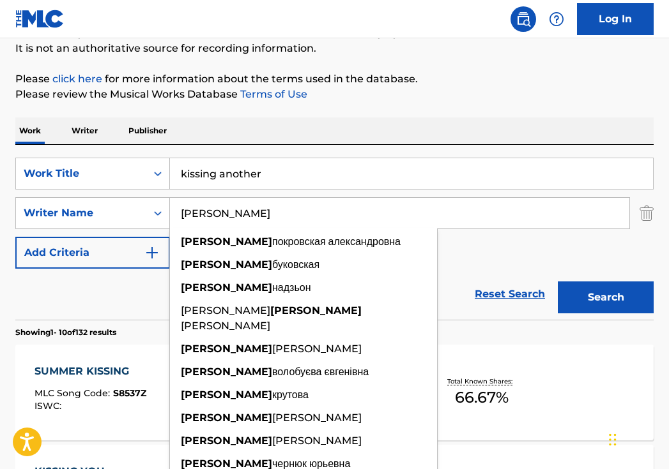
type input "Анна"
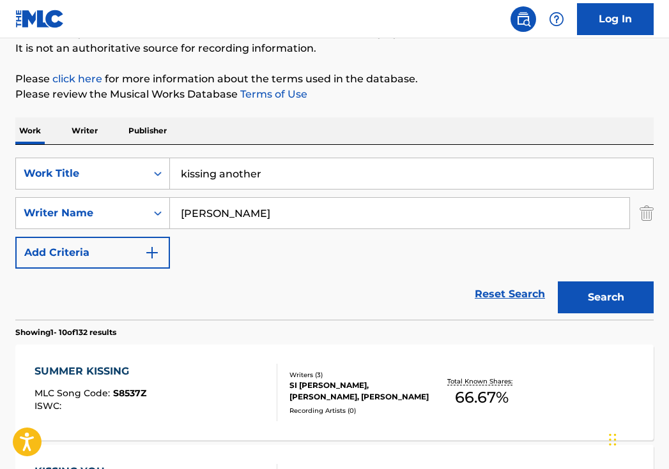
click at [359, 174] on input "kissing another" at bounding box center [411, 173] width 483 height 31
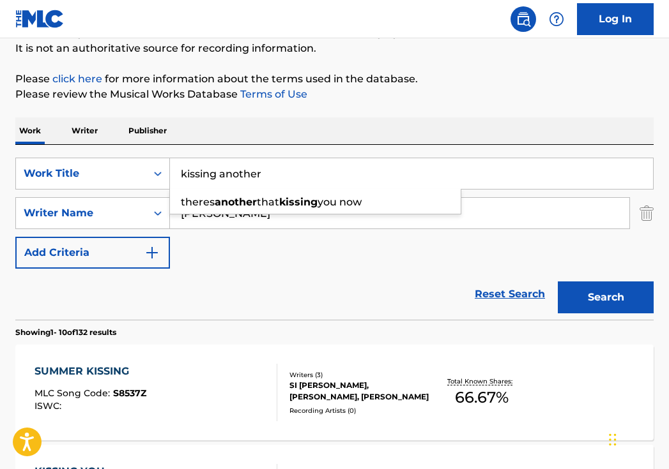
click at [359, 174] on input "kissing another" at bounding box center [411, 173] width 483 height 31
paste input "Целуешь другую"
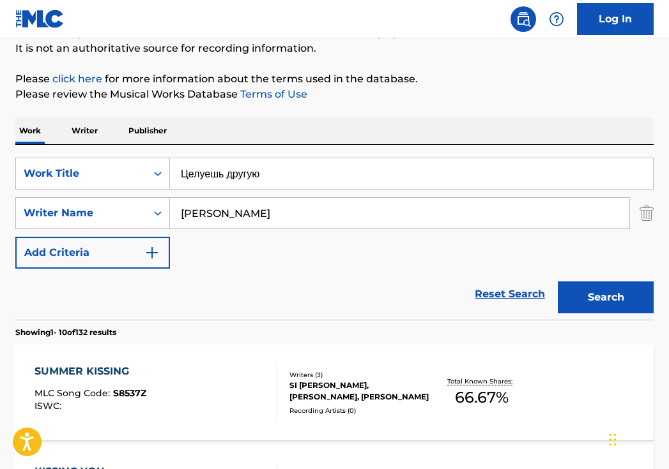
click at [604, 308] on button "Search" at bounding box center [606, 298] width 96 height 32
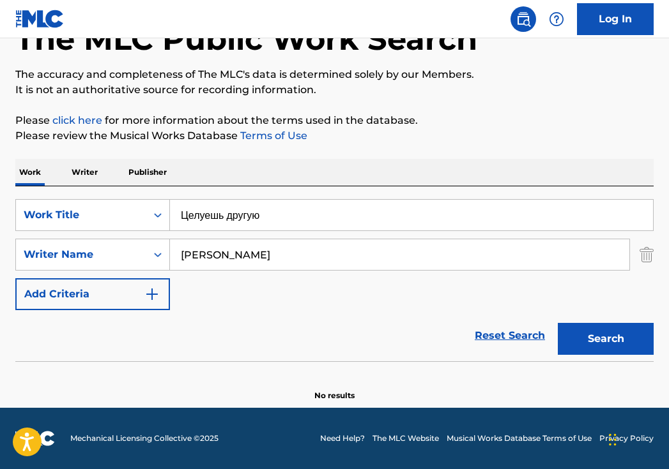
scroll to position [85, 0]
drag, startPoint x: 303, startPoint y: 214, endPoint x: 117, endPoint y: 213, distance: 185.9
click at [117, 213] on div "SearchWithCriteria40408f57-c00a-4f9d-b7ff-5f1c3732aa44 Work Title Целуешь другую" at bounding box center [334, 215] width 638 height 32
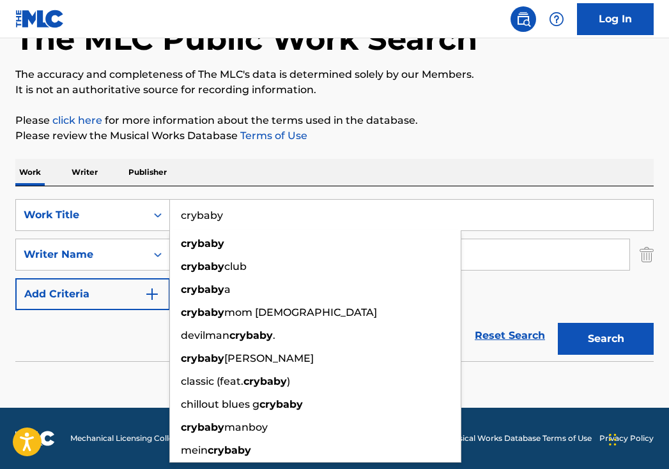
type input "crybaby"
click at [372, 151] on div "The MLC Public Work Search The accuracy and completeness of The MLC's data is d…" at bounding box center [334, 193] width 669 height 416
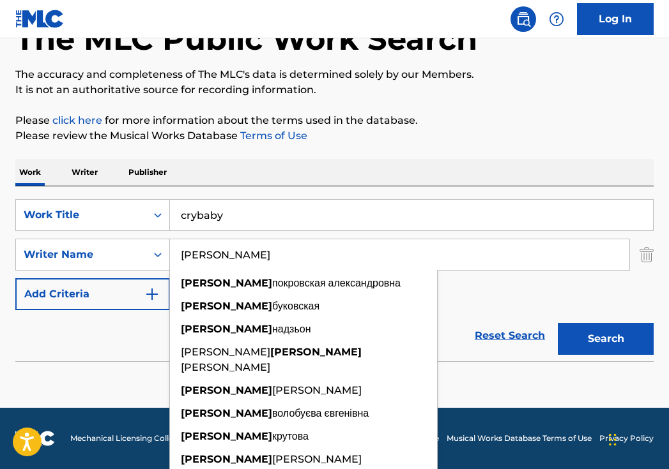
drag, startPoint x: 321, startPoint y: 259, endPoint x: 103, endPoint y: 237, distance: 218.9
click at [106, 238] on div "SearchWithCriteria40408f57-c00a-4f9d-b7ff-5f1c3732aa44 Work Title crybaby Searc…" at bounding box center [334, 254] width 638 height 111
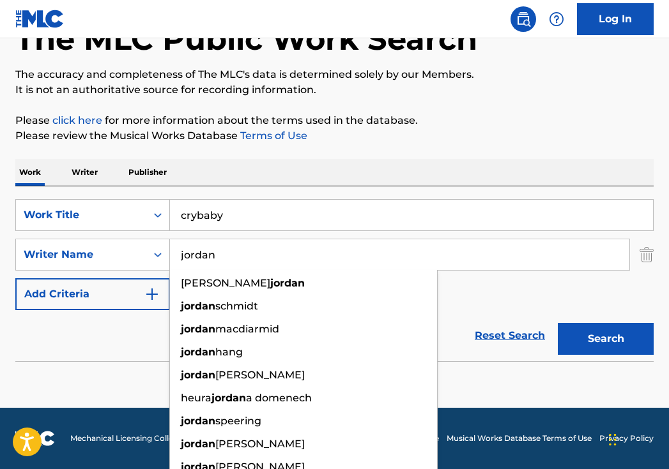
click at [605, 339] on button "Search" at bounding box center [606, 339] width 96 height 32
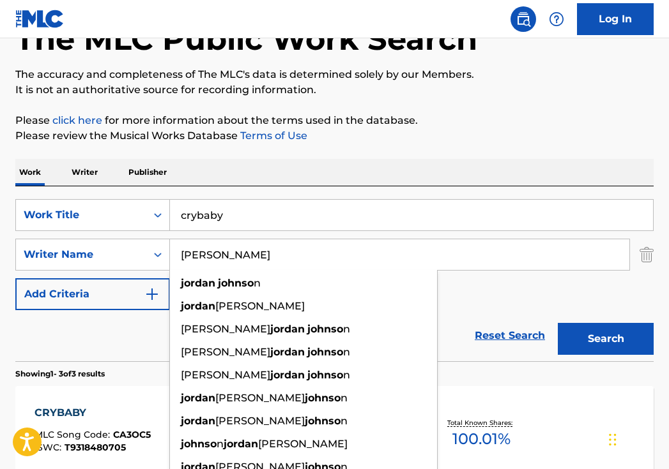
type input "jordan johnson"
click at [605, 339] on button "Search" at bounding box center [606, 339] width 96 height 32
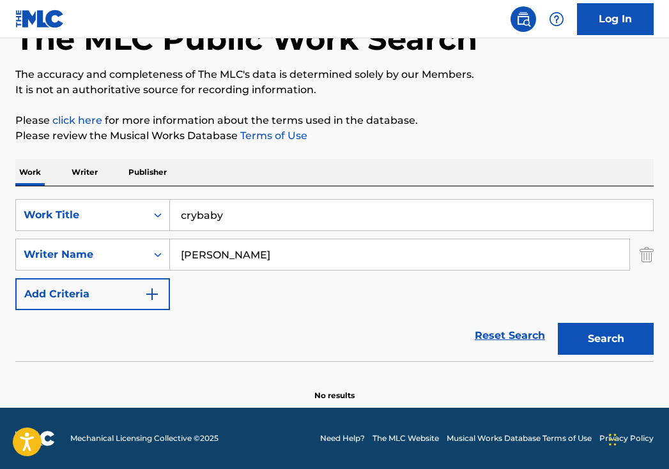
click at [492, 314] on div "Reset Search Search" at bounding box center [334, 335] width 638 height 51
drag, startPoint x: 251, startPoint y: 215, endPoint x: 149, endPoint y: 215, distance: 101.6
click at [149, 215] on div "SearchWithCriteria40408f57-c00a-4f9d-b7ff-5f1c3732aa44 Work Title crybaby" at bounding box center [334, 215] width 638 height 32
paste input "SLASHER"
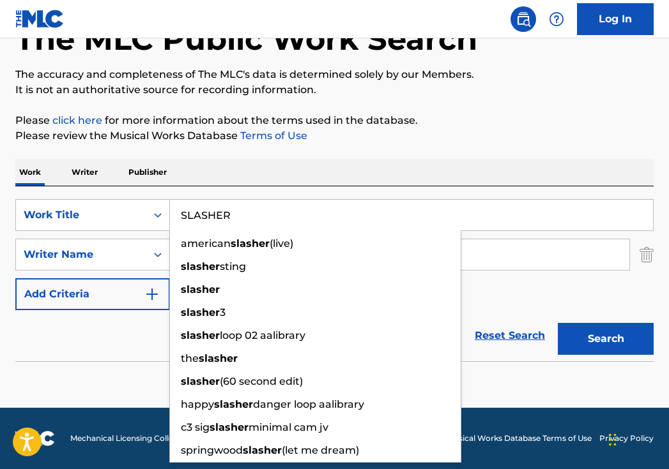
type input "SLASHER"
click at [605, 339] on button "Search" at bounding box center [606, 339] width 96 height 32
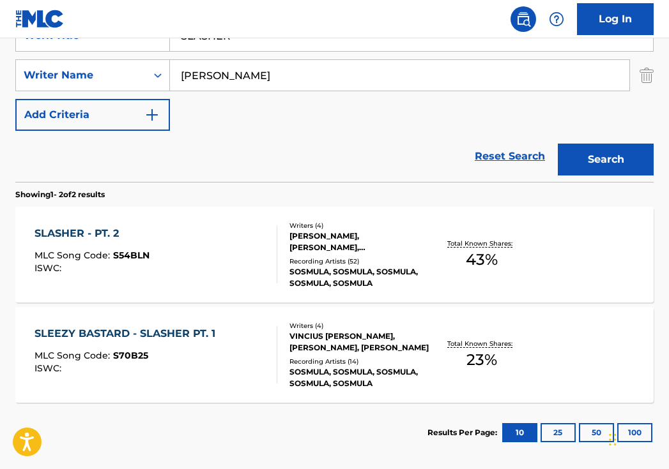
scroll to position [318, 0]
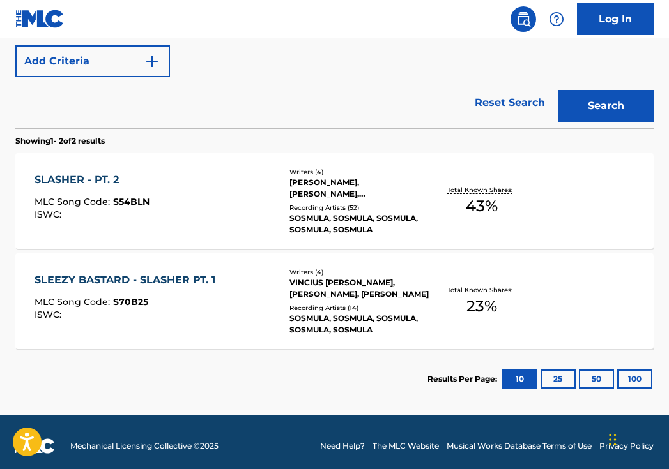
click at [248, 206] on div "SLASHER - PT. 2 MLC Song Code : S54BLN ISWC :" at bounding box center [155, 200] width 243 height 57
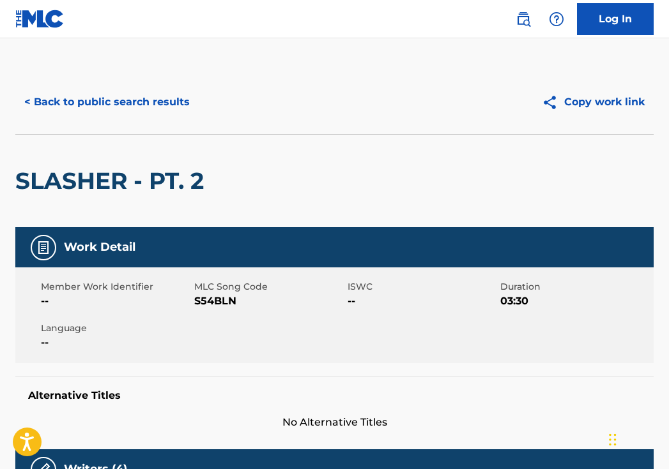
click at [219, 300] on span "S54BLN" at bounding box center [269, 301] width 150 height 15
copy span "S54BLN"
click at [162, 114] on button "< Back to public search results" at bounding box center [106, 102] width 183 height 32
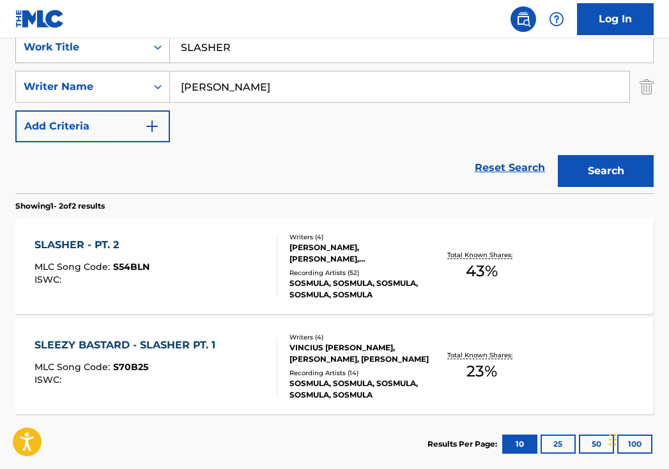
drag, startPoint x: 302, startPoint y: 51, endPoint x: 124, endPoint y: 38, distance: 178.7
click at [125, 38] on div "SearchWithCriteria40408f57-c00a-4f9d-b7ff-5f1c3732aa44 Work Title SLASHER" at bounding box center [334, 47] width 638 height 32
paste input "GRIMY-HOEZ (feat. Sematary)"
drag, startPoint x: 364, startPoint y: 50, endPoint x: 249, endPoint y: 49, distance: 115.0
click at [249, 49] on input "GRIMY-HOEZ (feat. Sematary)" at bounding box center [411, 47] width 483 height 31
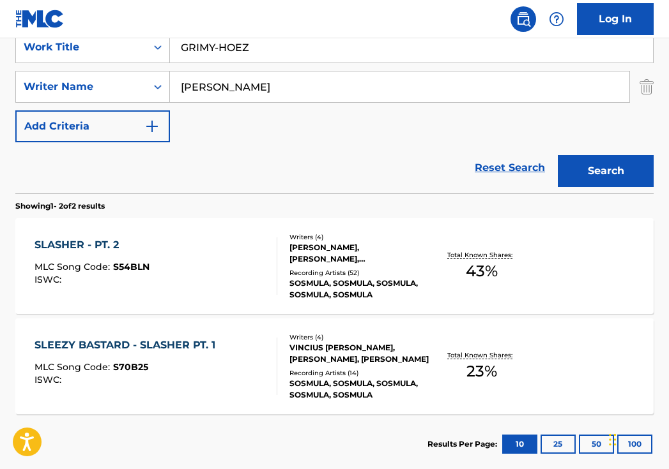
type input "GRIMY-HOEZ"
click at [605, 171] on button "Search" at bounding box center [606, 171] width 96 height 32
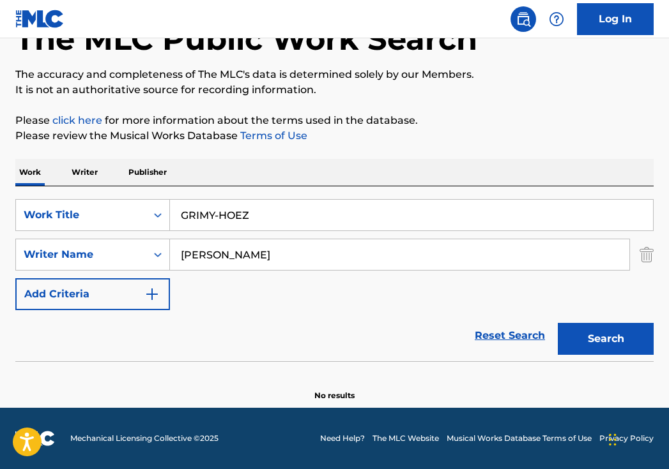
scroll to position [85, 0]
drag, startPoint x: 285, startPoint y: 255, endPoint x: 132, endPoint y: 248, distance: 153.4
click at [132, 248] on div "SearchWithCriteria29862e25-6165-42b2-84cf-2019503ee9fa Writer Name jordan johns…" at bounding box center [334, 255] width 638 height 32
click at [605, 339] on button "Search" at bounding box center [606, 339] width 96 height 32
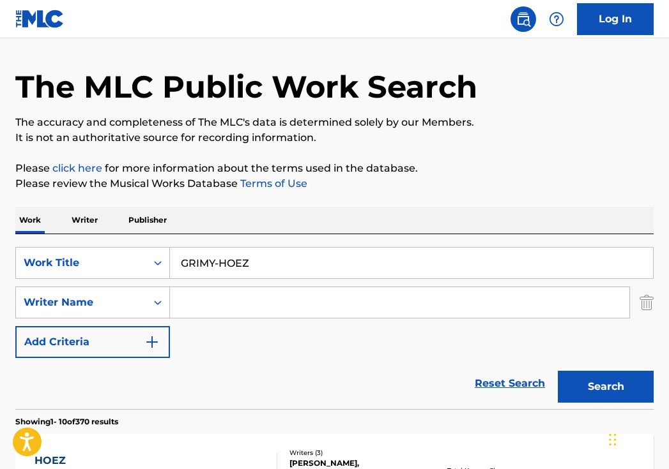
scroll to position [0, 0]
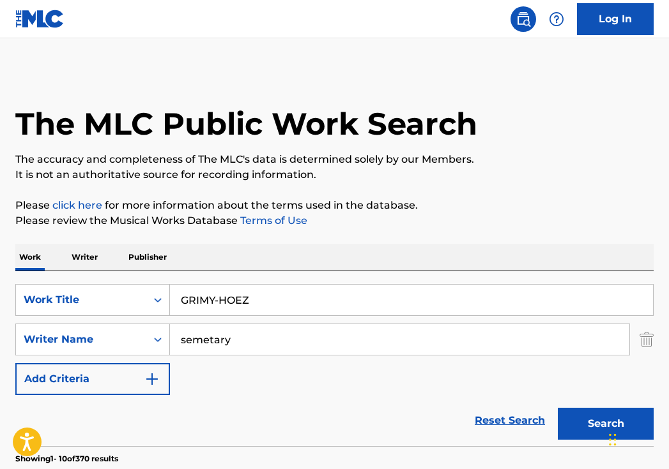
click at [605, 424] on button "Search" at bounding box center [606, 424] width 96 height 32
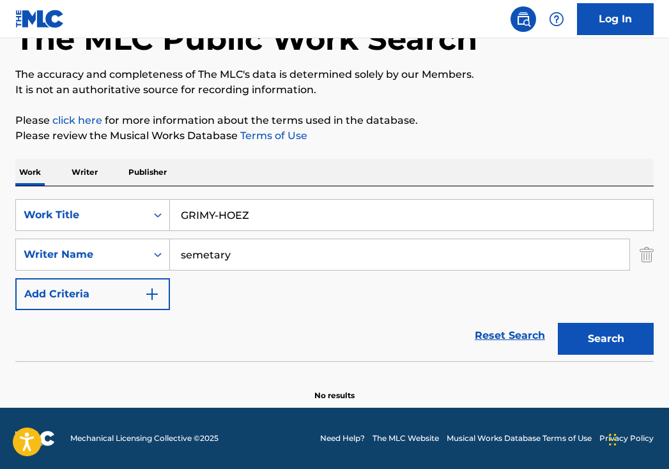
scroll to position [85, 0]
click at [211, 249] on input "semetary" at bounding box center [399, 255] width 459 height 31
click at [605, 339] on button "Search" at bounding box center [606, 339] width 96 height 32
drag, startPoint x: 255, startPoint y: 255, endPoint x: 133, endPoint y: 240, distance: 122.2
click at [135, 245] on div "SearchWithCriteria29862e25-6165-42b2-84cf-2019503ee9fa Writer Name sematary" at bounding box center [334, 255] width 638 height 32
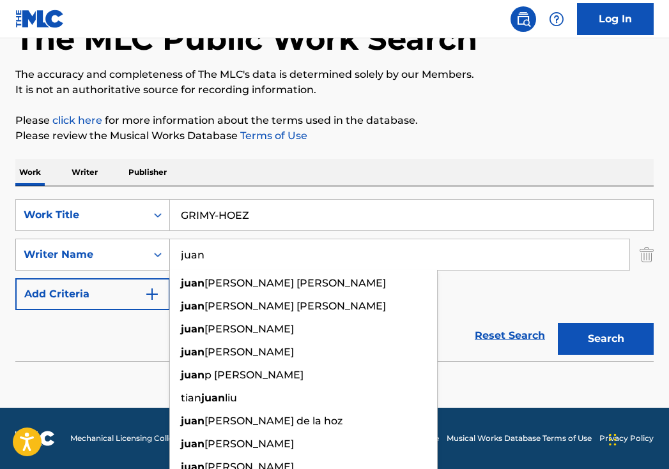
click at [605, 339] on button "Search" at bounding box center [606, 339] width 96 height 32
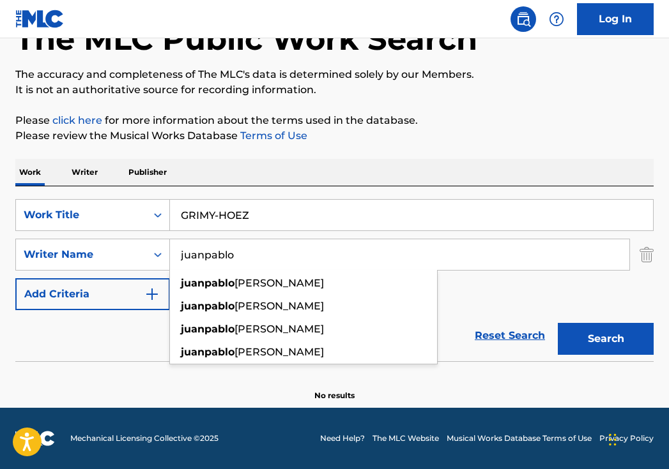
click at [206, 256] on input "juanpablo" at bounding box center [399, 255] width 459 height 31
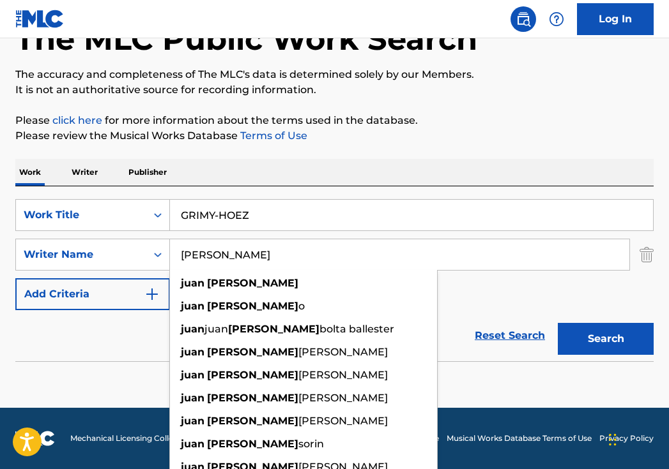
type input "juan pablo"
click at [605, 339] on button "Search" at bounding box center [606, 339] width 96 height 32
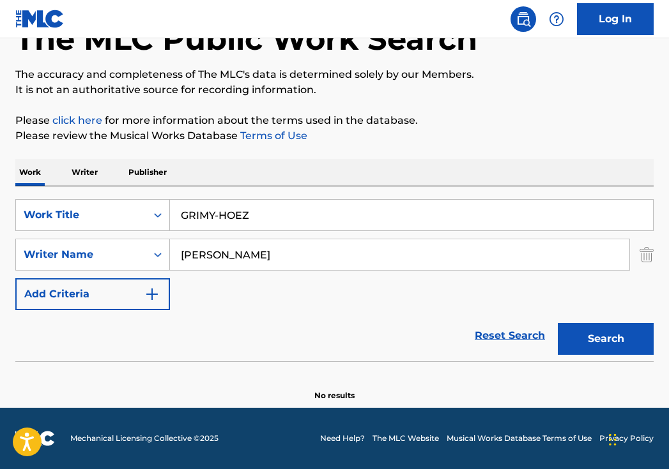
click at [244, 221] on input "GRIMY-HOEZ" at bounding box center [411, 215] width 483 height 31
click at [254, 218] on input "GRIMY-HOEZ" at bounding box center [411, 215] width 483 height 31
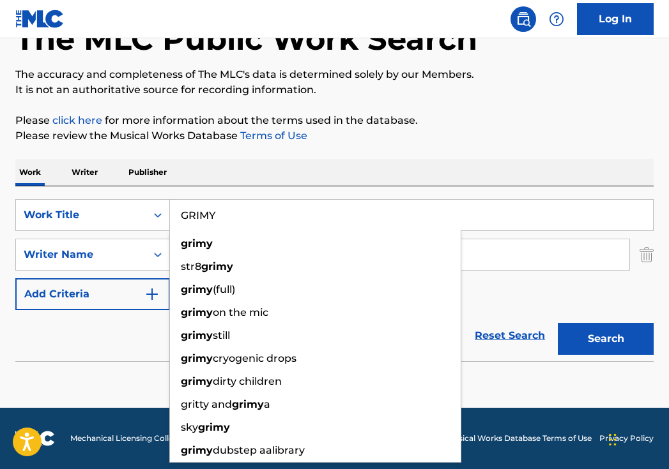
type input "GRIMY"
click at [605, 339] on button "Search" at bounding box center [606, 339] width 96 height 32
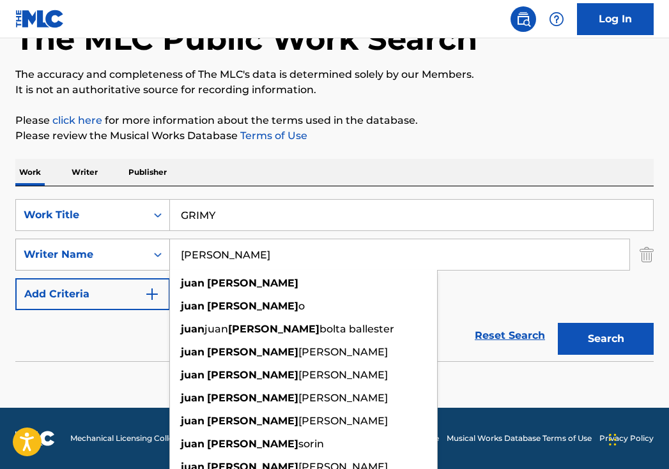
drag, startPoint x: 257, startPoint y: 254, endPoint x: 118, endPoint y: 254, distance: 139.2
click at [123, 254] on div "SearchWithCriteria29862e25-6165-42b2-84cf-2019503ee9fa Writer Name juan pablo j…" at bounding box center [334, 255] width 638 height 32
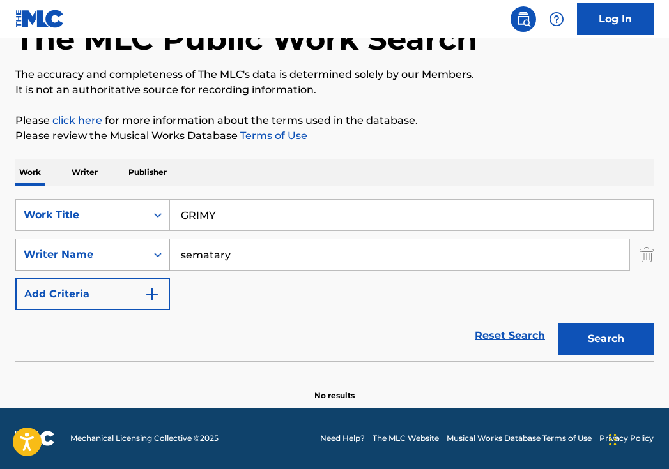
click at [605, 339] on button "Search" at bounding box center [606, 339] width 96 height 32
drag, startPoint x: 240, startPoint y: 257, endPoint x: 123, endPoint y: 255, distance: 116.9
click at [123, 255] on div "SearchWithCriteria29862e25-6165-42b2-84cf-2019503ee9fa Writer Name sematary" at bounding box center [334, 255] width 638 height 32
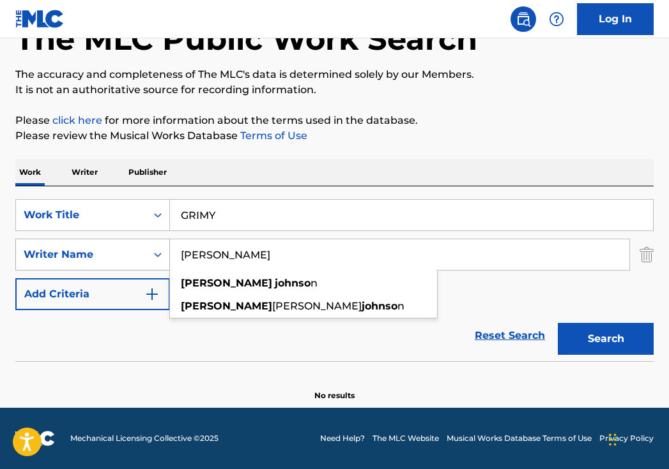
type input "jordon johnson"
click at [605, 339] on button "Search" at bounding box center [606, 339] width 96 height 32
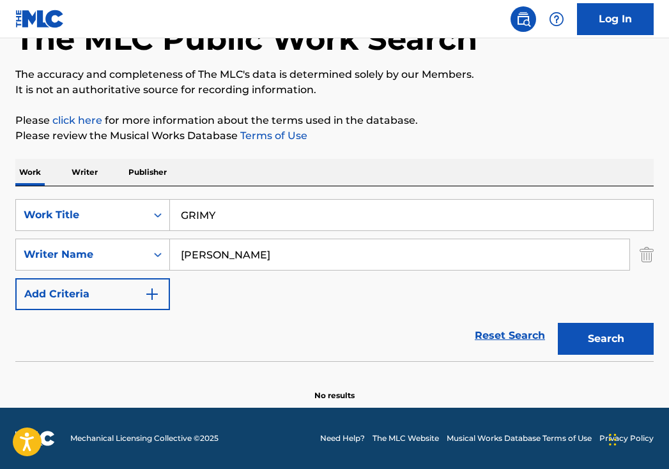
click at [192, 0] on html "Accessibility Screen-Reader Guide, Feedback, and Issue Reporting | New window C…" at bounding box center [334, 149] width 669 height 469
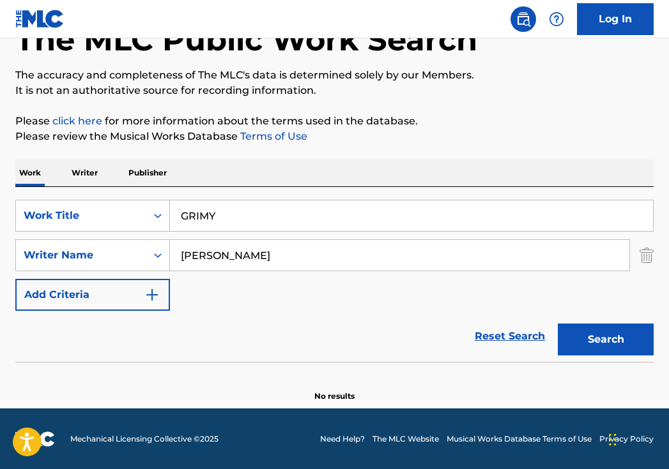
click at [192, 0] on html "Accessibility Screen-Reader Guide, Feedback, and Issue Reporting | New window C…" at bounding box center [334, 150] width 669 height 469
drag, startPoint x: 275, startPoint y: 248, endPoint x: 169, endPoint y: 248, distance: 106.0
click at [169, 248] on div "SearchWithCriteria29862e25-6165-42b2-84cf-2019503ee9fa Writer Name jordon johns…" at bounding box center [334, 256] width 638 height 32
click at [643, 258] on img "Search Form" at bounding box center [646, 256] width 14 height 32
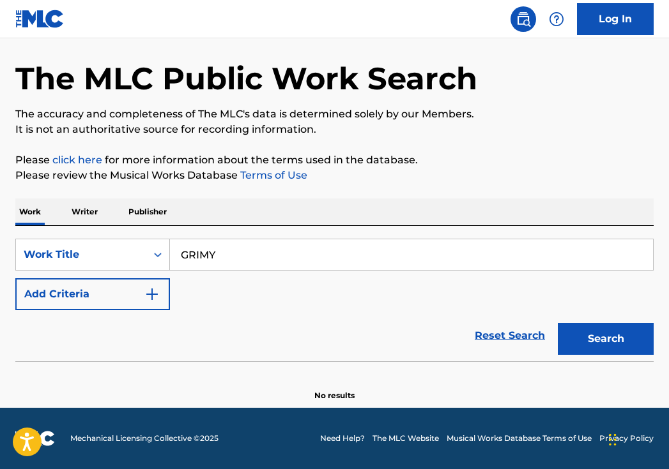
click at [538, 253] on input "GRIMY" at bounding box center [411, 255] width 483 height 31
click at [538, 254] on input "GRIMY" at bounding box center [411, 255] width 483 height 31
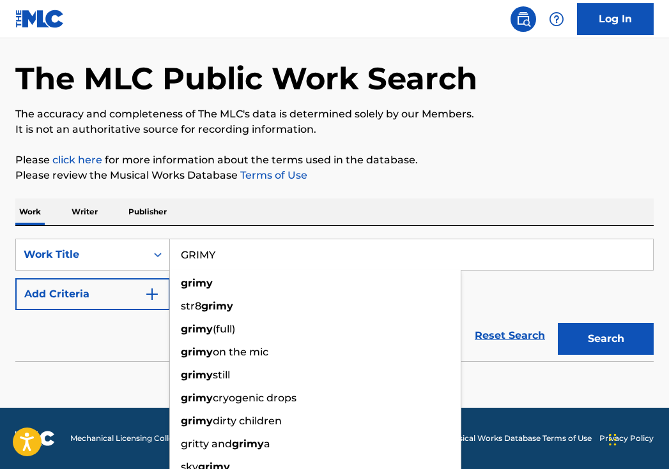
paste input "Internet Swiping - Mixx"
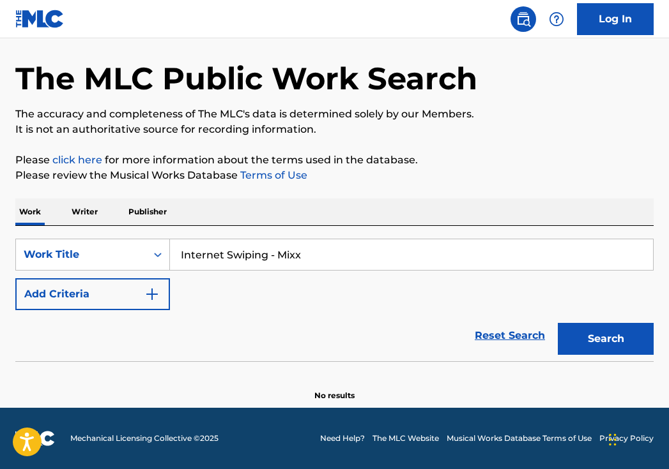
type input "Internet Swiping - Mixx"
click at [605, 339] on button "Search" at bounding box center [606, 339] width 96 height 32
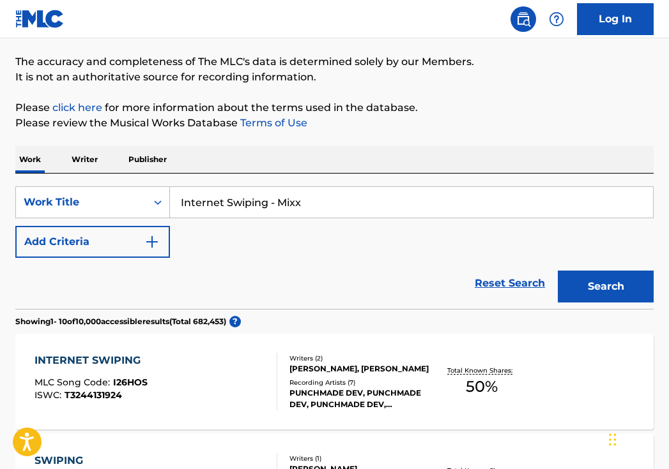
scroll to position [159, 0]
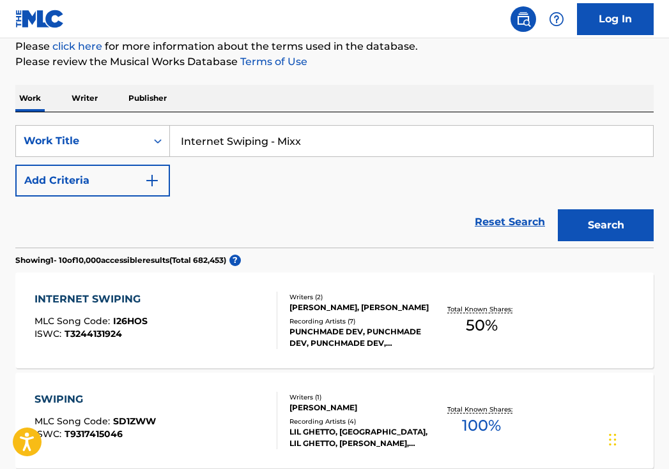
click at [416, 302] on div "ZACHARY HILLER, DEVON ISAAK TURNER" at bounding box center [358, 307] width 139 height 11
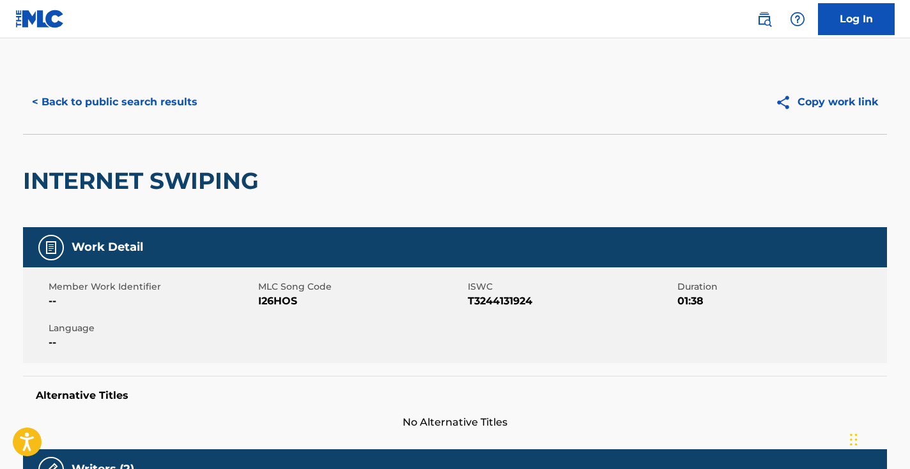
click at [282, 296] on span "I26HOS" at bounding box center [361, 301] width 206 height 15
copy span "I26HOS"
click at [176, 90] on button "< Back to public search results" at bounding box center [114, 102] width 183 height 32
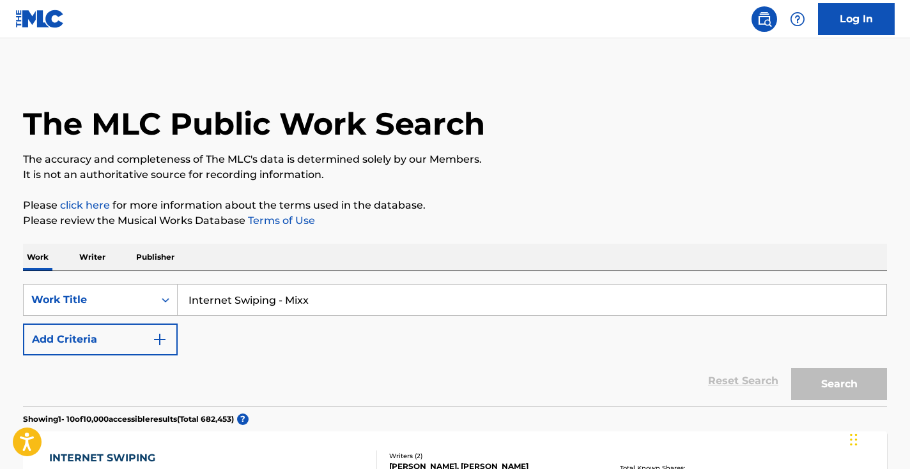
scroll to position [159, 0]
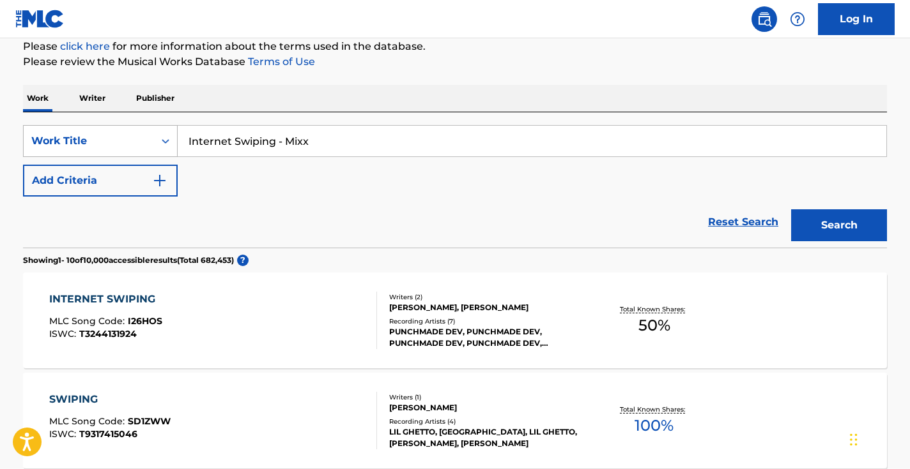
drag, startPoint x: 332, startPoint y: 148, endPoint x: 146, endPoint y: 130, distance: 186.7
click at [147, 131] on div "SearchWithCriteria40408f57-c00a-4f9d-b7ff-5f1c3732aa44 Work Title Internet Swip…" at bounding box center [455, 141] width 864 height 32
type input "circle full of scammers"
click at [857, 227] on button "Search" at bounding box center [839, 225] width 96 height 32
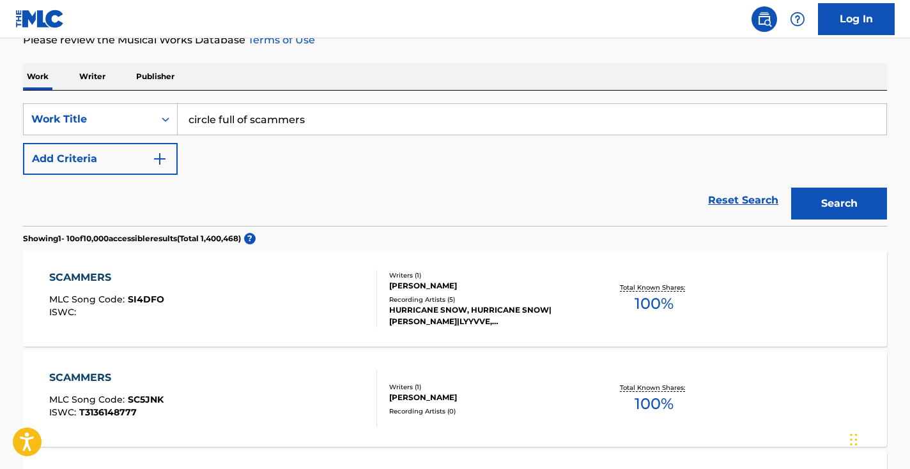
scroll to position [265, 0]
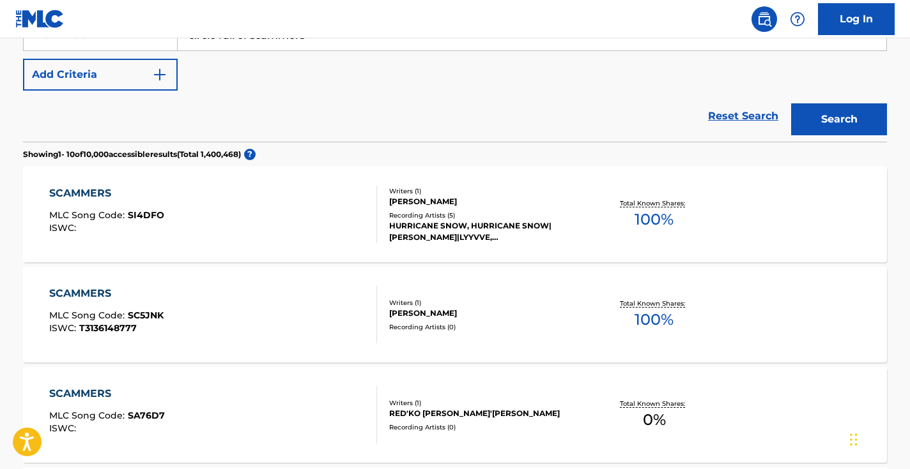
click at [135, 74] on button "Add Criteria" at bounding box center [100, 75] width 155 height 32
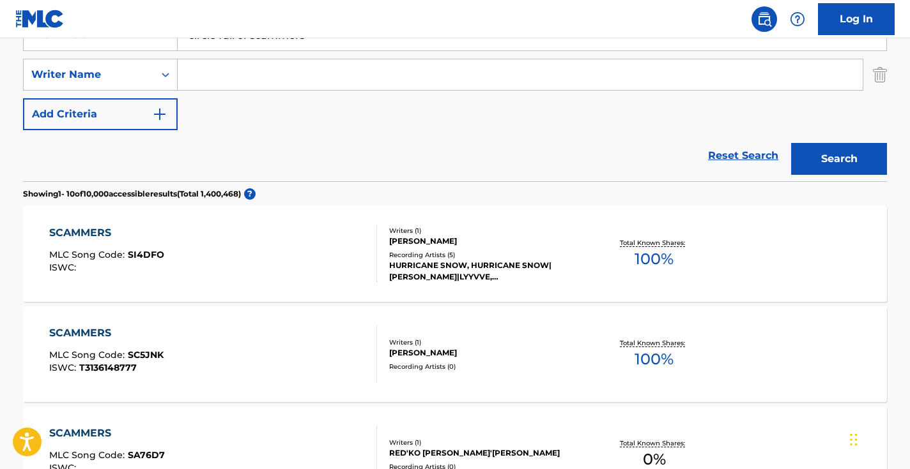
click at [252, 92] on div "SearchWithCriteria40408f57-c00a-4f9d-b7ff-5f1c3732aa44 Work Title circle full o…" at bounding box center [455, 74] width 864 height 111
click at [237, 80] on input "Search Form" at bounding box center [520, 74] width 685 height 31
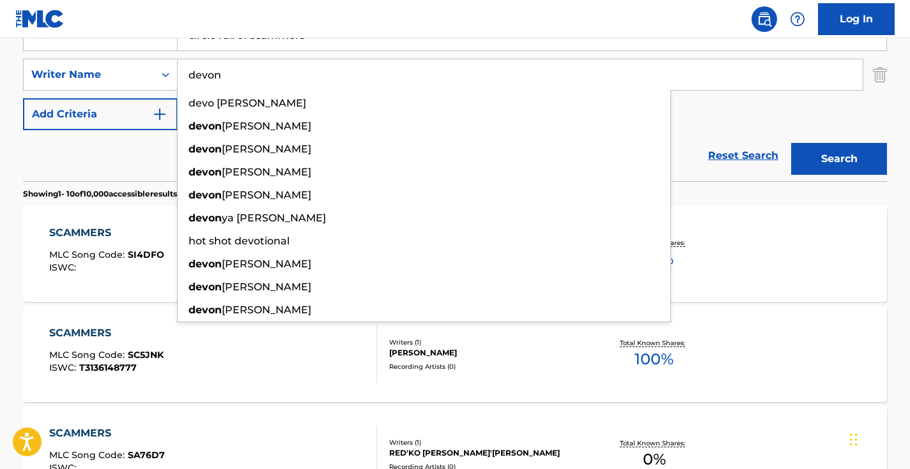
click at [839, 159] on button "Search" at bounding box center [839, 159] width 96 height 32
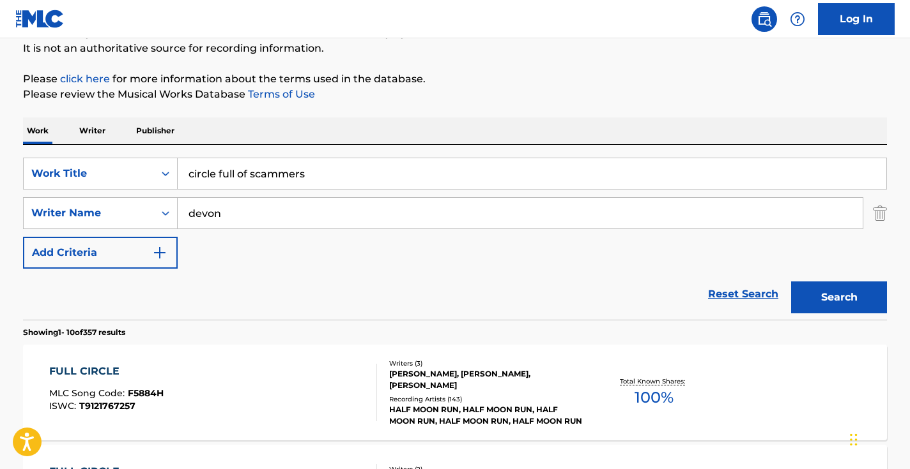
click at [294, 211] on input "devon" at bounding box center [520, 213] width 685 height 31
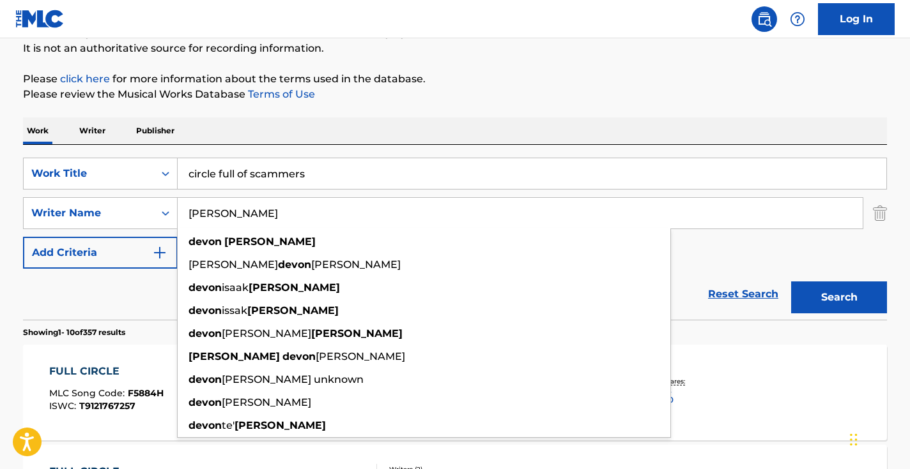
type input "devon turner"
click at [839, 298] on button "Search" at bounding box center [839, 298] width 96 height 32
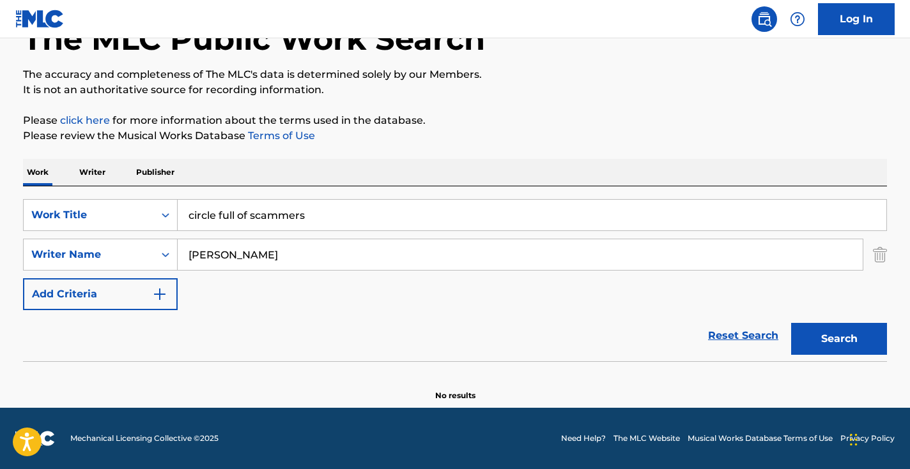
scroll to position [85, 0]
drag, startPoint x: 319, startPoint y: 218, endPoint x: 103, endPoint y: 209, distance: 216.1
click at [104, 209] on div "SearchWithCriteria40408f57-c00a-4f9d-b7ff-5f1c3732aa44 Work Title circle full o…" at bounding box center [455, 215] width 864 height 32
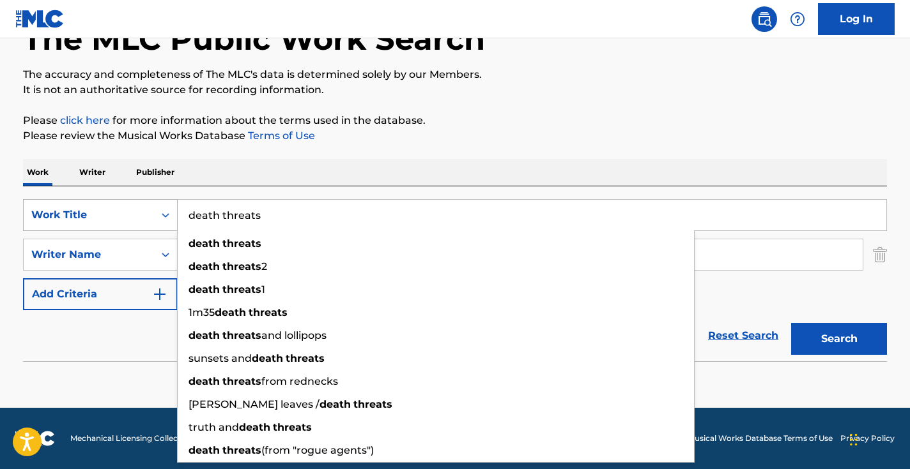
type input "death threats"
click at [839, 339] on button "Search" at bounding box center [839, 339] width 96 height 32
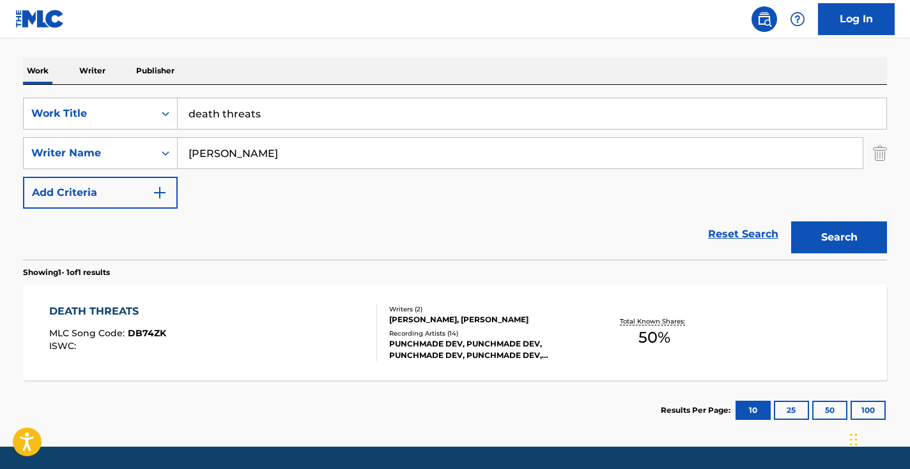
scroll to position [194, 0]
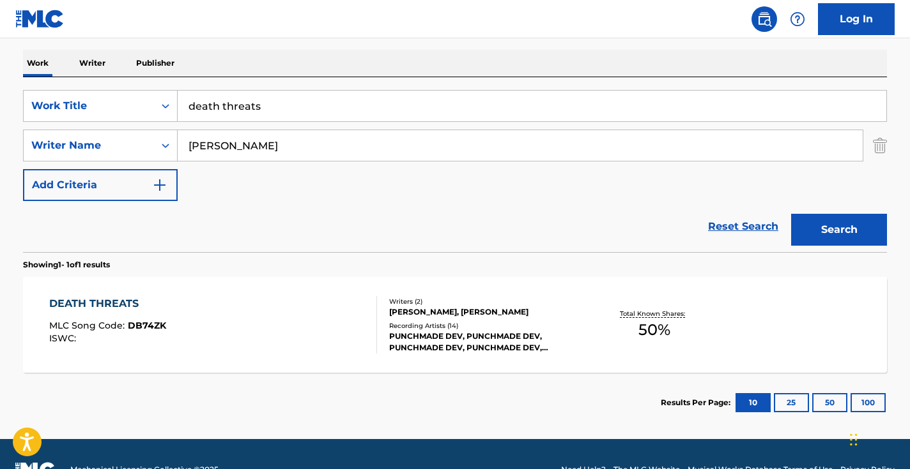
click at [316, 312] on div "DEATH THREATS MLC Song Code : DB74ZK ISWC :" at bounding box center [213, 324] width 328 height 57
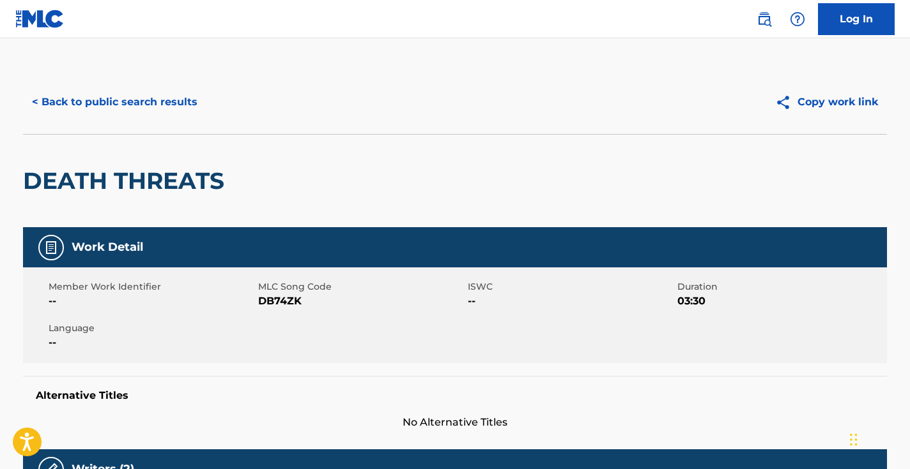
click at [283, 296] on span "DB74ZK" at bounding box center [361, 301] width 206 height 15
copy span "DB74ZK"
click at [171, 100] on button "< Back to public search results" at bounding box center [114, 102] width 183 height 32
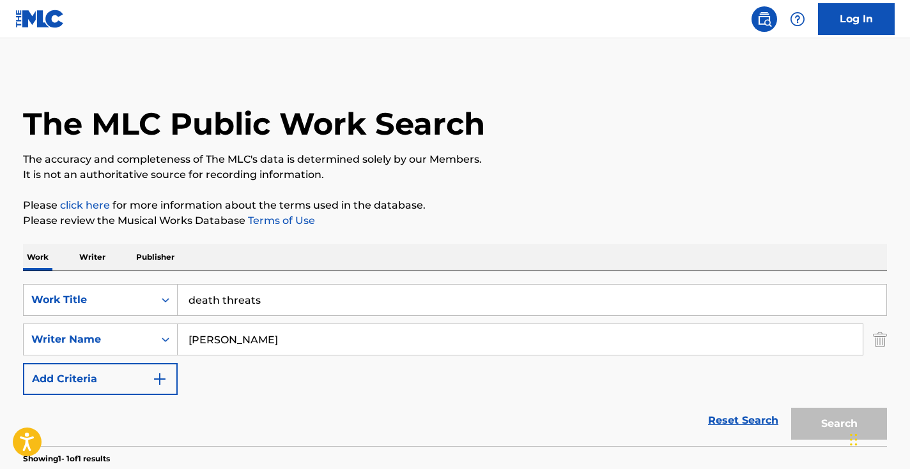
scroll to position [153, 0]
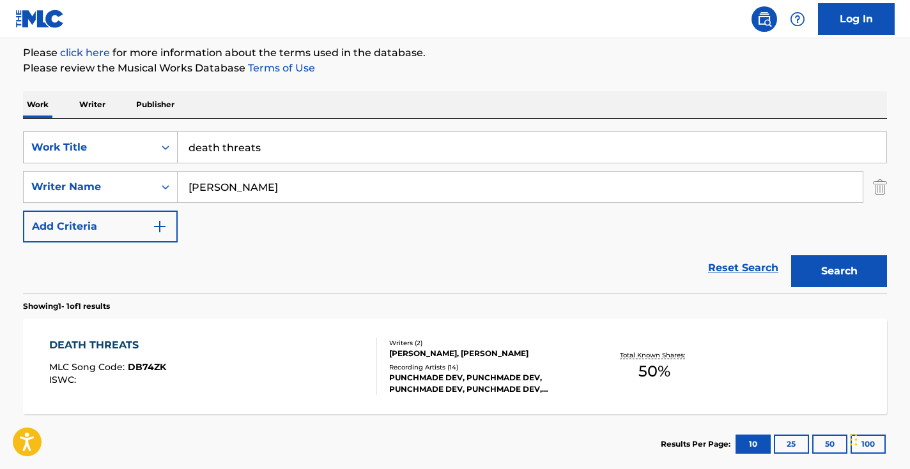
drag, startPoint x: 284, startPoint y: 148, endPoint x: 110, endPoint y: 141, distance: 173.9
click at [114, 141] on div "SearchWithCriteria40408f57-c00a-4f9d-b7ff-5f1c3732aa44 Work Title death threats" at bounding box center [455, 148] width 864 height 32
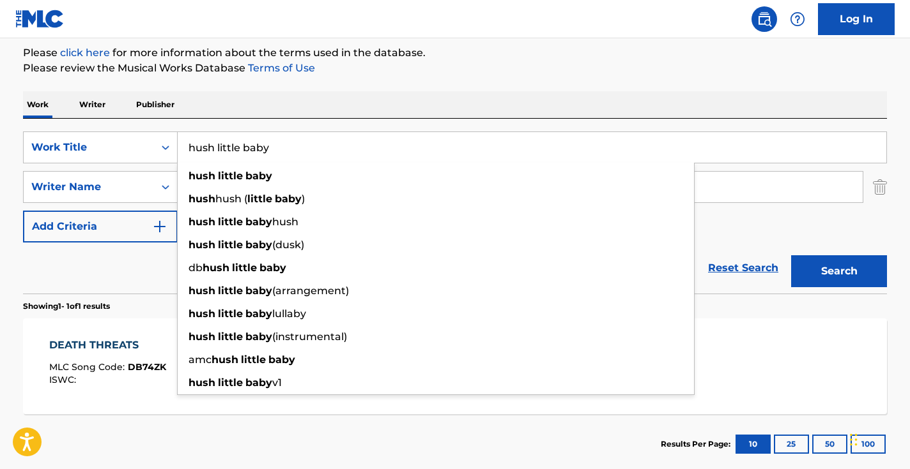
type input "hush little baby"
click at [353, 110] on div "Work Writer Publisher" at bounding box center [455, 104] width 864 height 27
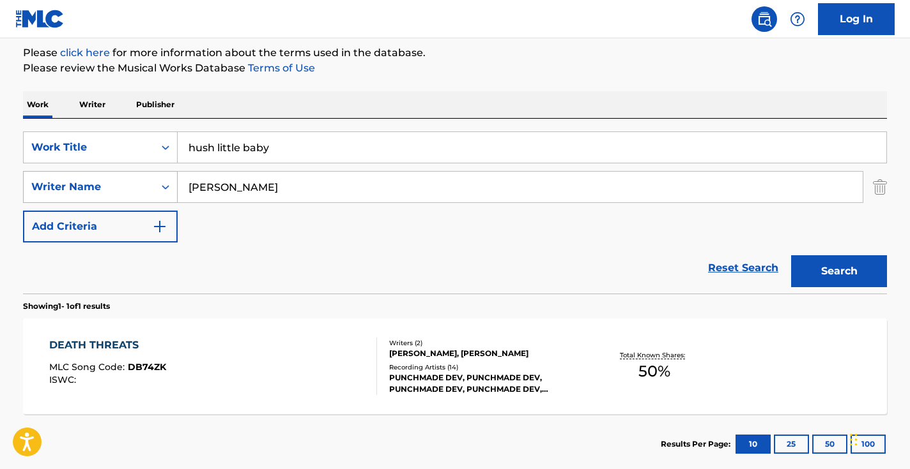
drag, startPoint x: 302, startPoint y: 188, endPoint x: 84, endPoint y: 178, distance: 218.0
click at [92, 180] on div "SearchWithCriteria29862e25-6165-42b2-84cf-2019503ee9fa Writer Name devon turner" at bounding box center [455, 187] width 864 height 32
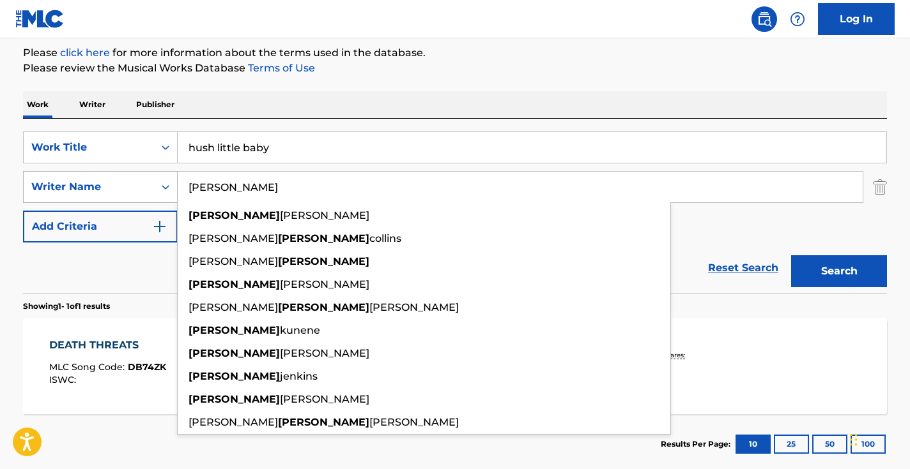
click at [839, 271] on button "Search" at bounding box center [839, 271] width 96 height 32
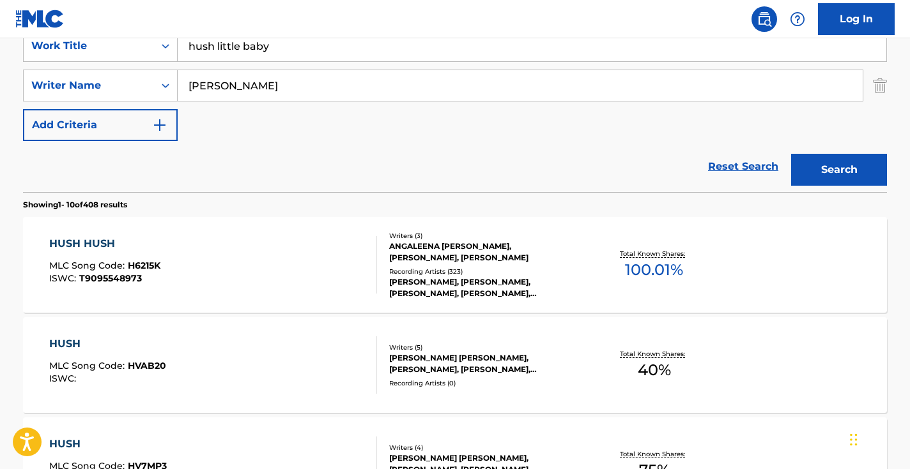
scroll to position [318, 0]
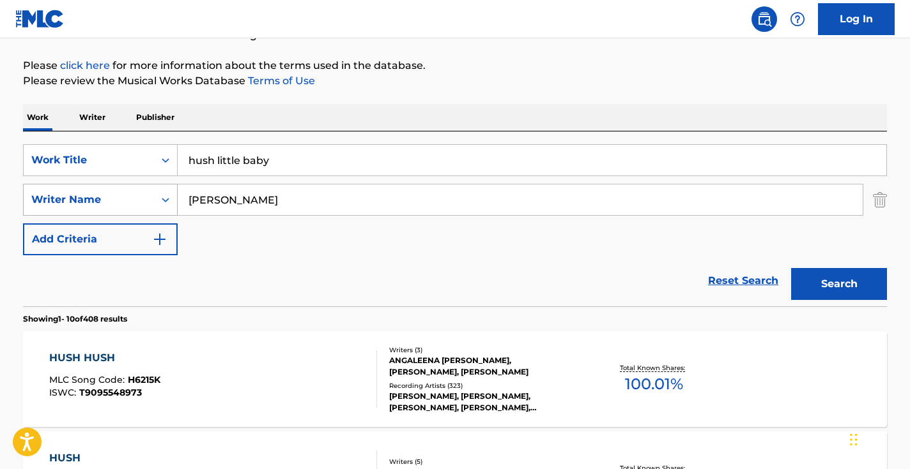
drag, startPoint x: 298, startPoint y: 202, endPoint x: 150, endPoint y: 186, distance: 148.5
click at [153, 186] on div "SearchWithCriteria29862e25-6165-42b2-84cf-2019503ee9fa Writer Name ashley" at bounding box center [455, 200] width 864 height 32
paste input "Hush Little Bab"
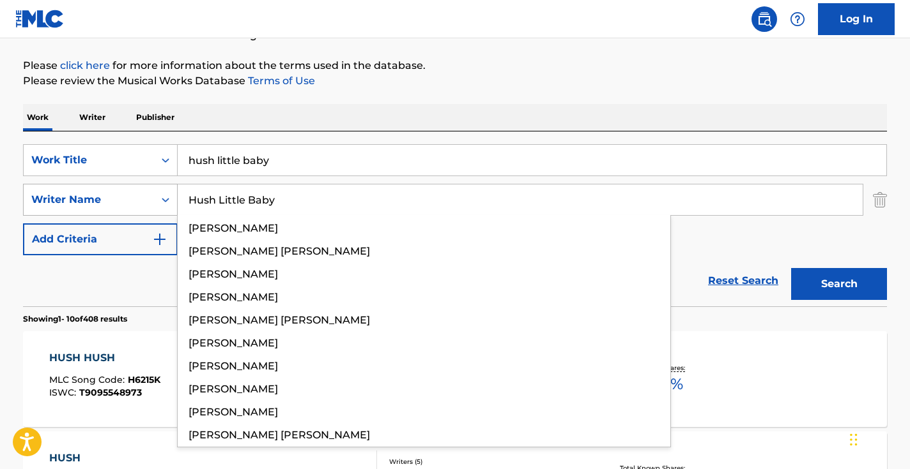
type input "Hush Little Baby"
click at [839, 284] on button "Search" at bounding box center [839, 284] width 96 height 32
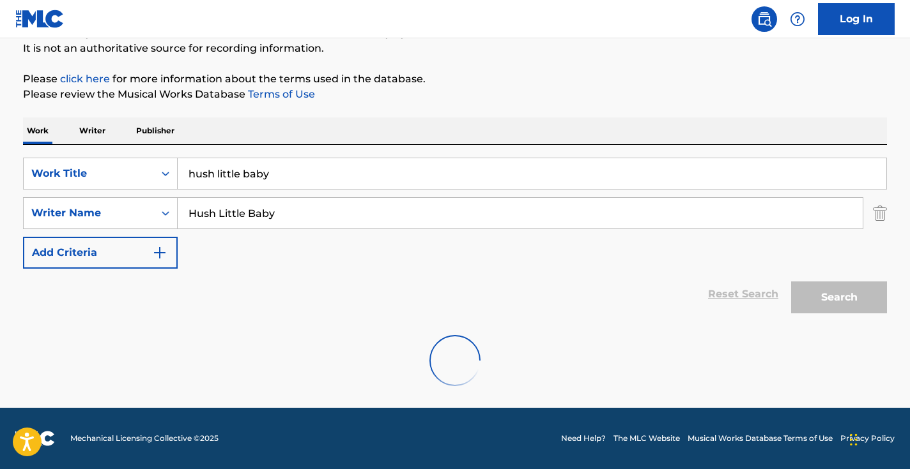
scroll to position [85, 0]
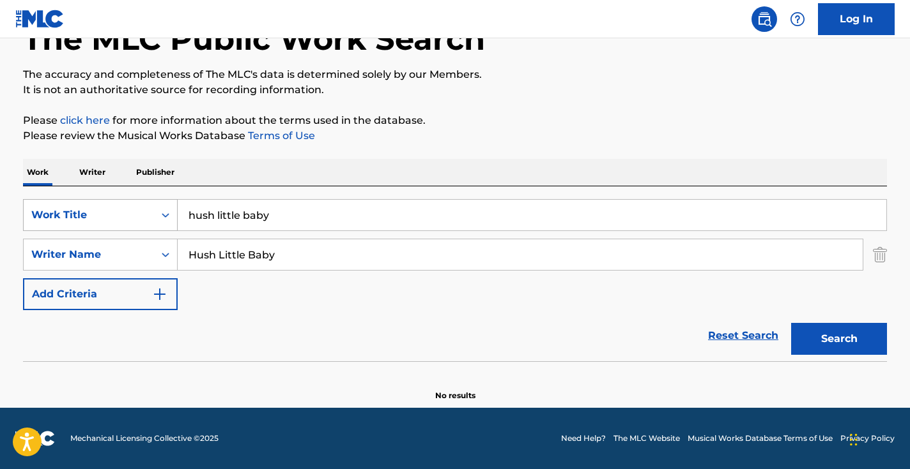
drag, startPoint x: 303, startPoint y: 213, endPoint x: 77, endPoint y: 208, distance: 225.5
click at [79, 209] on div "SearchWithCriteria40408f57-c00a-4f9d-b7ff-5f1c3732aa44 Work Title hush little b…" at bounding box center [455, 215] width 864 height 32
paste input "Hush Little B"
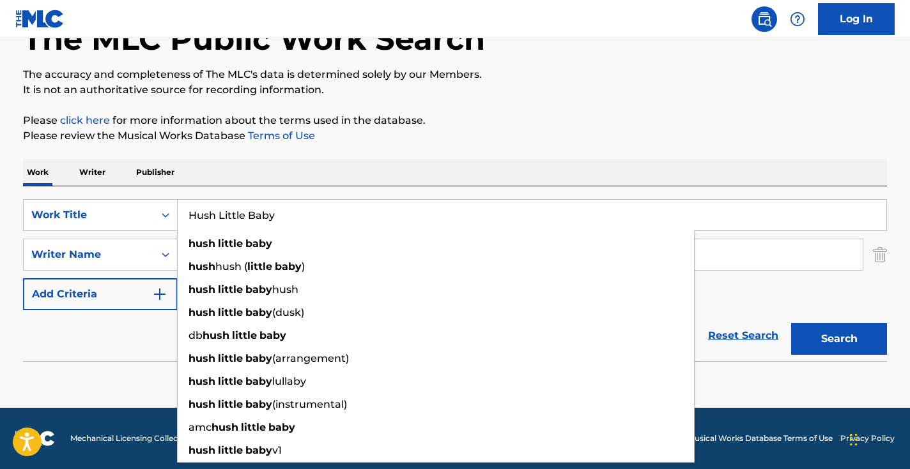
type input "Hush Little Baby"
click at [294, 157] on div "The MLC Public Work Search The accuracy and completeness of The MLC's data is d…" at bounding box center [455, 193] width 894 height 416
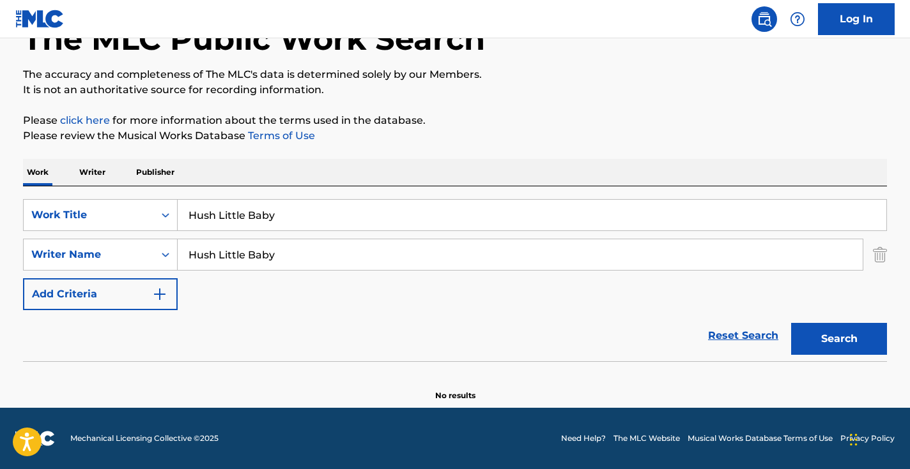
drag, startPoint x: 299, startPoint y: 255, endPoint x: 54, endPoint y: 238, distance: 245.9
click at [62, 241] on div "SearchWithCriteria29862e25-6165-42b2-84cf-2019503ee9fa Writer Name Hush Little …" at bounding box center [455, 255] width 864 height 32
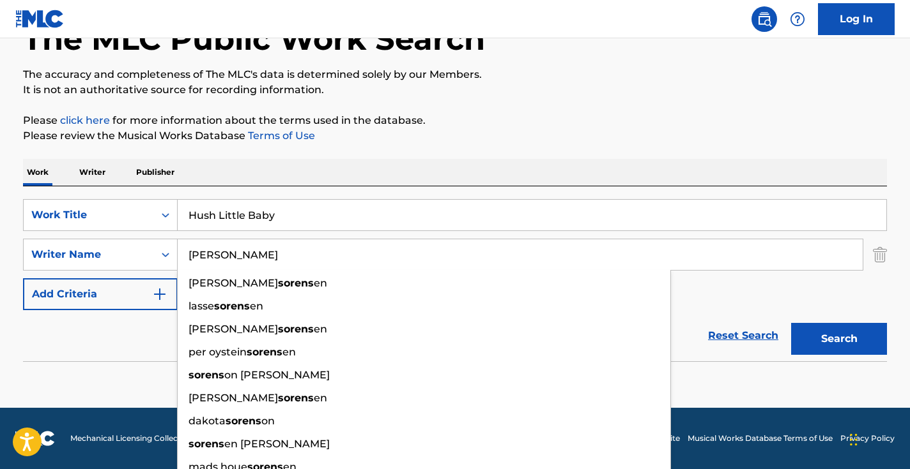
click at [839, 339] on button "Search" at bounding box center [839, 339] width 96 height 32
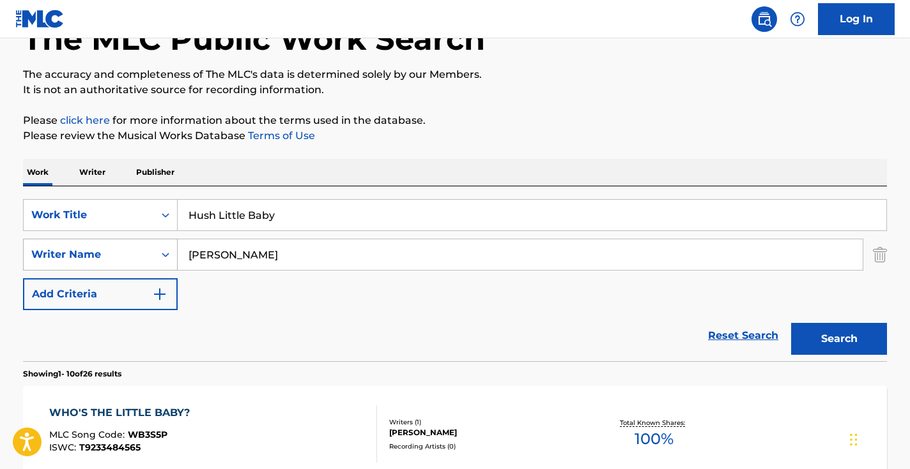
drag, startPoint x: 252, startPoint y: 252, endPoint x: 112, endPoint y: 252, distance: 139.9
click at [118, 252] on div "SearchWithCriteria29862e25-6165-42b2-84cf-2019503ee9fa Writer Name sorenson" at bounding box center [455, 255] width 864 height 32
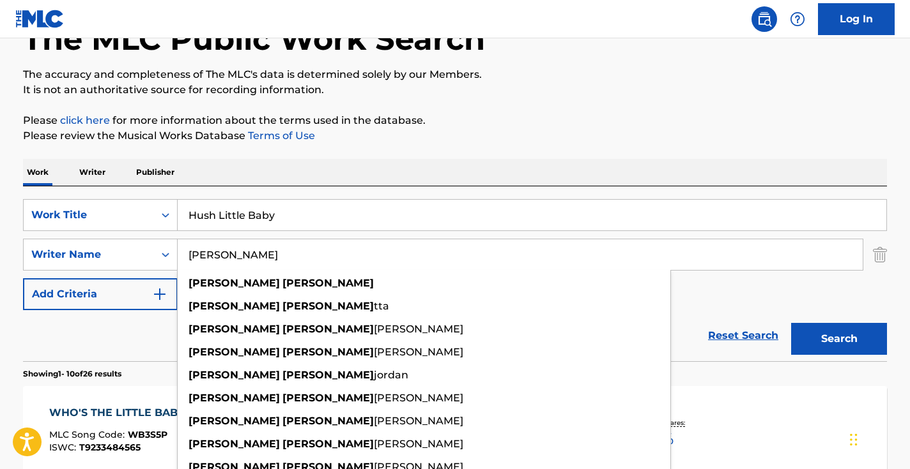
click at [839, 339] on button "Search" at bounding box center [839, 339] width 96 height 32
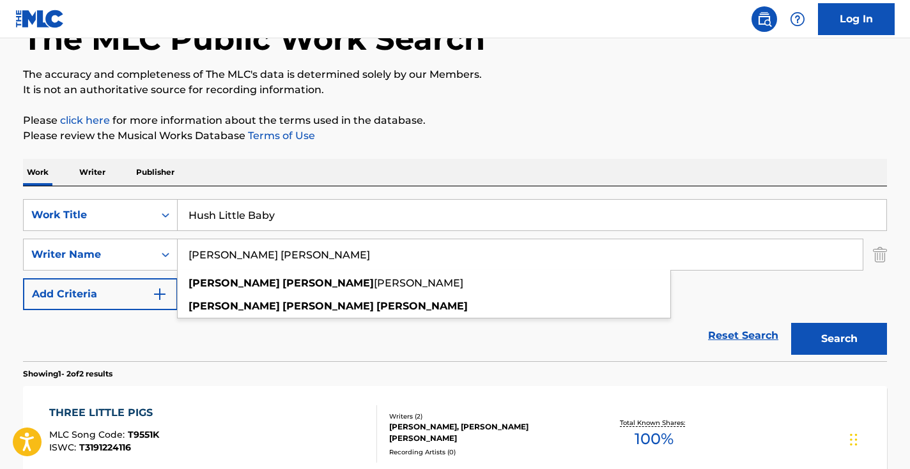
click at [839, 339] on button "Search" at bounding box center [839, 339] width 96 height 32
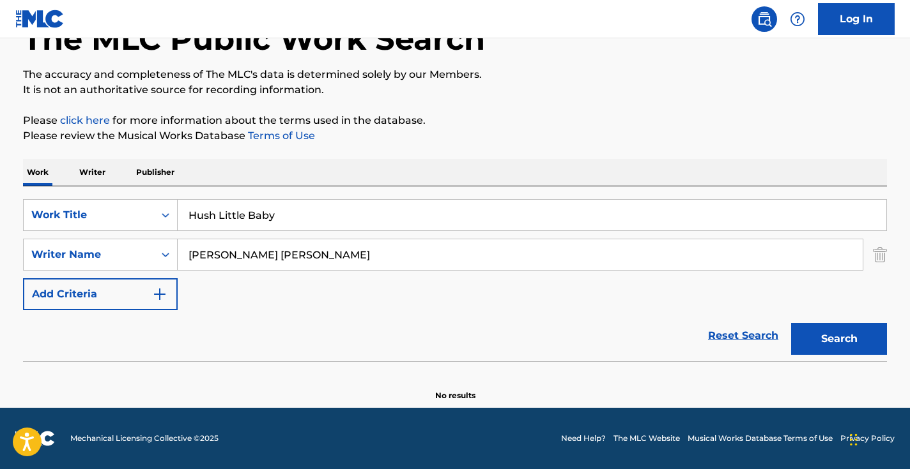
click at [238, 258] on input "ashley marie sorensen" at bounding box center [520, 255] width 685 height 31
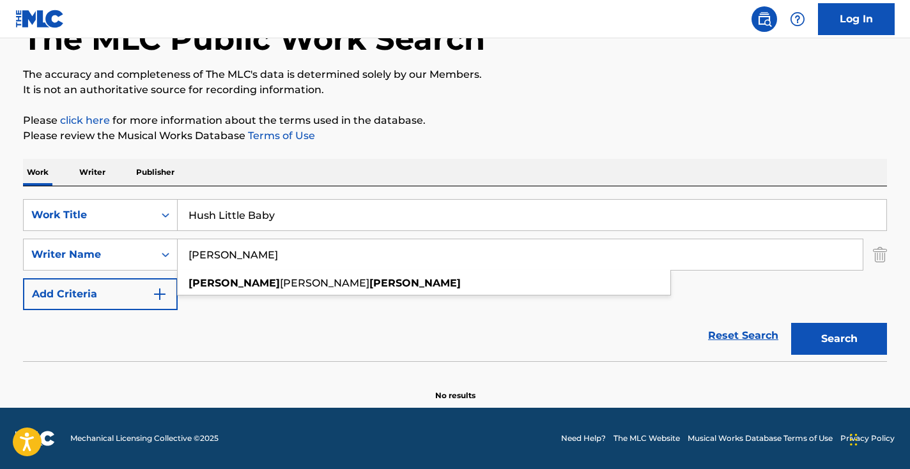
type input "ashley sorensen"
click at [839, 339] on button "Search" at bounding box center [839, 339] width 96 height 32
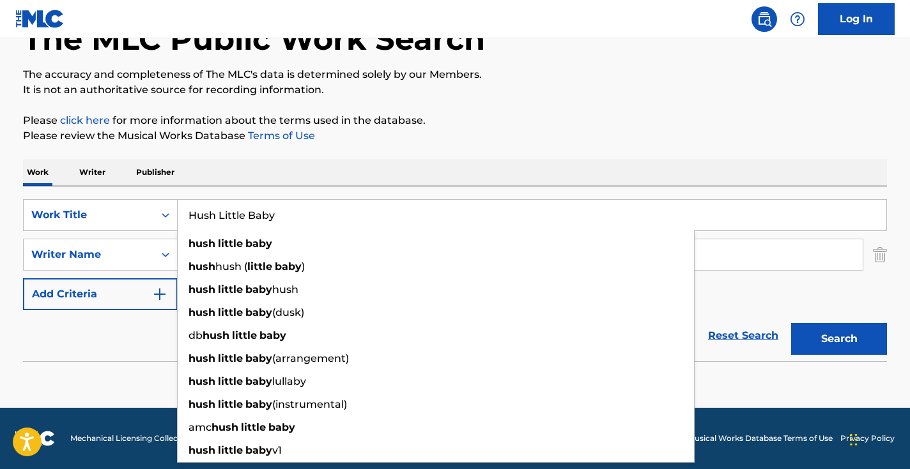
drag, startPoint x: 301, startPoint y: 227, endPoint x: 128, endPoint y: 188, distance: 177.9
click at [130, 188] on div "SearchWithCriteria40408f57-c00a-4f9d-b7ff-5f1c3732aa44 Work Title Hush Little B…" at bounding box center [455, 274] width 864 height 175
paste input "Piano Man"
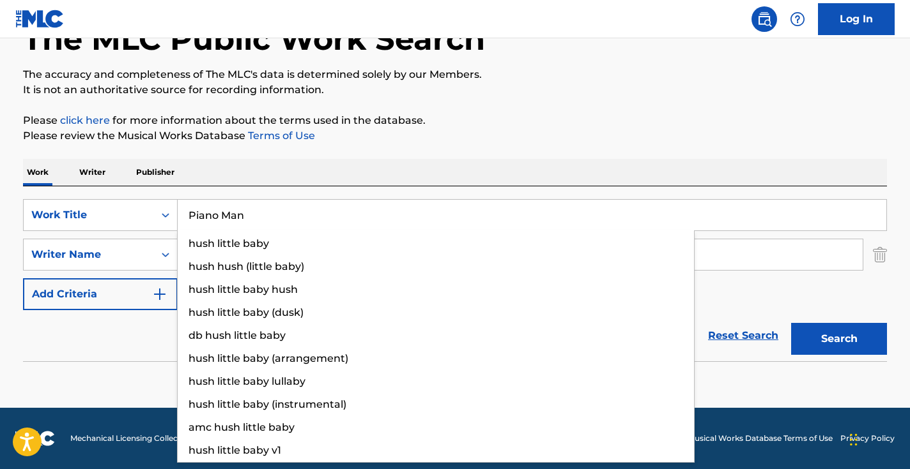
type input "Piano Man"
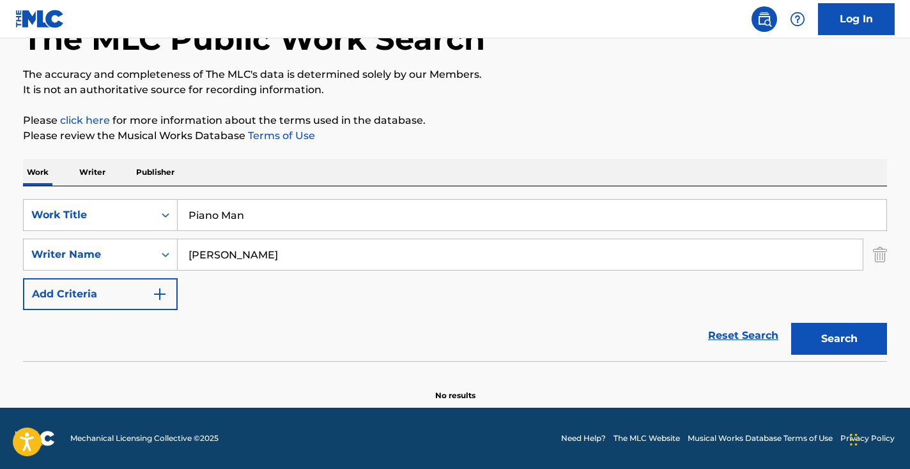
click at [390, 155] on div "The MLC Public Work Search The accuracy and completeness of The MLC's data is d…" at bounding box center [455, 193] width 894 height 416
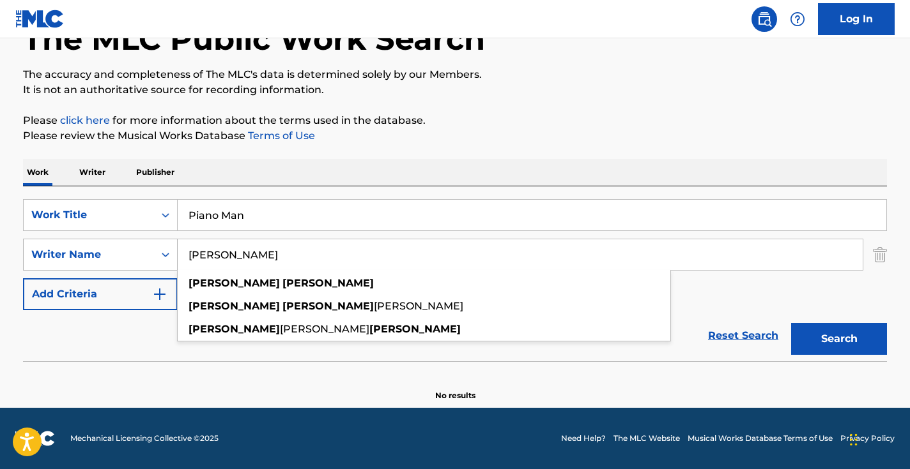
drag, startPoint x: 331, startPoint y: 256, endPoint x: 114, endPoint y: 241, distance: 217.7
click at [114, 241] on div "SearchWithCriteria29862e25-6165-42b2-84cf-2019503ee9fa Writer Name ashley soren…" at bounding box center [455, 255] width 864 height 32
click at [839, 339] on button "Search" at bounding box center [839, 339] width 96 height 32
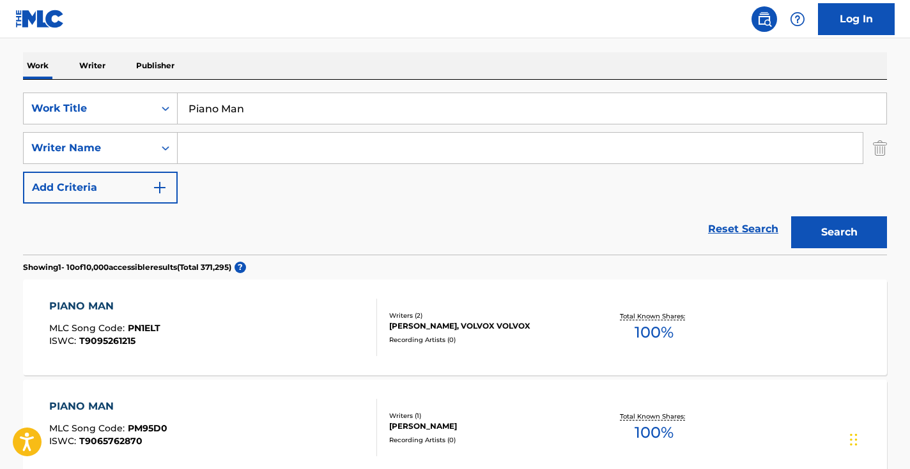
scroll to position [254, 0]
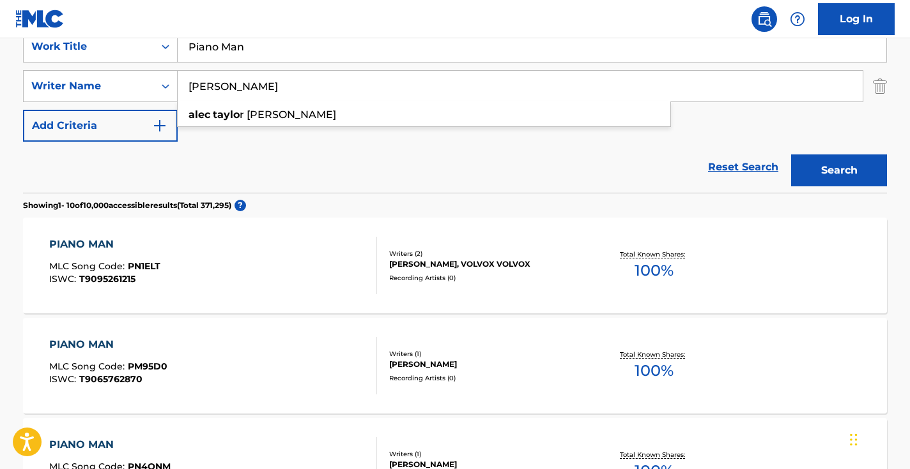
click at [839, 171] on button "Search" at bounding box center [839, 171] width 96 height 32
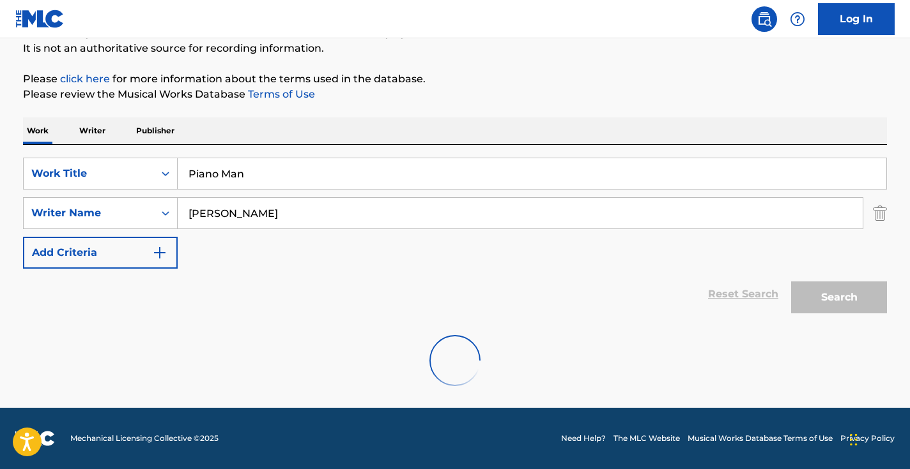
scroll to position [85, 0]
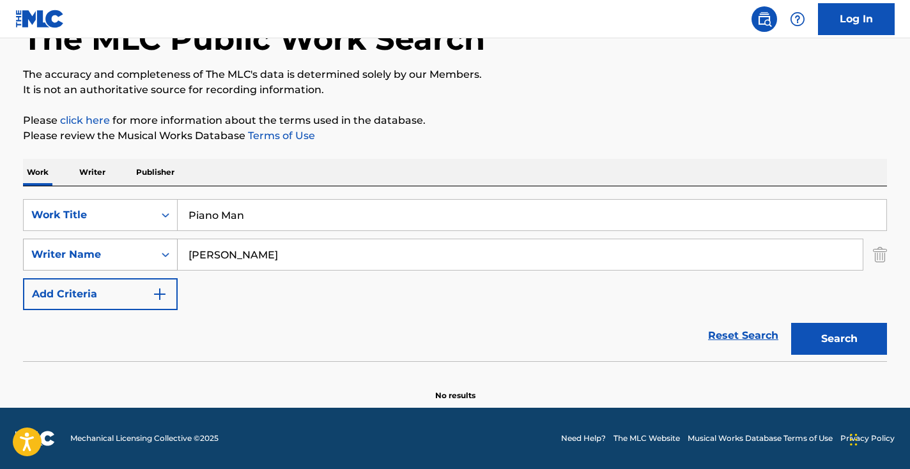
drag, startPoint x: 282, startPoint y: 250, endPoint x: 111, endPoint y: 245, distance: 170.6
click at [119, 248] on div "SearchWithCriteria29862e25-6165-42b2-84cf-2019503ee9fa Writer Name alec taylor" at bounding box center [455, 255] width 864 height 32
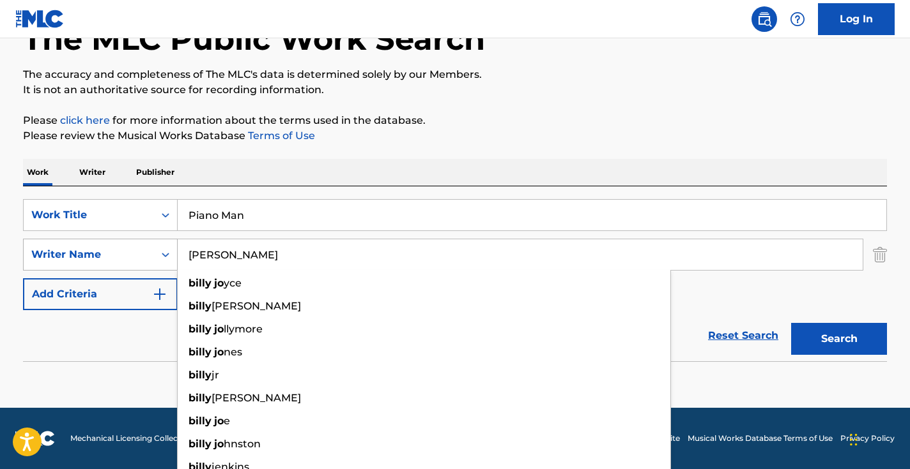
click at [839, 339] on button "Search" at bounding box center [839, 339] width 96 height 32
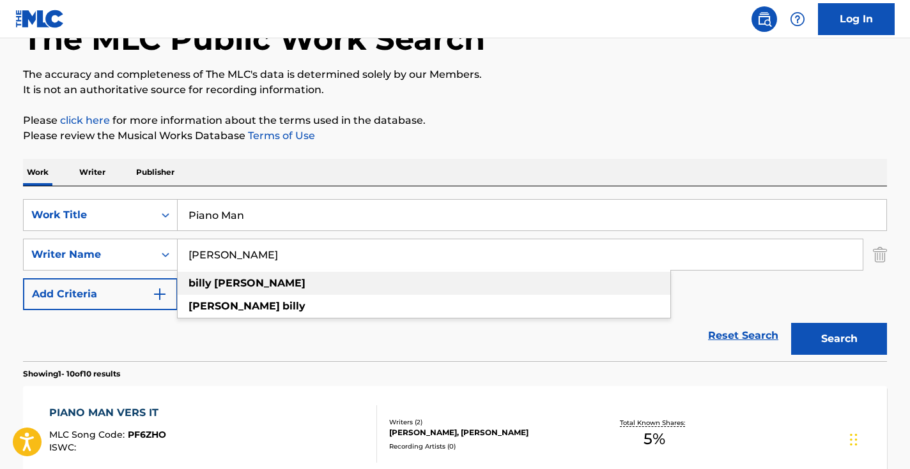
click at [243, 278] on div "billy joel" at bounding box center [424, 283] width 492 height 23
click at [823, 330] on button "Search" at bounding box center [839, 339] width 96 height 32
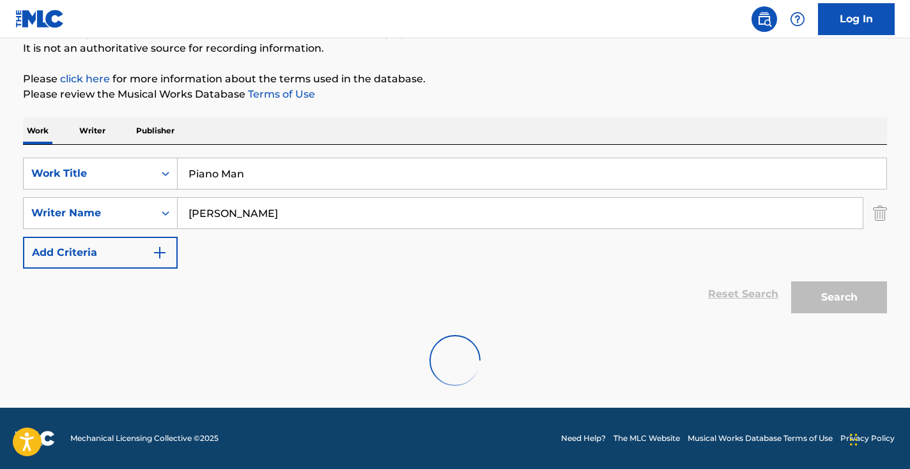
scroll to position [126, 0]
drag, startPoint x: 244, startPoint y: 215, endPoint x: 122, endPoint y: 201, distance: 122.8
click at [122, 201] on div "SearchWithCriteria29862e25-6165-42b2-84cf-2019503ee9fa Writer Name billy joel" at bounding box center [455, 213] width 864 height 32
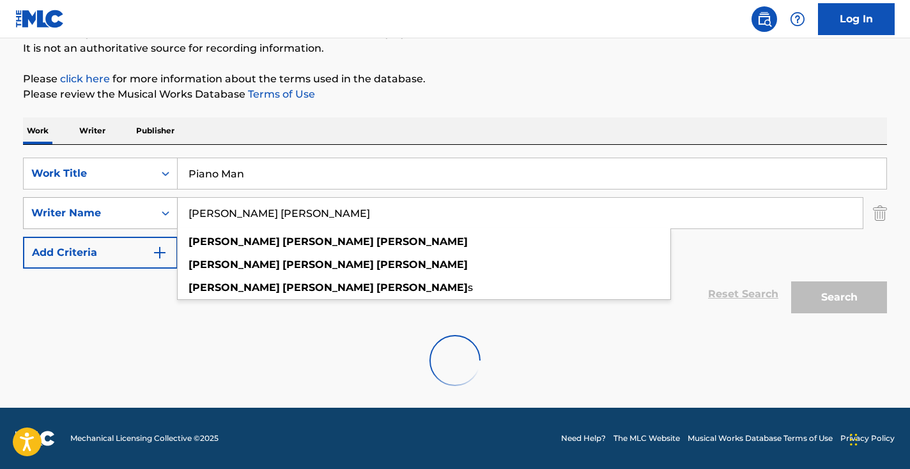
type input "william martin joel"
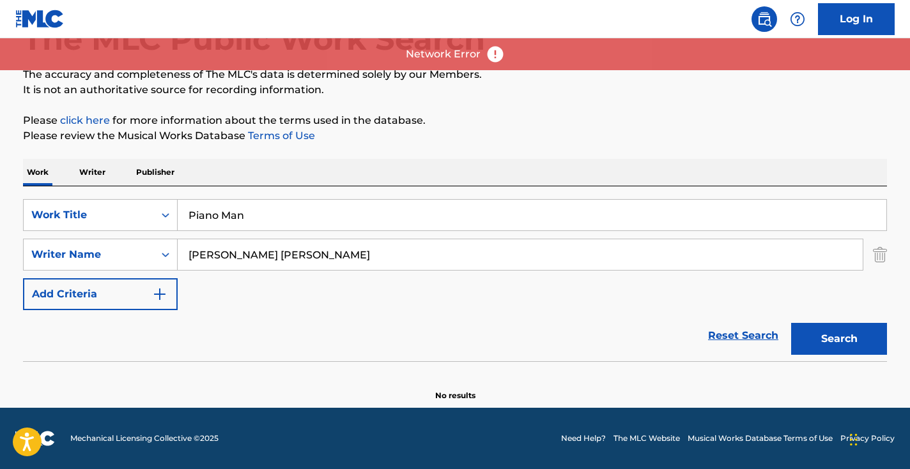
scroll to position [85, 0]
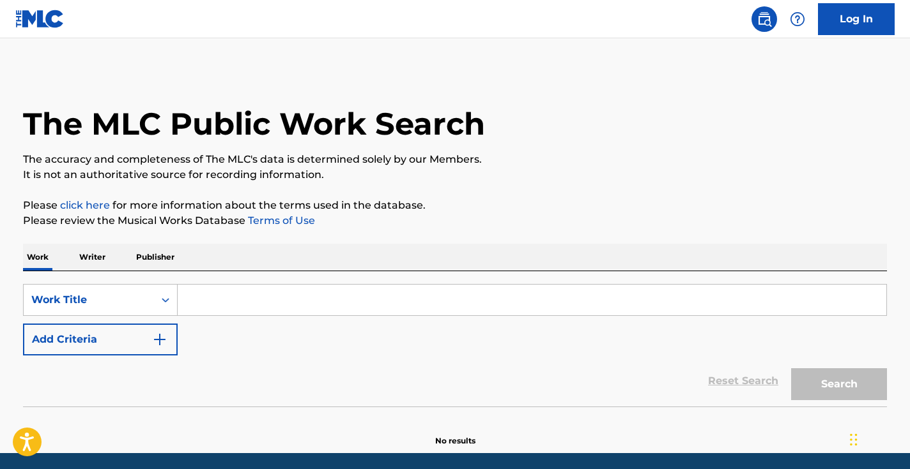
click at [473, 300] on input "Search Form" at bounding box center [532, 300] width 708 height 31
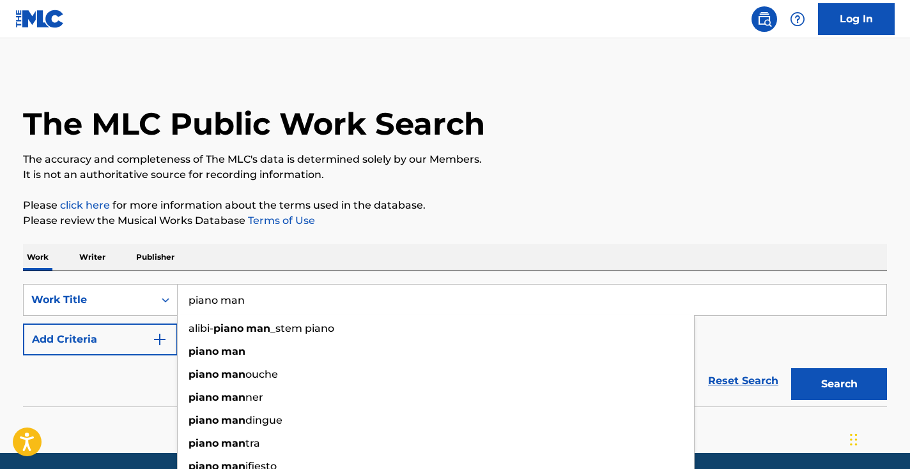
type input "piano man"
click at [644, 240] on div "The MLC Public Work Search The accuracy and completeness of The MLC's data is d…" at bounding box center [455, 258] width 894 height 377
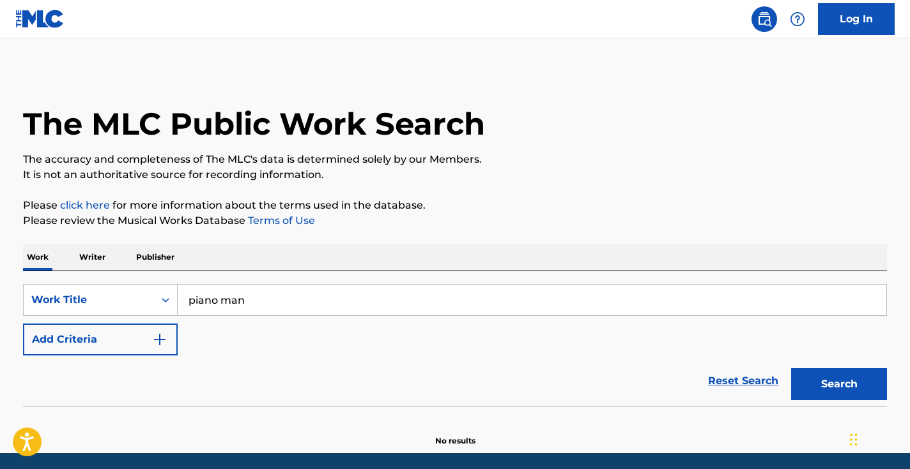
click at [853, 374] on button "Search" at bounding box center [839, 385] width 96 height 32
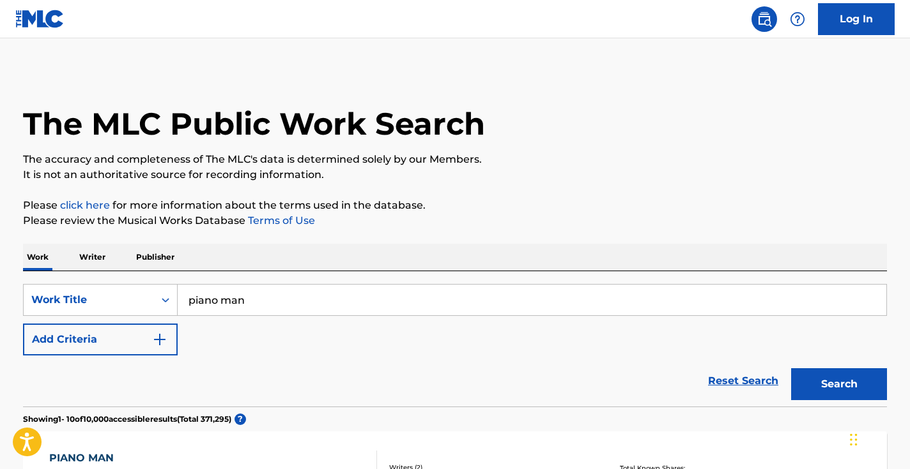
click at [146, 334] on button "Add Criteria" at bounding box center [100, 340] width 155 height 32
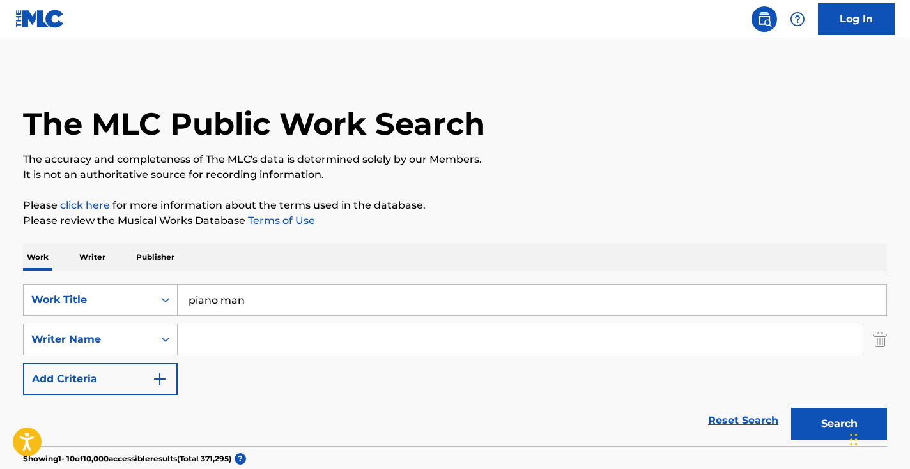
click at [251, 335] on input "Search Form" at bounding box center [520, 339] width 685 height 31
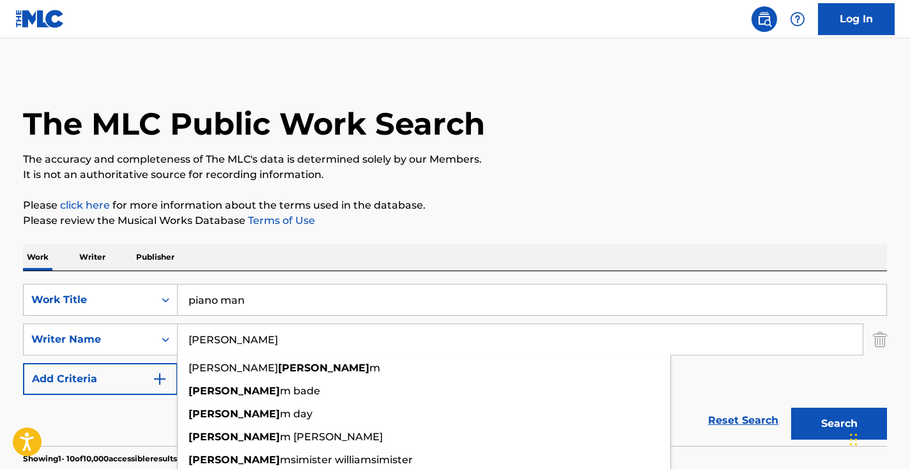
click at [839, 424] on button "Search" at bounding box center [839, 424] width 96 height 32
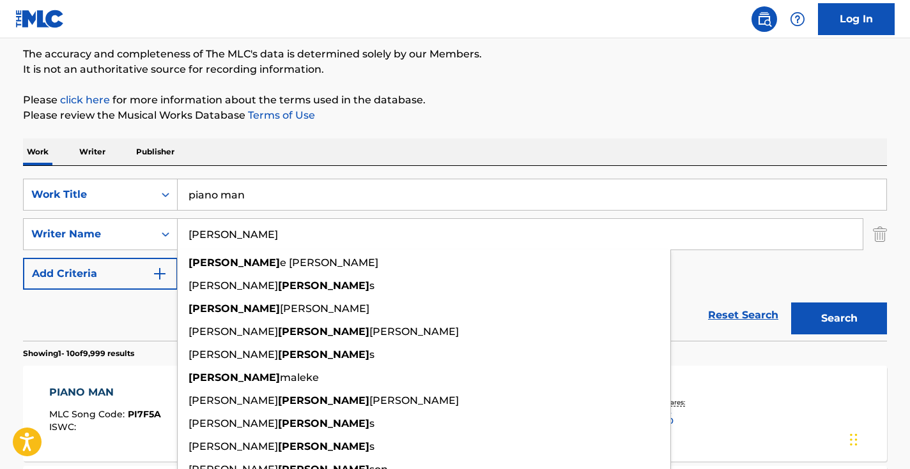
scroll to position [153, 0]
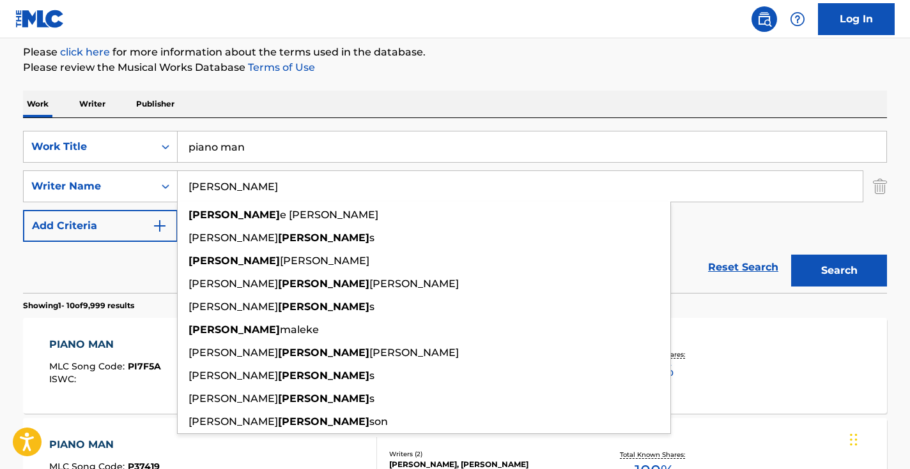
type input "[PERSON_NAME]"
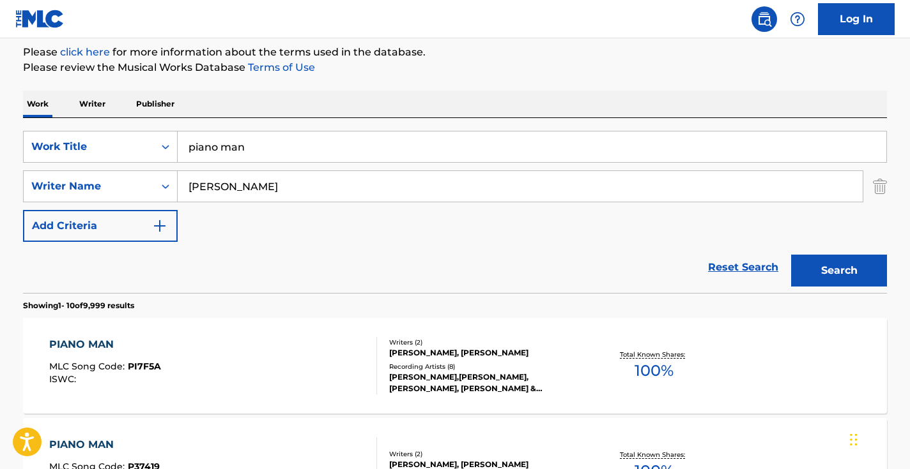
click at [445, 98] on div "Work Writer Publisher" at bounding box center [455, 104] width 864 height 27
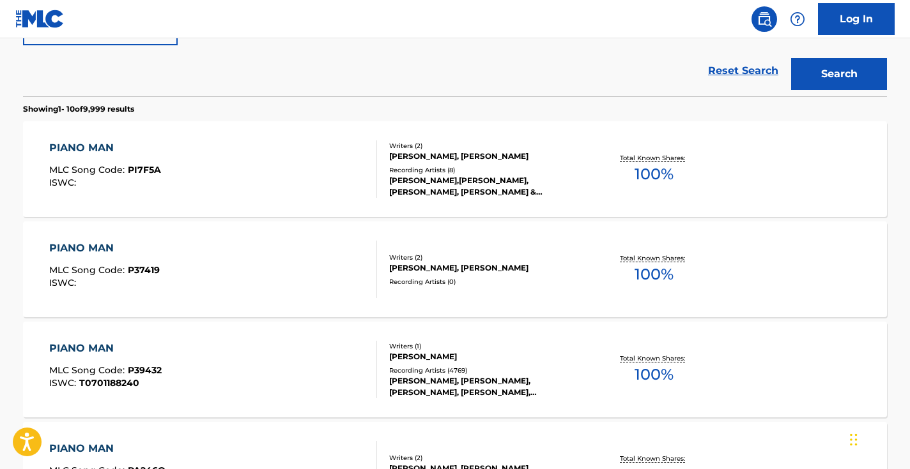
scroll to position [388, 0]
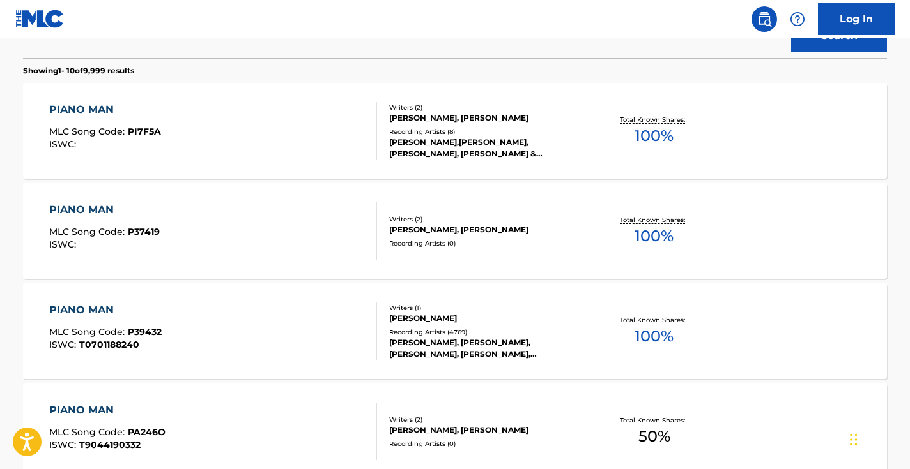
click at [320, 336] on div "PIANO MAN MLC Song Code : P39432 ISWC : T0701188240" at bounding box center [213, 331] width 328 height 57
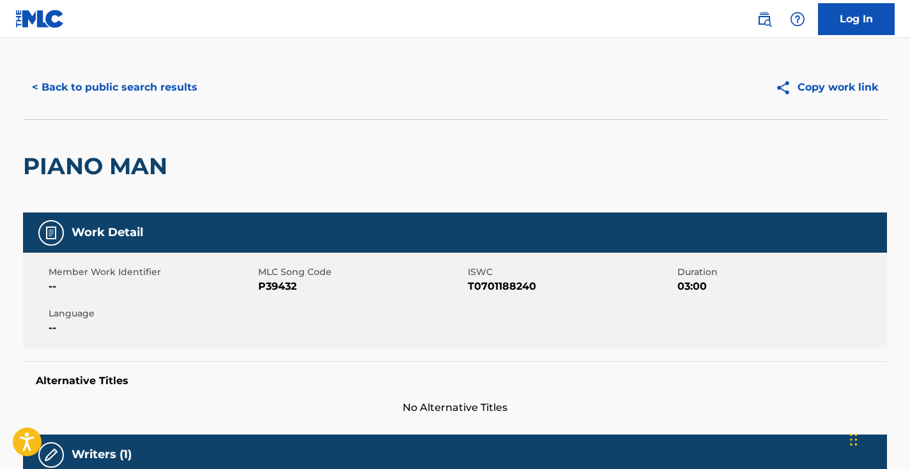
scroll to position [46, 0]
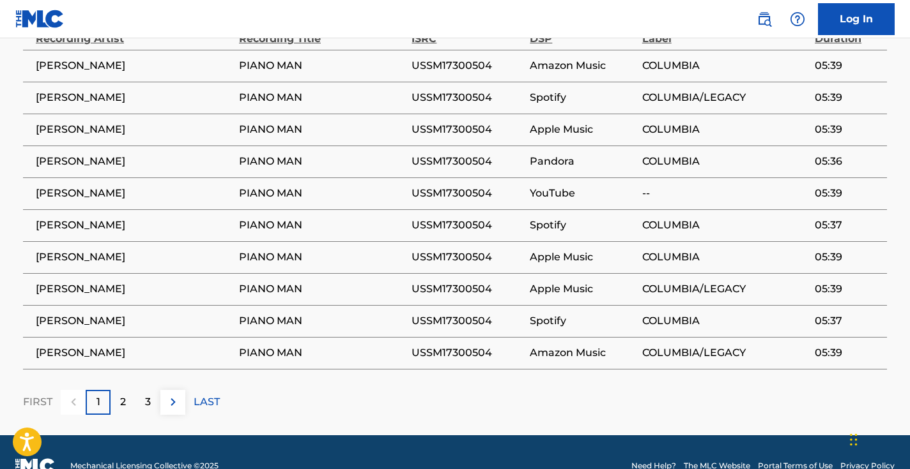
click at [201, 395] on p "LAST" at bounding box center [207, 402] width 26 height 15
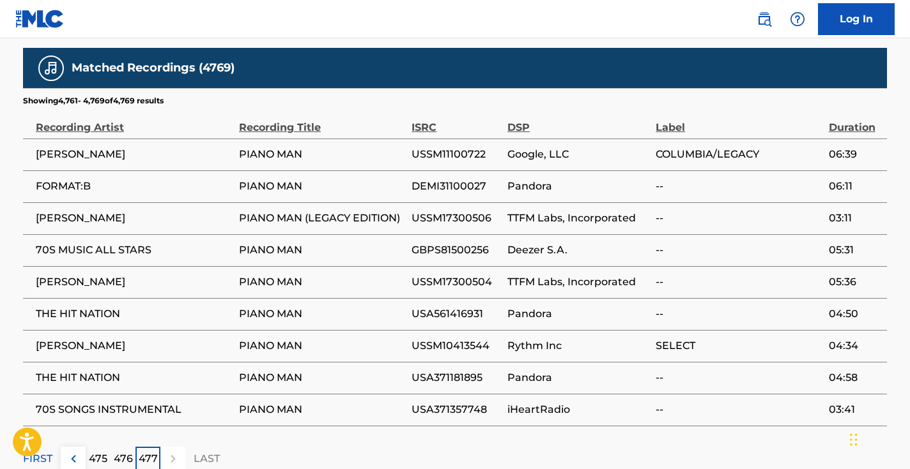
scroll to position [844, 0]
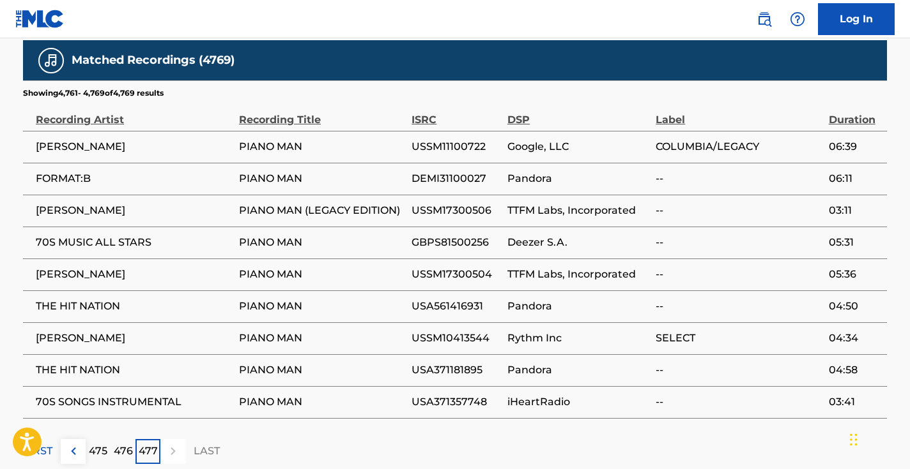
click at [98, 444] on p "475" at bounding box center [98, 451] width 19 height 15
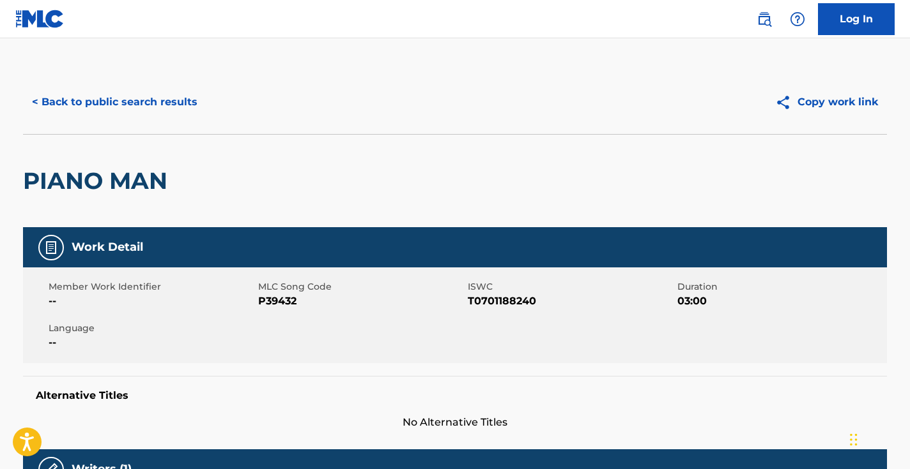
scroll to position [0, 0]
click at [284, 301] on span "P39432" at bounding box center [361, 301] width 206 height 15
copy span "P39432"
click at [162, 98] on button "< Back to public search results" at bounding box center [114, 102] width 183 height 32
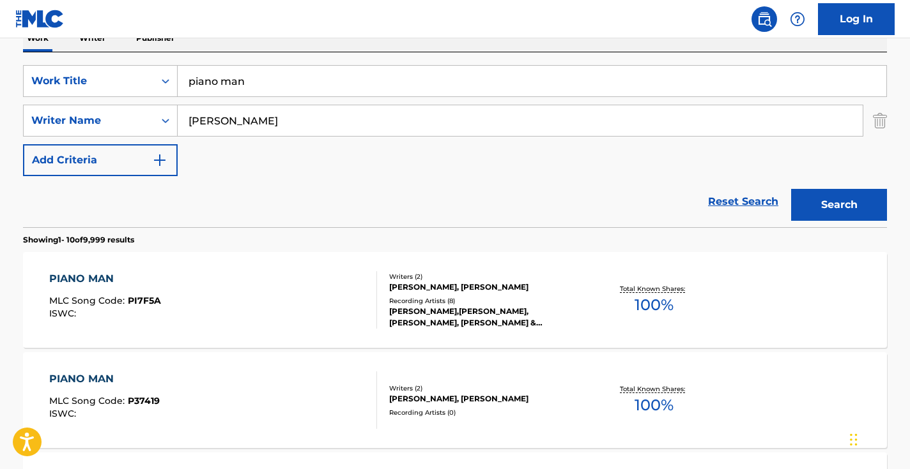
scroll to position [200, 0]
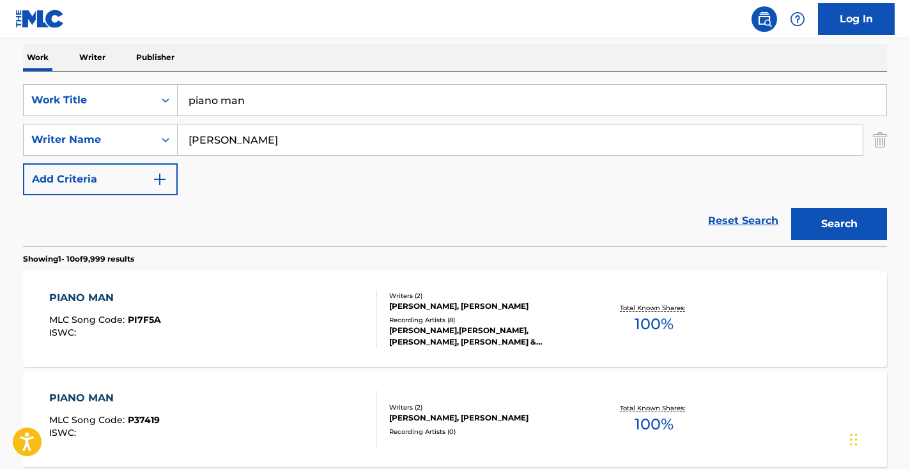
drag, startPoint x: 270, startPoint y: 146, endPoint x: 187, endPoint y: 129, distance: 84.1
click at [190, 130] on input "[PERSON_NAME]" at bounding box center [520, 140] width 685 height 31
drag, startPoint x: 287, startPoint y: 117, endPoint x: 192, endPoint y: 102, distance: 96.9
click at [193, 102] on div "SearchWithCriteria7e4bcad2-a417-4156-9431-bf7e1078bda8 Work Title piano man Sea…" at bounding box center [455, 139] width 864 height 111
click at [192, 102] on input "piano man" at bounding box center [532, 100] width 708 height 31
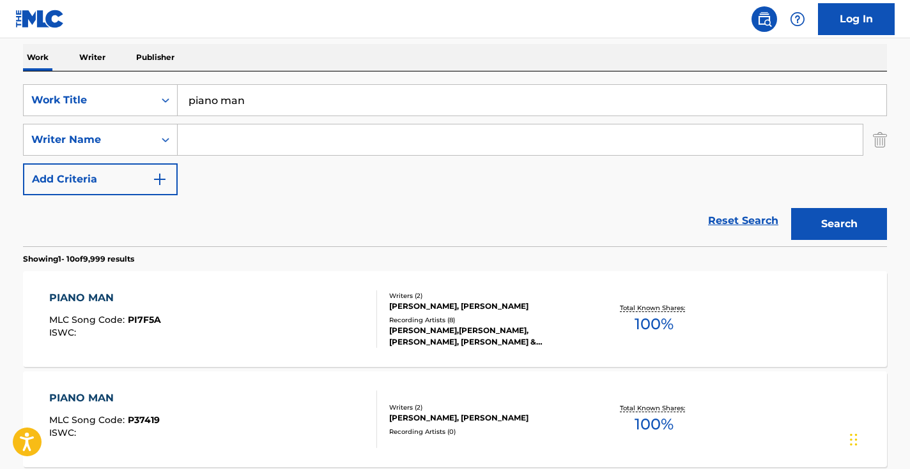
click at [192, 102] on input "piano man" at bounding box center [532, 100] width 708 height 31
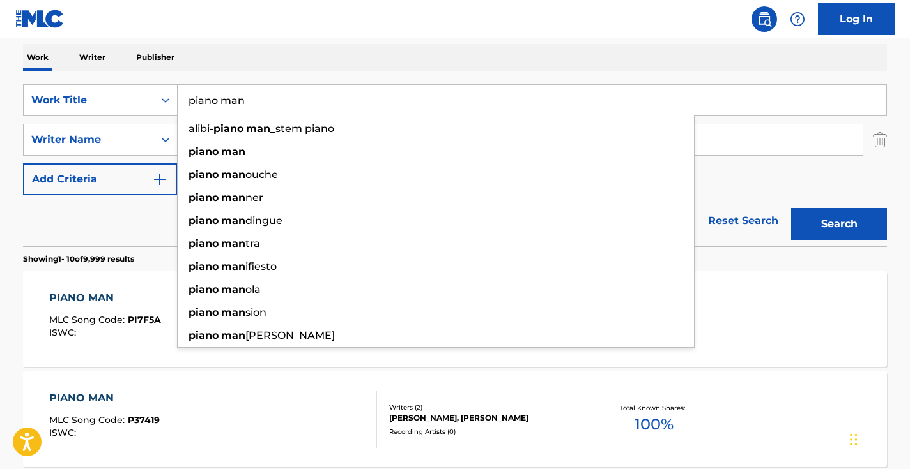
paste input "El Wero 11"
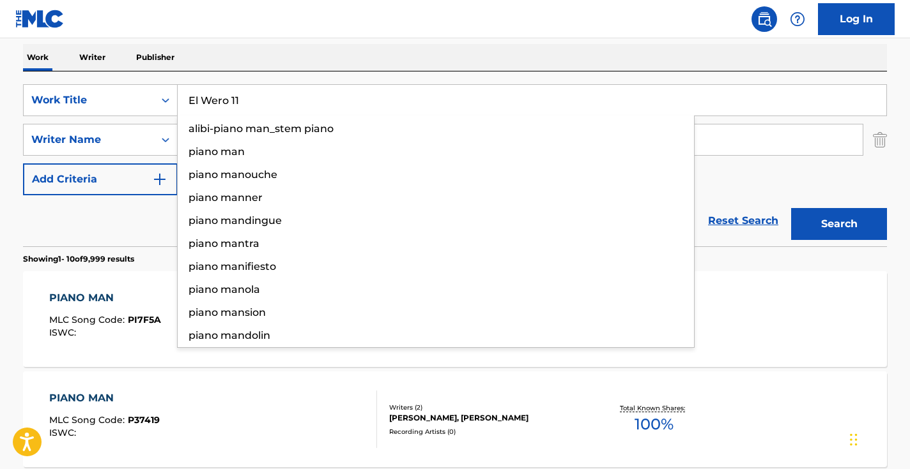
type input "El Wero 11"
click at [839, 224] on button "Search" at bounding box center [839, 224] width 96 height 32
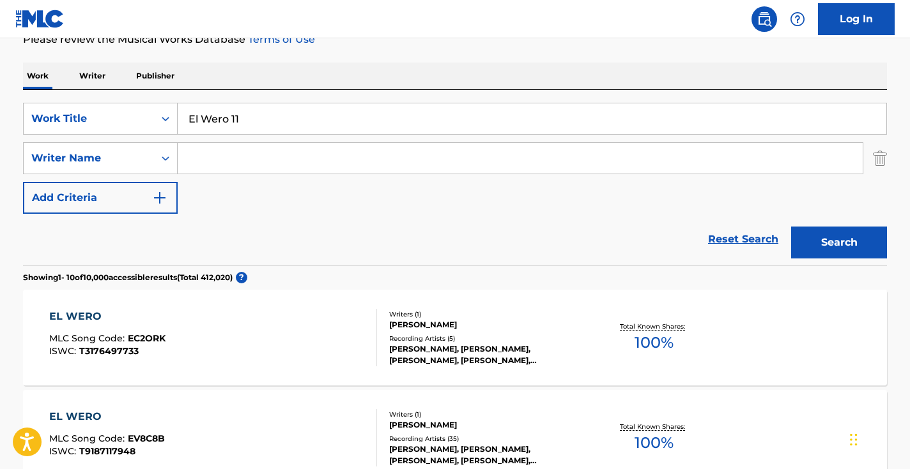
scroll to position [162, 0]
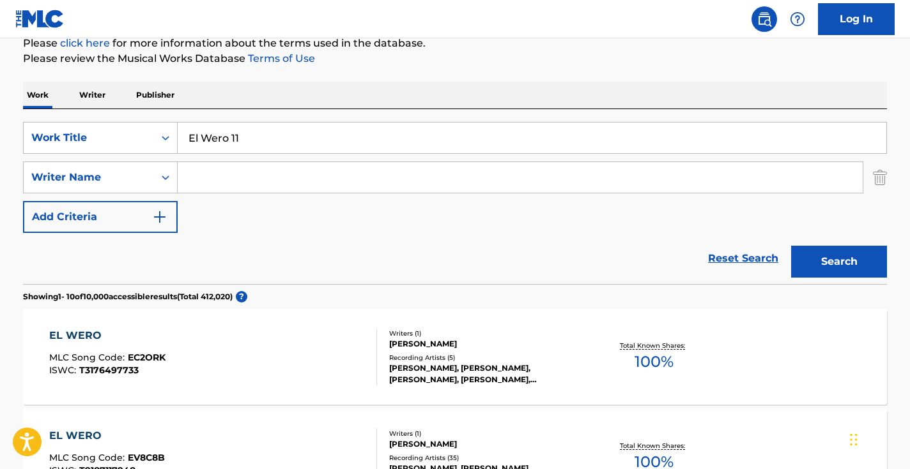
click at [252, 175] on input "Search Form" at bounding box center [520, 177] width 685 height 31
type input "a"
type input "yahir"
click at [839, 262] on button "Search" at bounding box center [839, 262] width 96 height 32
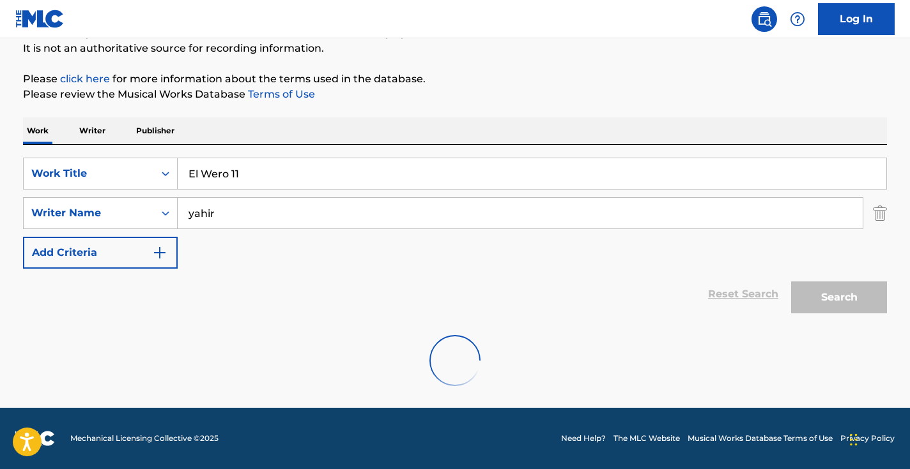
scroll to position [126, 0]
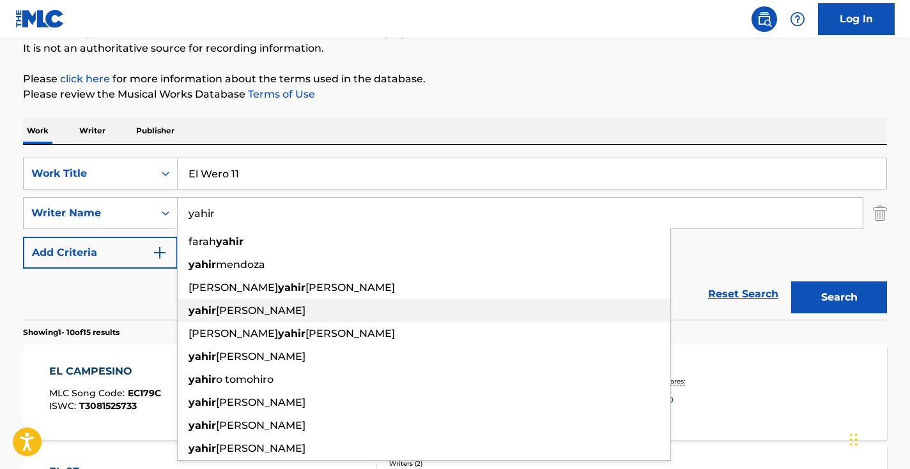
click at [151, 282] on div "Reset Search Search" at bounding box center [455, 294] width 864 height 51
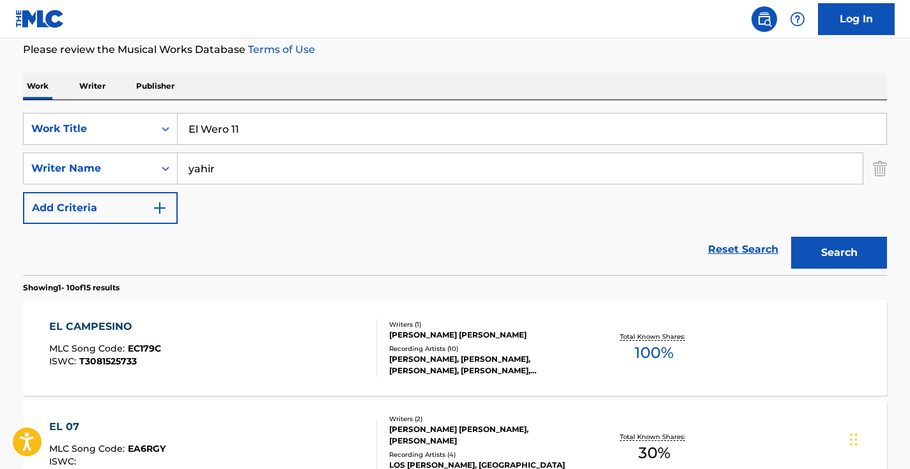
scroll to position [151, 0]
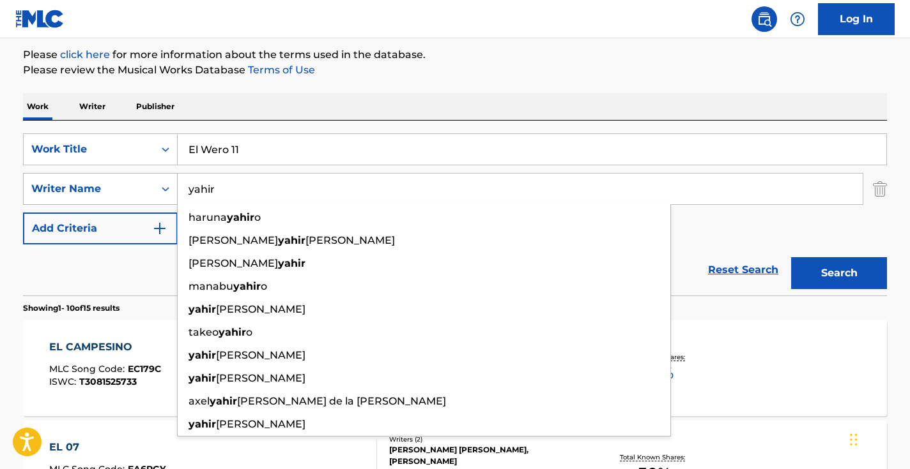
drag, startPoint x: 250, startPoint y: 187, endPoint x: 144, endPoint y: 187, distance: 106.7
click at [153, 187] on div "SearchWithCriteria02d978a2-dff1-40aa-a7ba-9662a17f688c Writer Name [PERSON_NAME…" at bounding box center [455, 189] width 864 height 32
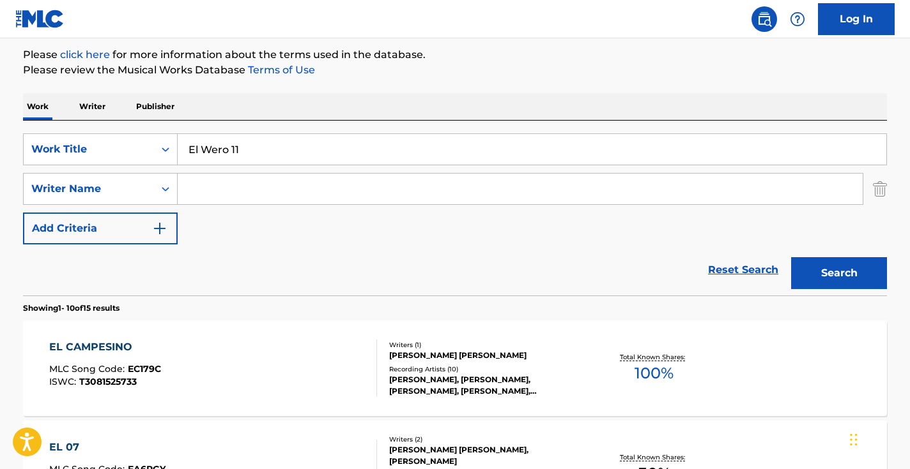
click at [270, 169] on div "SearchWithCriteria7e4bcad2-a417-4156-9431-bf7e1078bda8 Work Title El Wero 11 Se…" at bounding box center [455, 188] width 864 height 111
drag, startPoint x: 268, startPoint y: 162, endPoint x: 158, endPoint y: 151, distance: 110.4
click at [162, 150] on div "SearchWithCriteria7e4bcad2-a417-4156-9431-bf7e1078bda8 Work Title El Wero 11" at bounding box center [455, 149] width 864 height 32
paste input "Hallelujah"
type input "Hallelujah"
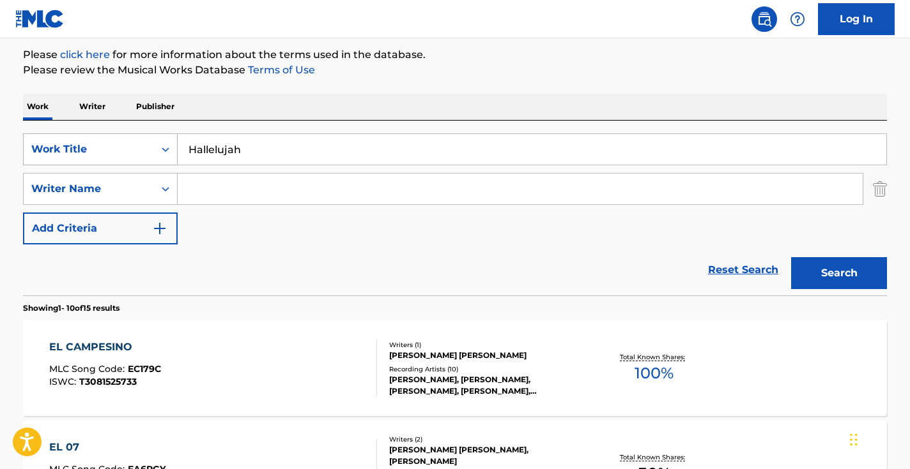
click at [839, 273] on button "Search" at bounding box center [839, 273] width 96 height 32
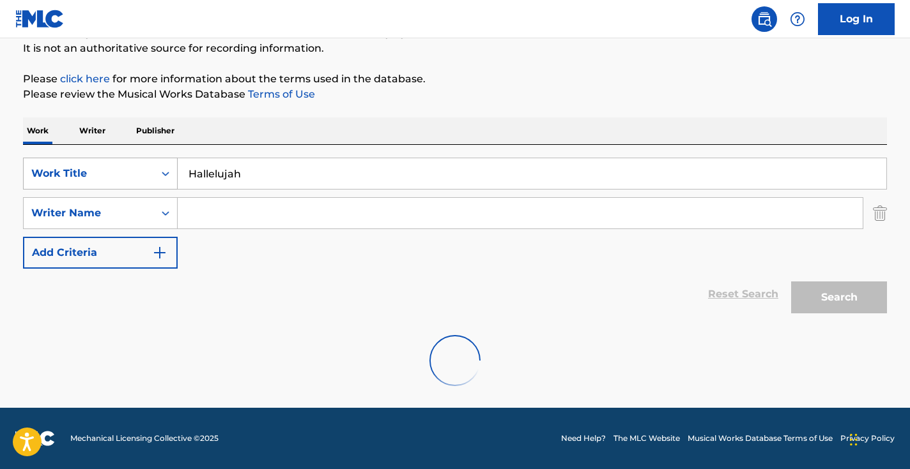
scroll to position [126, 0]
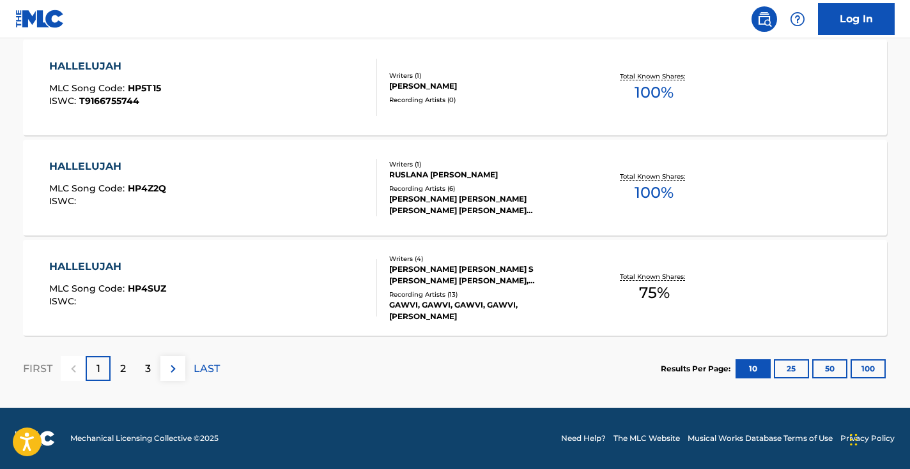
click at [178, 367] on img at bounding box center [172, 369] width 15 height 15
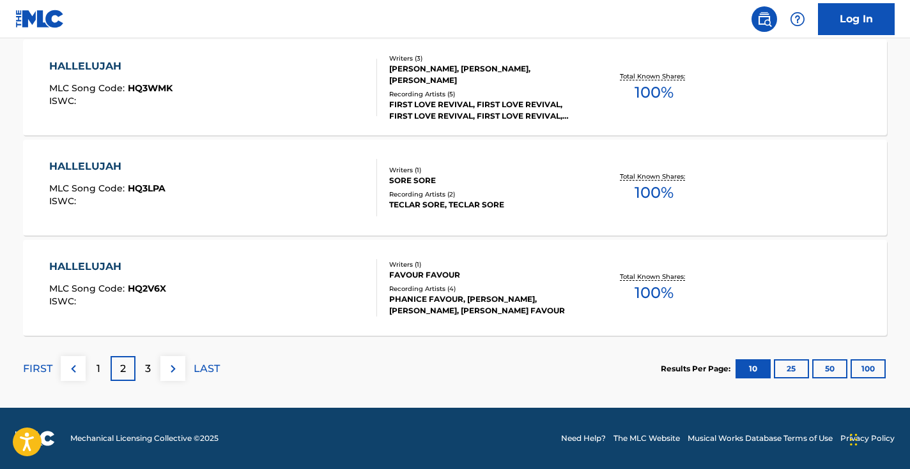
click at [174, 374] on img at bounding box center [172, 369] width 15 height 15
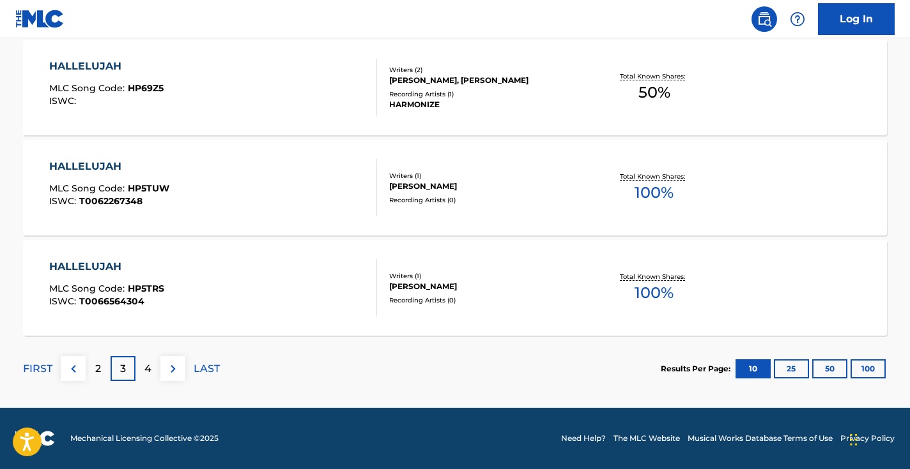
click at [181, 363] on button at bounding box center [172, 368] width 25 height 25
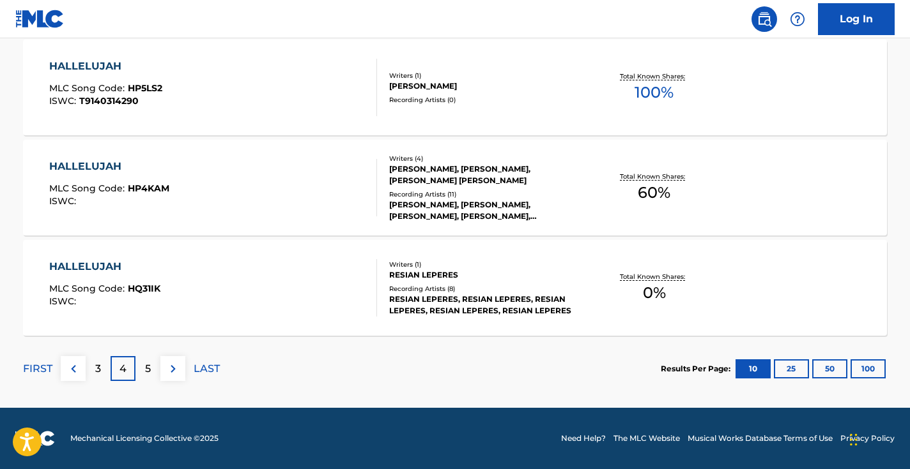
click at [181, 363] on button at bounding box center [172, 368] width 25 height 25
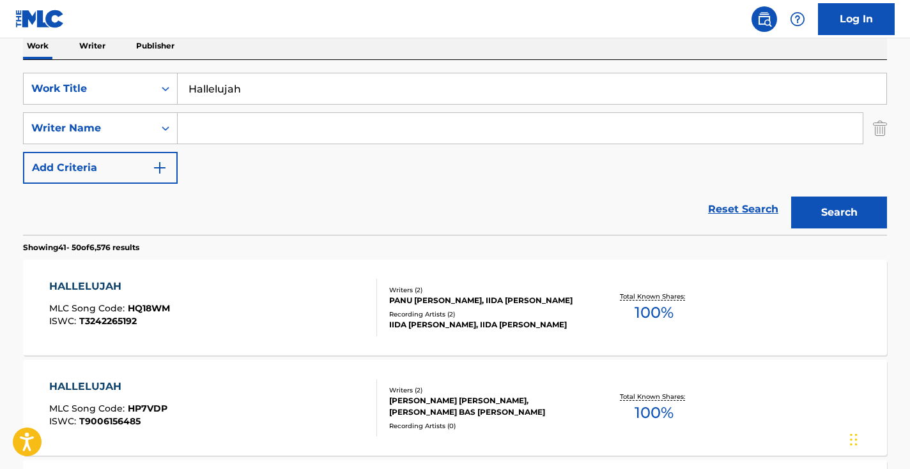
scroll to position [224, 0]
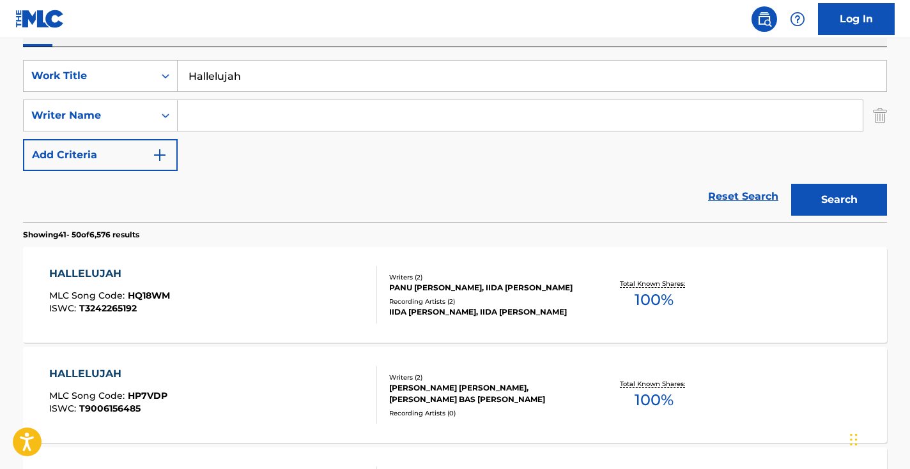
click at [252, 114] on input "Search Form" at bounding box center [520, 115] width 685 height 31
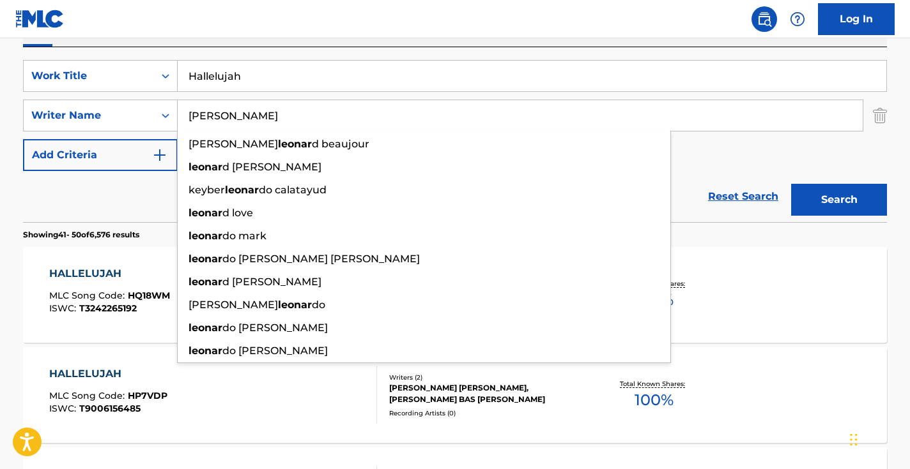
click at [839, 200] on button "Search" at bounding box center [839, 200] width 96 height 32
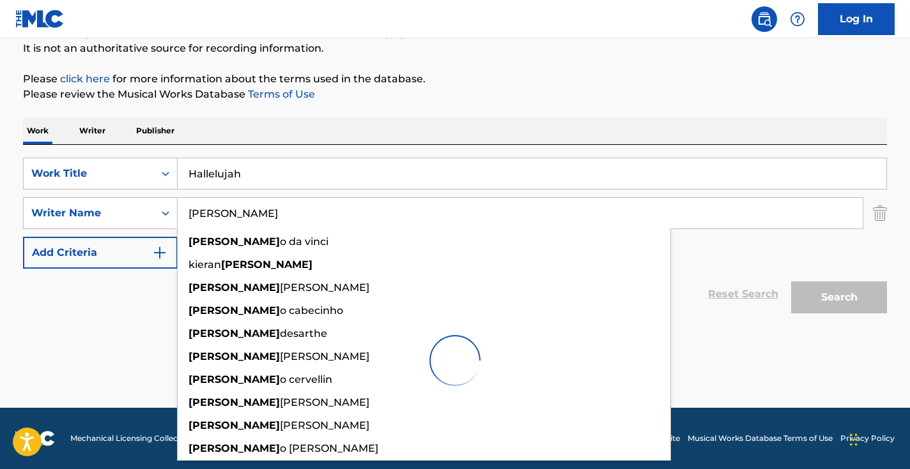
scroll to position [126, 0]
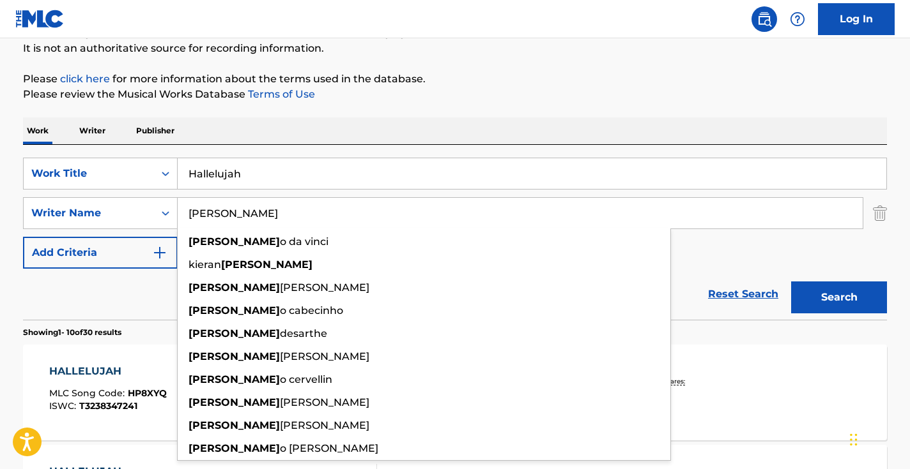
click at [145, 283] on div "Reset Search Search" at bounding box center [455, 294] width 864 height 51
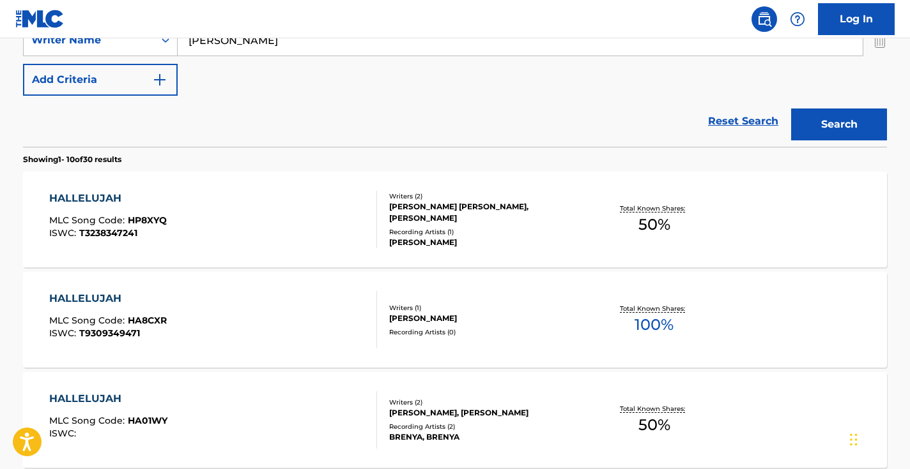
scroll to position [218, 0]
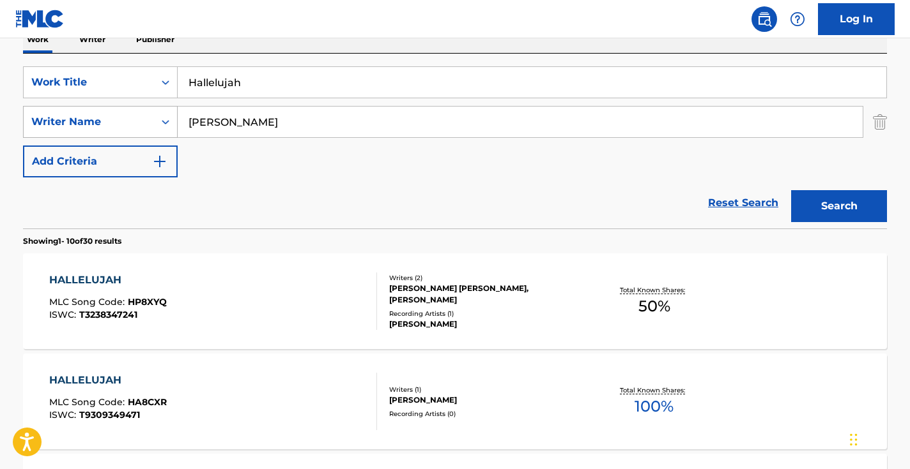
drag, startPoint x: 285, startPoint y: 123, endPoint x: 156, endPoint y: 111, distance: 129.5
click at [156, 111] on div "SearchWithCriteria02d978a2-dff1-40aa-a7ba-9662a17f688c Writer Name [PERSON_NAME]" at bounding box center [455, 122] width 864 height 32
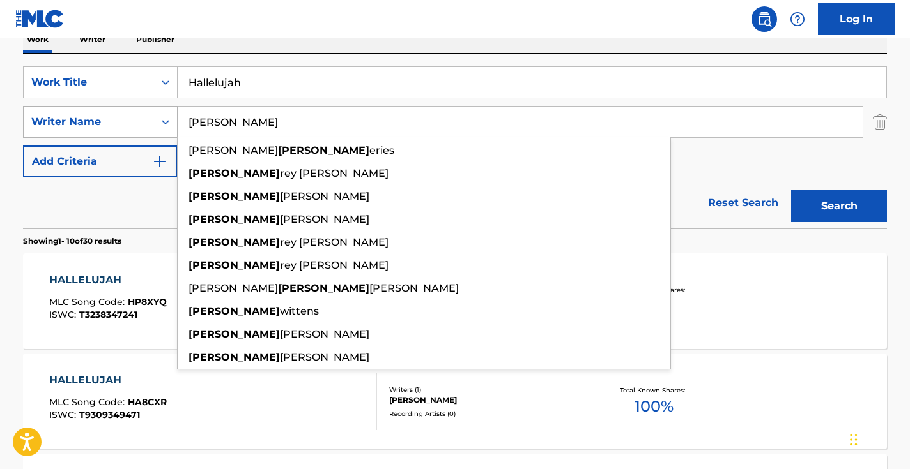
click at [839, 206] on button "Search" at bounding box center [839, 206] width 96 height 32
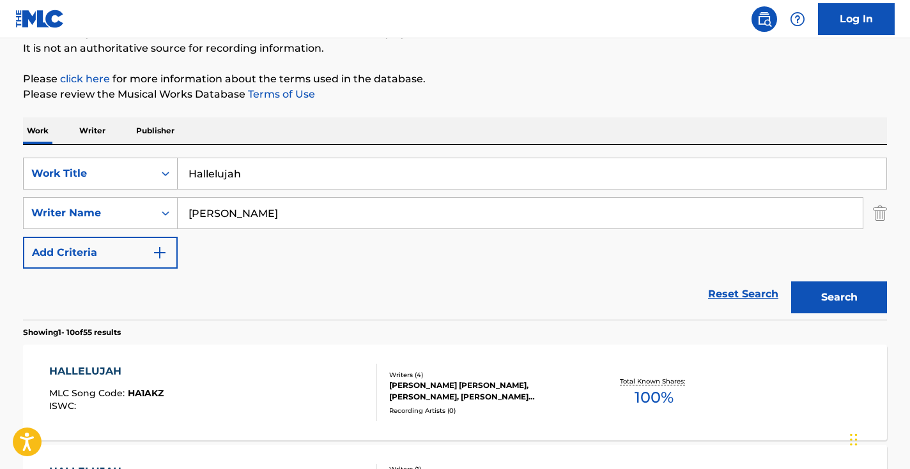
drag, startPoint x: 284, startPoint y: 220, endPoint x: 128, endPoint y: 168, distance: 164.4
click at [132, 172] on div "SearchWithCriteria7e4bcad2-a417-4156-9431-bf7e1078bda8 Work Title Hallelujah Se…" at bounding box center [455, 213] width 864 height 111
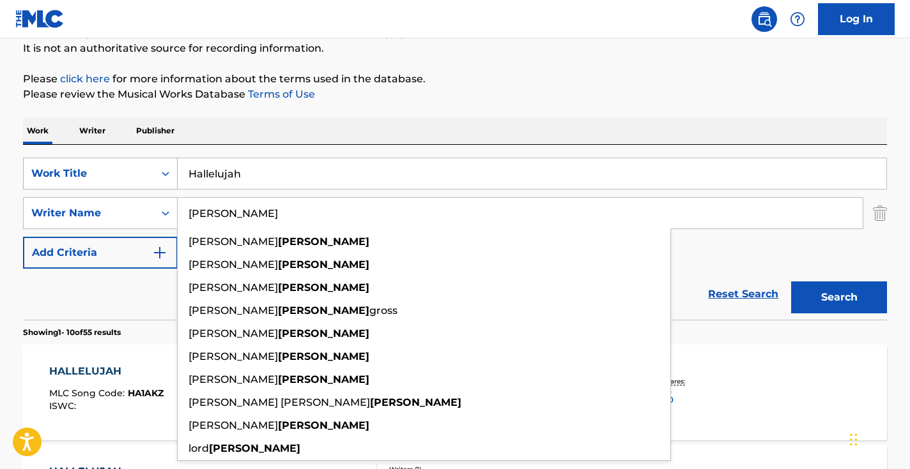
type input "[PERSON_NAME]"
click at [839, 298] on button "Search" at bounding box center [839, 298] width 96 height 32
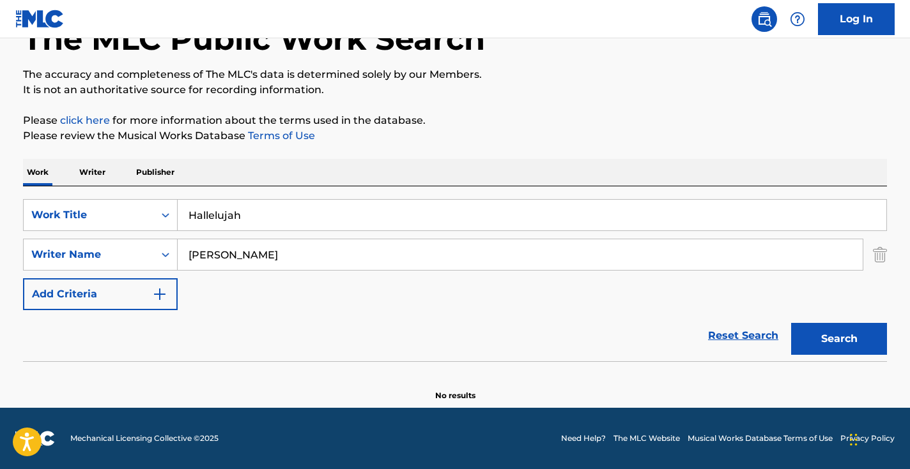
drag, startPoint x: 279, startPoint y: 262, endPoint x: 166, endPoint y: 233, distance: 116.6
click at [166, 233] on div "SearchWithCriteria7e4bcad2-a417-4156-9431-bf7e1078bda8 Work Title Hallelujah Se…" at bounding box center [455, 254] width 864 height 111
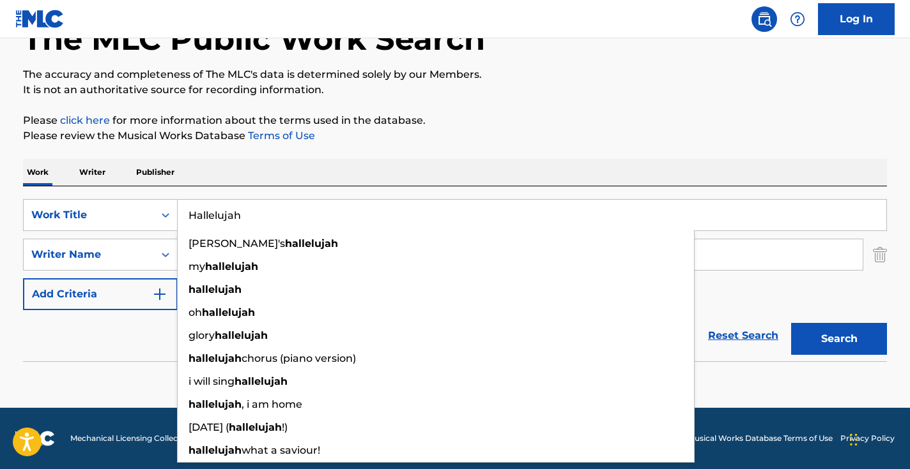
drag, startPoint x: 294, startPoint y: 227, endPoint x: 112, endPoint y: 181, distance: 187.3
click at [113, 181] on div "Work Writer Publisher SearchWithCriteria7e4bcad2-a417-4156-9431-bf7e1078bda8 Wo…" at bounding box center [455, 280] width 864 height 243
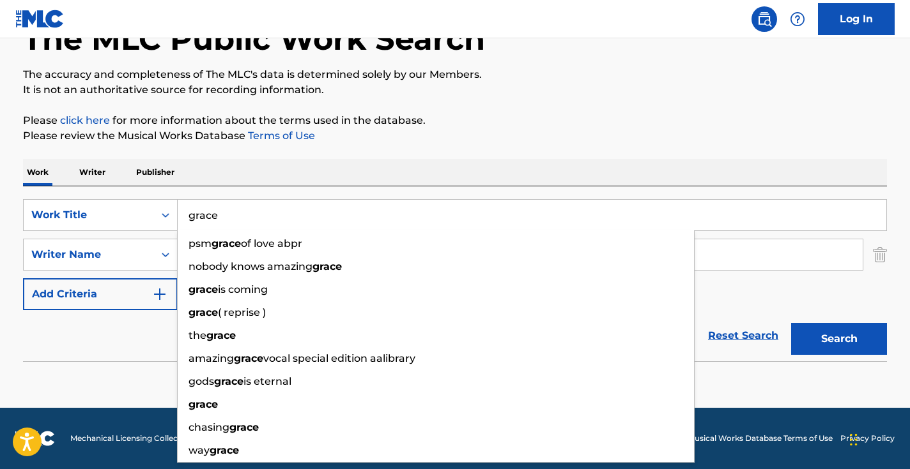
type input "grace"
click at [117, 356] on div "Reset Search Search" at bounding box center [455, 335] width 864 height 51
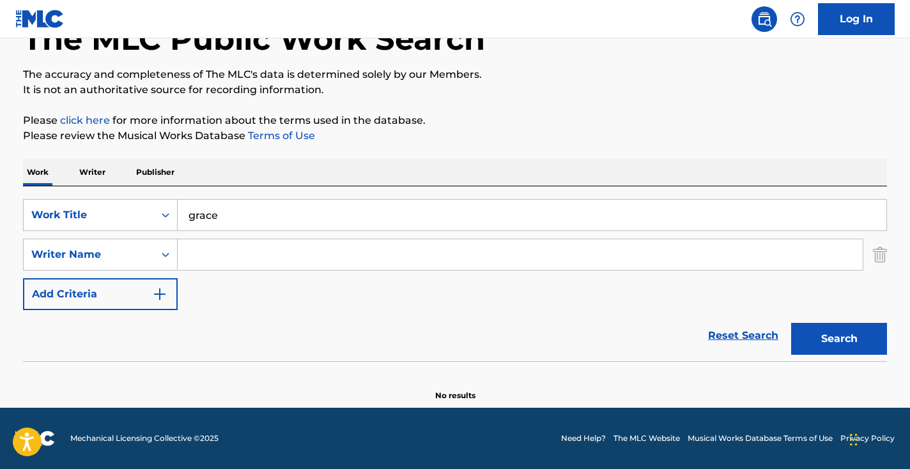
click at [281, 270] on div "Search Form" at bounding box center [520, 255] width 685 height 32
click at [273, 257] on input "Search Form" at bounding box center [520, 255] width 685 height 31
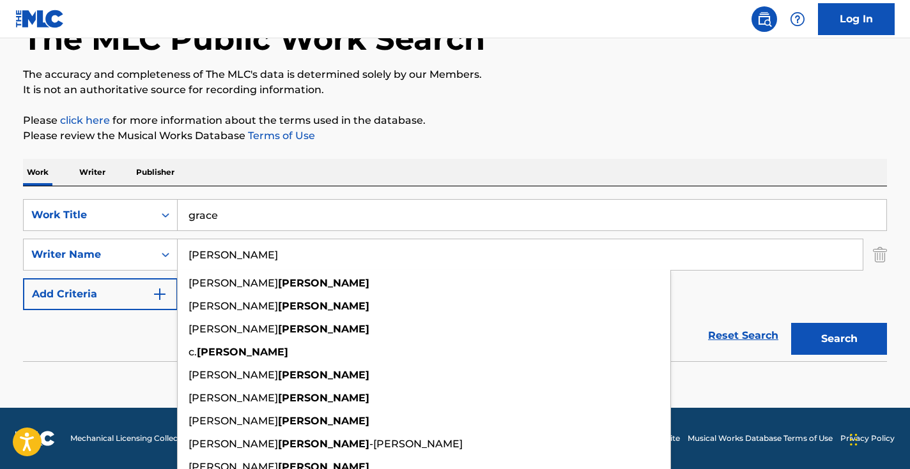
click at [839, 339] on button "Search" at bounding box center [839, 339] width 96 height 32
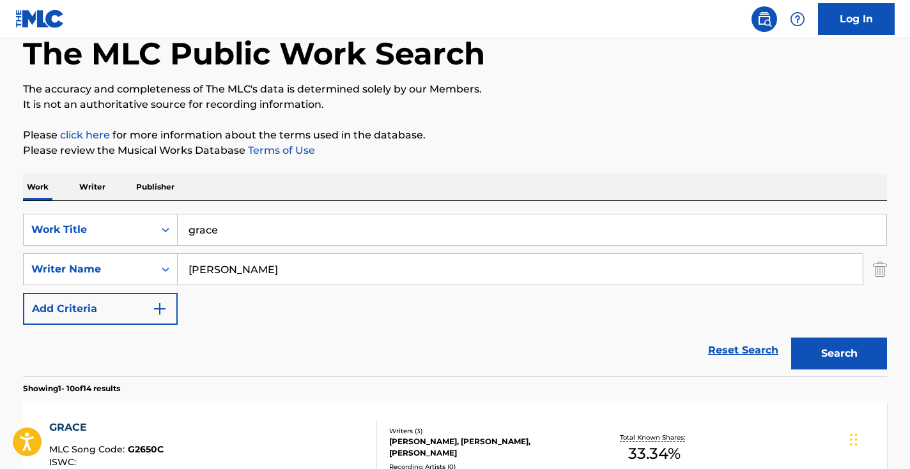
scroll to position [6, 0]
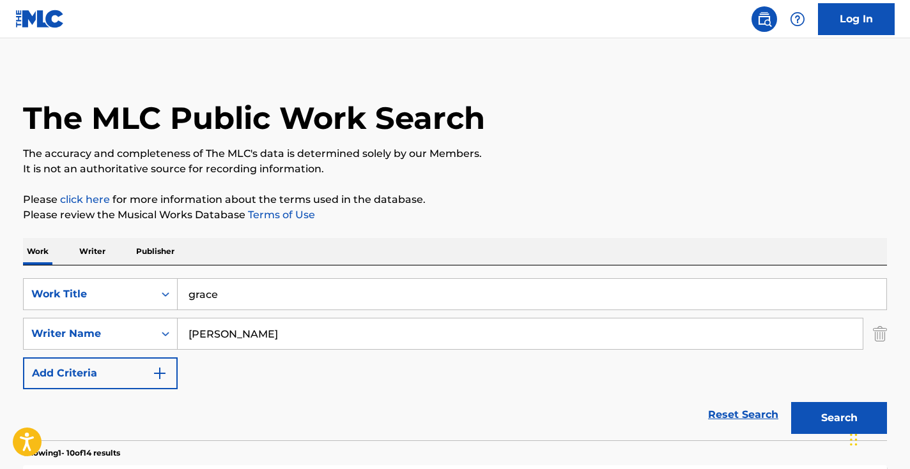
click at [190, 335] on input "[PERSON_NAME]" at bounding box center [520, 334] width 685 height 31
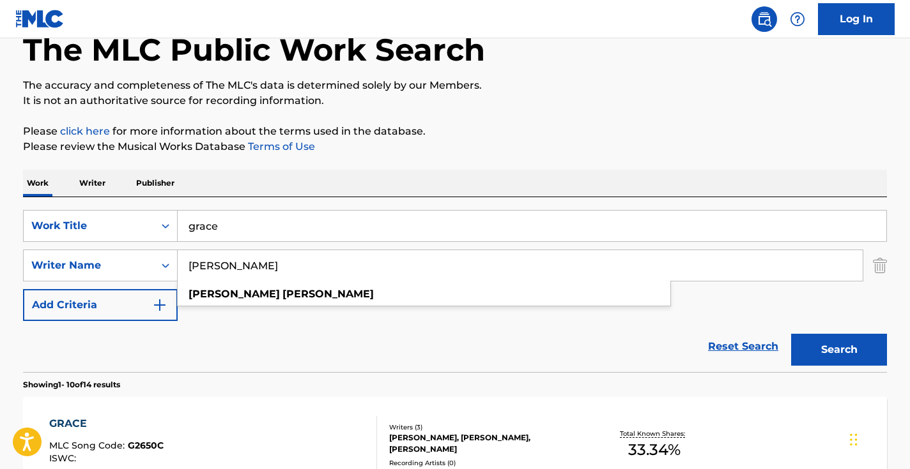
scroll to position [72, 0]
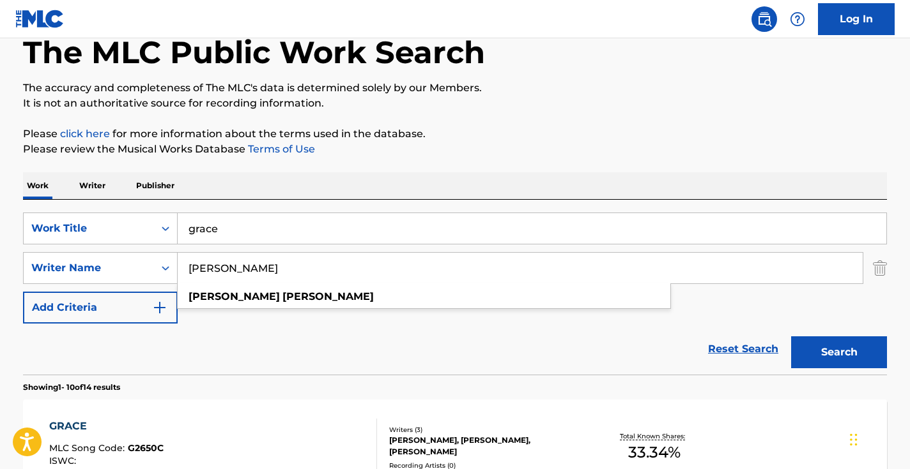
type input "[PERSON_NAME]"
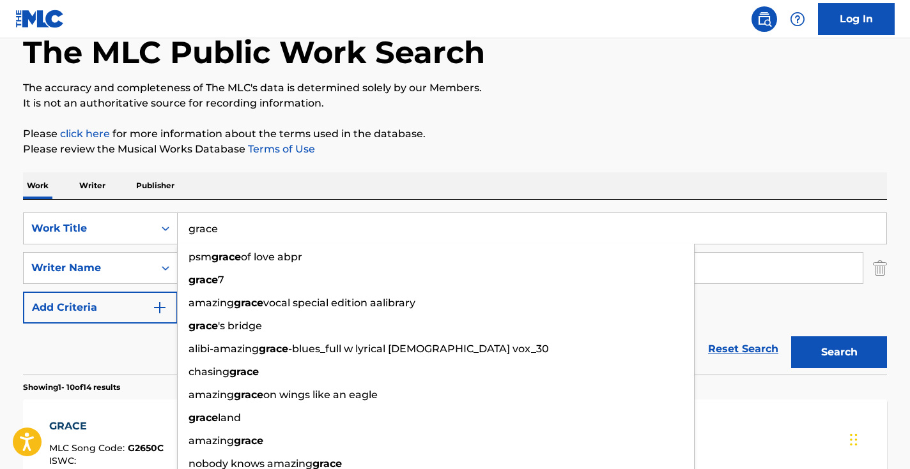
drag, startPoint x: 245, startPoint y: 232, endPoint x: 153, endPoint y: 211, distance: 94.4
click at [153, 211] on div "SearchWithCriteria7e4bcad2-a417-4156-9431-bf7e1078bda8 Work Title grace psm gra…" at bounding box center [455, 287] width 864 height 175
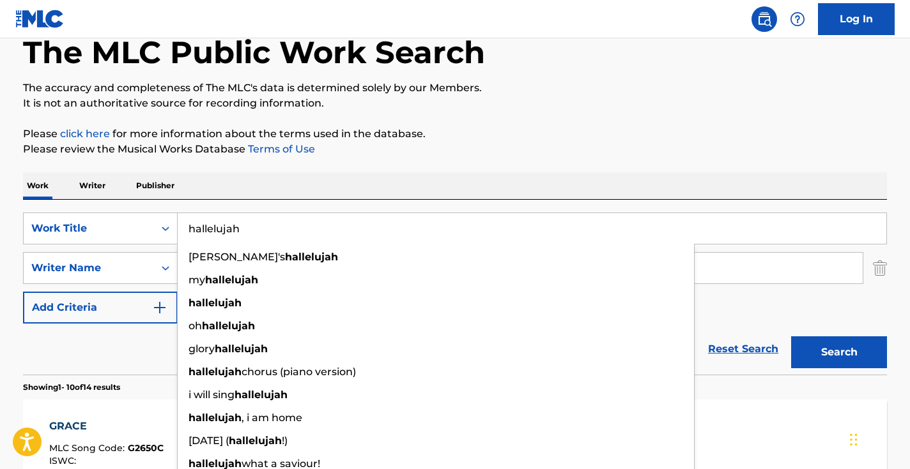
type input "hallelujah"
click at [839, 353] on button "Search" at bounding box center [839, 353] width 96 height 32
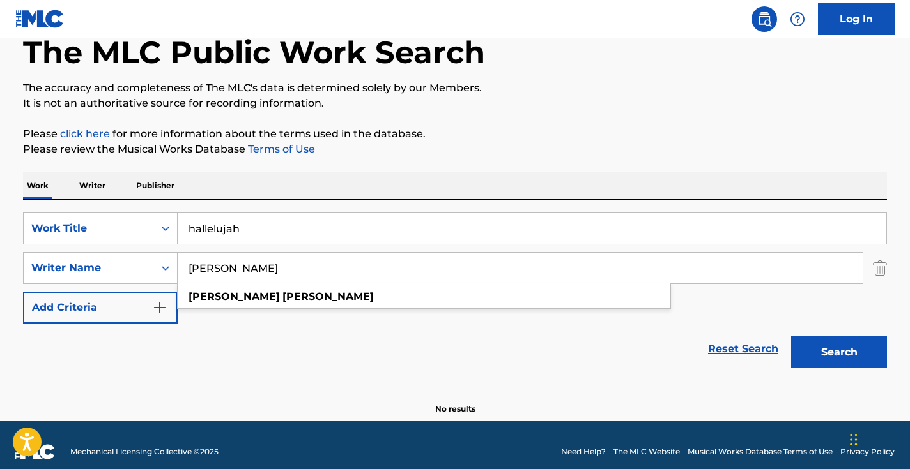
drag, startPoint x: 282, startPoint y: 263, endPoint x: 128, endPoint y: 246, distance: 154.9
click at [131, 248] on div "SearchWithCriteria7e4bcad2-a417-4156-9431-bf7e1078bda8 Work Title hallelujah Se…" at bounding box center [455, 268] width 864 height 111
click at [839, 353] on button "Search" at bounding box center [839, 353] width 96 height 32
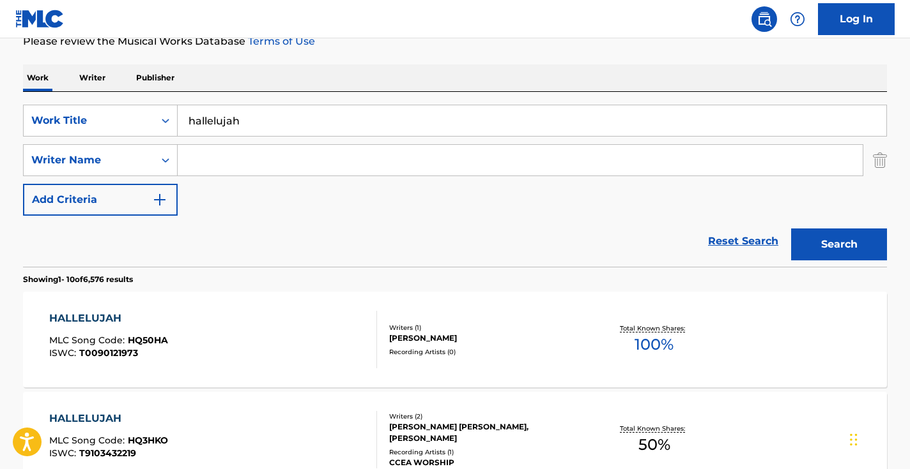
scroll to position [211, 0]
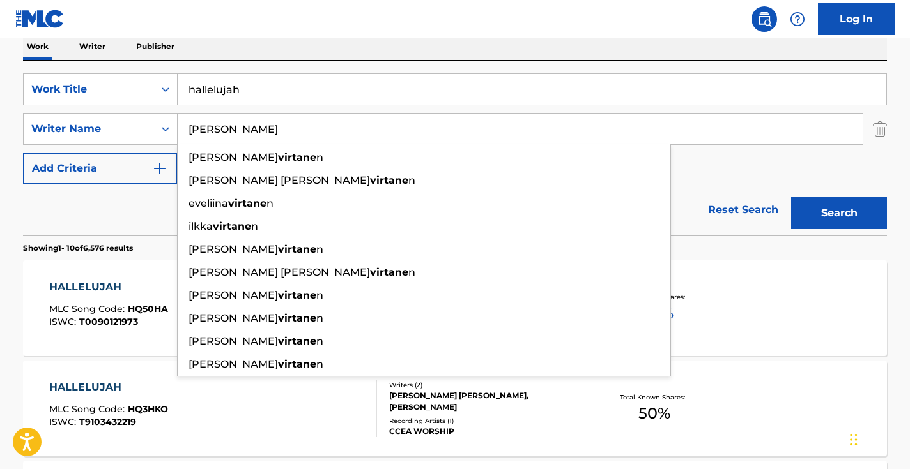
click at [839, 213] on button "Search" at bounding box center [839, 213] width 96 height 32
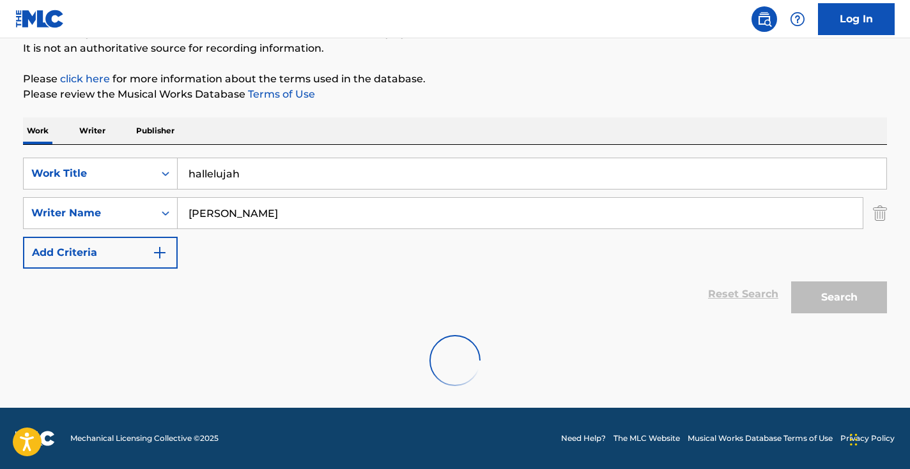
scroll to position [85, 0]
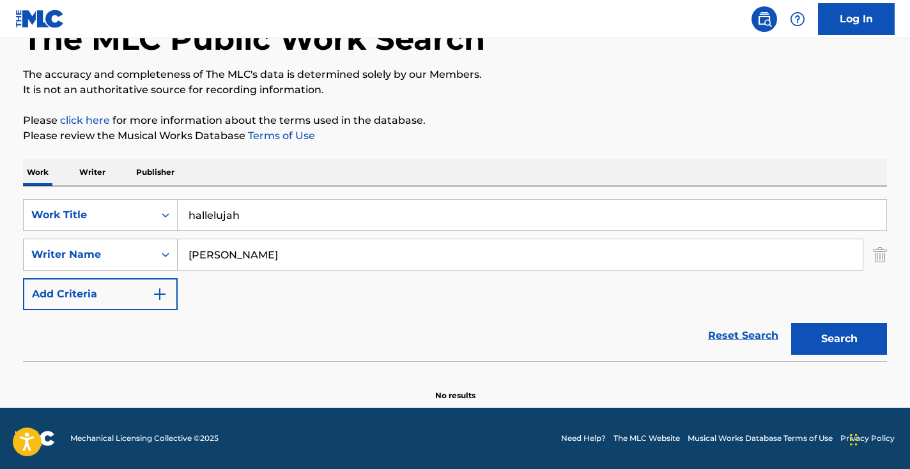
drag, startPoint x: 278, startPoint y: 250, endPoint x: 141, endPoint y: 250, distance: 136.7
click at [146, 250] on div "SearchWithCriteria02d978a2-dff1-40aa-a7ba-9662a17f688c Writer Name [PERSON_NAME]" at bounding box center [455, 255] width 864 height 32
type input "k"
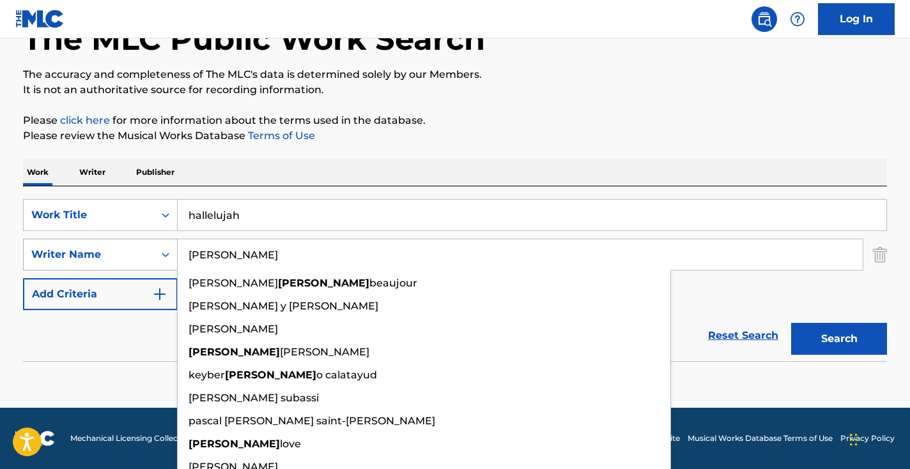
click at [839, 339] on button "Search" at bounding box center [839, 339] width 96 height 32
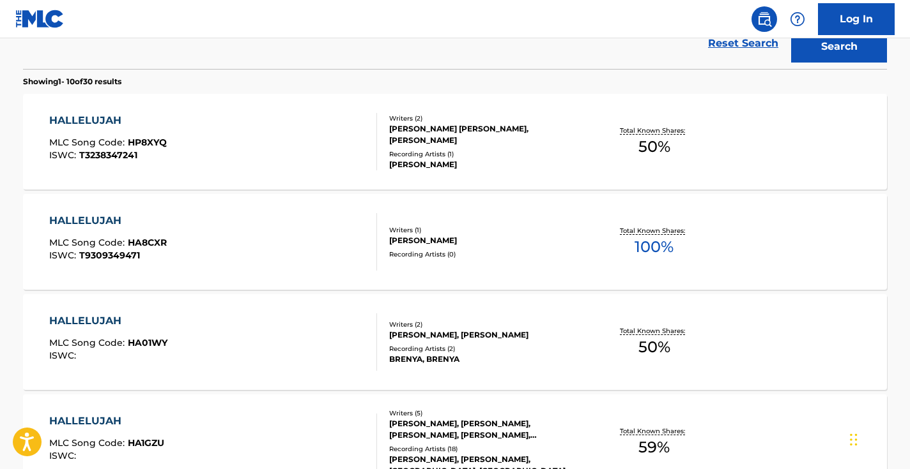
scroll to position [144, 0]
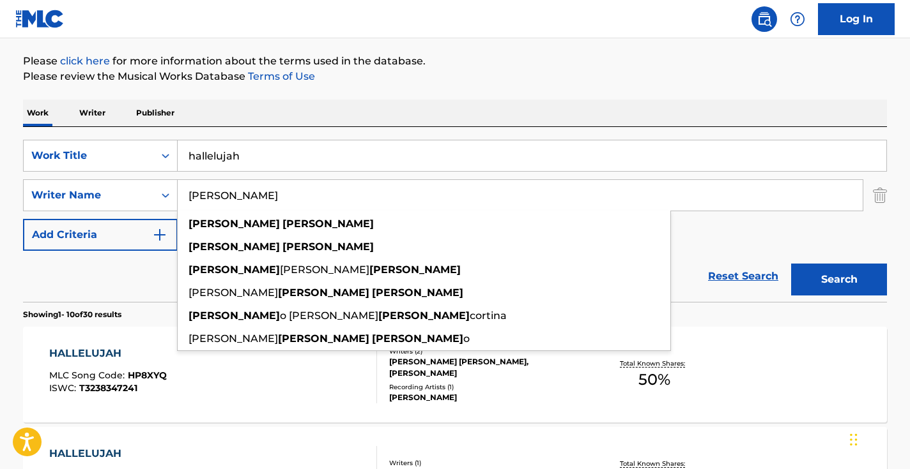
type input "[PERSON_NAME]"
click at [839, 280] on button "Search" at bounding box center [839, 280] width 96 height 32
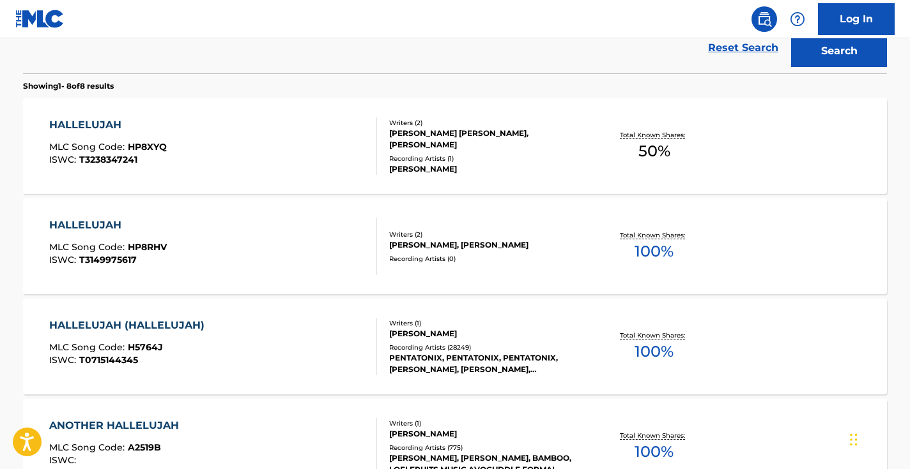
scroll to position [376, 0]
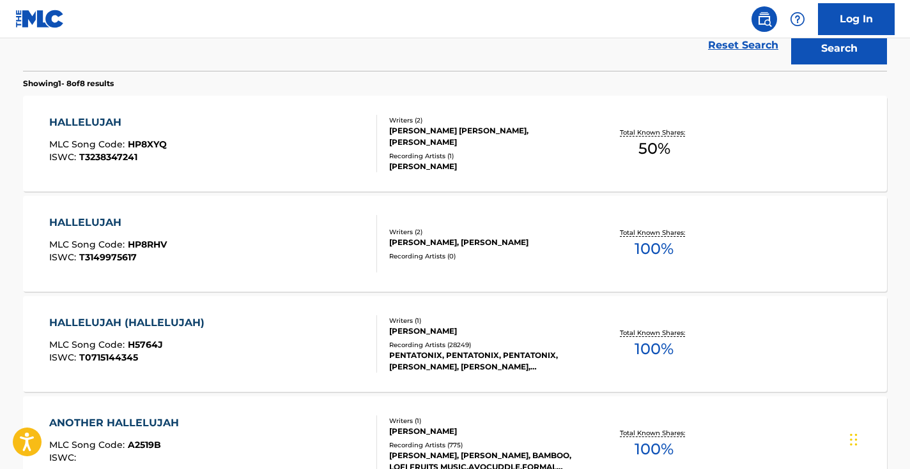
click at [293, 342] on div "HALLELUJAH (HALLELUJAH) MLC Song Code : H5764J ISWC : T0715144345" at bounding box center [213, 344] width 328 height 57
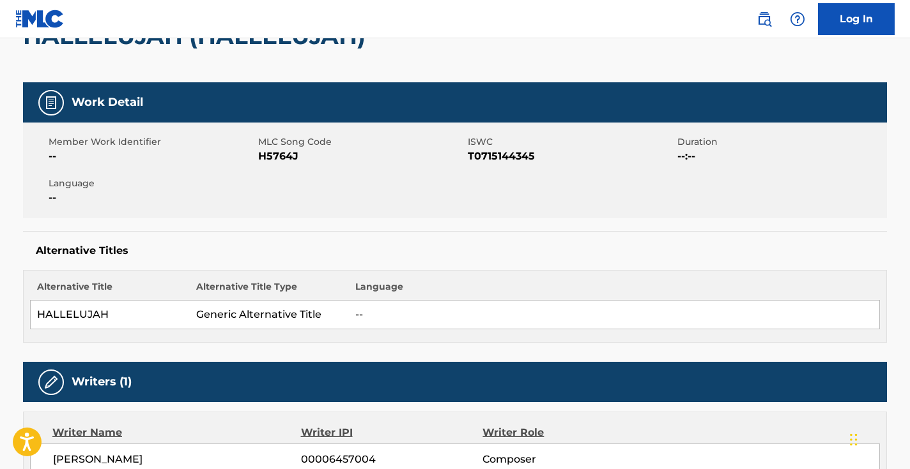
scroll to position [209, 0]
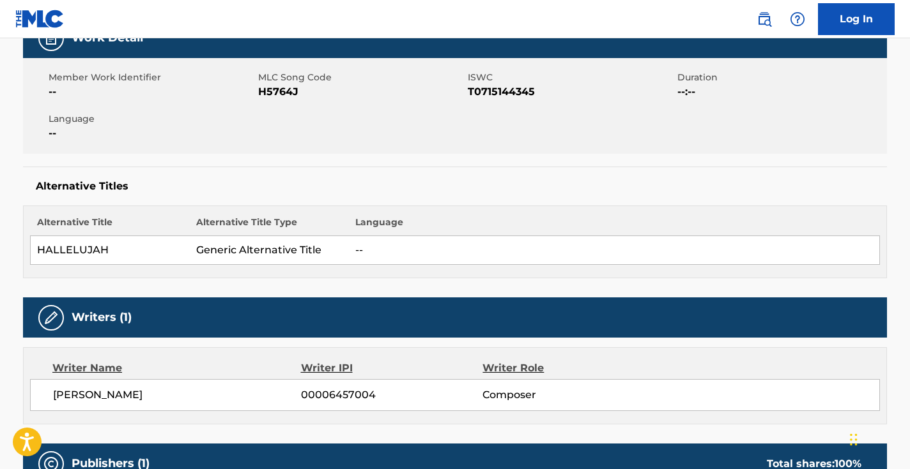
click at [289, 88] on span "H5764J" at bounding box center [361, 91] width 206 height 15
copy span "H5764J"
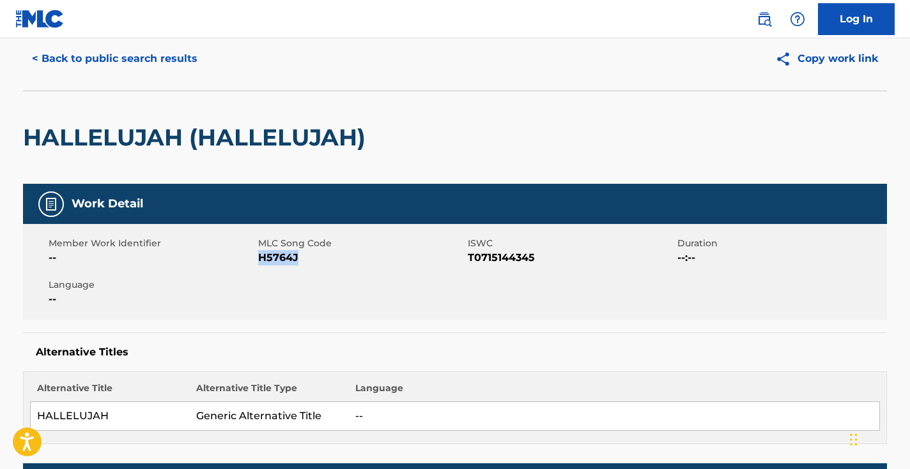
click at [135, 59] on button "< Back to public search results" at bounding box center [114, 59] width 183 height 32
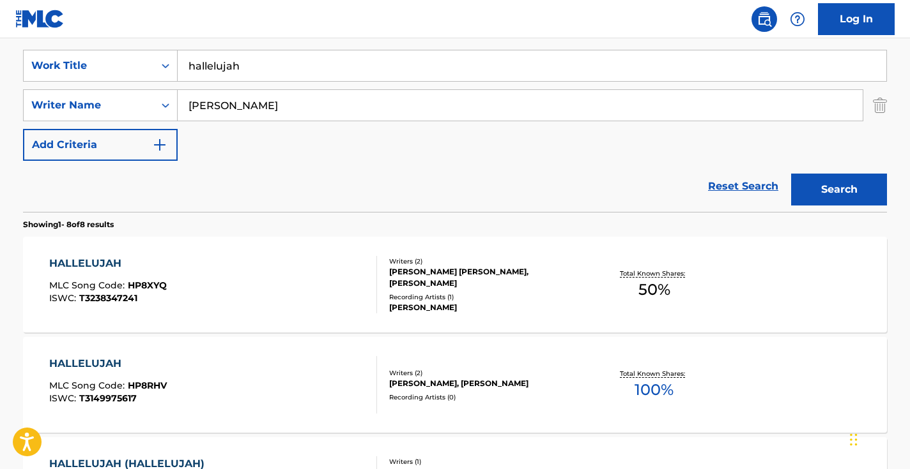
scroll to position [169, 0]
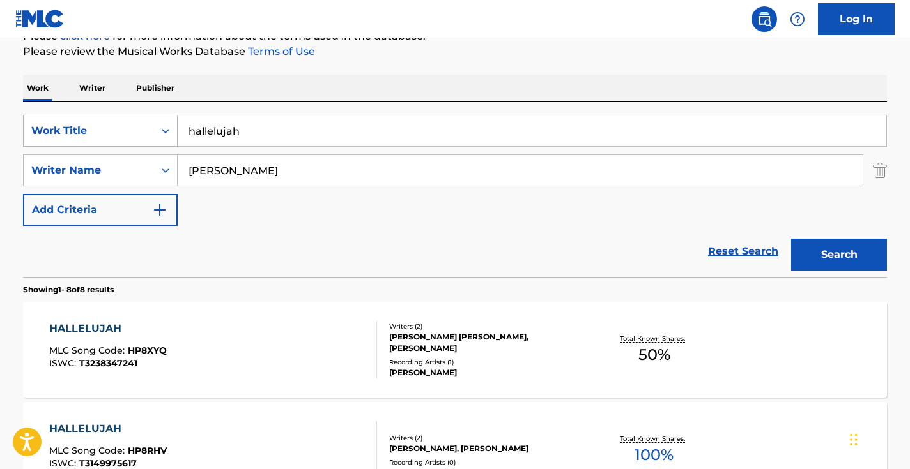
drag, startPoint x: 280, startPoint y: 133, endPoint x: 102, endPoint y: 126, distance: 178.4
click at [102, 126] on div "SearchWithCriteria7e4bcad2-a417-4156-9431-bf7e1078bda8 Work Title hallelujah" at bounding box center [455, 131] width 864 height 32
type input "belle ciao"
click at [415, 81] on div "Work Writer Publisher" at bounding box center [455, 88] width 864 height 27
drag, startPoint x: 331, startPoint y: 174, endPoint x: 105, endPoint y: 165, distance: 226.9
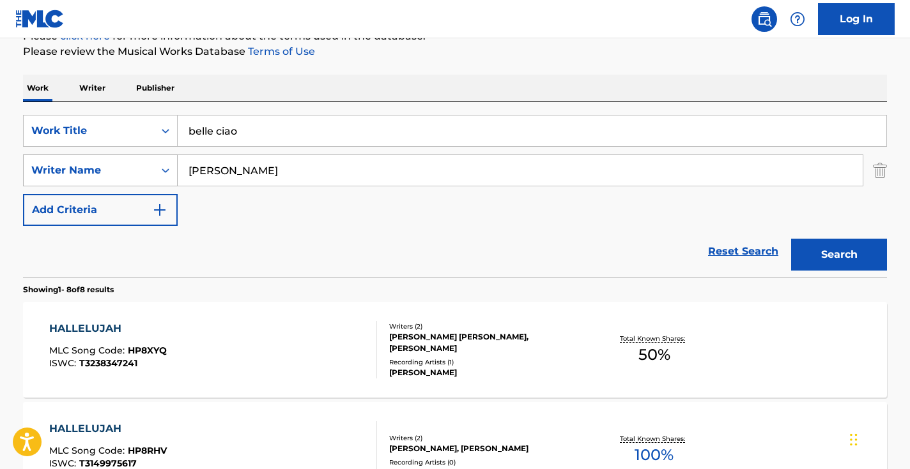
click at [111, 167] on div "SearchWithCriteria02d978a2-dff1-40aa-a7ba-9662a17f688c Writer Name [PERSON_NAME]" at bounding box center [455, 171] width 864 height 32
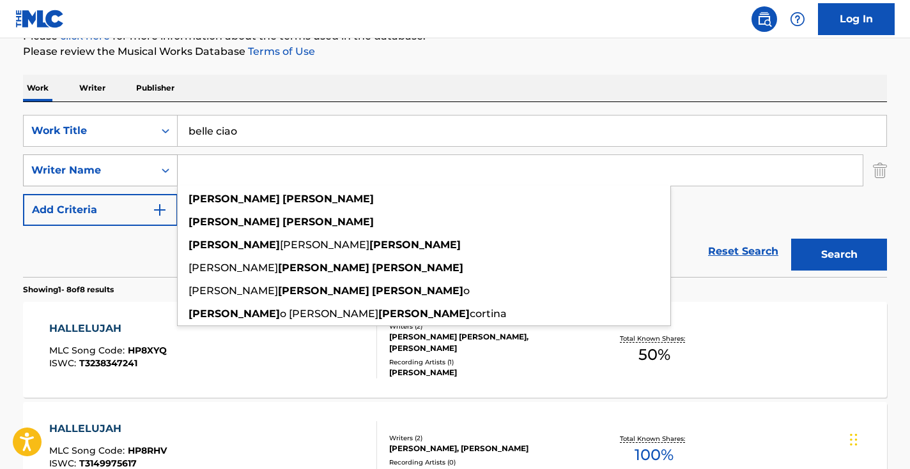
click at [839, 255] on button "Search" at bounding box center [839, 255] width 96 height 32
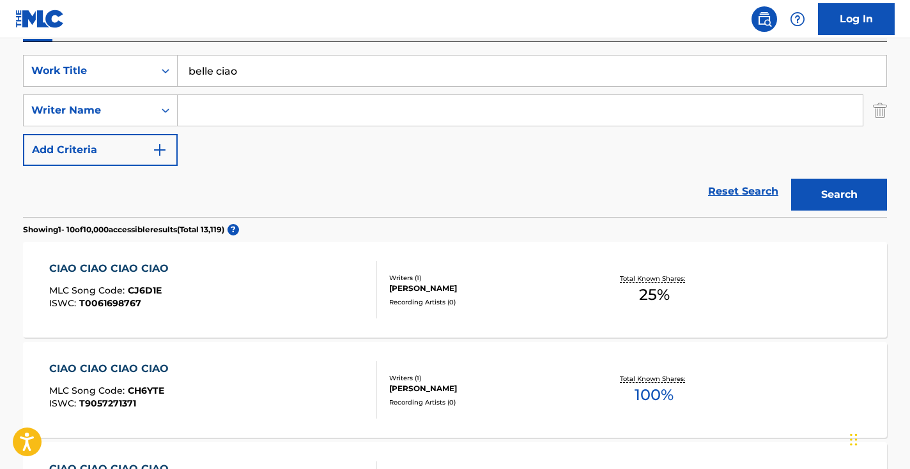
scroll to position [243, 0]
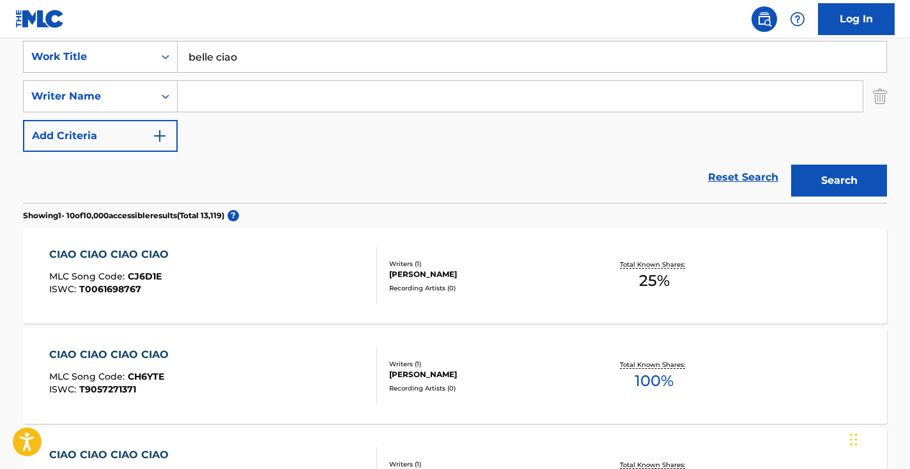
click at [258, 70] on input "belle ciao" at bounding box center [532, 57] width 708 height 31
paste input "[PERSON_NAME]"
type input "[PERSON_NAME]"
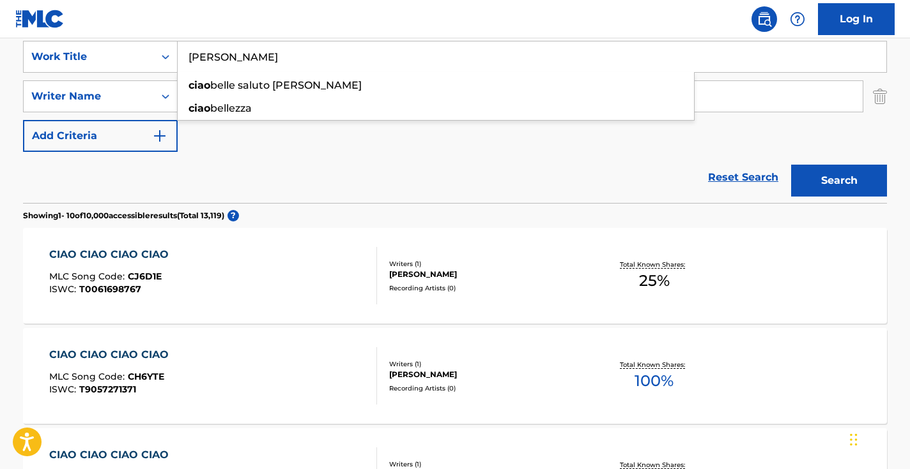
click at [839, 181] on button "Search" at bounding box center [839, 181] width 96 height 32
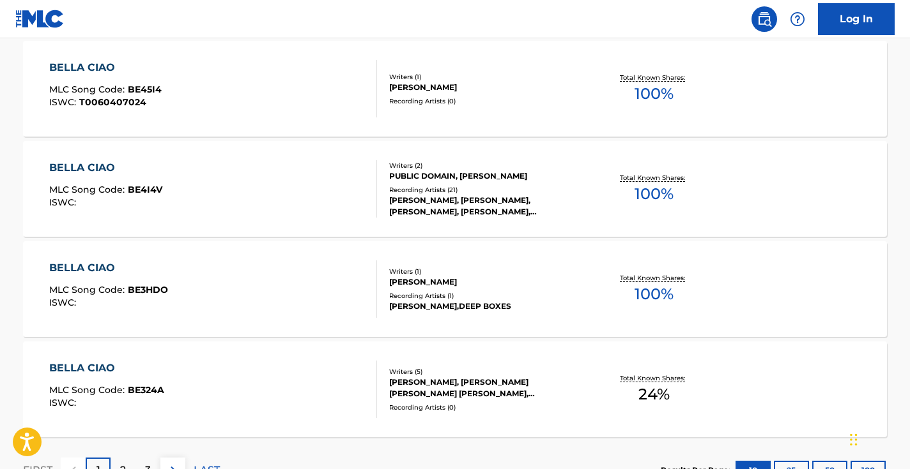
scroll to position [1035, 0]
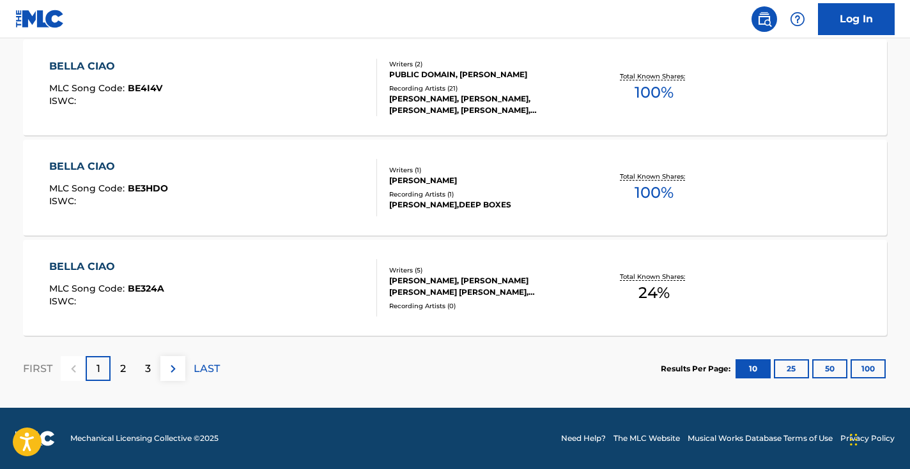
click at [174, 362] on img at bounding box center [172, 369] width 15 height 15
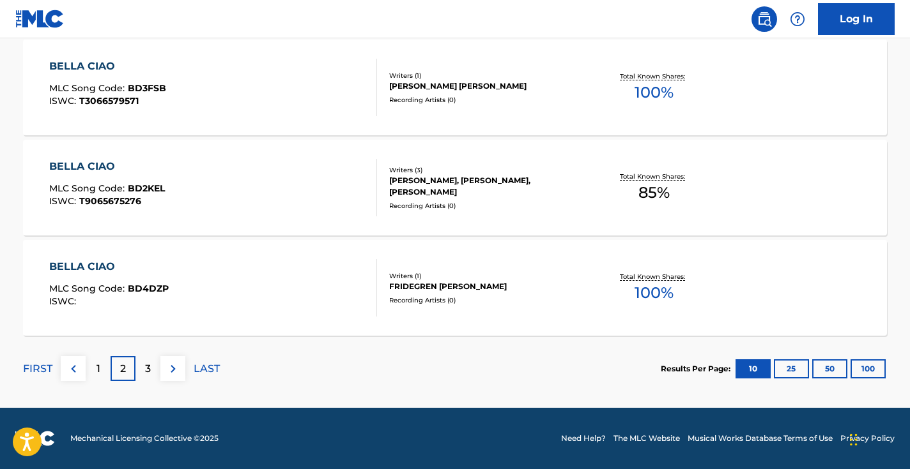
scroll to position [1134, 0]
click at [177, 382] on div "FIRST 1 2 3 LAST" at bounding box center [121, 369] width 197 height 66
click at [175, 374] on img at bounding box center [172, 369] width 15 height 15
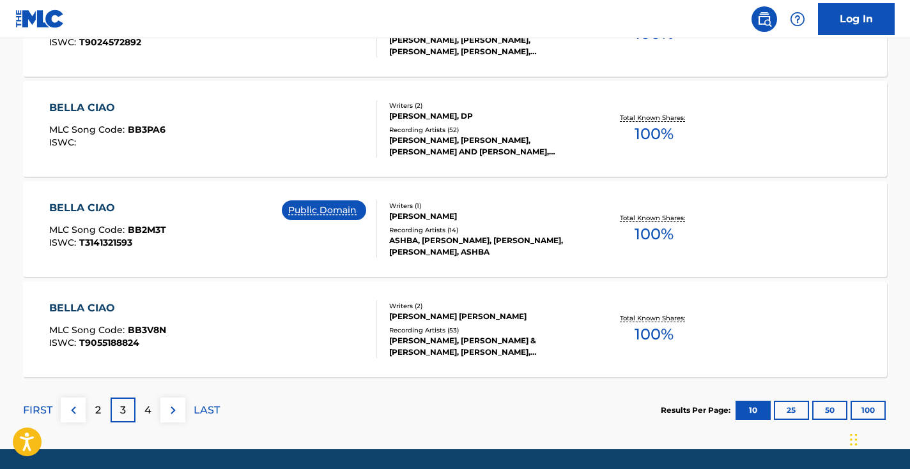
scroll to position [1115, 0]
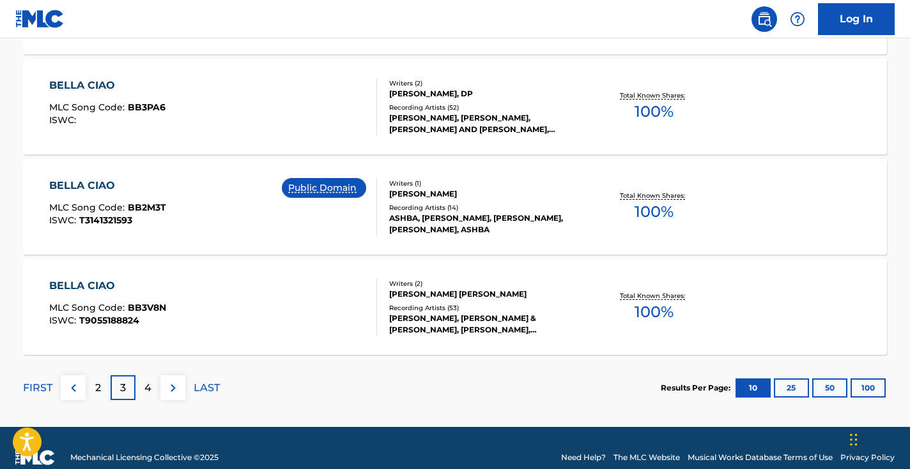
click at [197, 217] on div "BELLA CIAO MLC Song Code : BB2M3T ISWC : T3141321593 Public Domain" at bounding box center [213, 206] width 328 height 57
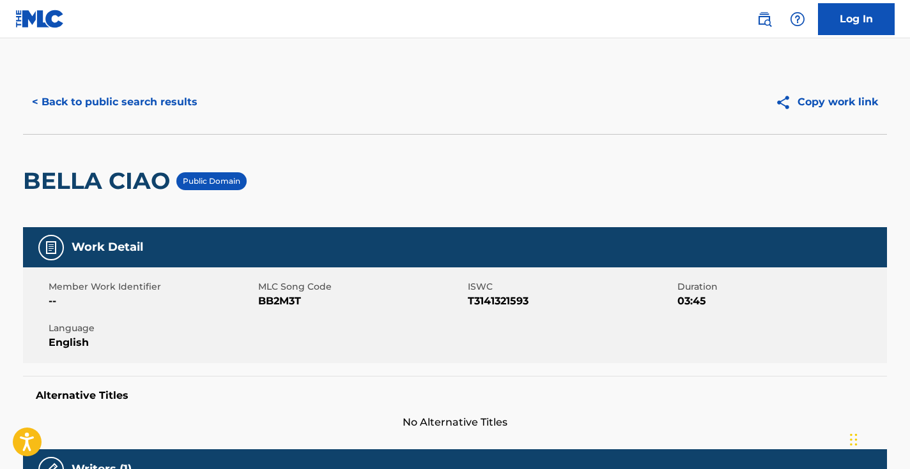
click at [271, 305] on span "BB2M3T" at bounding box center [361, 301] width 206 height 15
copy span "BB2M3T"
click at [151, 97] on button "< Back to public search results" at bounding box center [114, 102] width 183 height 32
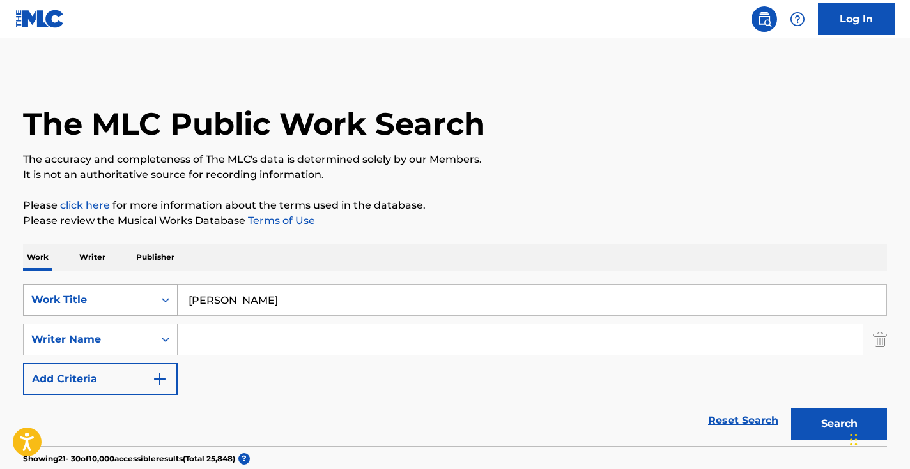
drag, startPoint x: 283, startPoint y: 305, endPoint x: 98, endPoint y: 284, distance: 185.8
click at [109, 289] on div "SearchWithCriteria7e4bcad2-a417-4156-9431-bf7e1078bda8 Work Title [PERSON_NAME]" at bounding box center [455, 300] width 864 height 32
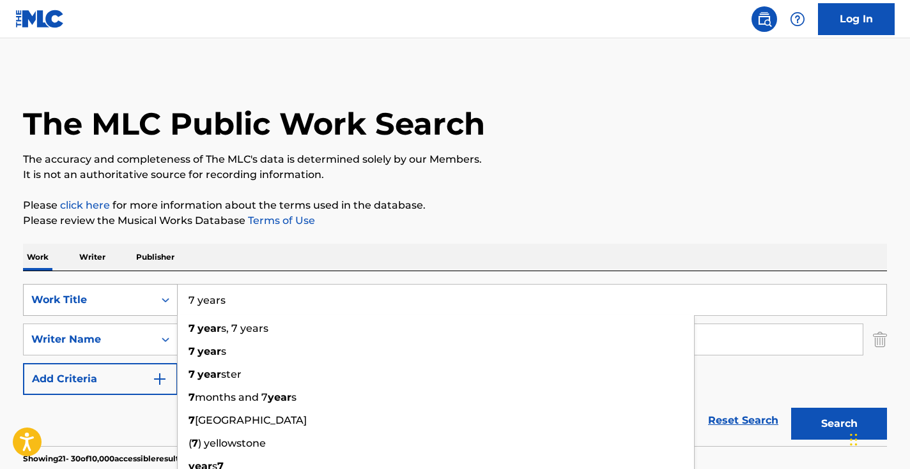
type input "7 years"
click at [839, 424] on button "Search" at bounding box center [839, 424] width 96 height 32
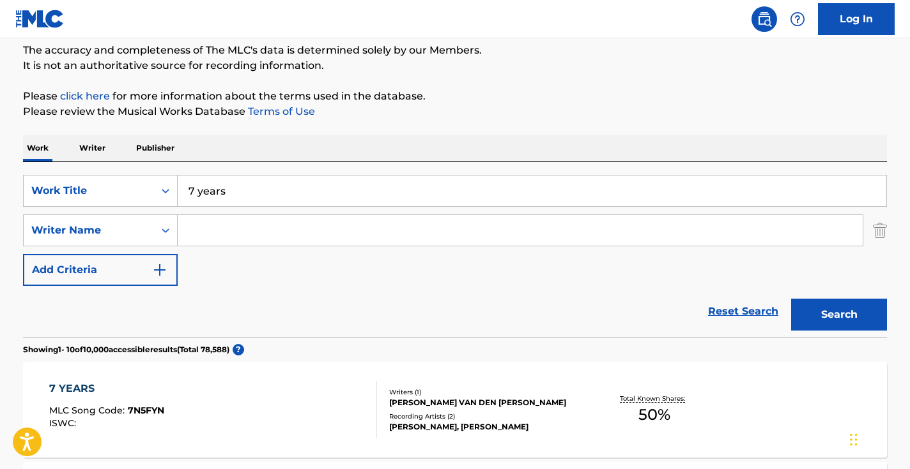
scroll to position [155, 0]
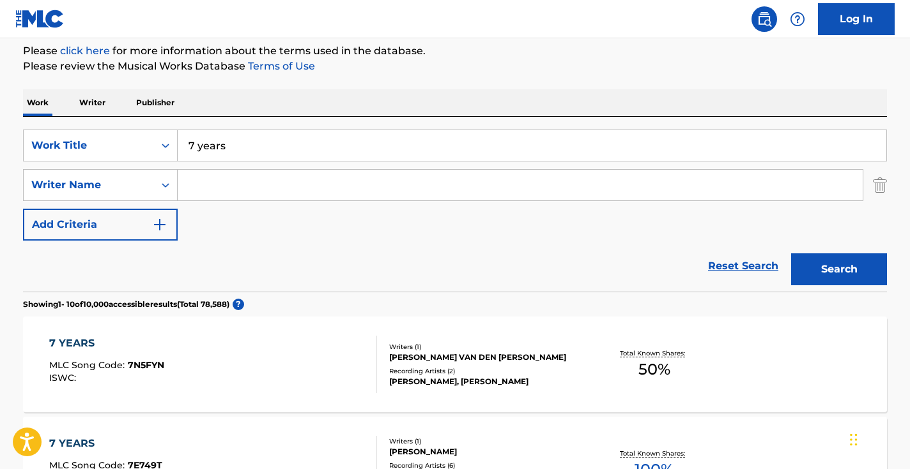
click at [297, 183] on input "Search Form" at bounding box center [520, 185] width 685 height 31
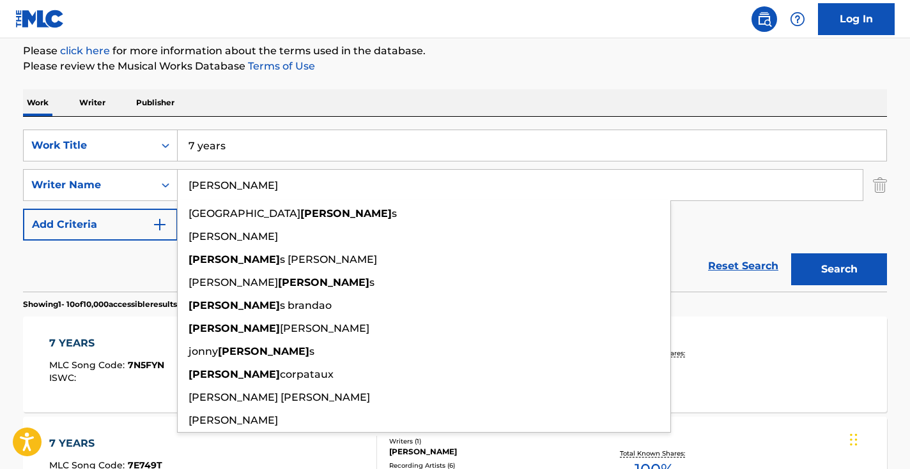
click at [839, 270] on button "Search" at bounding box center [839, 270] width 96 height 32
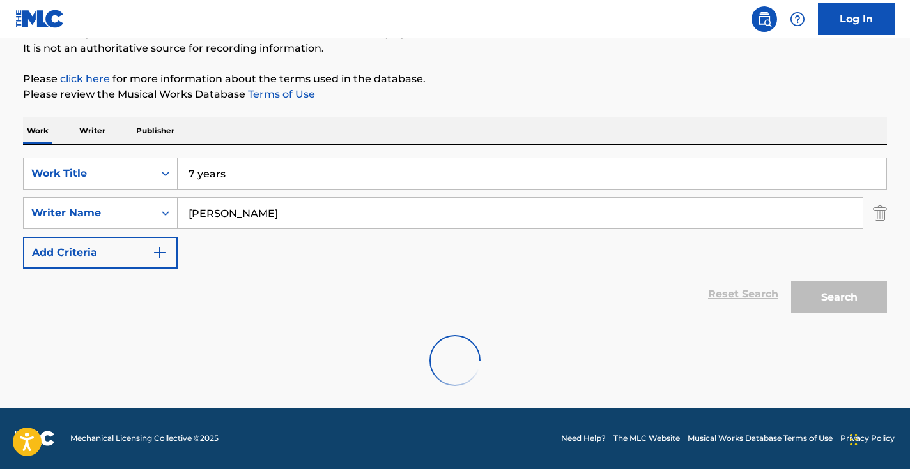
scroll to position [126, 0]
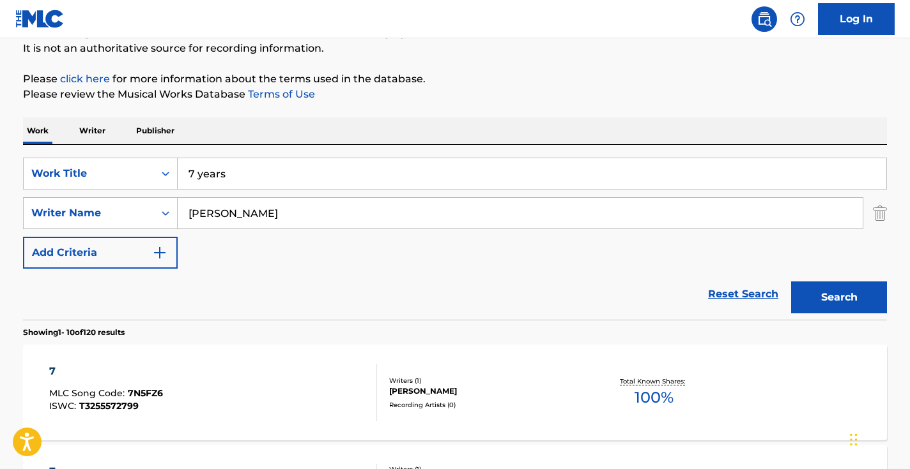
type input "[PERSON_NAME]"
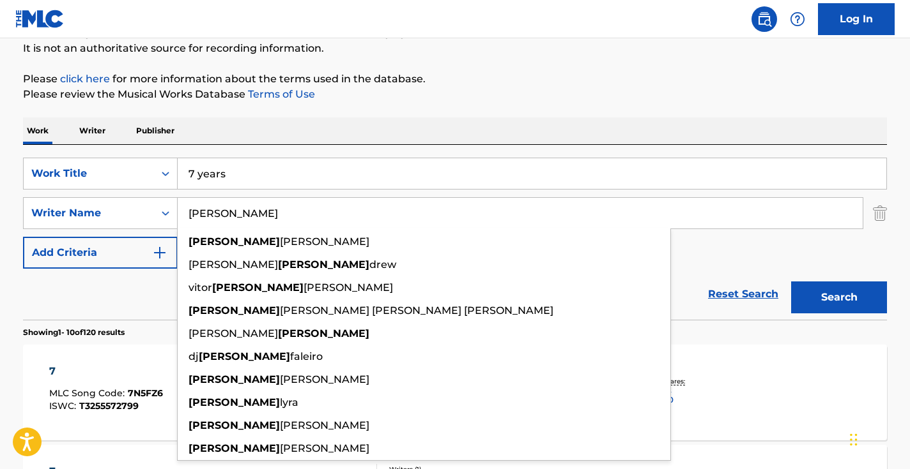
drag, startPoint x: 269, startPoint y: 206, endPoint x: 195, endPoint y: 205, distance: 73.5
click at [204, 206] on input "[PERSON_NAME]" at bounding box center [520, 213] width 685 height 31
click at [218, 219] on input "[PERSON_NAME]" at bounding box center [520, 213] width 685 height 31
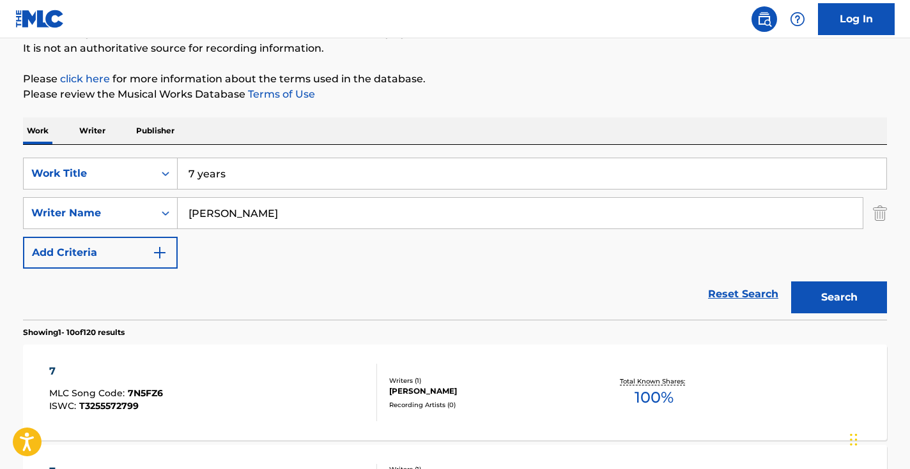
click at [839, 298] on button "Search" at bounding box center [839, 298] width 96 height 32
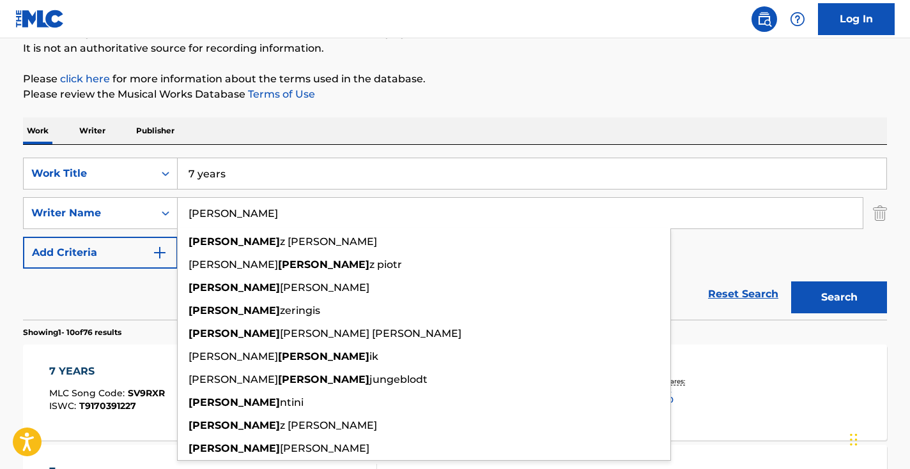
type input "[PERSON_NAME]"
drag, startPoint x: 306, startPoint y: 192, endPoint x: 739, endPoint y: 259, distance: 438.1
click at [739, 259] on div "SearchWithCriteria7e4bcad2-a417-4156-9431-bf7e1078bda8 Work Title 7 years Searc…" at bounding box center [455, 213] width 864 height 111
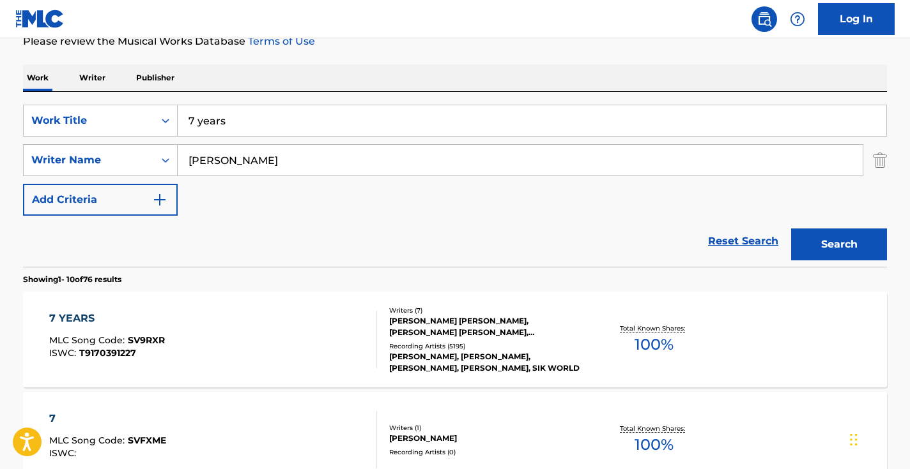
scroll to position [203, 0]
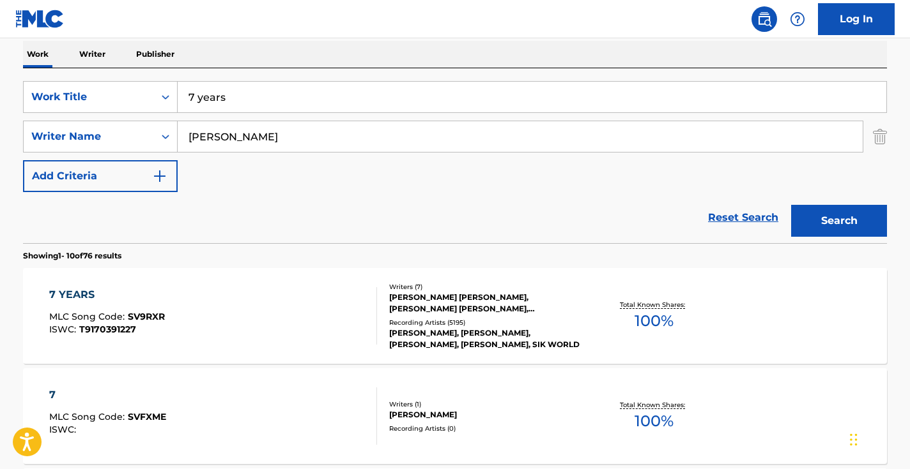
click at [339, 316] on div "7 YEARS MLC Song Code : SV9RXR ISWC : T9170391227" at bounding box center [213, 315] width 328 height 57
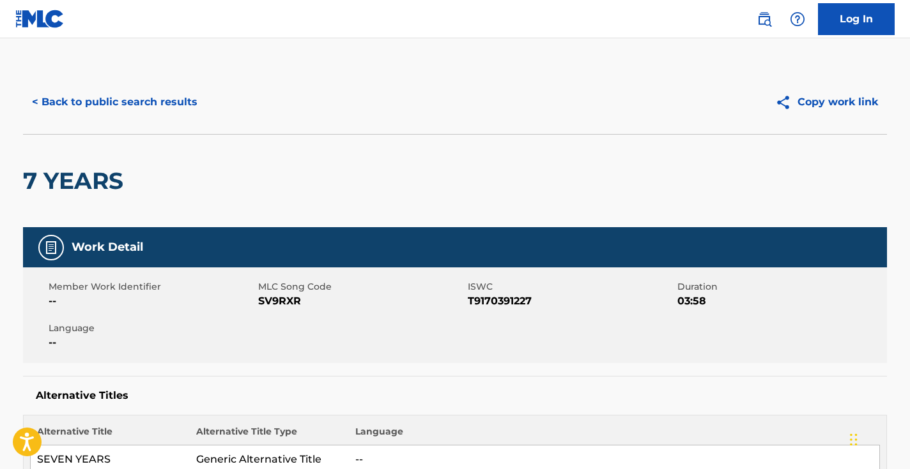
click at [285, 301] on span "SV9RXR" at bounding box center [361, 301] width 206 height 15
copy span "SV9RXR"
click at [162, 105] on button "< Back to public search results" at bounding box center [114, 102] width 183 height 32
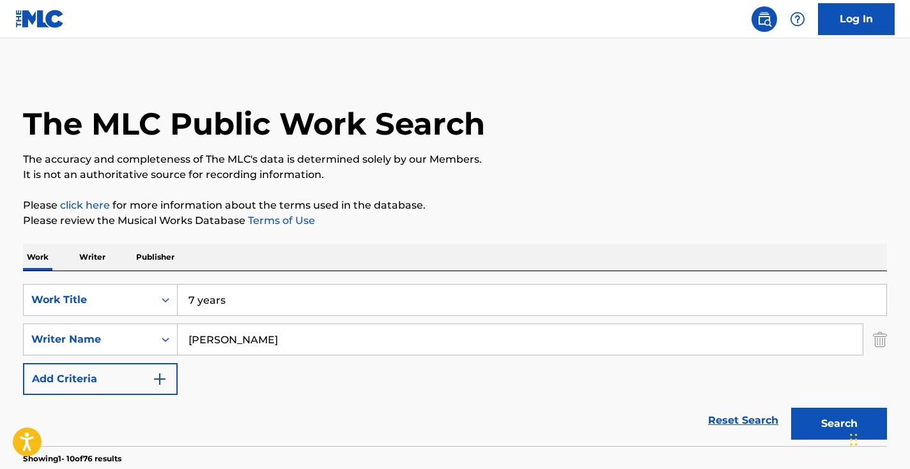
scroll to position [203, 0]
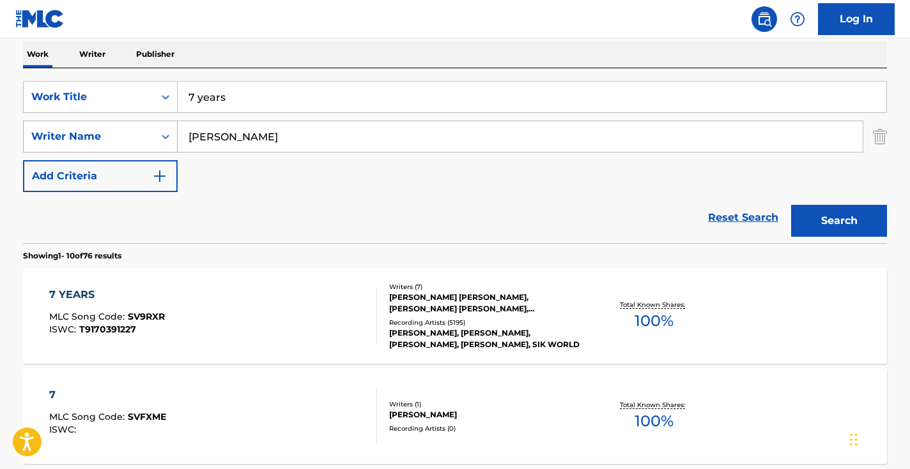
drag, startPoint x: 295, startPoint y: 128, endPoint x: 173, endPoint y: 126, distance: 122.0
click at [181, 127] on input "[PERSON_NAME]" at bounding box center [520, 136] width 685 height 31
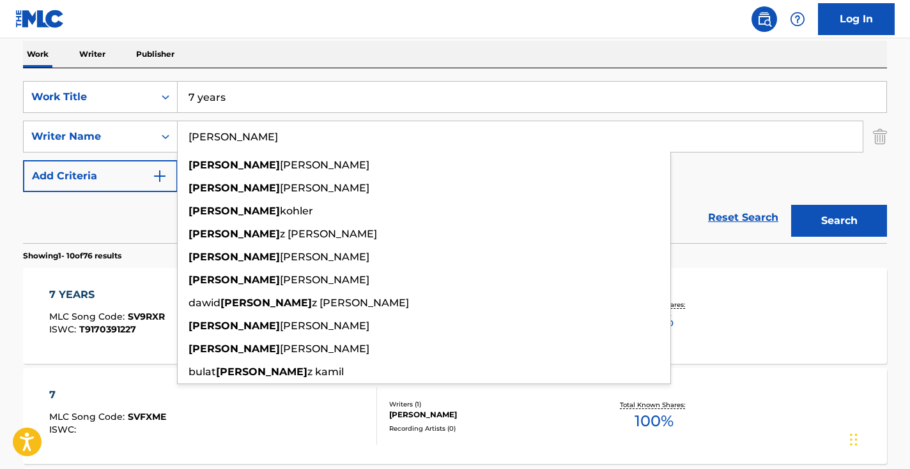
click at [212, 128] on input "[PERSON_NAME]" at bounding box center [520, 136] width 685 height 31
click at [212, 129] on input "[PERSON_NAME]" at bounding box center [520, 136] width 685 height 31
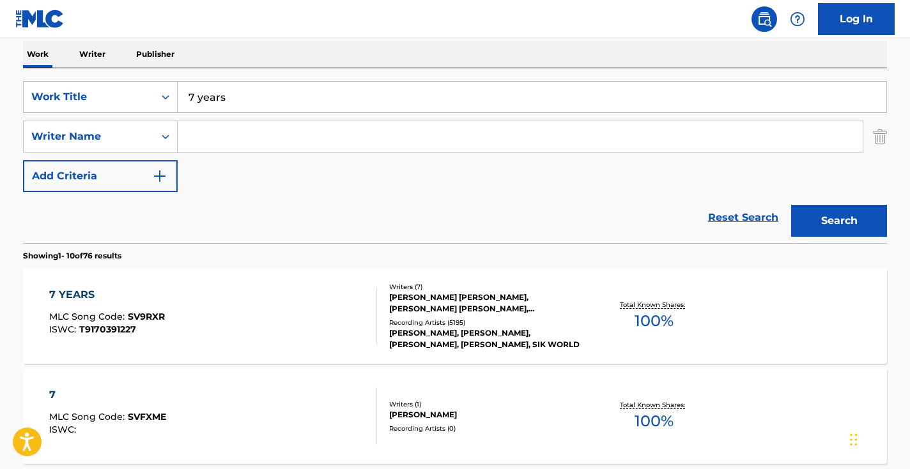
click at [256, 89] on input "7 years" at bounding box center [532, 97] width 708 height 31
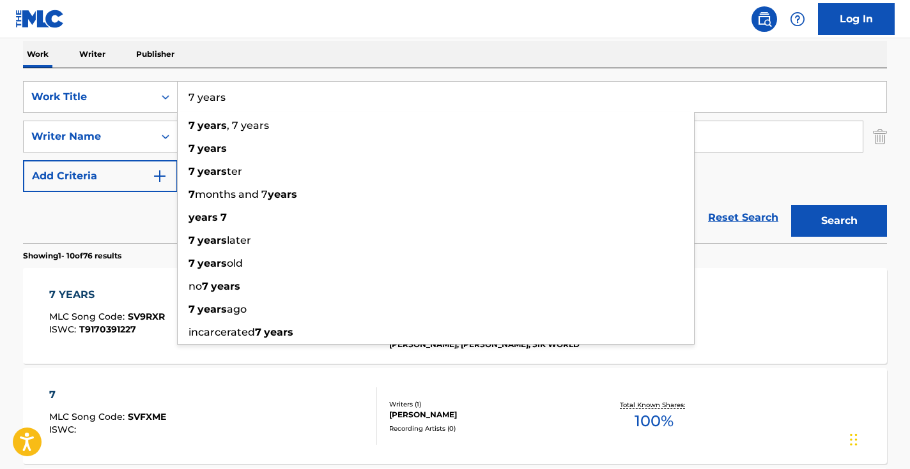
click at [256, 89] on input "7 years" at bounding box center [532, 97] width 708 height 31
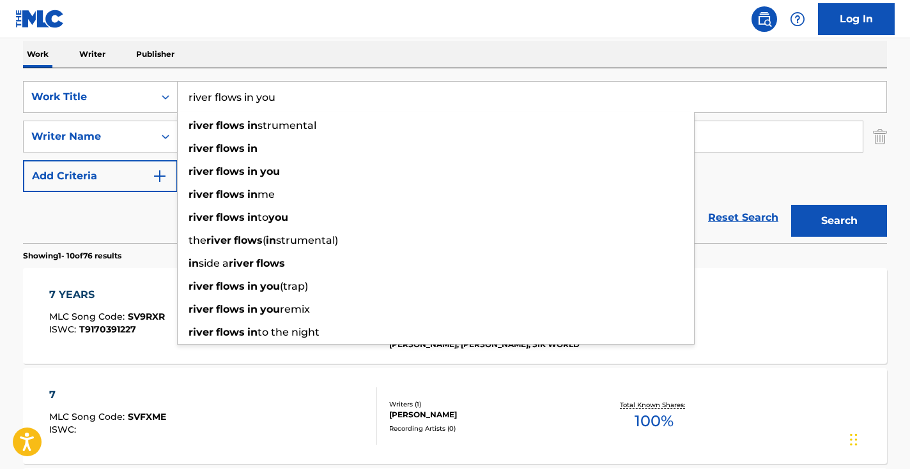
type input "river flows in you"
click at [839, 221] on button "Search" at bounding box center [839, 221] width 96 height 32
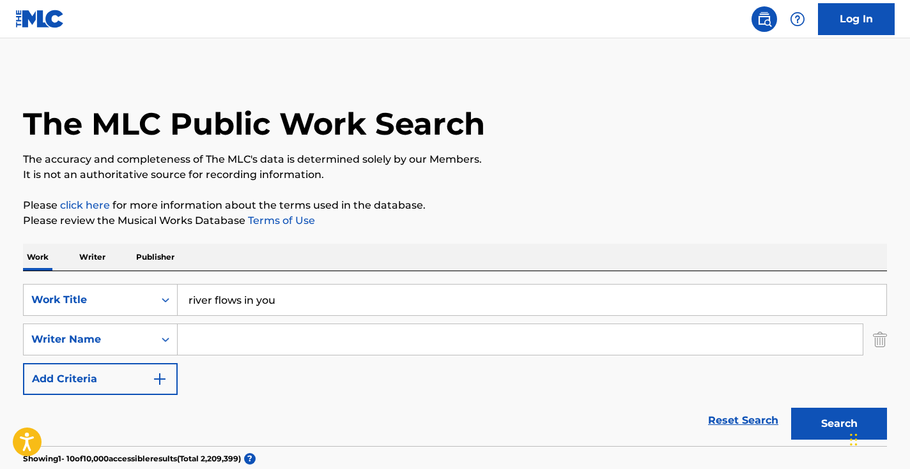
scroll to position [0, 0]
click at [259, 341] on input "Search Form" at bounding box center [520, 339] width 685 height 31
click at [839, 424] on button "Search" at bounding box center [839, 424] width 96 height 32
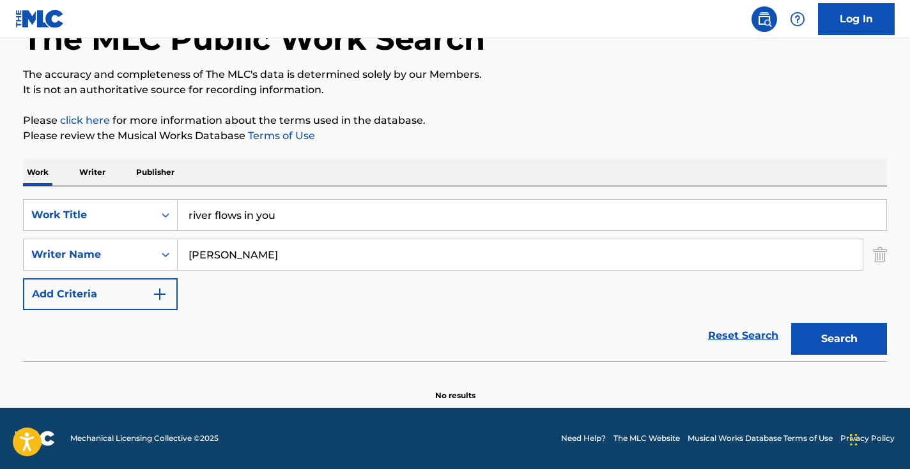
scroll to position [85, 0]
drag, startPoint x: 259, startPoint y: 257, endPoint x: 176, endPoint y: 252, distance: 83.2
click at [189, 255] on input "[PERSON_NAME]" at bounding box center [520, 255] width 685 height 31
click at [839, 339] on button "Search" at bounding box center [839, 339] width 96 height 32
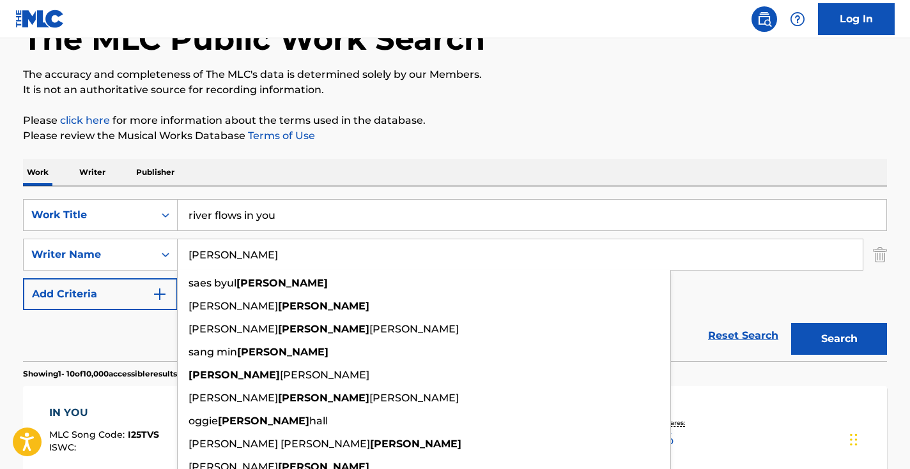
click at [133, 310] on div "Reset Search Search" at bounding box center [455, 335] width 864 height 51
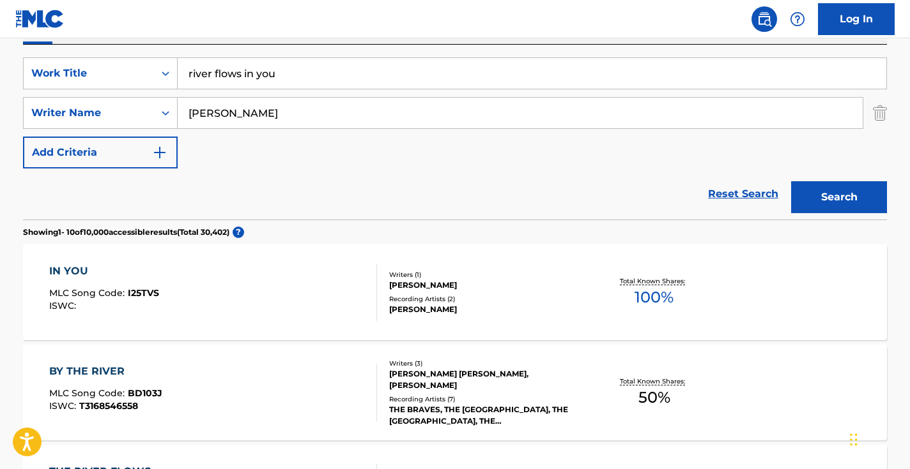
scroll to position [243, 0]
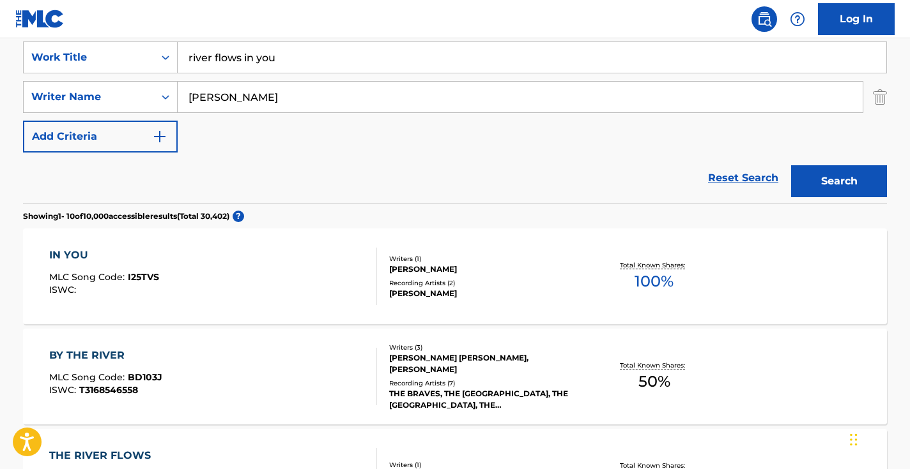
click at [259, 99] on input "[PERSON_NAME]" at bounding box center [520, 97] width 685 height 31
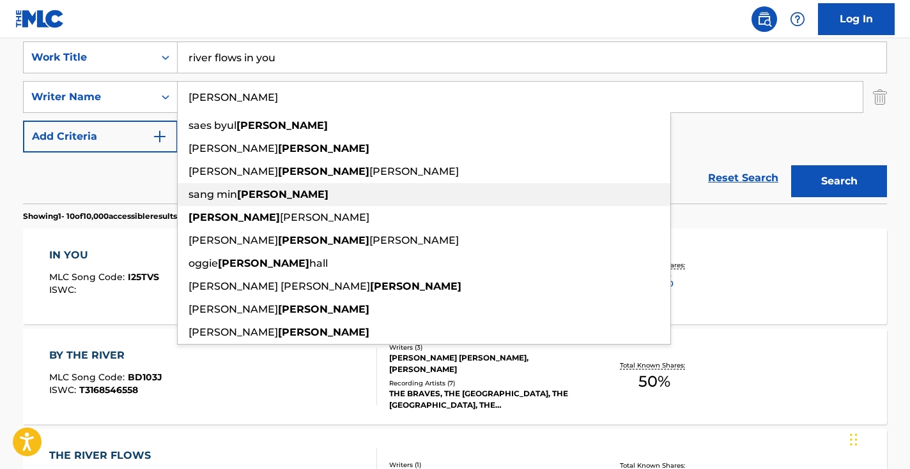
drag, startPoint x: 137, startPoint y: 195, endPoint x: 144, endPoint y: 190, distance: 8.7
click at [136, 195] on div "Reset Search Search" at bounding box center [455, 178] width 864 height 51
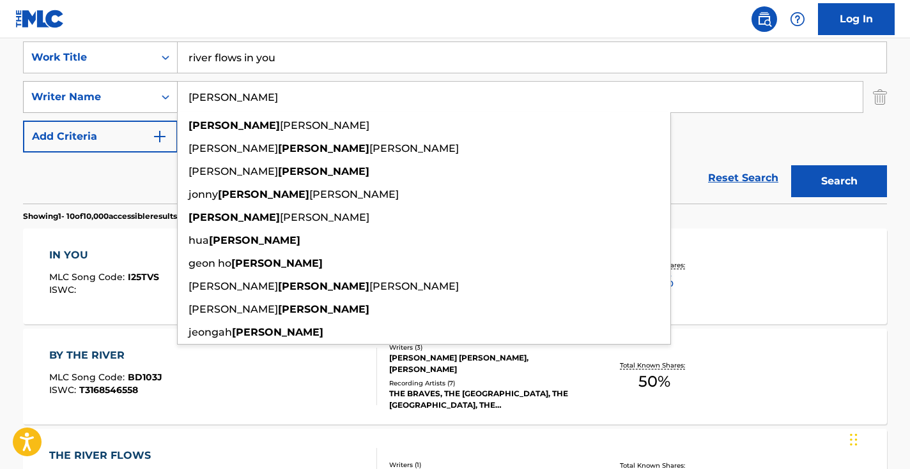
drag, startPoint x: 250, startPoint y: 99, endPoint x: 174, endPoint y: 93, distance: 76.2
click at [174, 93] on div "SearchWithCriteria02d978a2-dff1-40aa-a7ba-9662a17f688c Writer Name [PERSON_NAME…" at bounding box center [455, 97] width 864 height 32
paste input "이루마"
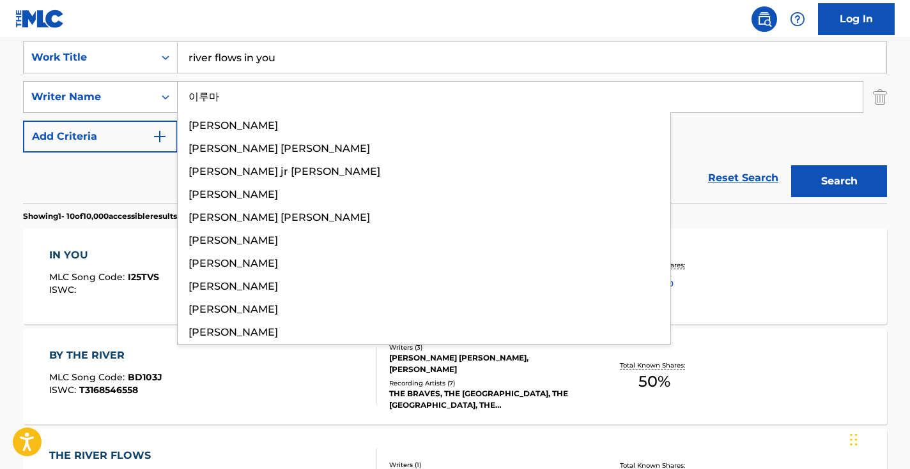
type input "이루마"
click at [839, 181] on button "Search" at bounding box center [839, 181] width 96 height 32
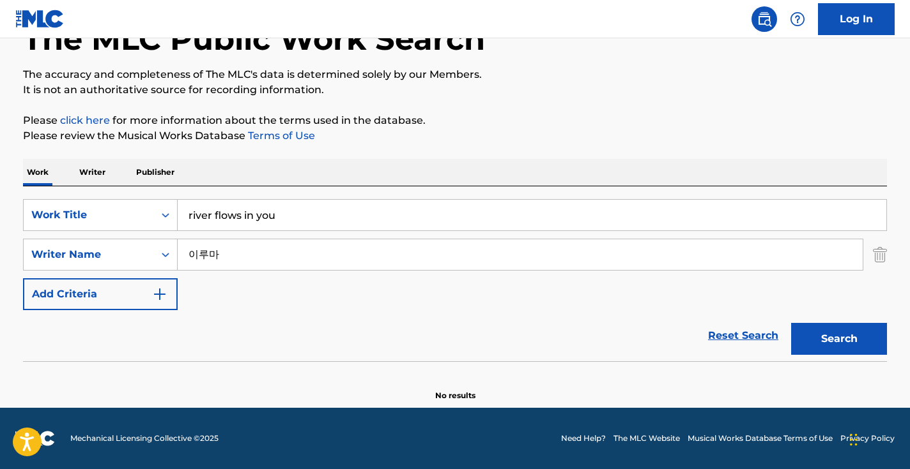
click at [494, 261] on input "이루마" at bounding box center [520, 255] width 685 height 31
click at [839, 339] on button "Search" at bounding box center [839, 339] width 96 height 32
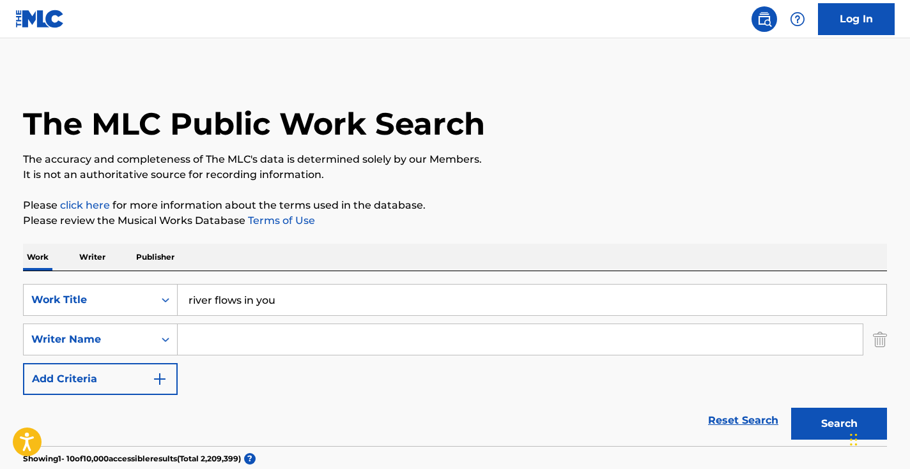
scroll to position [0, 0]
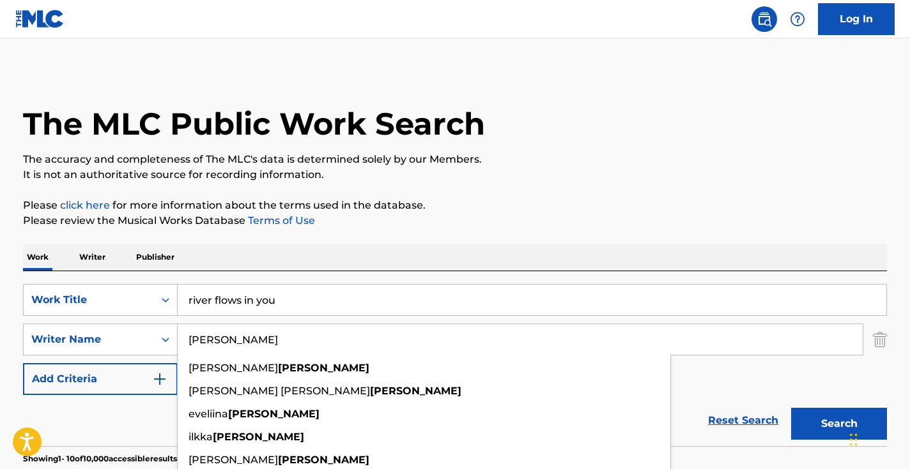
type input "[PERSON_NAME]"
click at [839, 424] on button "Search" at bounding box center [839, 424] width 96 height 32
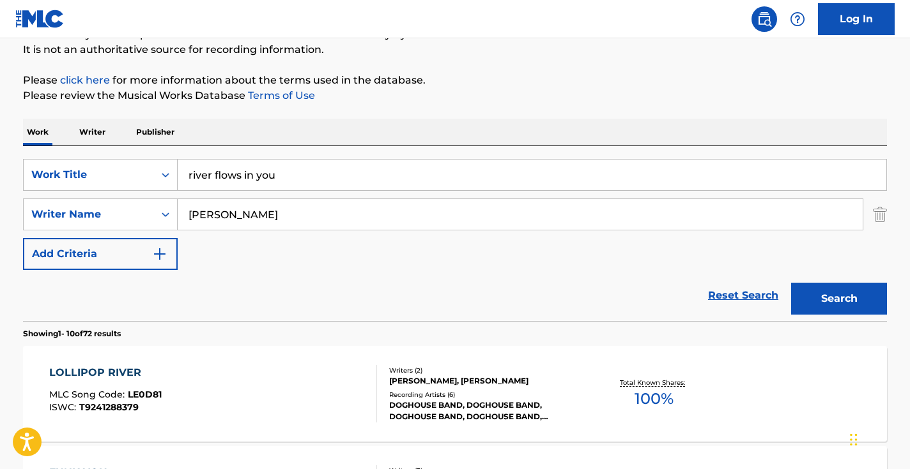
scroll to position [10, 0]
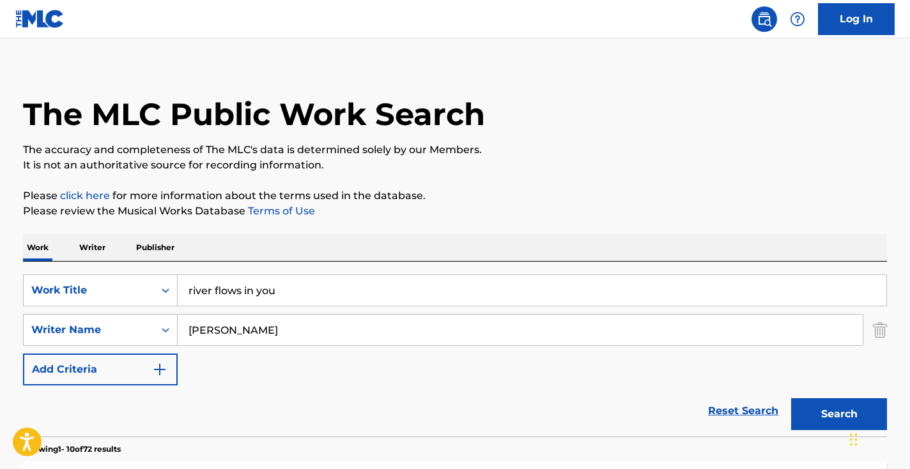
drag, startPoint x: 273, startPoint y: 329, endPoint x: 184, endPoint y: 323, distance: 89.6
click at [184, 323] on input "[PERSON_NAME]" at bounding box center [520, 330] width 685 height 31
click at [839, 415] on button "Search" at bounding box center [839, 415] width 96 height 32
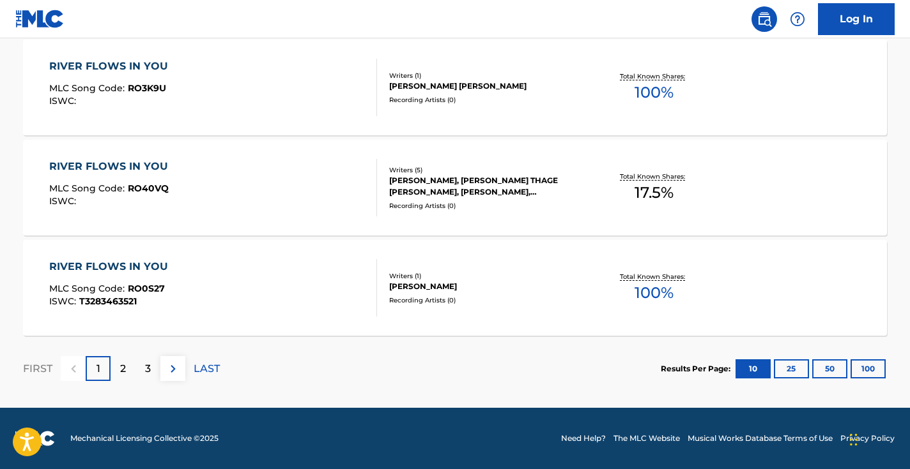
click at [154, 365] on div "3" at bounding box center [147, 368] width 25 height 25
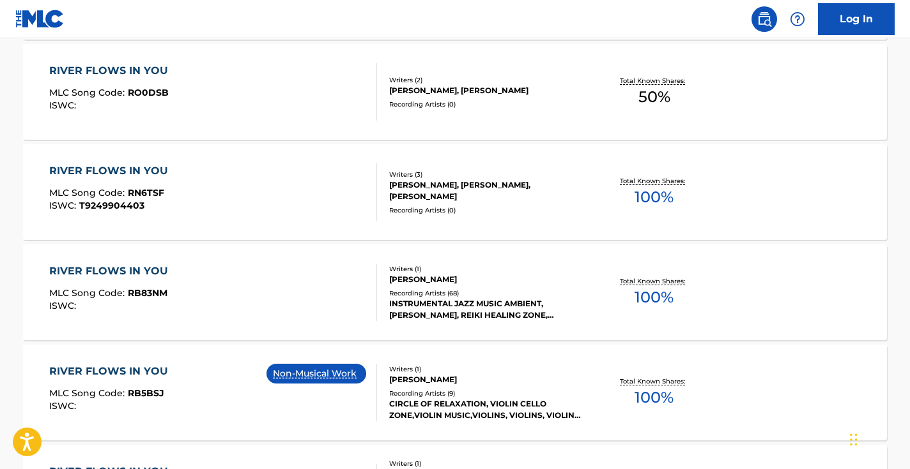
scroll to position [796, 0]
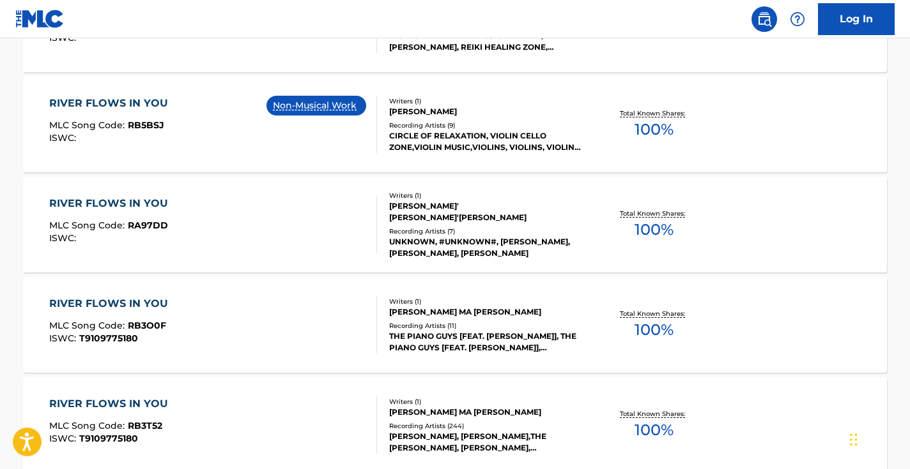
click at [221, 135] on div "RIVER FLOWS IN YOU MLC Song Code : RB5BSJ ISWC : Non-Musical Work" at bounding box center [213, 124] width 328 height 57
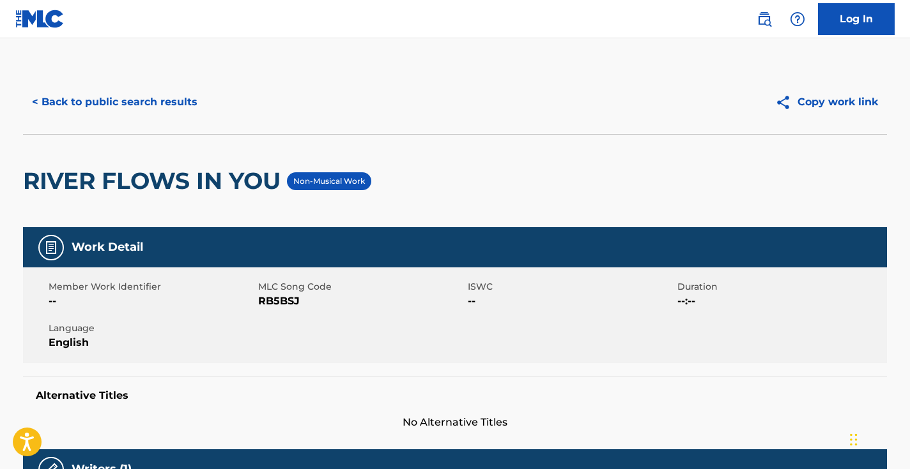
click at [157, 100] on button "< Back to public search results" at bounding box center [114, 102] width 183 height 32
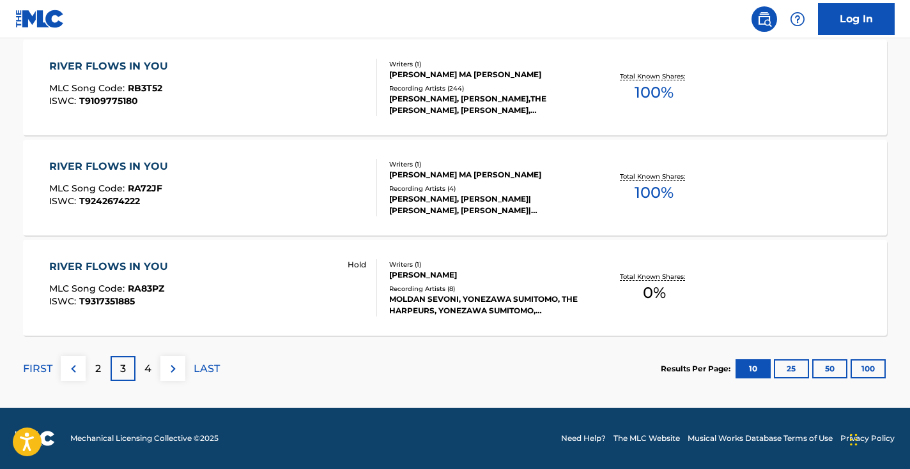
scroll to position [1134, 0]
click at [276, 200] on div "RIVER FLOWS IN YOU MLC Song Code : RA72JF ISWC : T9242674222" at bounding box center [213, 187] width 328 height 57
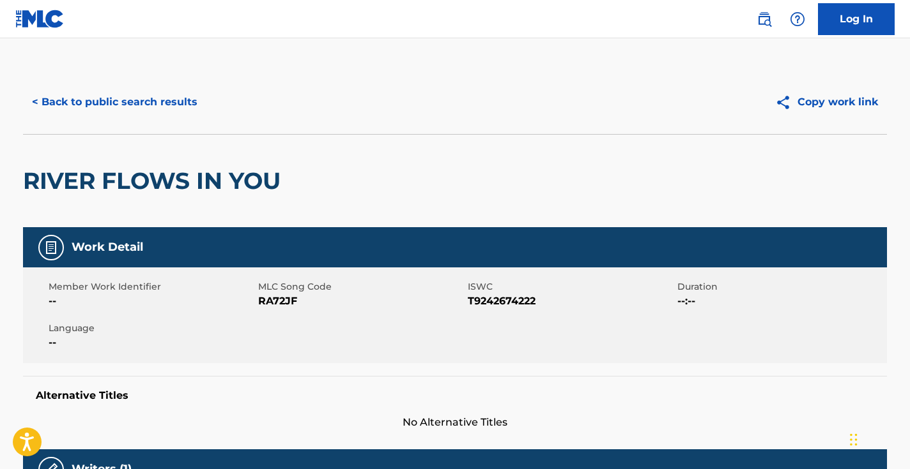
click at [280, 303] on span "RA72JF" at bounding box center [361, 301] width 206 height 15
copy span "RA72JF"
click at [152, 119] on div "< Back to public search results Copy work link" at bounding box center [455, 102] width 864 height 64
click at [158, 105] on button "< Back to public search results" at bounding box center [114, 102] width 183 height 32
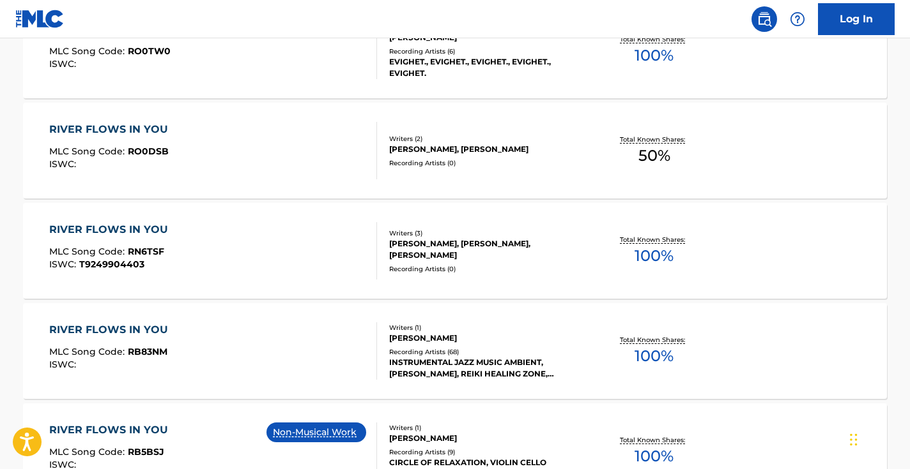
scroll to position [136, 0]
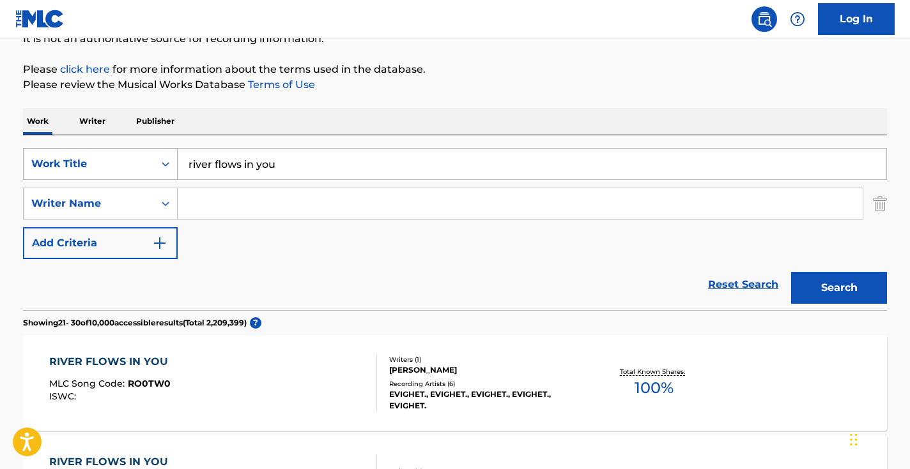
drag, startPoint x: 314, startPoint y: 159, endPoint x: 68, endPoint y: 156, distance: 245.3
click at [69, 158] on div "SearchWithCriteria7e4bcad2-a417-4156-9431-bf7e1078bda8 Work Title river flows i…" at bounding box center [455, 164] width 864 height 32
paste input ""Trapland Pat" Pt II Hazard Lights ⚠️"
click at [839, 288] on button "Search" at bounding box center [839, 288] width 96 height 32
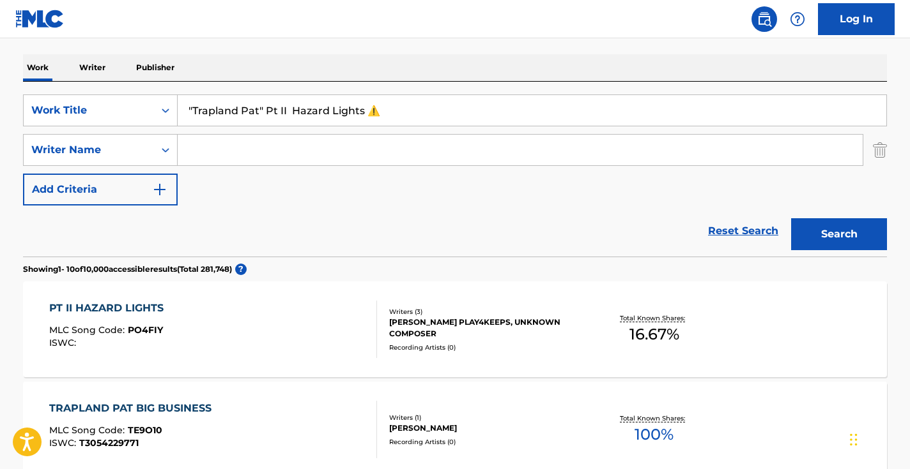
scroll to position [216, 0]
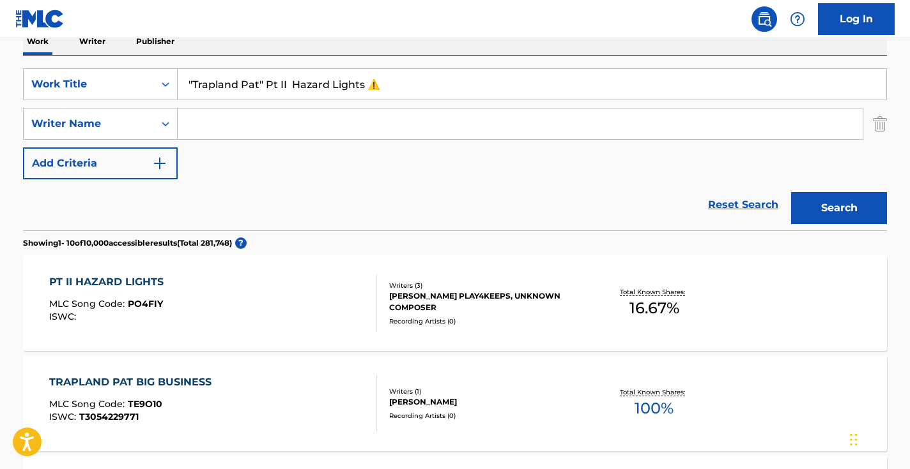
drag, startPoint x: 418, startPoint y: 85, endPoint x: 183, endPoint y: 60, distance: 237.0
click at [183, 60] on div "SearchWithCriteria7e4bcad2-a417-4156-9431-bf7e1078bda8 Work Title "Trapland Pat…" at bounding box center [455, 143] width 864 height 175
click at [275, 91] on input ""Trapland Pat" Pt II Hazard Lights ⚠️" at bounding box center [532, 84] width 708 height 31
drag, startPoint x: 264, startPoint y: 86, endPoint x: 164, endPoint y: 80, distance: 99.8
click at [167, 80] on div "SearchWithCriteria7e4bcad2-a417-4156-9431-bf7e1078bda8 Work Title "Trapland Pat…" at bounding box center [455, 84] width 864 height 32
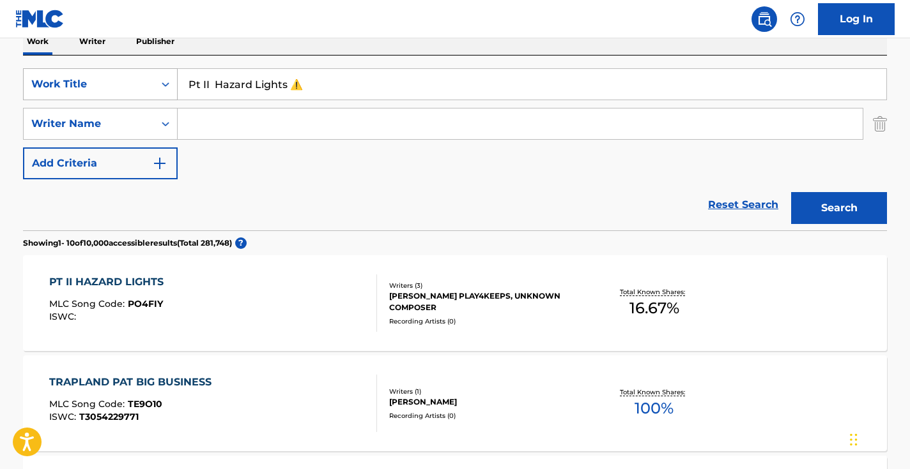
click at [839, 208] on button "Search" at bounding box center [839, 208] width 96 height 32
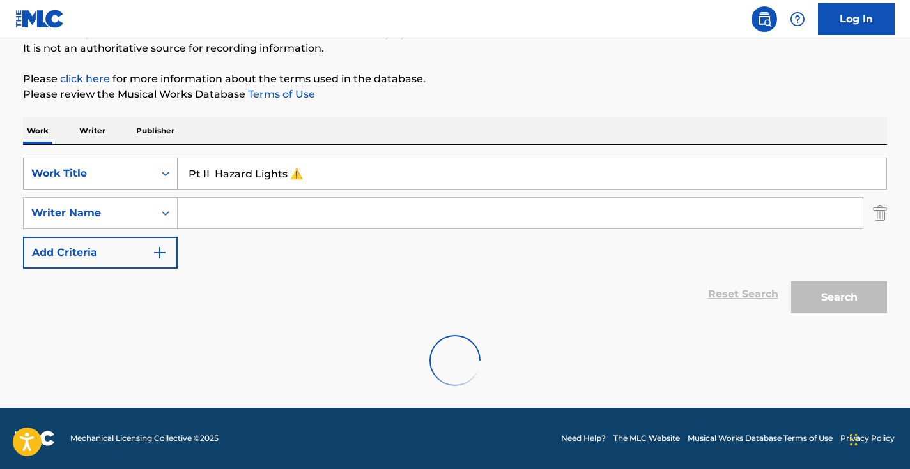
scroll to position [126, 0]
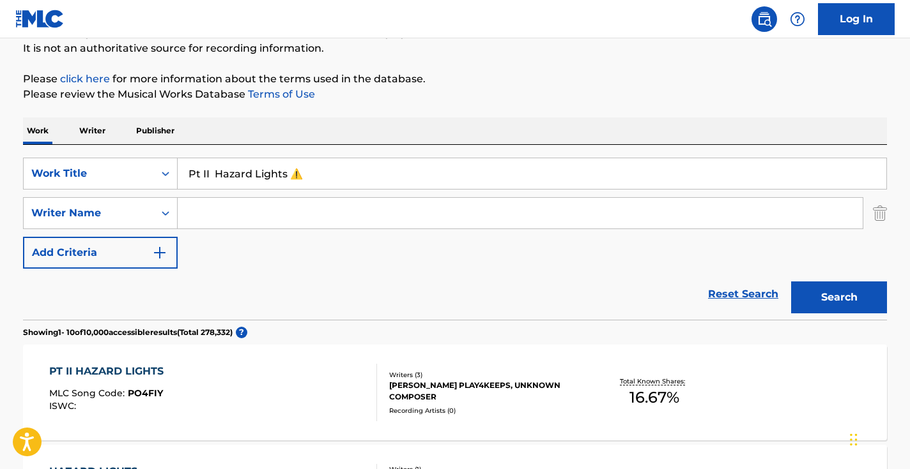
click at [326, 173] on input "Pt II Hazard Lights ⚠️" at bounding box center [532, 173] width 708 height 31
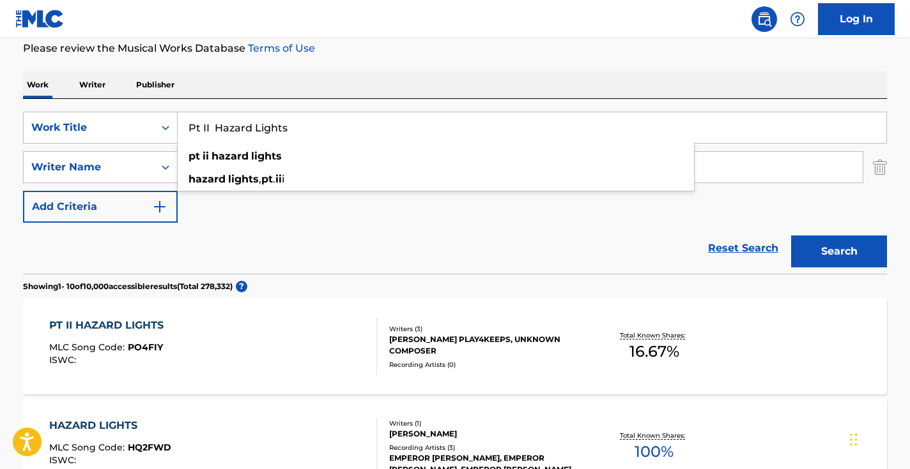
scroll to position [246, 0]
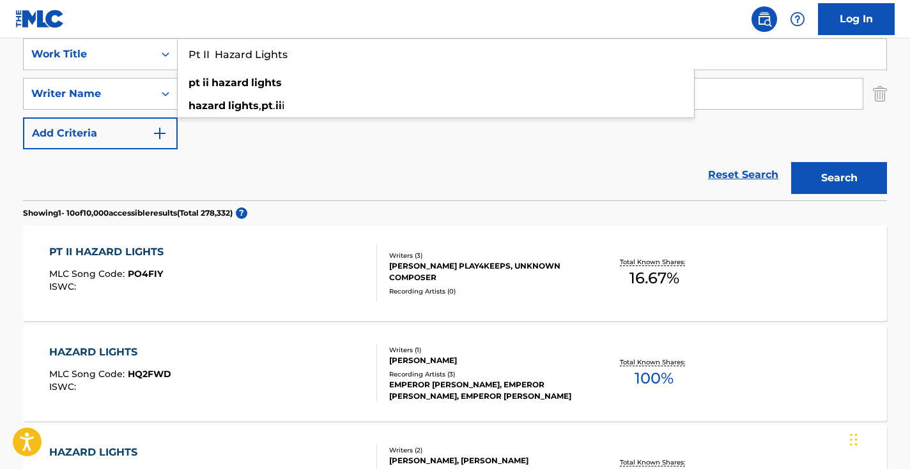
type input "Pt II Hazard Lights"
click at [322, 171] on div "Reset Search Search" at bounding box center [455, 174] width 864 height 51
click at [320, 260] on div "PT II HAZARD LIGHTS MLC Song Code : PO4FIY ISWC :" at bounding box center [213, 273] width 328 height 57
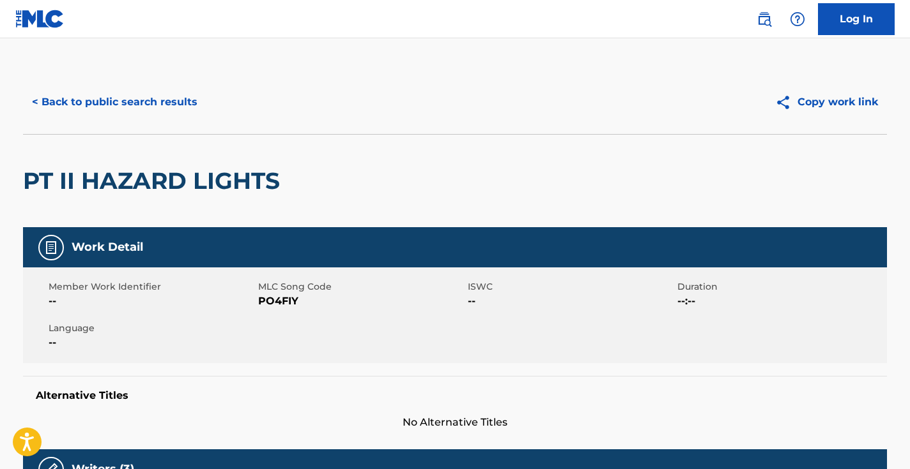
click at [177, 100] on button "< Back to public search results" at bounding box center [114, 102] width 183 height 32
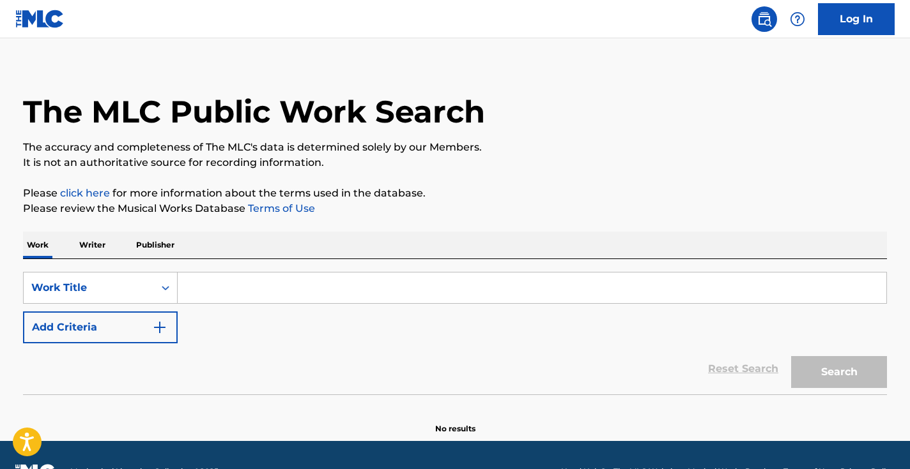
scroll to position [11, 0]
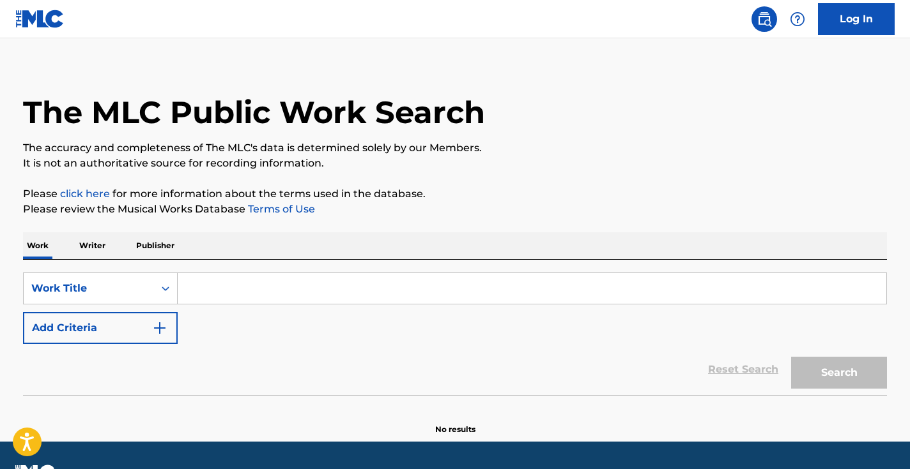
click at [299, 281] on input "Search Form" at bounding box center [532, 288] width 708 height 31
paste input "Bravo The Bagchaser & [PERSON_NAME] - HEART FREESTYLE"
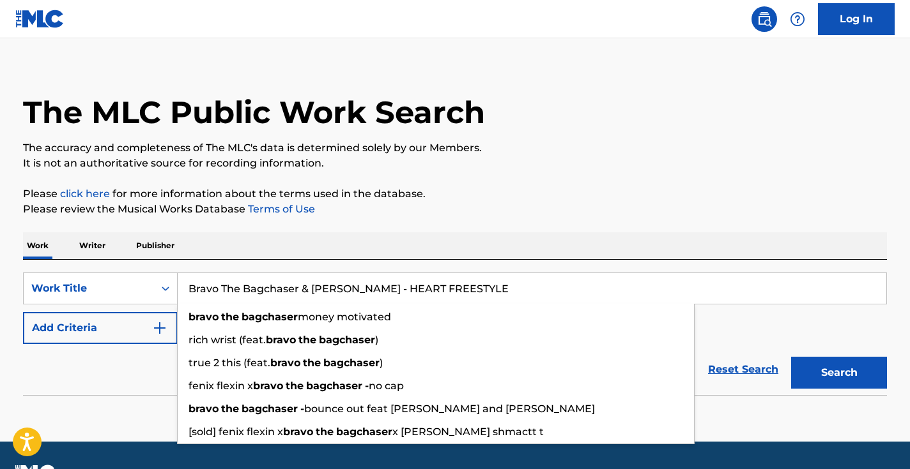
click at [839, 373] on button "Search" at bounding box center [839, 373] width 96 height 32
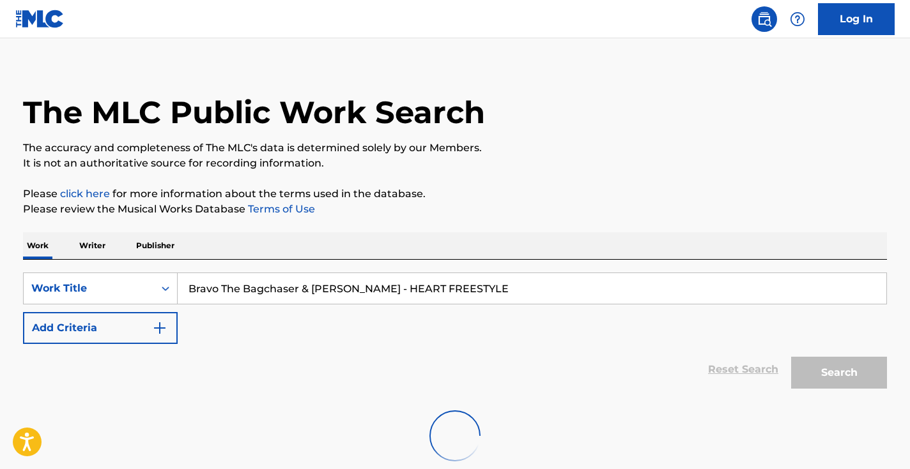
scroll to position [132, 0]
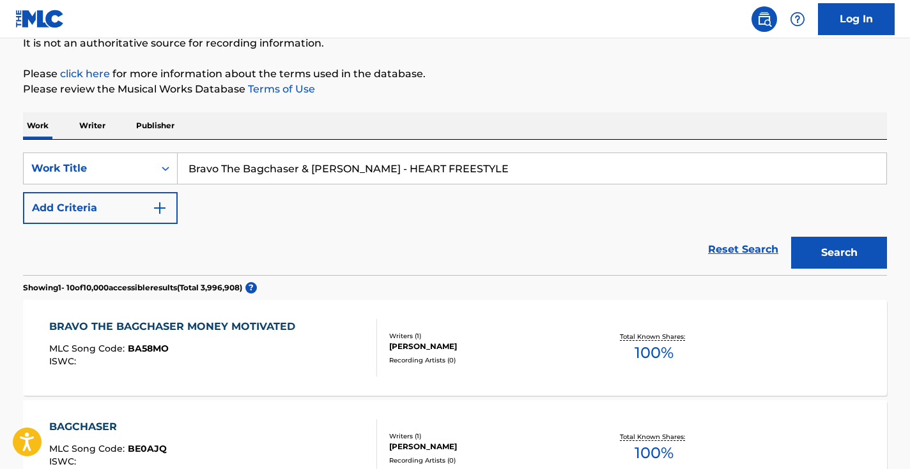
drag, startPoint x: 372, startPoint y: 168, endPoint x: 185, endPoint y: 166, distance: 186.5
click at [187, 167] on input "Bravo The Bagchaser & Lou Deezi - HEART FREESTYLE" at bounding box center [532, 168] width 708 height 31
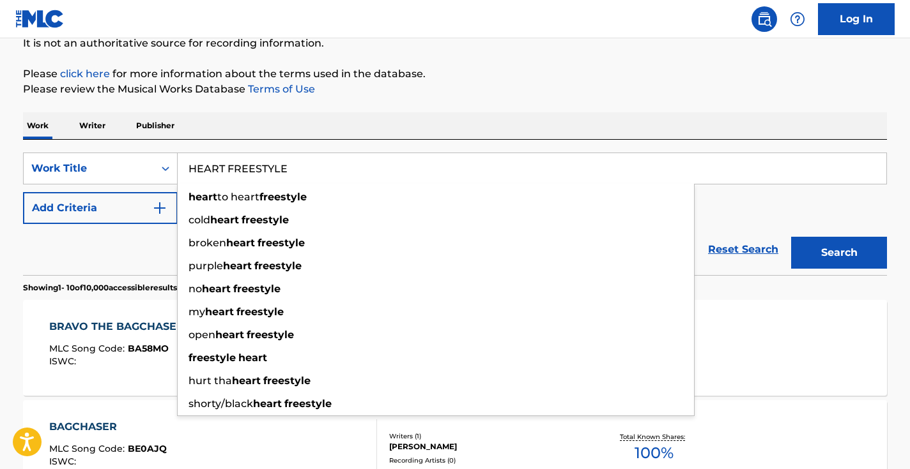
click at [839, 253] on button "Search" at bounding box center [839, 253] width 96 height 32
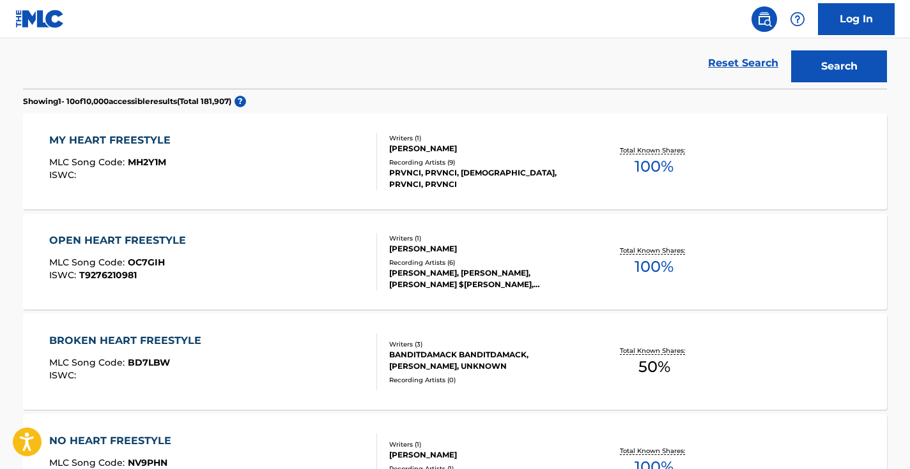
scroll to position [115, 0]
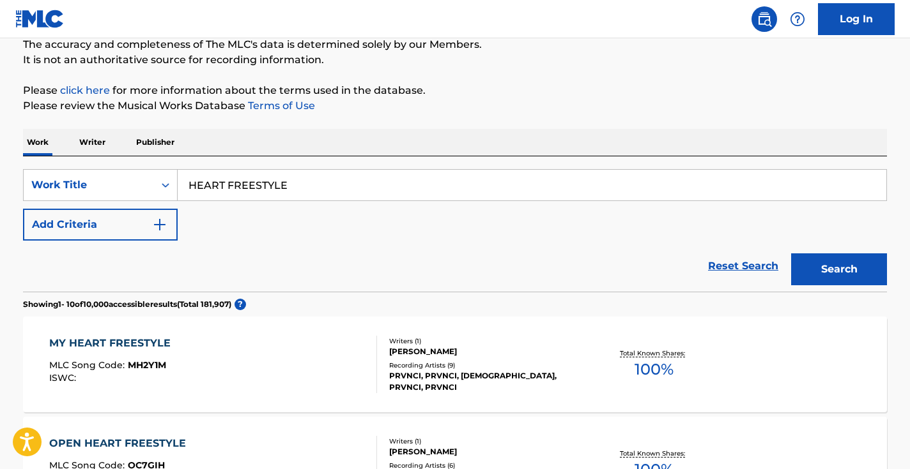
click at [176, 227] on button "Add Criteria" at bounding box center [100, 225] width 155 height 32
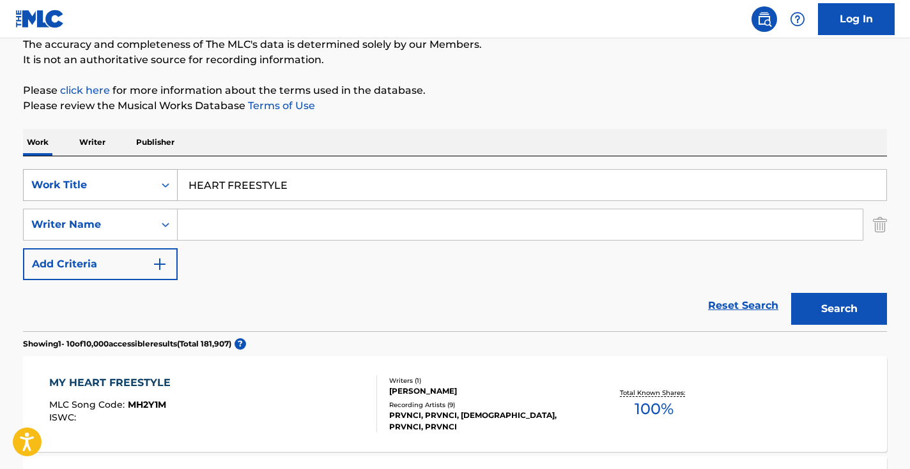
drag, startPoint x: 311, startPoint y: 195, endPoint x: 141, endPoint y: 175, distance: 171.0
click at [143, 180] on div "SearchWithCriteria0ee143dd-9b7e-4ff3-9062-840d51310002 Work Title HEART FREESTY…" at bounding box center [455, 185] width 864 height 32
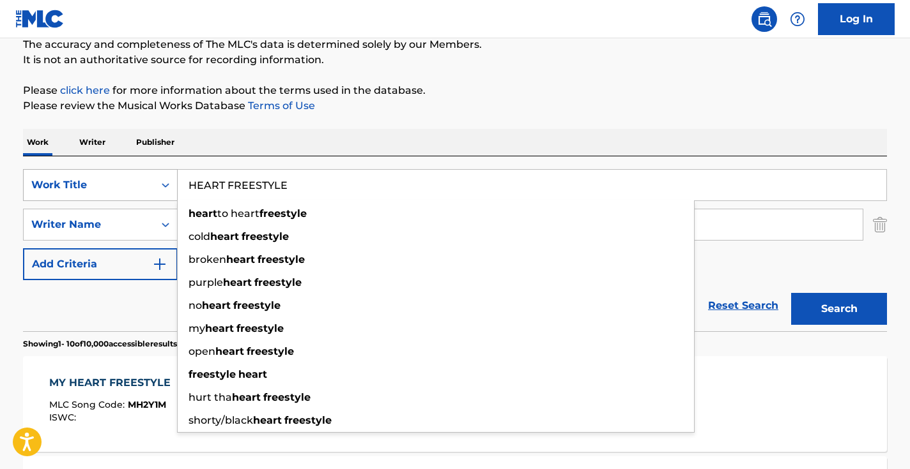
paste input "Ybcdul - LongLiveJefferyDahmer (Official Video) Ft. Lil Scoom89 & Bloodyhound L…"
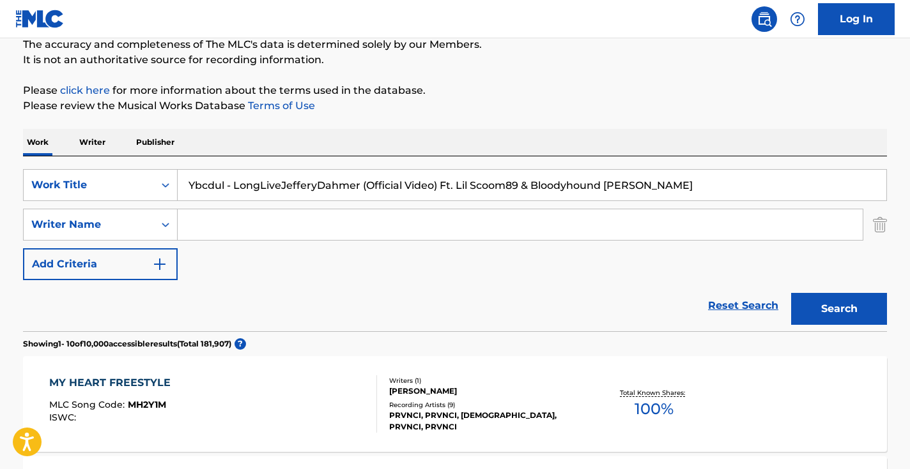
drag, startPoint x: 680, startPoint y: 186, endPoint x: 364, endPoint y: 181, distance: 316.2
click at [364, 181] on input "Ybcdul - LongLiveJefferyDahmer (Official Video) Ft. Lil Scoom89 & Bloodyhound L…" at bounding box center [532, 185] width 708 height 31
drag, startPoint x: 234, startPoint y: 187, endPoint x: 173, endPoint y: 186, distance: 61.3
click at [178, 187] on input "Ybcdul - LongLiveJefferyDahmer" at bounding box center [532, 185] width 708 height 31
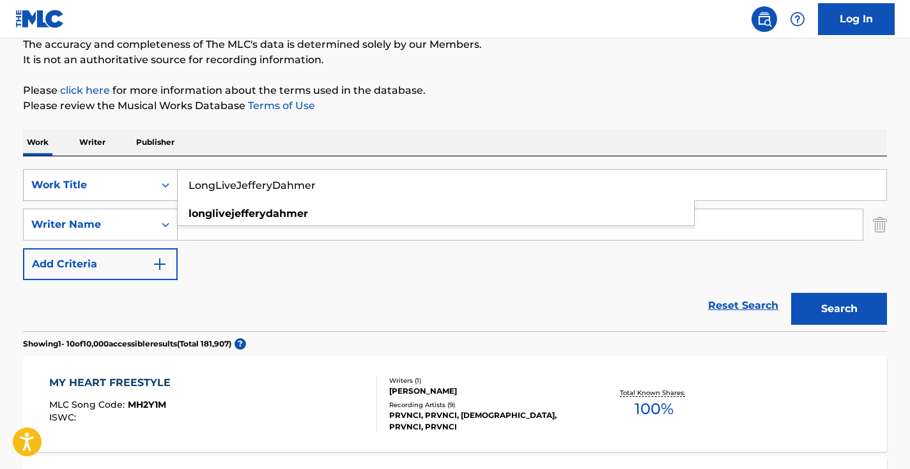
type input "LongLiveJefferyDahmer"
click at [839, 309] on button "Search" at bounding box center [839, 309] width 96 height 32
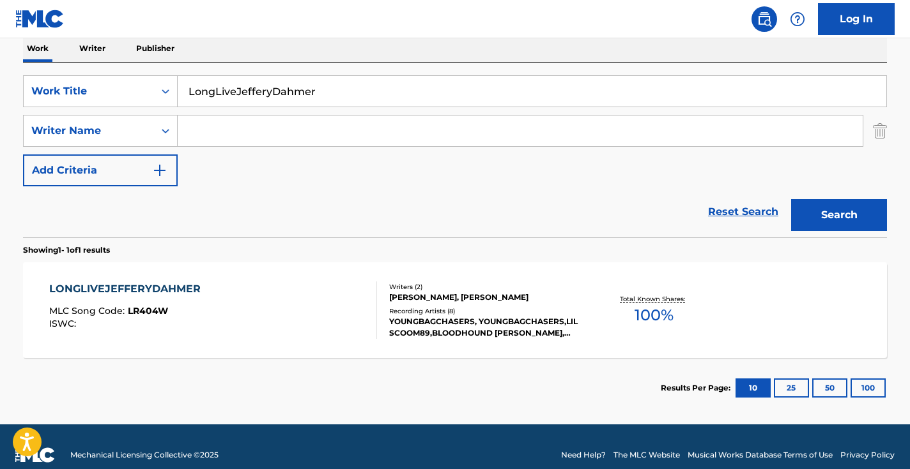
scroll to position [225, 0]
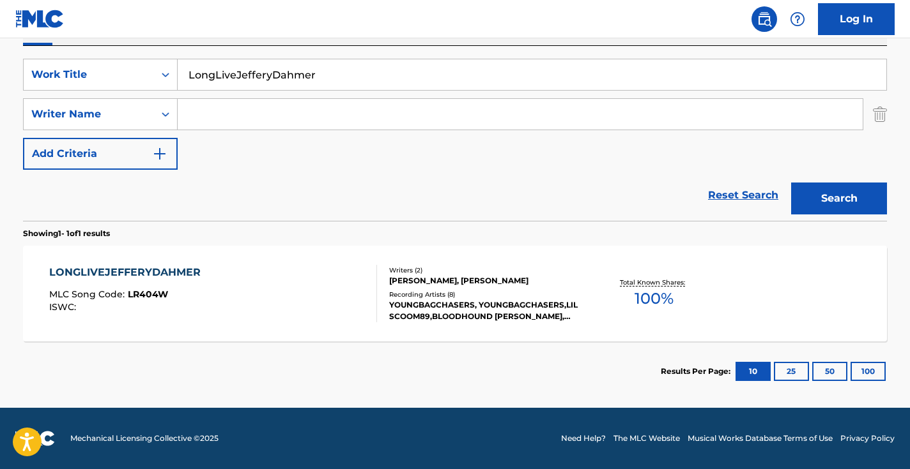
click at [313, 303] on div "LONGLIVEJEFFERYDAHMER MLC Song Code : LR404W ISWC :" at bounding box center [213, 293] width 328 height 57
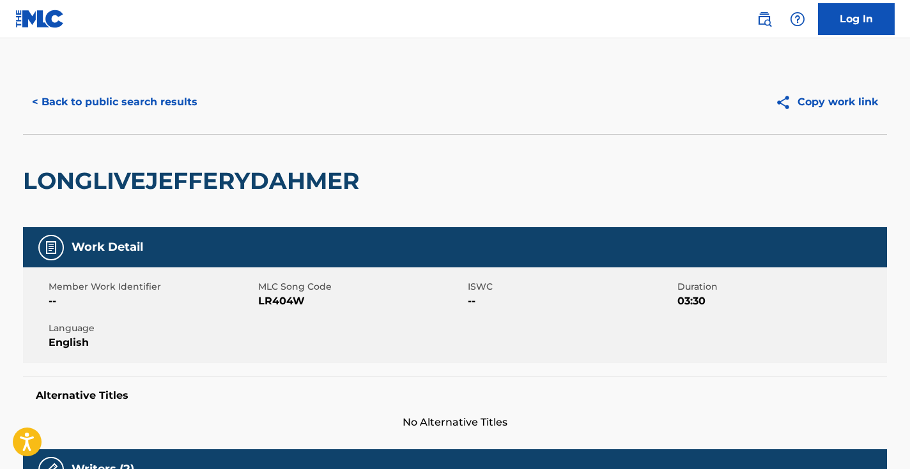
click at [291, 303] on span "LR404W" at bounding box center [361, 301] width 206 height 15
copy span "LR404W"
click at [155, 114] on button "< Back to public search results" at bounding box center [114, 102] width 183 height 32
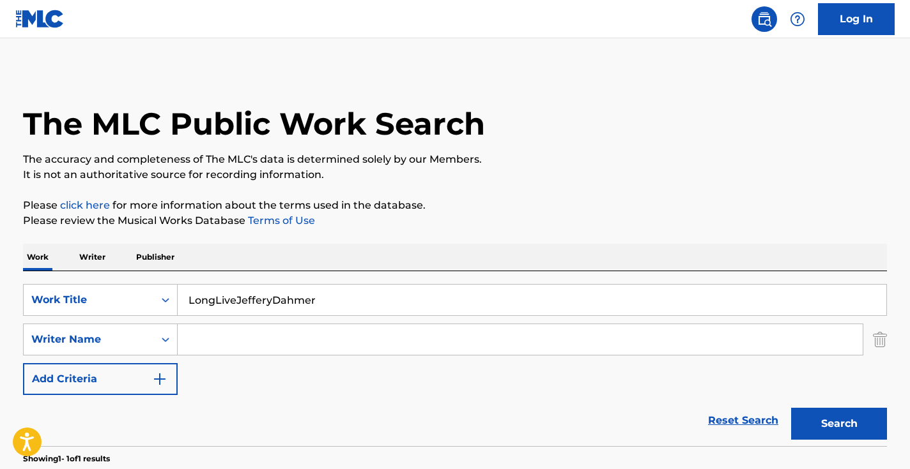
drag, startPoint x: 341, startPoint y: 146, endPoint x: 112, endPoint y: 114, distance: 230.9
click at [121, 122] on div "The MLC Public Work Search" at bounding box center [455, 116] width 864 height 93
drag, startPoint x: 344, startPoint y: 149, endPoint x: 89, endPoint y: 139, distance: 255.7
click at [95, 143] on div "The MLC Public Work Search" at bounding box center [455, 116] width 864 height 93
click at [251, 156] on p "The accuracy and completeness of The MLC's data is determined solely by our Mem…" at bounding box center [455, 159] width 864 height 15
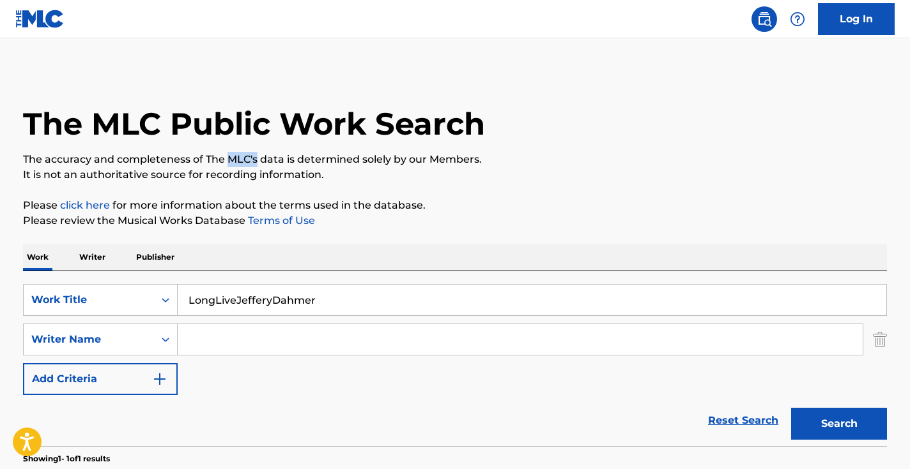
click at [251, 156] on p "The accuracy and completeness of The MLC's data is determined solely by our Mem…" at bounding box center [455, 159] width 864 height 15
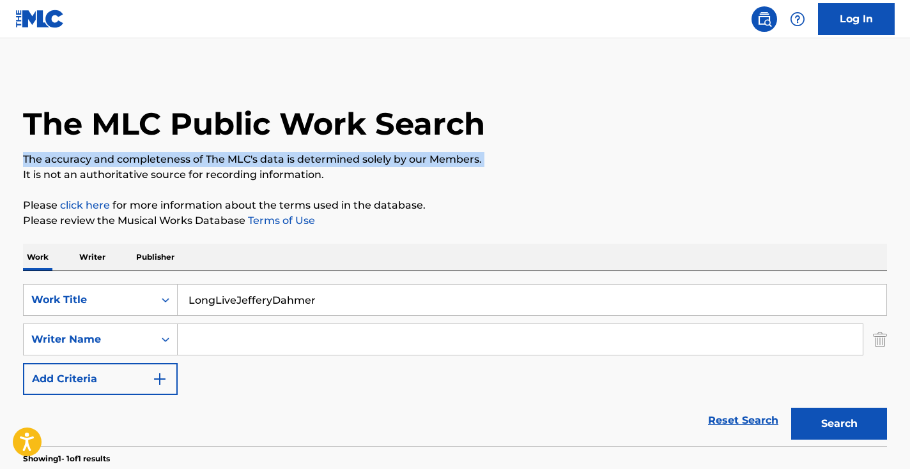
click at [251, 156] on p "The accuracy and completeness of The MLC's data is determined solely by our Mem…" at bounding box center [455, 159] width 864 height 15
click at [251, 153] on p "The accuracy and completeness of The MLC's data is determined solely by our Mem…" at bounding box center [455, 159] width 864 height 15
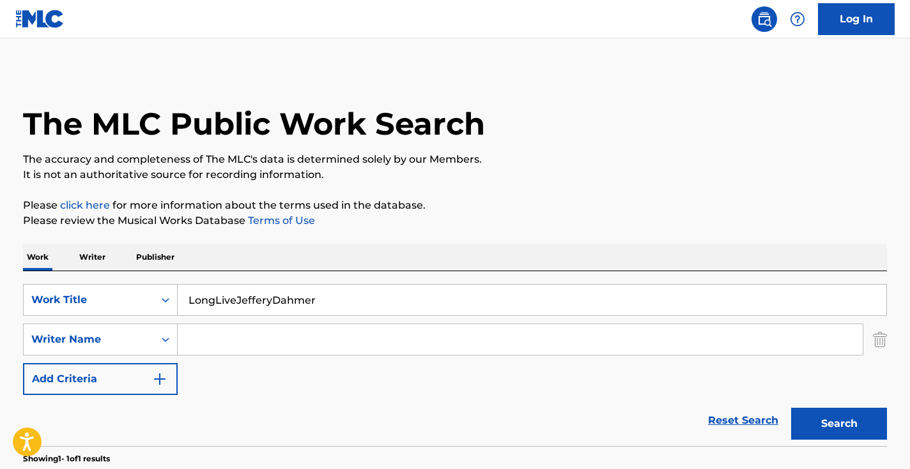
click at [275, 151] on div "The MLC Public Work Search" at bounding box center [455, 116] width 864 height 93
click at [275, 150] on div "The MLC Public Work Search" at bounding box center [455, 116] width 864 height 93
click at [314, 306] on input "LongLiveJefferyDahmer" at bounding box center [532, 300] width 708 height 31
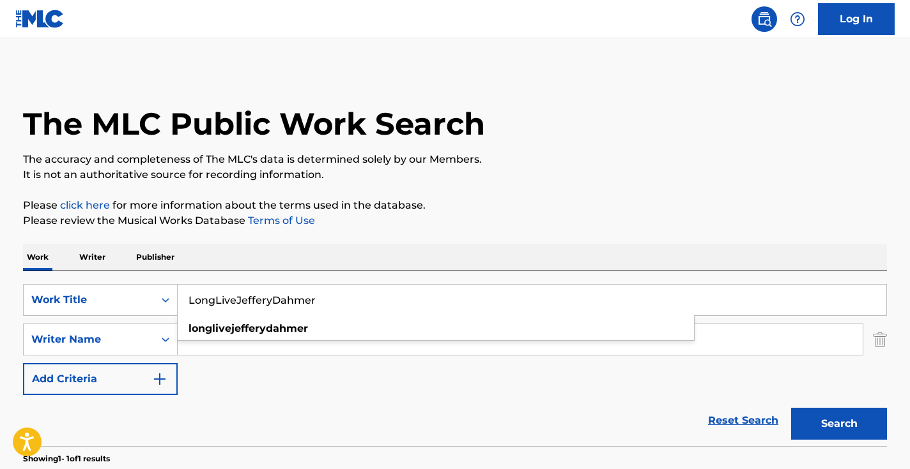
click at [314, 306] on input "LongLiveJefferyDahmer" at bounding box center [532, 300] width 708 height 31
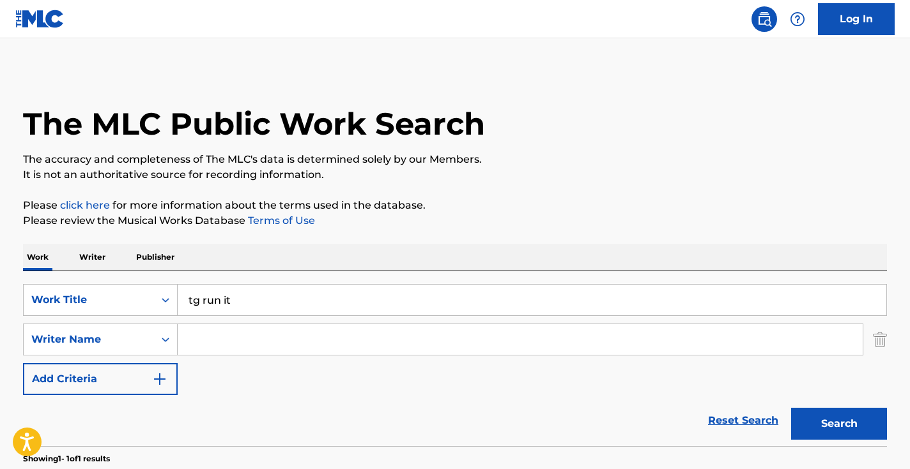
click at [839, 424] on button "Search" at bounding box center [839, 424] width 96 height 32
drag, startPoint x: 308, startPoint y: 296, endPoint x: 118, endPoint y: 281, distance: 190.3
click at [118, 281] on div "SearchWithCriteria0ee143dd-9b7e-4ff3-9062-840d51310002 Work Title tg run it Sea…" at bounding box center [455, 358] width 864 height 175
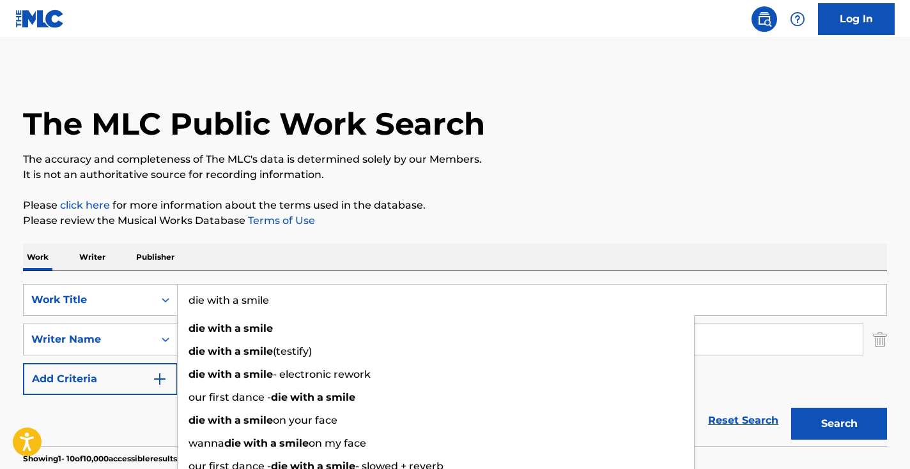
type input "die with a smile"
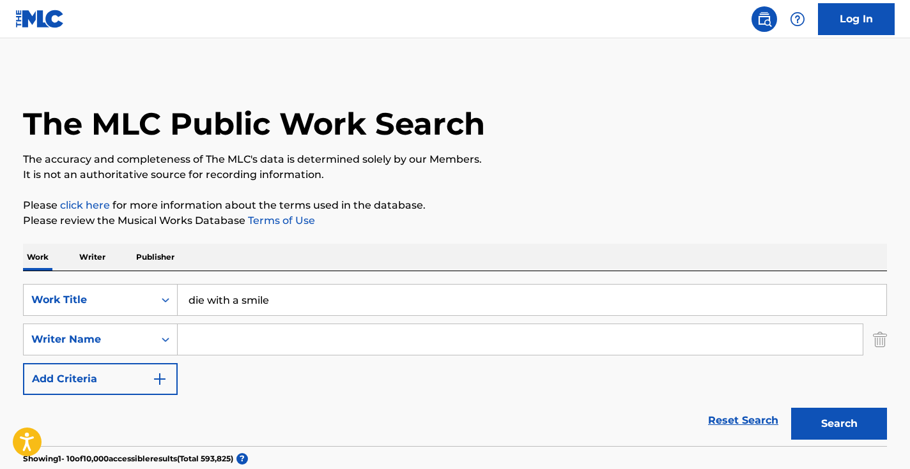
click at [824, 433] on button "Search" at bounding box center [839, 424] width 96 height 32
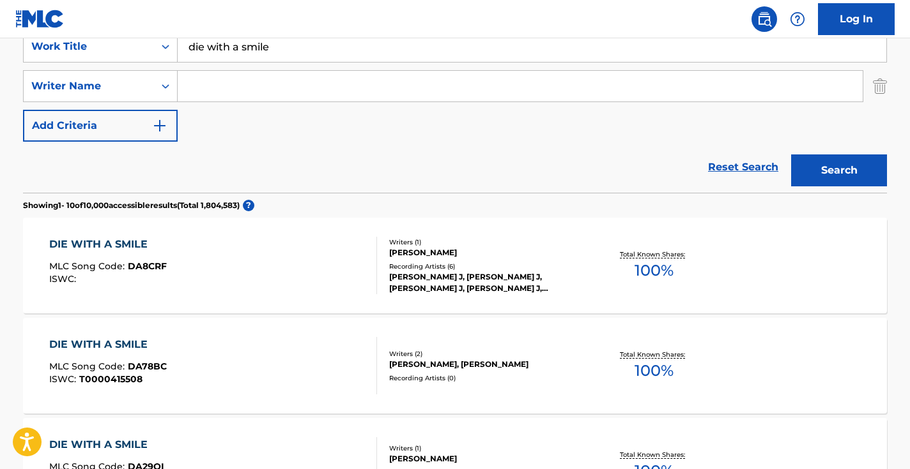
scroll to position [213, 0]
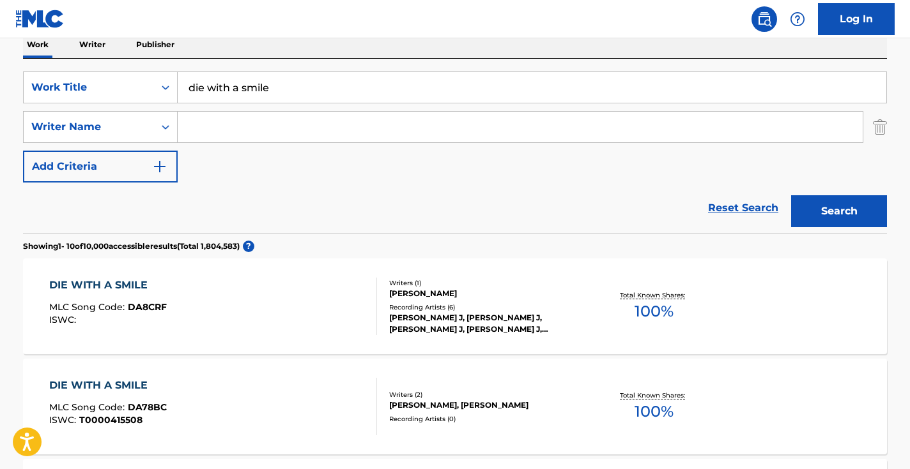
click at [310, 133] on input "Search Form" at bounding box center [520, 127] width 685 height 31
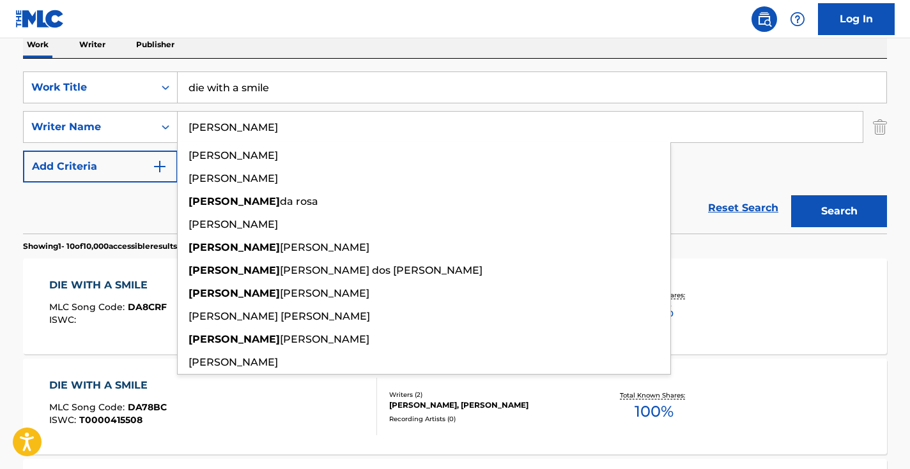
click at [839, 211] on button "Search" at bounding box center [839, 211] width 96 height 32
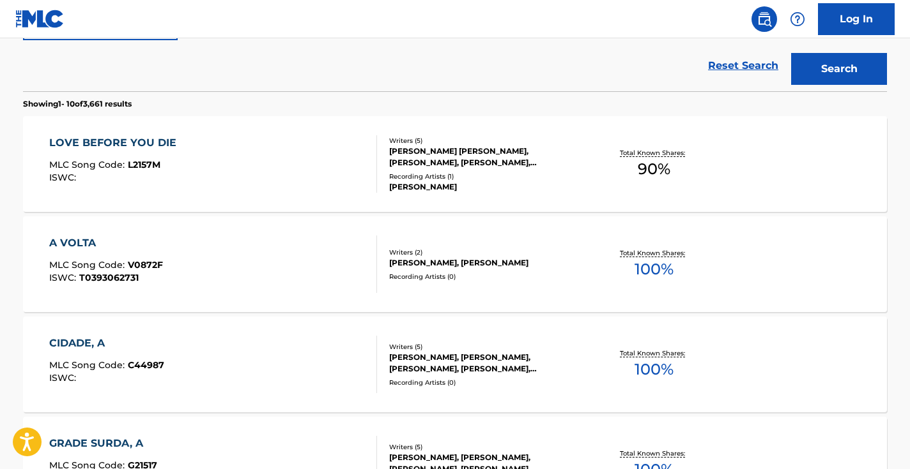
scroll to position [227, 0]
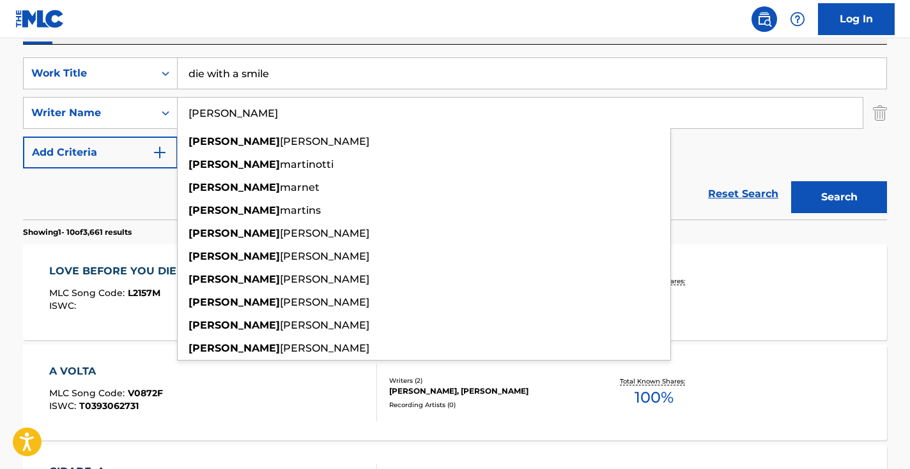
click at [839, 197] on button "Search" at bounding box center [839, 197] width 96 height 32
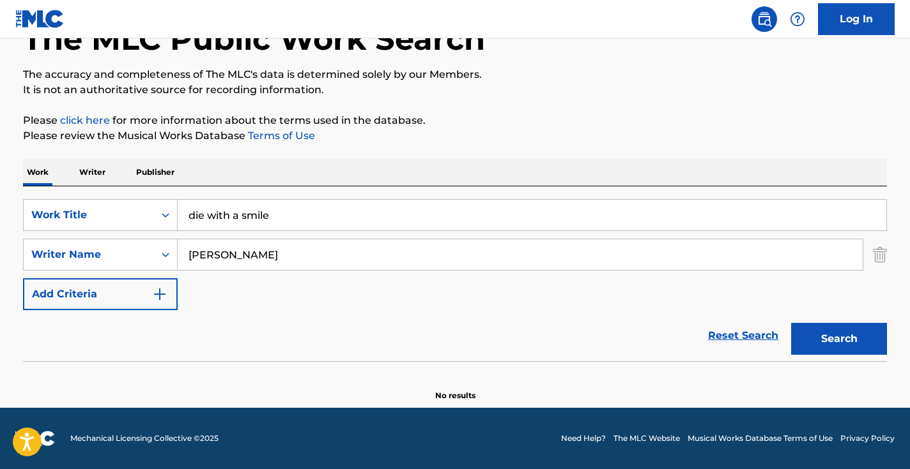
scroll to position [85, 0]
drag, startPoint x: 342, startPoint y: 241, endPoint x: 300, endPoint y: 267, distance: 50.2
click at [301, 268] on input "bruno mars" at bounding box center [520, 255] width 685 height 31
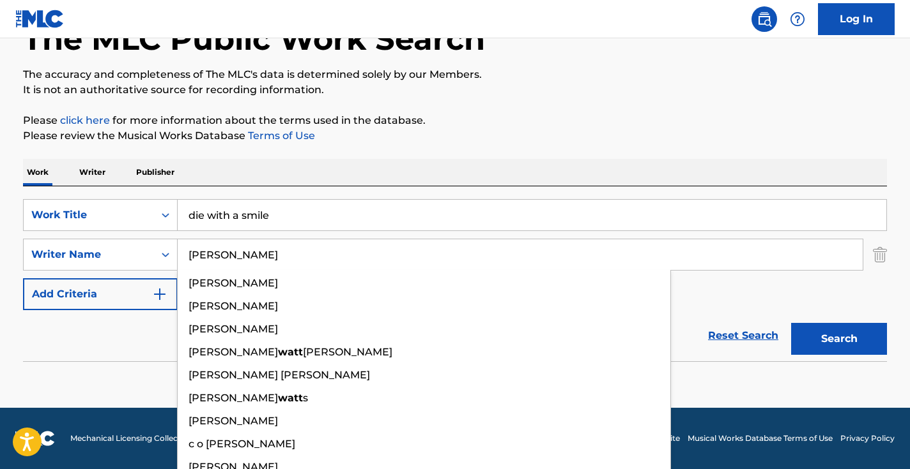
type input "watts"
click at [839, 339] on button "Search" at bounding box center [839, 339] width 96 height 32
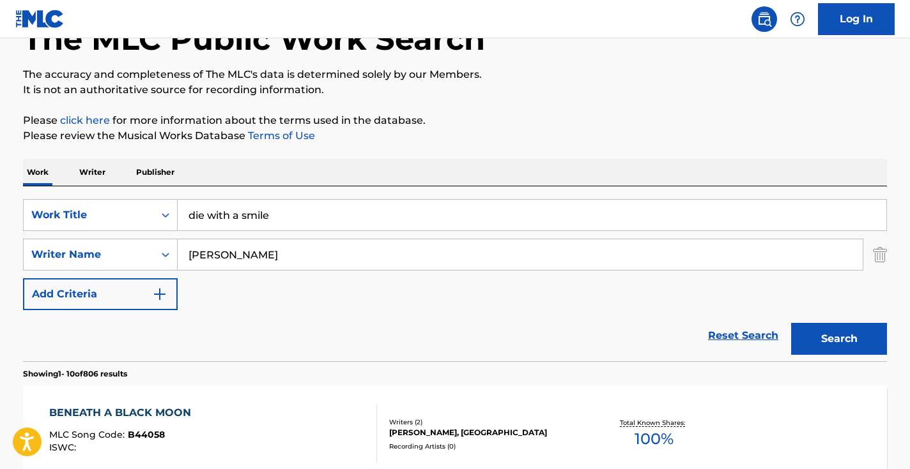
click at [709, 293] on div "SearchWithCriteria0ee143dd-9b7e-4ff3-9062-840d51310002 Work Title die with a sm…" at bounding box center [455, 254] width 864 height 111
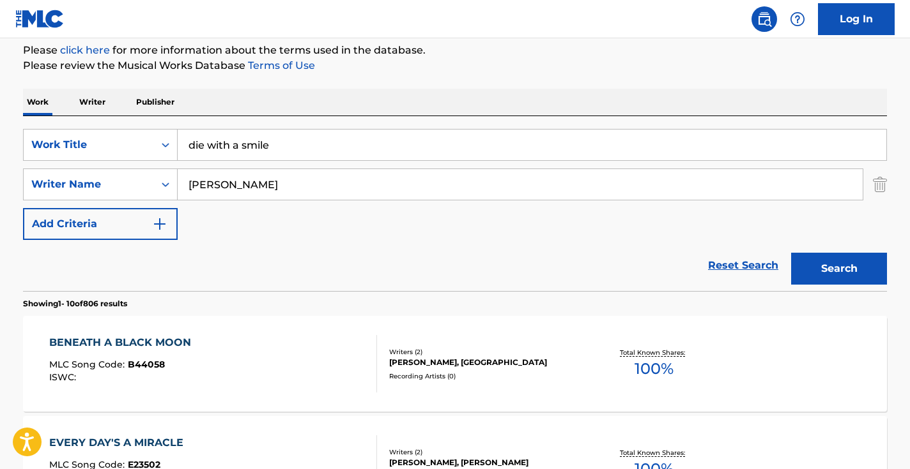
scroll to position [133, 0]
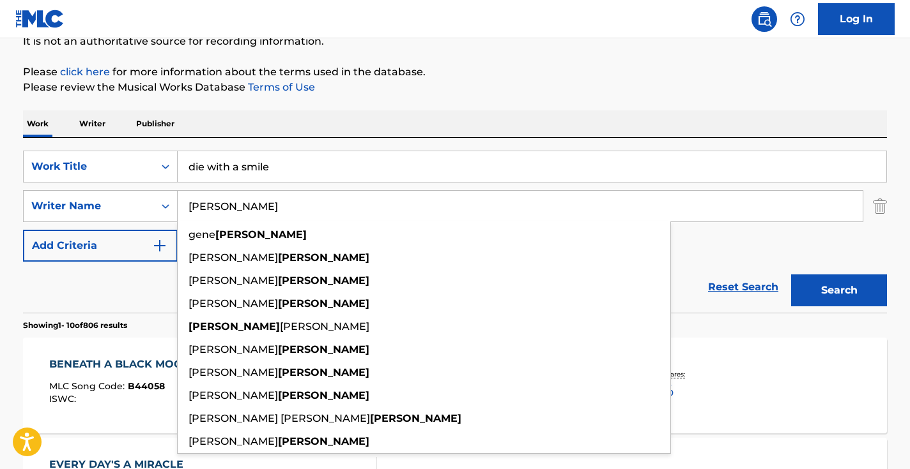
drag, startPoint x: 346, startPoint y: 211, endPoint x: 105, endPoint y: 187, distance: 242.0
click at [109, 188] on div "SearchWithCriteria0ee143dd-9b7e-4ff3-9062-840d51310002 Work Title die with a sm…" at bounding box center [455, 206] width 864 height 111
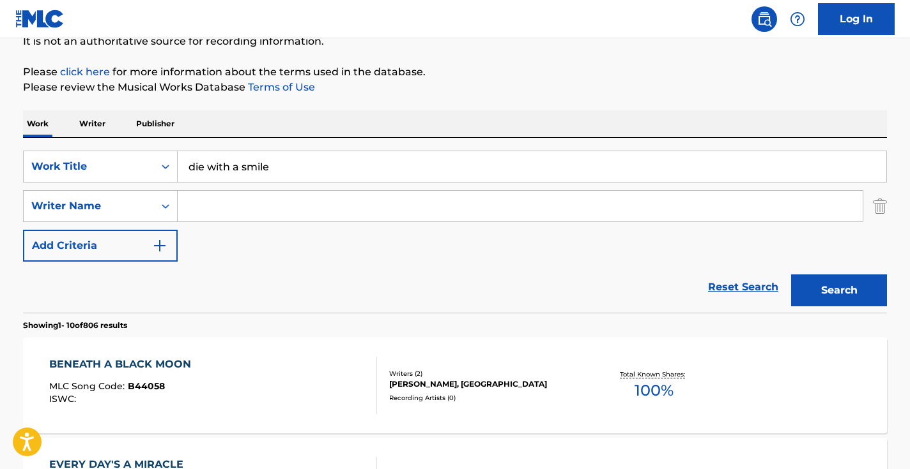
click at [839, 291] on button "Search" at bounding box center [839, 291] width 96 height 32
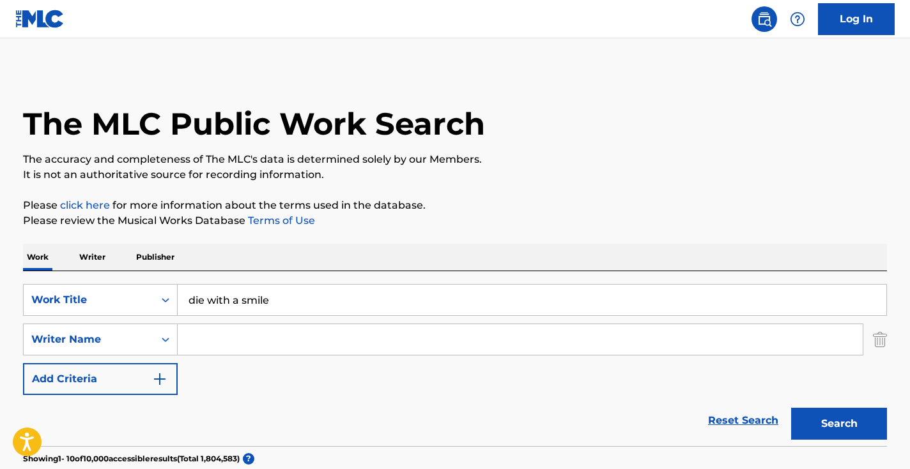
scroll to position [0, 0]
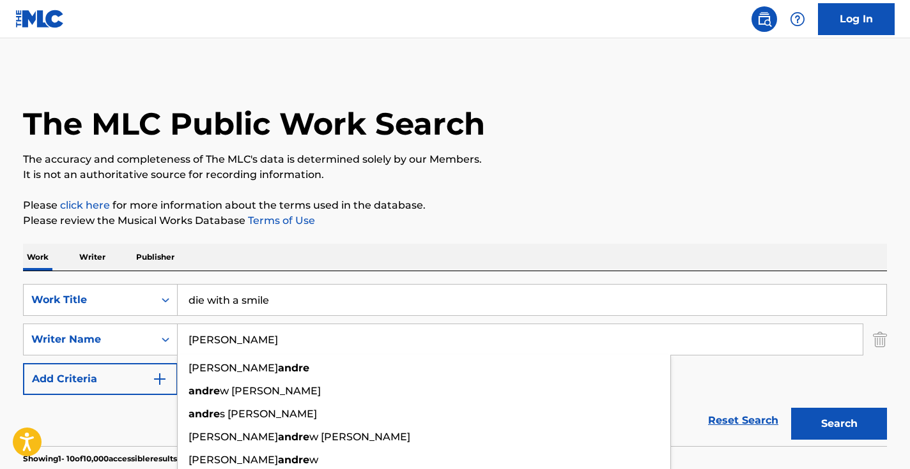
click at [839, 424] on button "Search" at bounding box center [839, 424] width 96 height 32
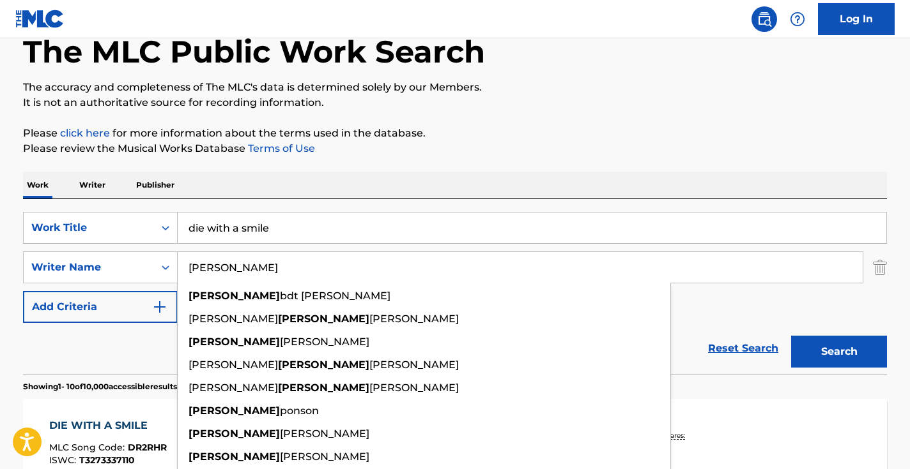
scroll to position [107, 0]
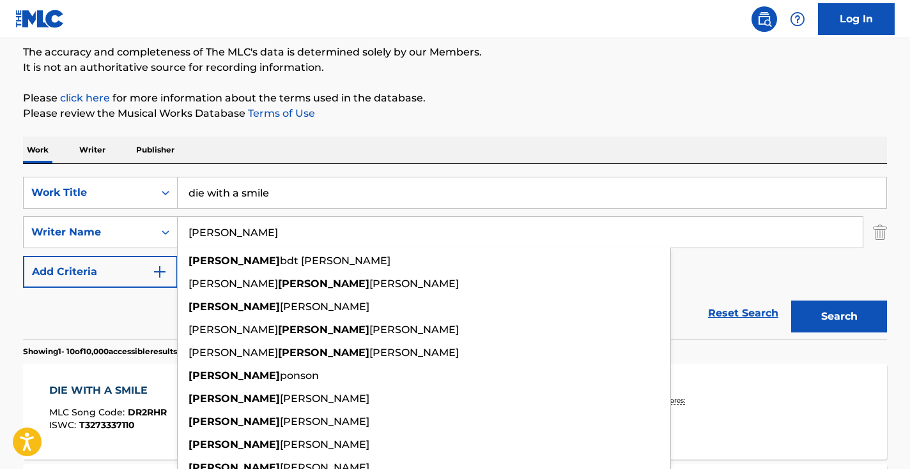
type input "Andrew"
click at [132, 317] on div "Reset Search Search" at bounding box center [455, 313] width 864 height 51
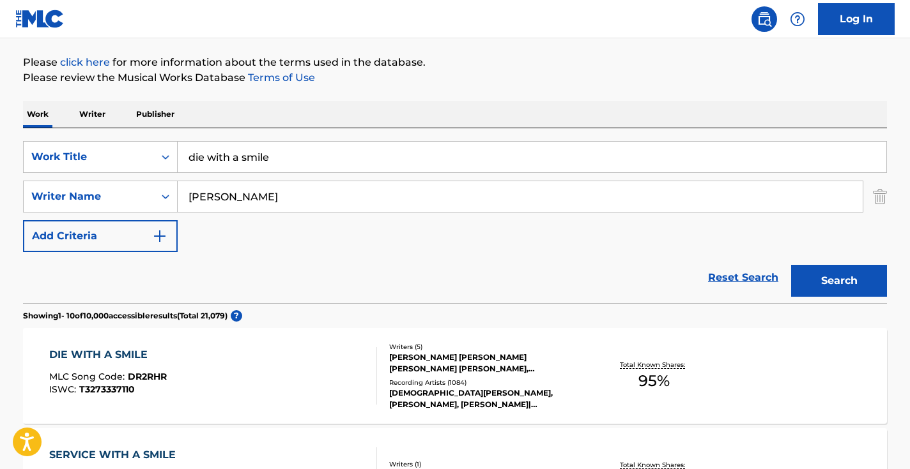
scroll to position [208, 0]
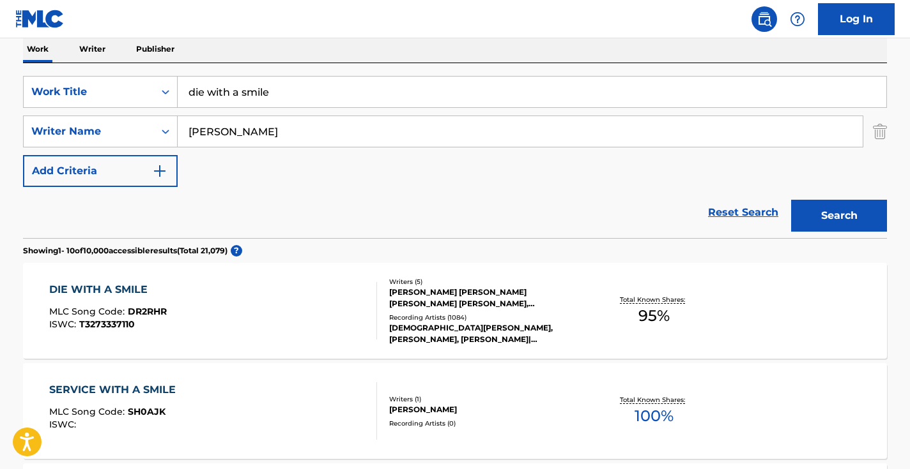
click at [294, 298] on div "DIE WITH A SMILE MLC Song Code : DR2RHR ISWC : T3273337110" at bounding box center [213, 310] width 328 height 57
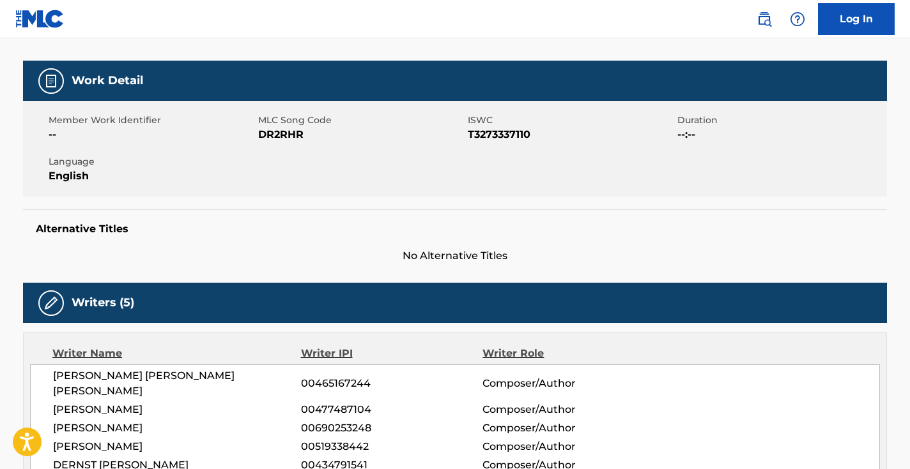
scroll to position [164, 0]
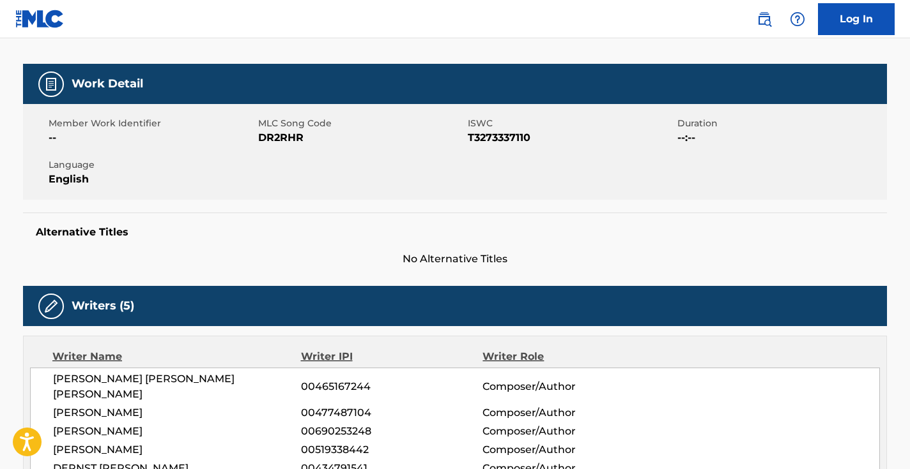
click at [289, 135] on span "DR2RHR" at bounding box center [361, 137] width 206 height 15
copy span "DR2RHR"
